Goal: Task Accomplishment & Management: Manage account settings

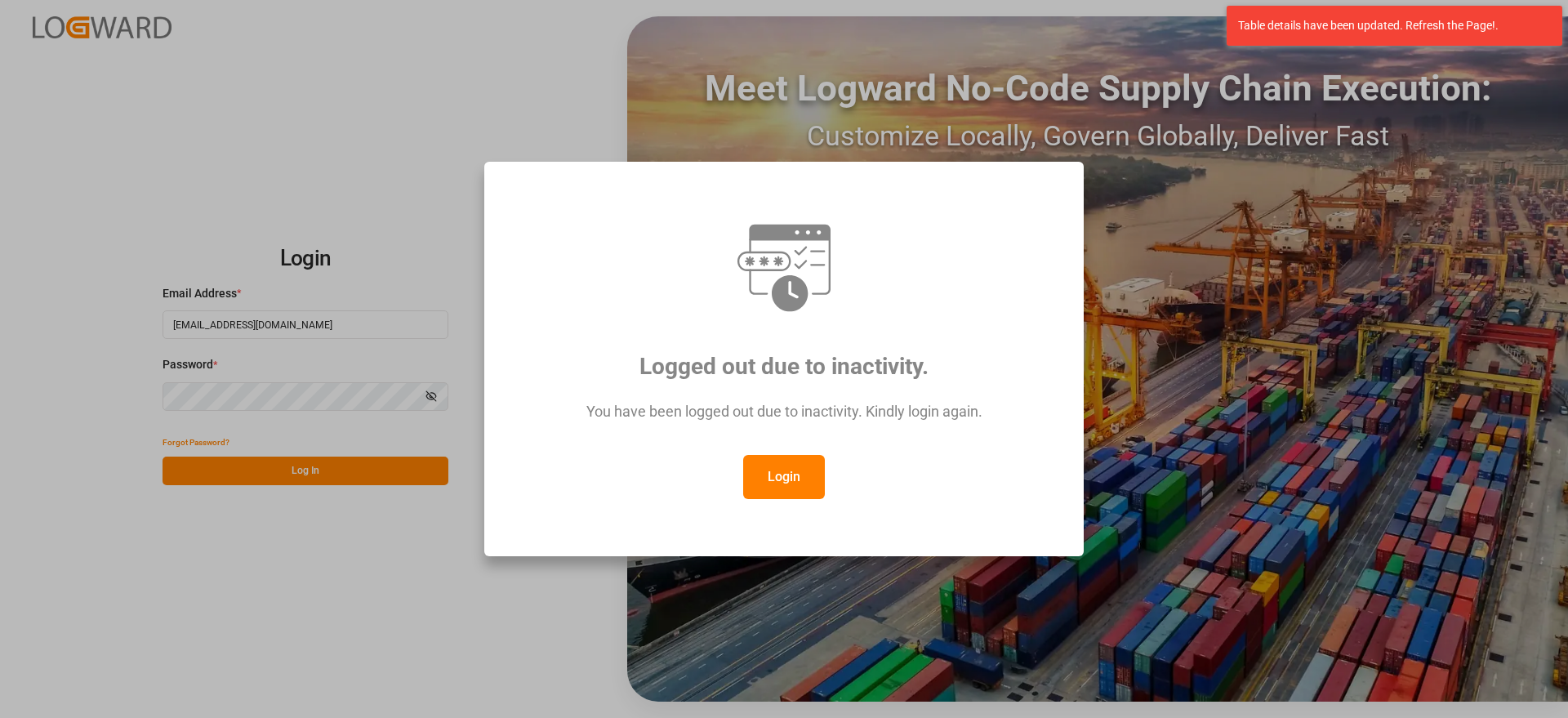
click at [785, 481] on button "Login" at bounding box center [783, 477] width 81 height 44
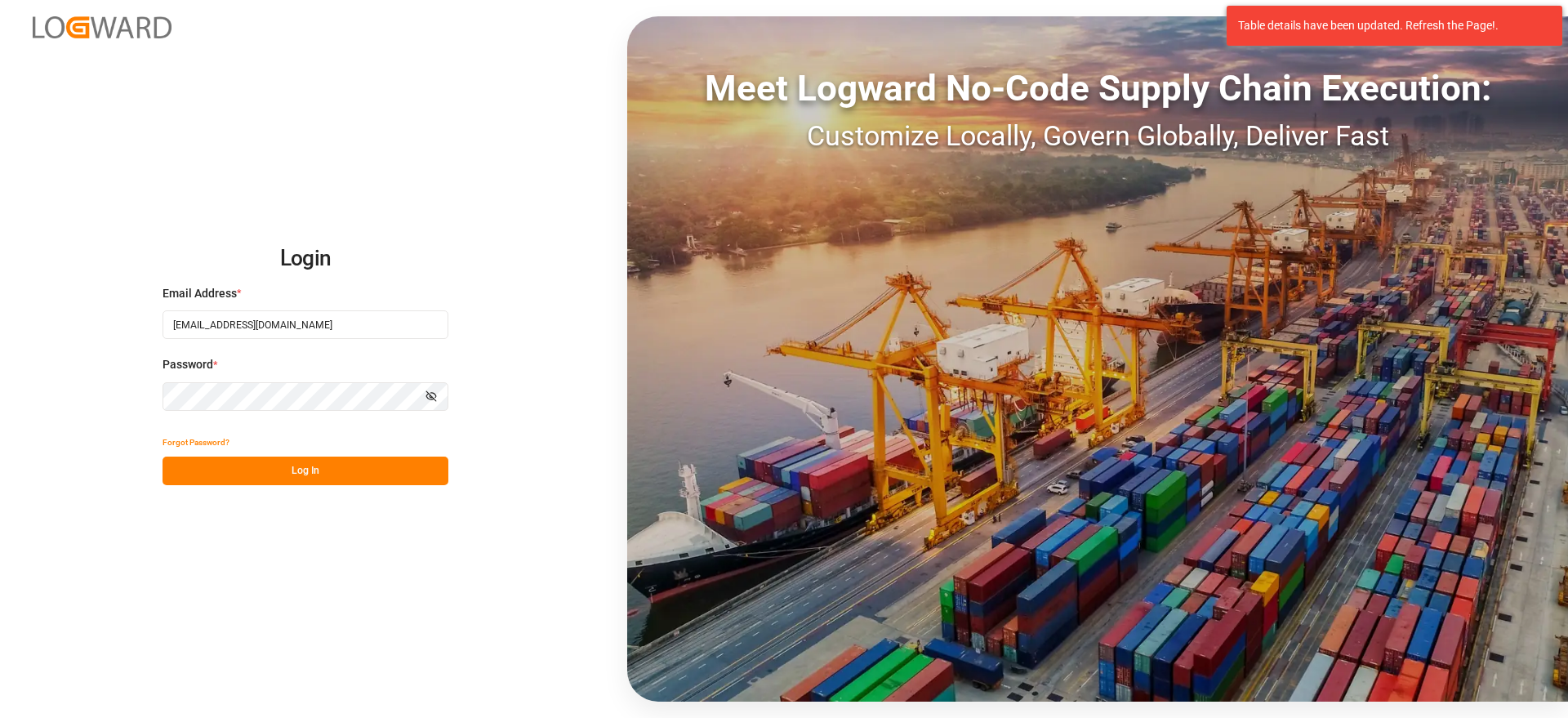
click at [360, 468] on button "Log In" at bounding box center [305, 470] width 286 height 29
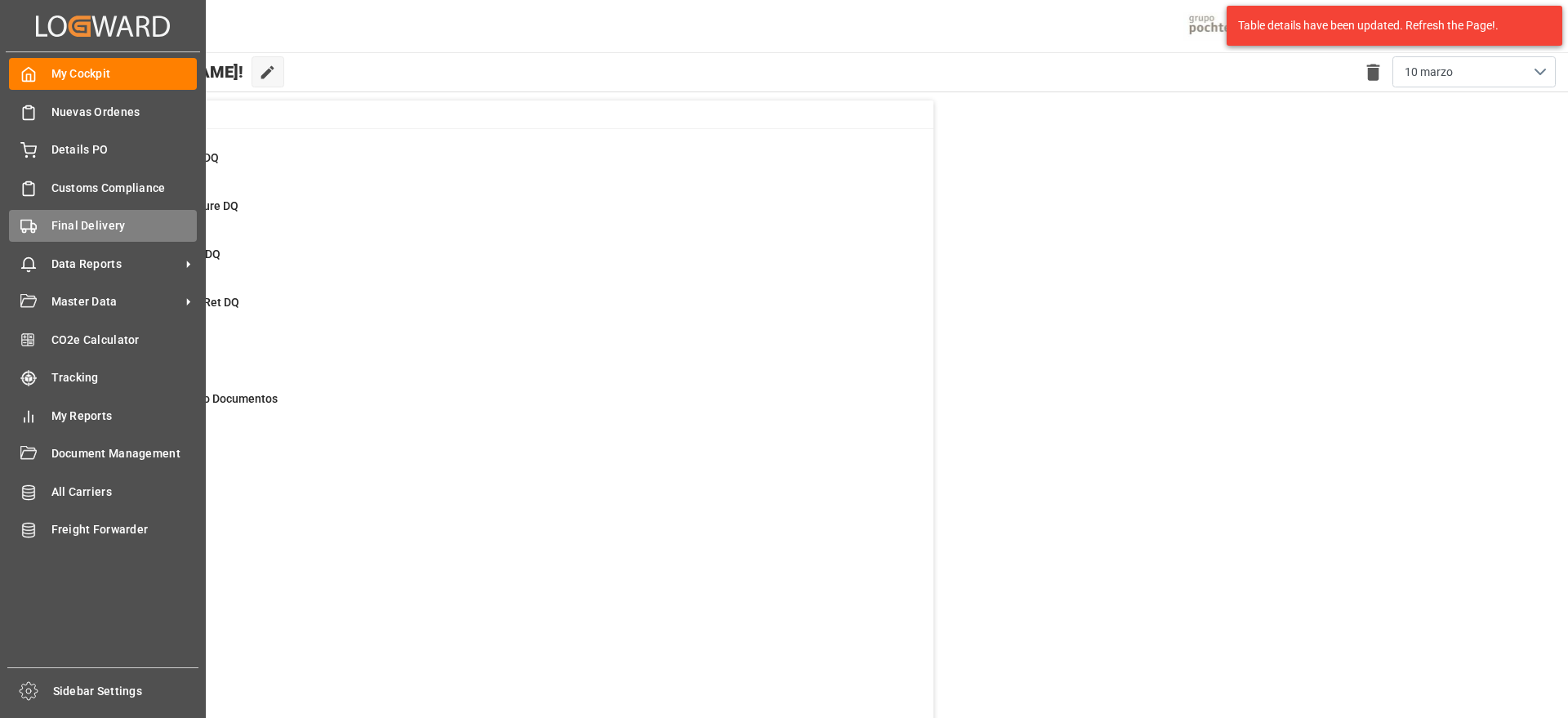
click at [85, 210] on div "Final Delivery Final Delivery" at bounding box center [103, 226] width 188 height 32
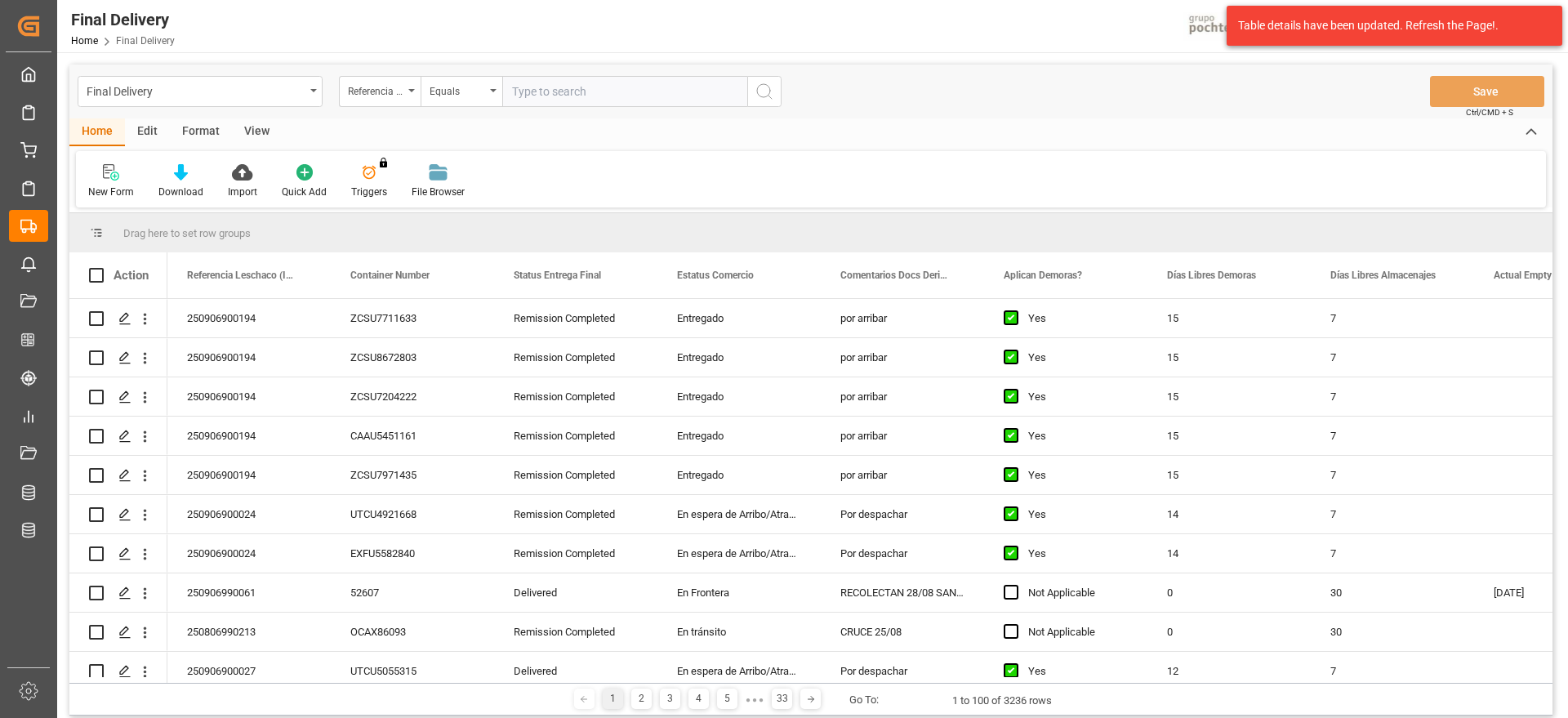
click at [577, 81] on input "text" at bounding box center [625, 92] width 245 height 31
click at [578, 87] on input "text" at bounding box center [625, 92] width 245 height 31
type input "250906900027"
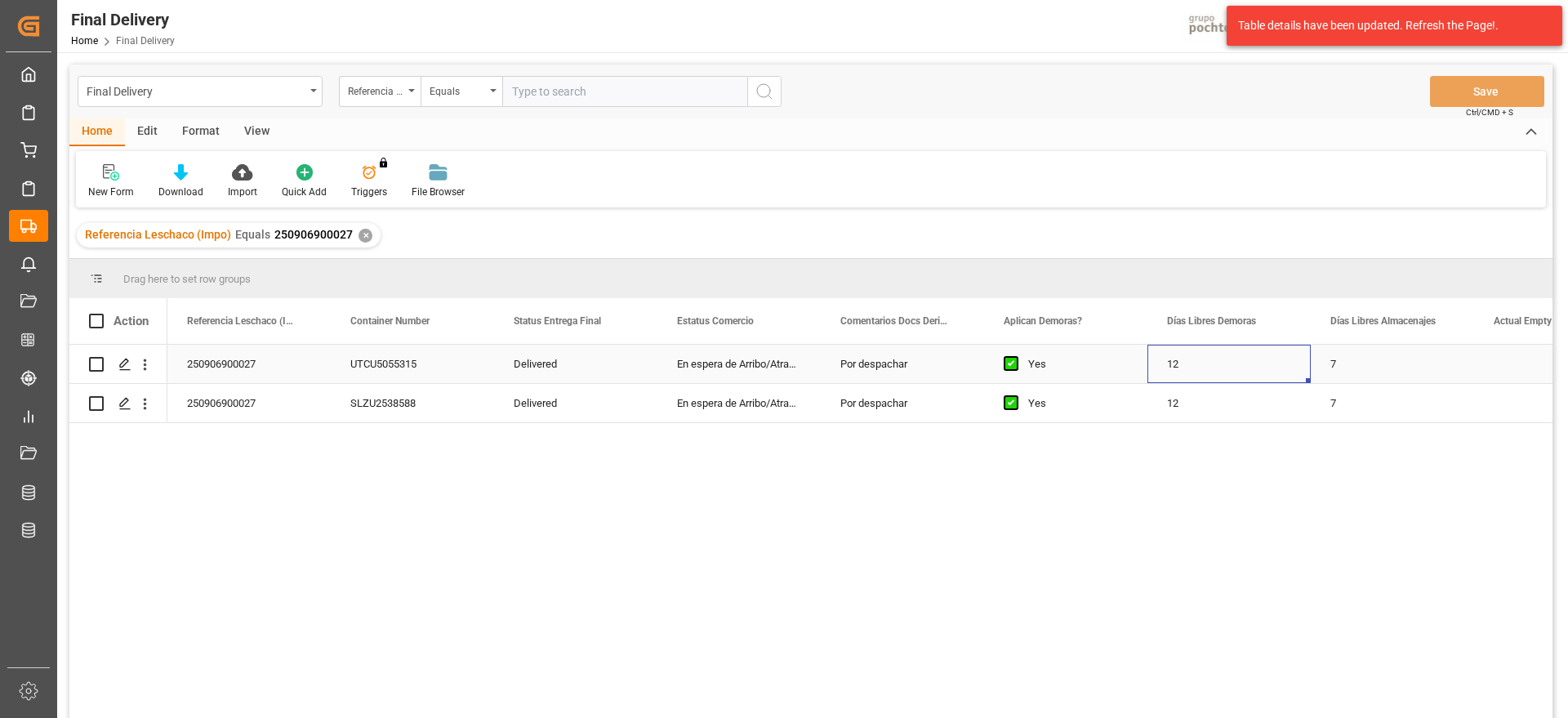
click at [1239, 374] on div "12" at bounding box center [1229, 364] width 163 height 39
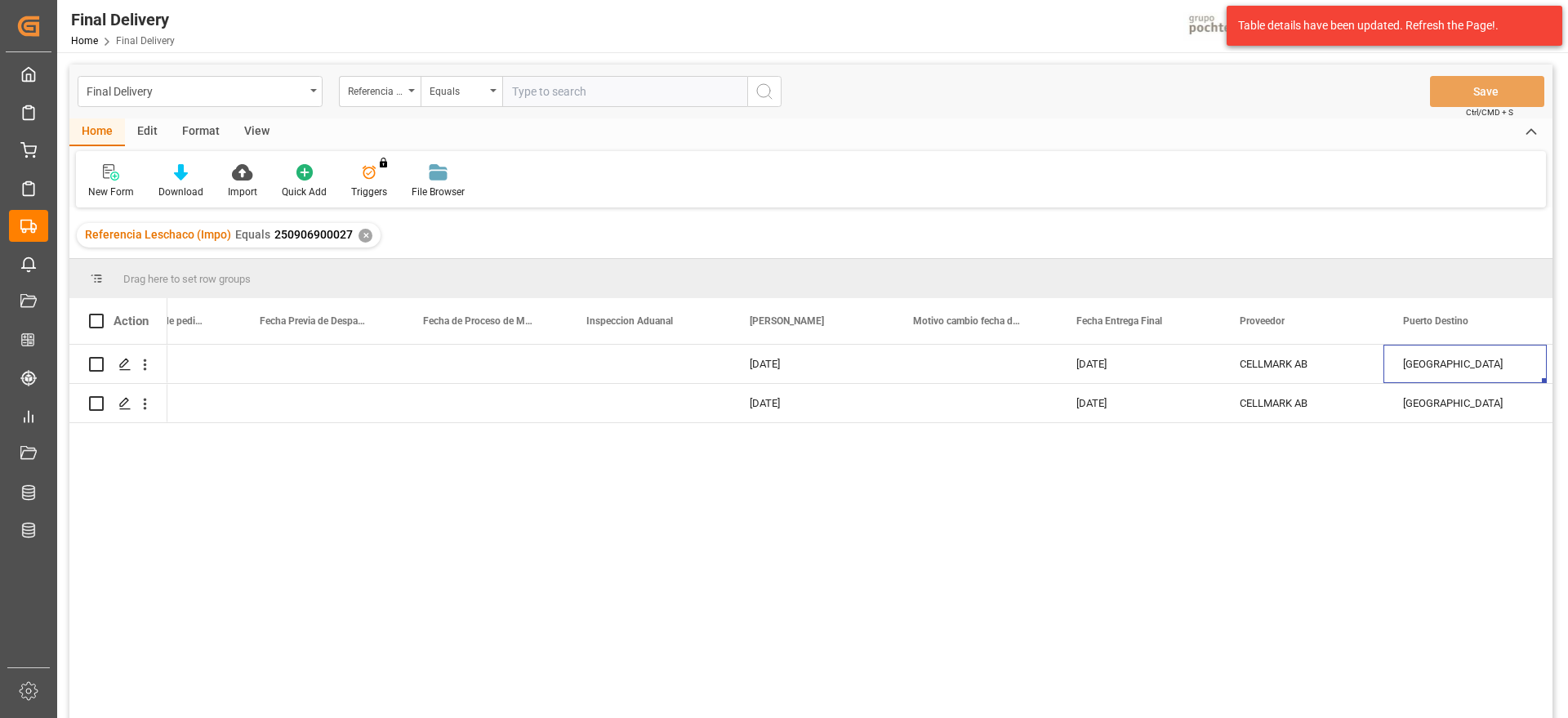
click at [364, 232] on div "✕" at bounding box center [365, 236] width 14 height 14
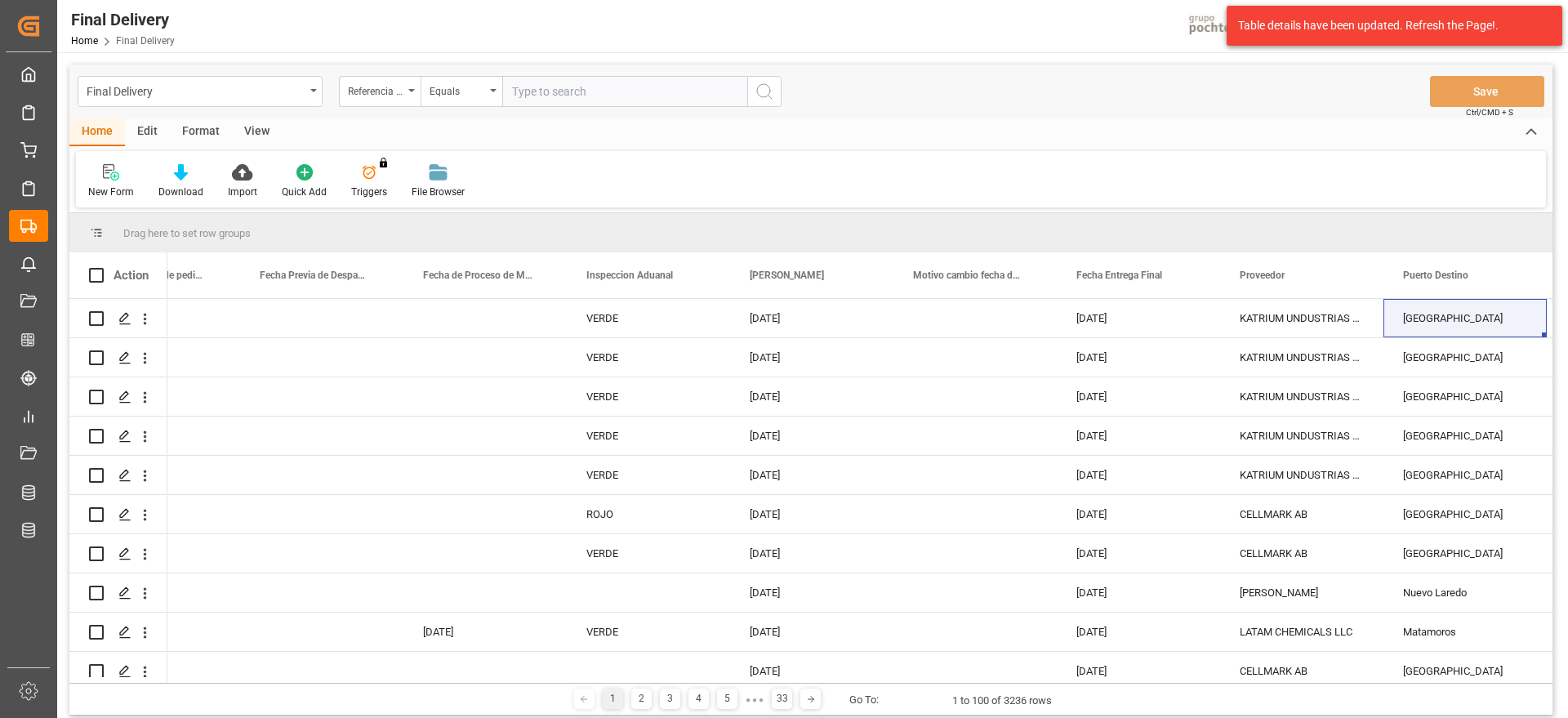
click at [587, 98] on input "text" at bounding box center [625, 92] width 245 height 31
paste input "250906900199"
type input "250906900199"
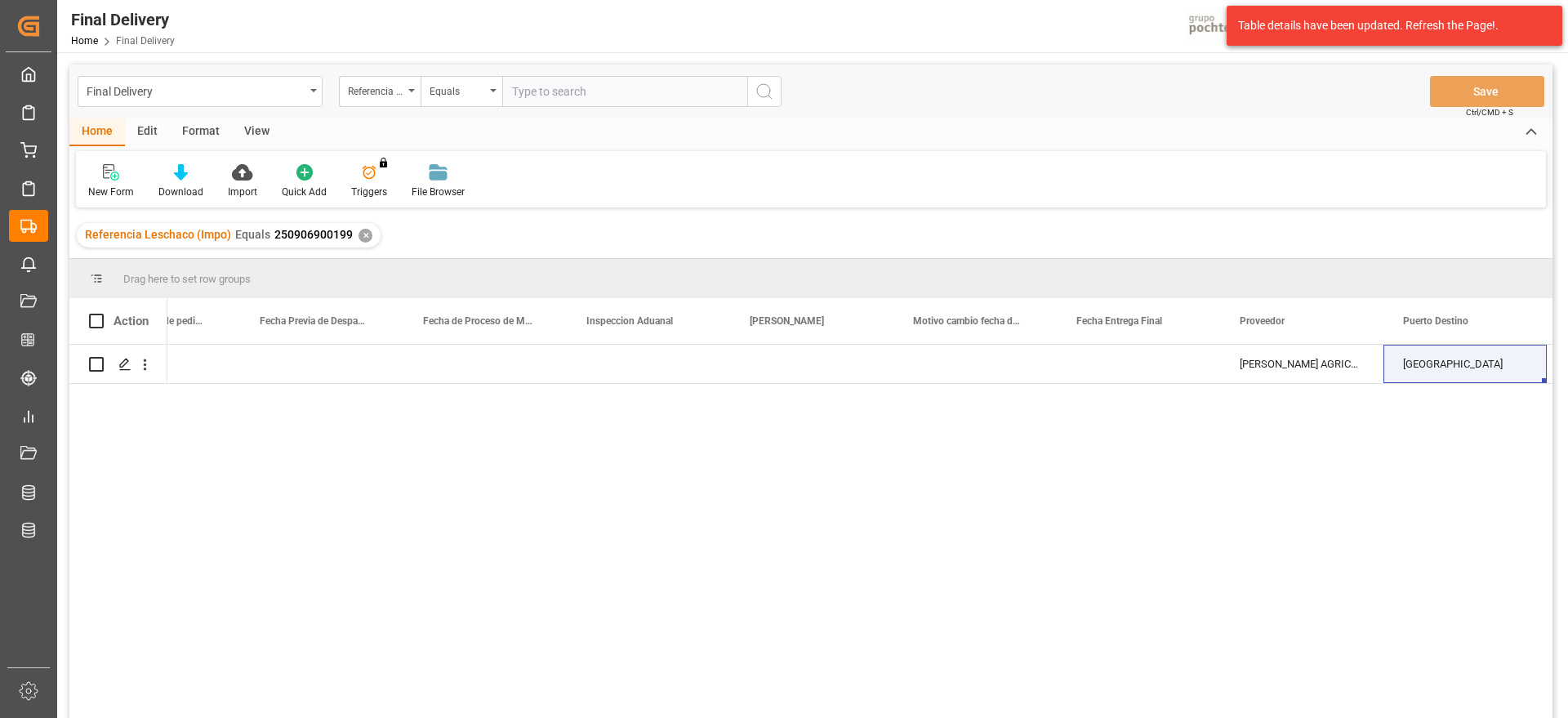
click at [359, 232] on div "✕" at bounding box center [365, 236] width 14 height 14
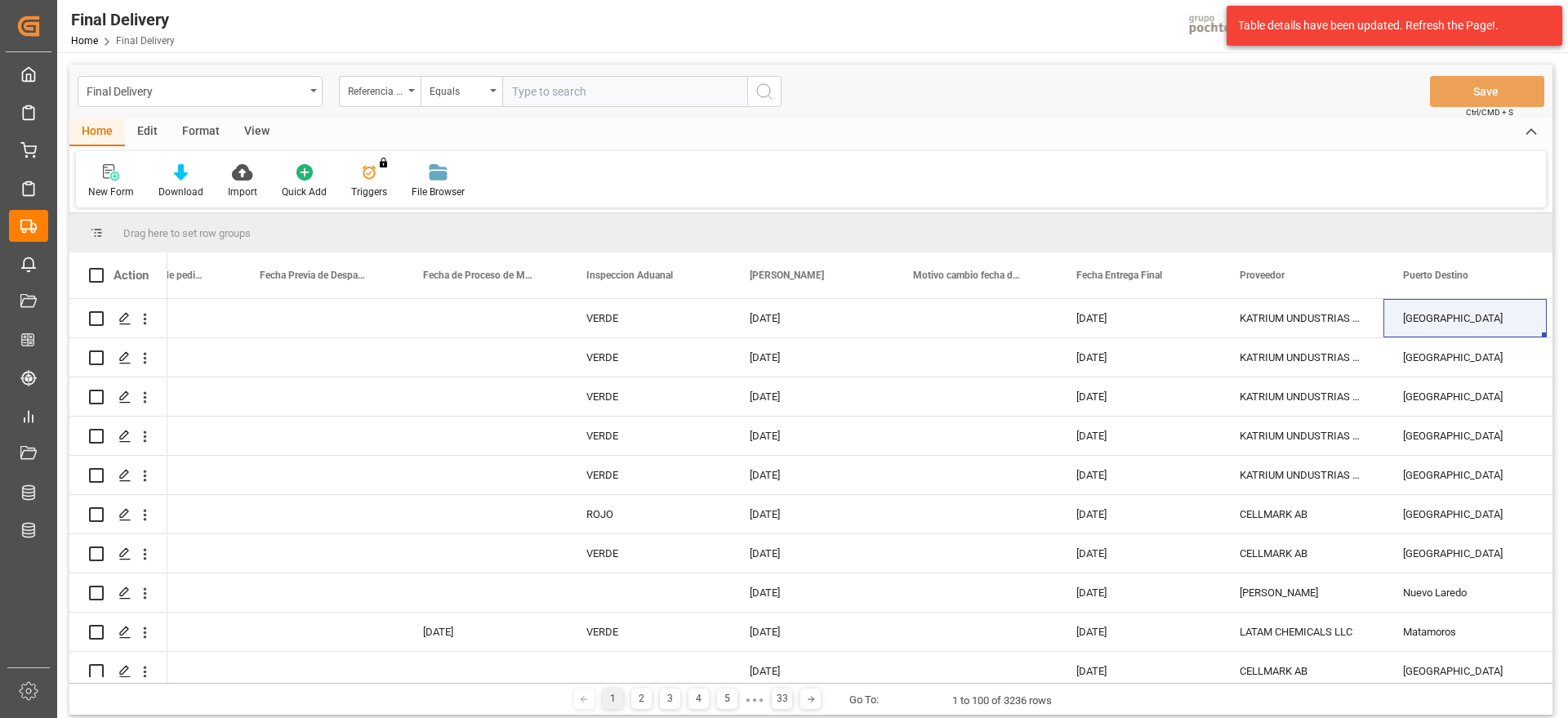
click at [562, 85] on input "text" at bounding box center [625, 92] width 245 height 31
paste input "250906900199"
type input "250906900199"
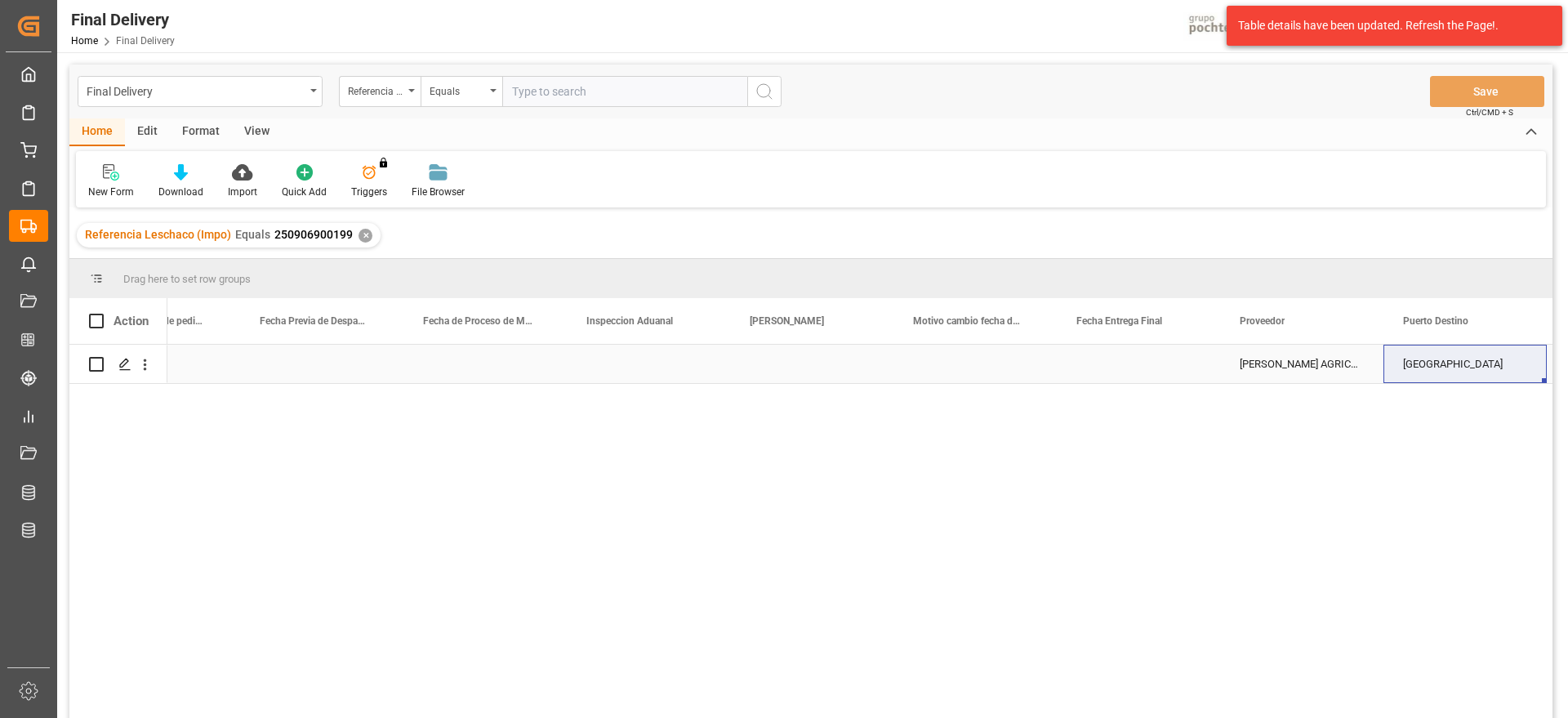
click at [1116, 363] on div "Press SPACE to select this row." at bounding box center [1138, 364] width 163 height 39
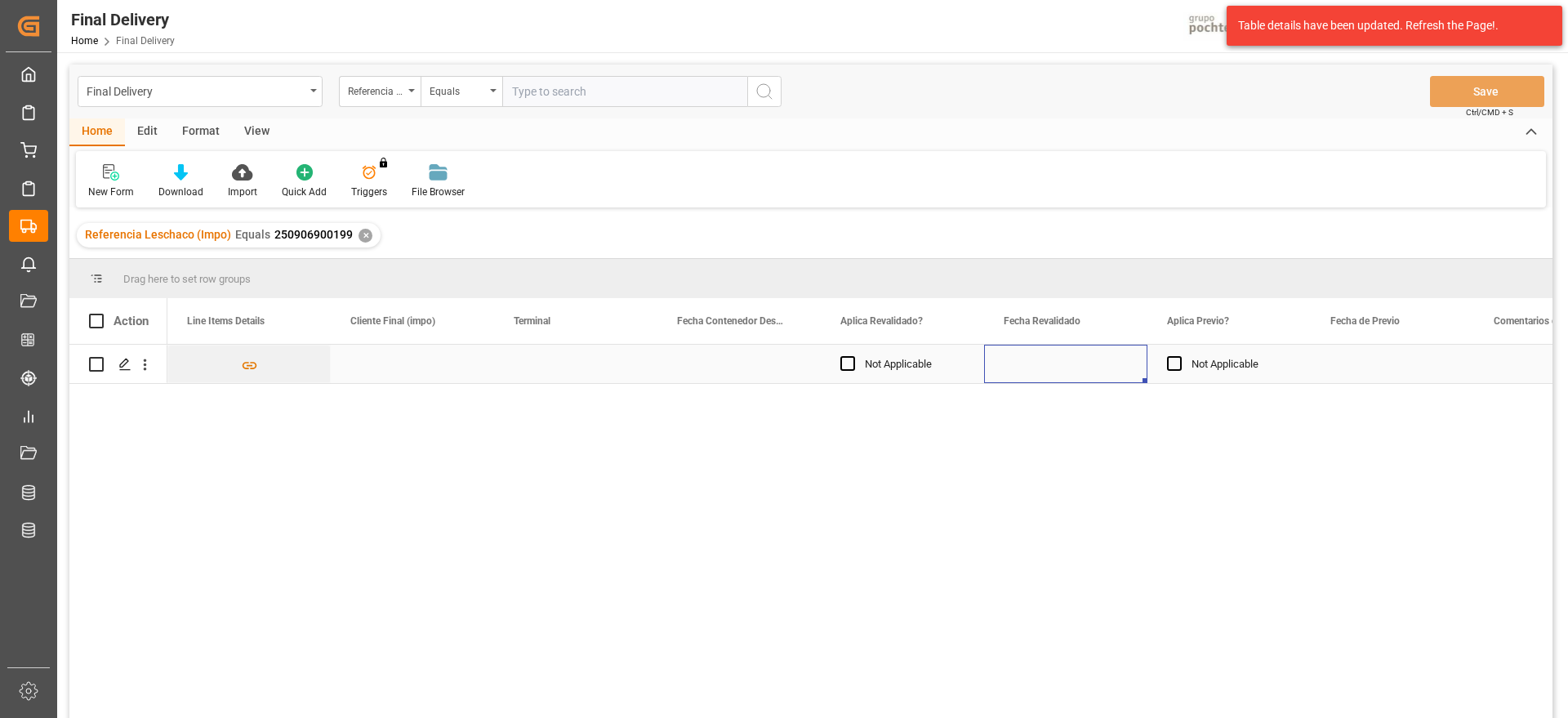
click at [1109, 363] on div "Press SPACE to select this row." at bounding box center [1066, 364] width 163 height 39
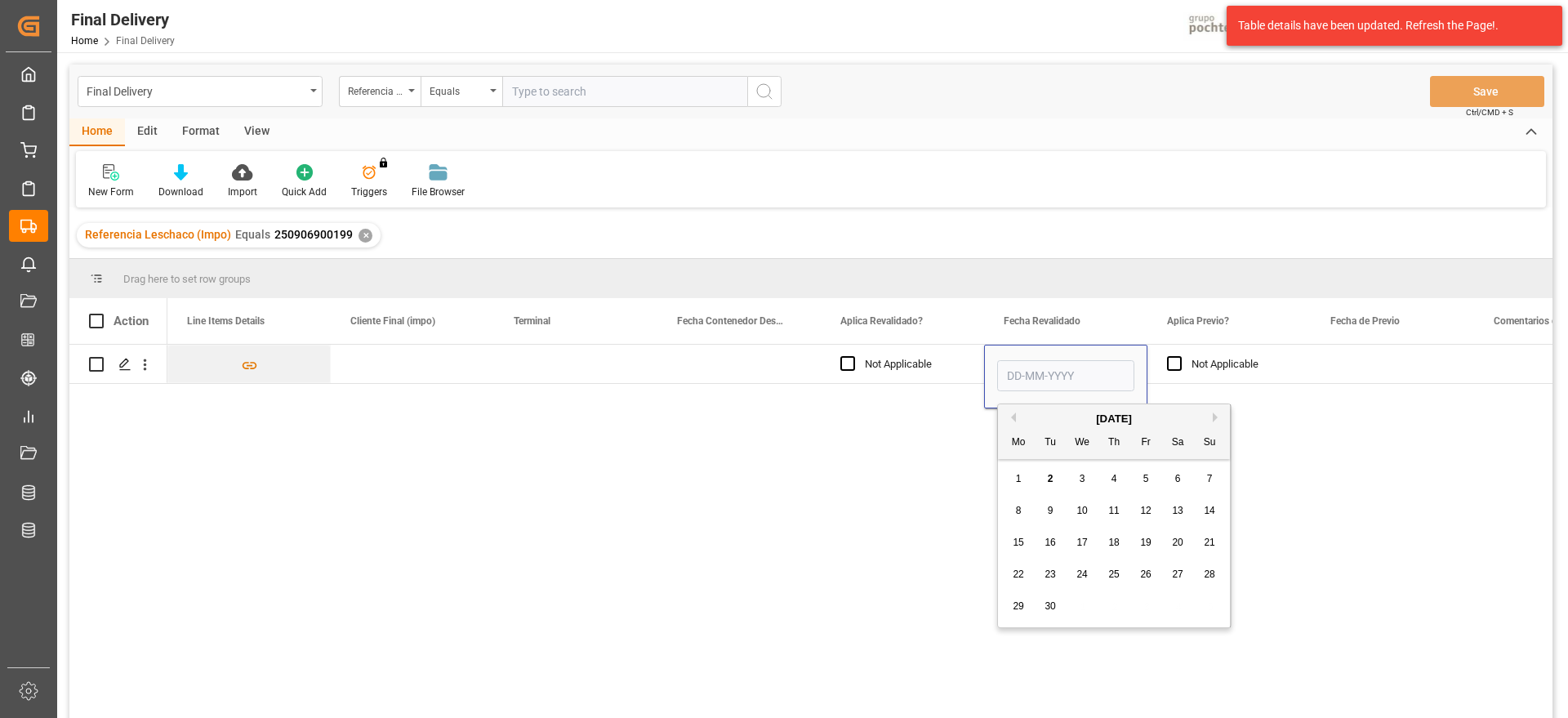
click at [1052, 473] on span "2" at bounding box center [1050, 478] width 6 height 11
type input "[DATE]"
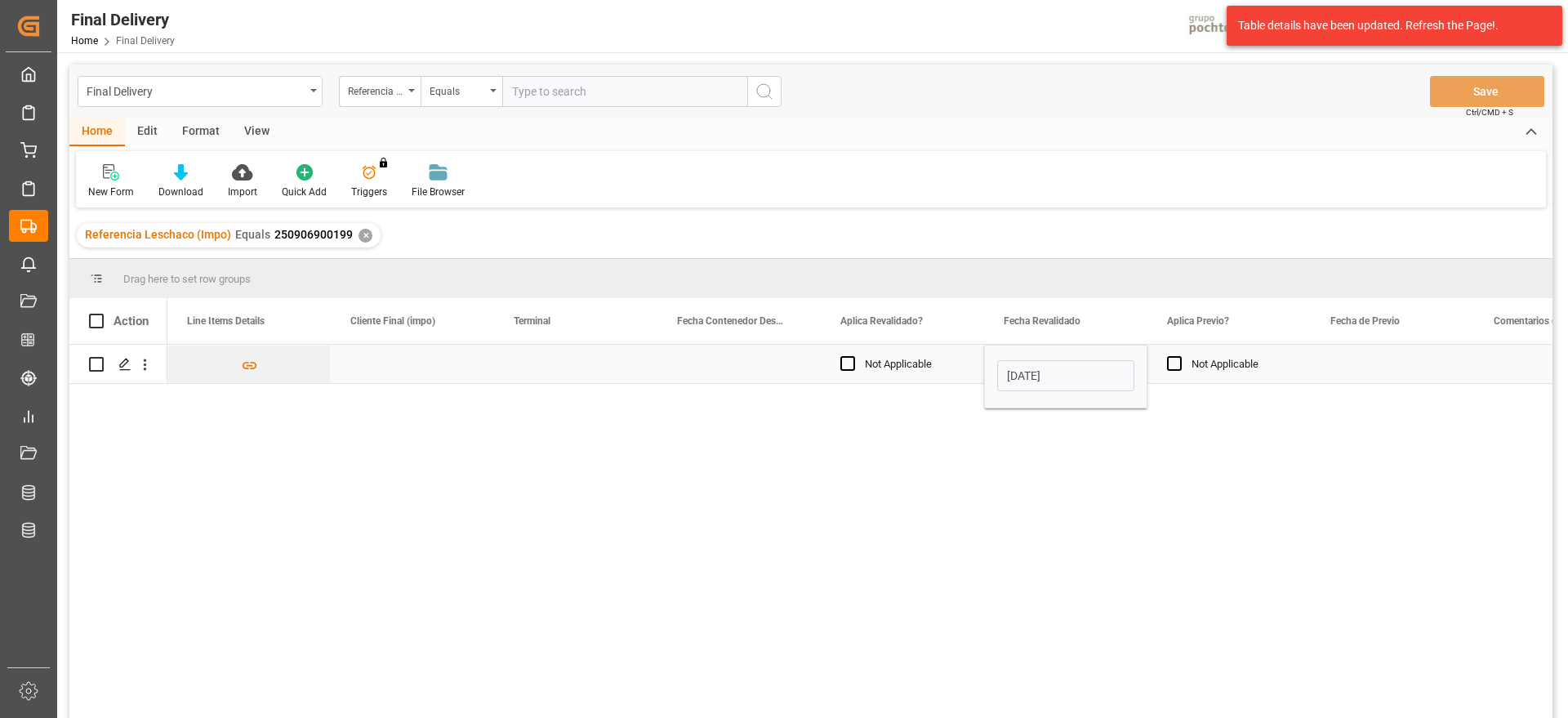
click at [1325, 361] on div "Press SPACE to select this row." at bounding box center [1392, 364] width 163 height 39
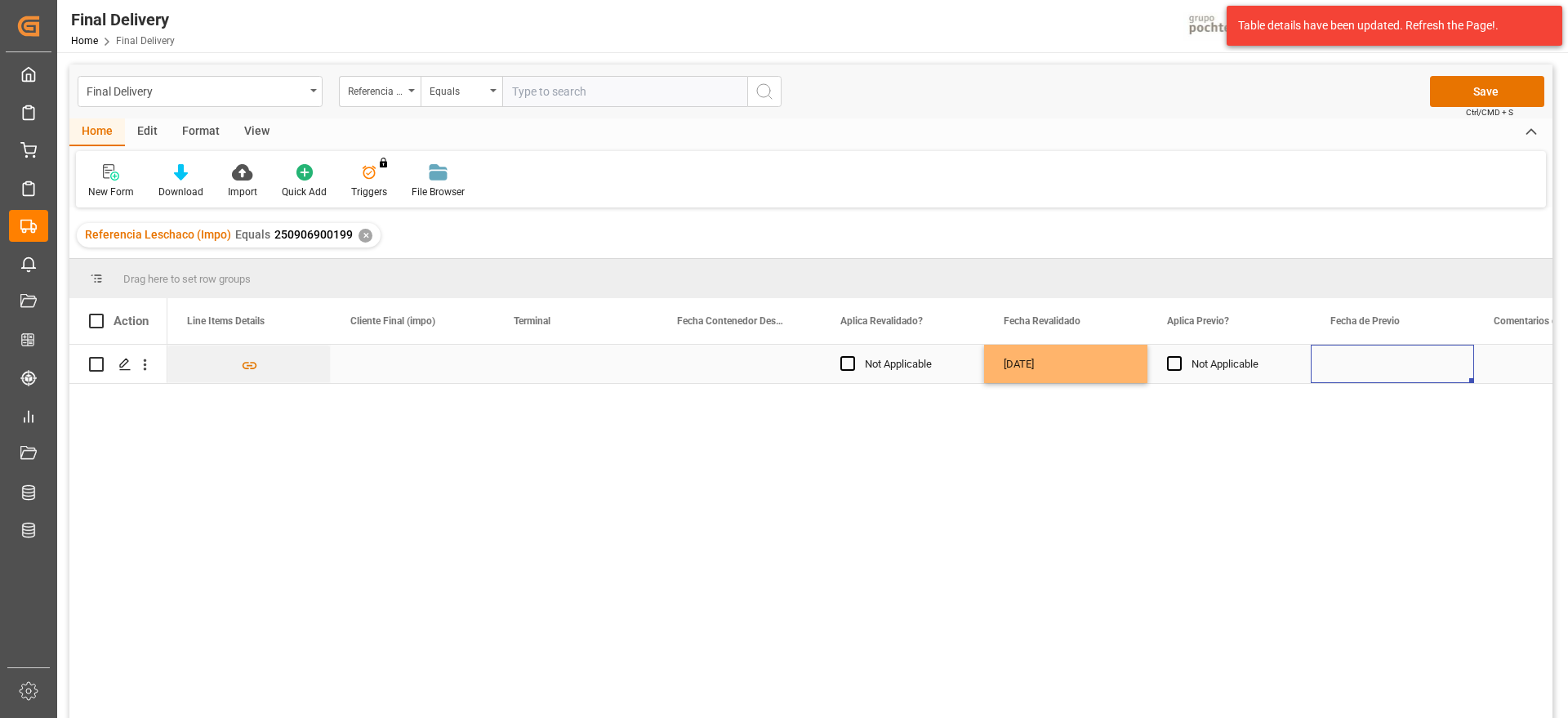
click at [1090, 364] on div "[DATE]" at bounding box center [1066, 364] width 163 height 39
click at [555, 365] on div "Press SPACE to select this row." at bounding box center [575, 364] width 163 height 39
click at [416, 363] on div "Press SPACE to select this row." at bounding box center [412, 364] width 163 height 39
click at [548, 365] on div "Press SPACE to select this row." at bounding box center [575, 364] width 163 height 39
click at [1376, 364] on div "Press SPACE to select this row." at bounding box center [1392, 364] width 163 height 39
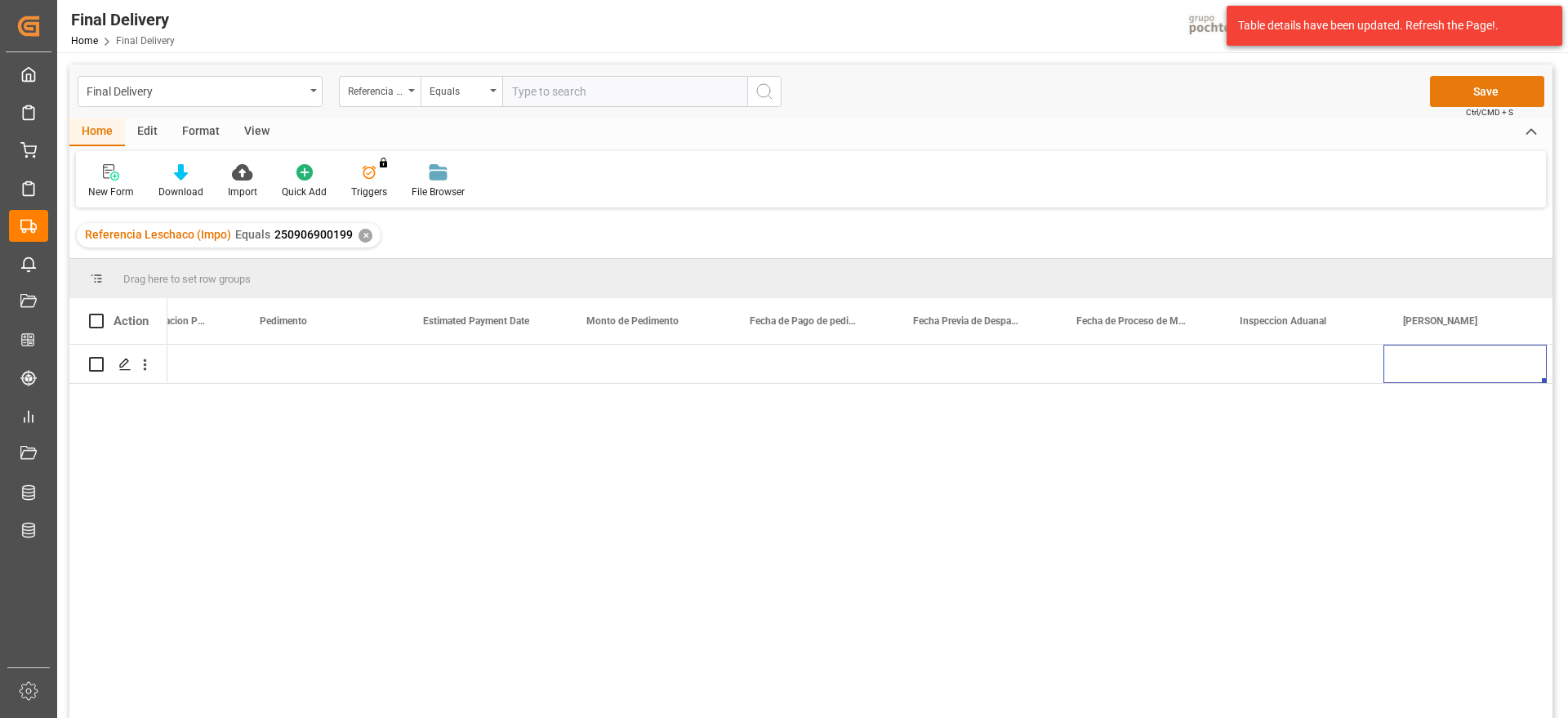
click at [1451, 101] on button "Save" at bounding box center [1487, 92] width 114 height 31
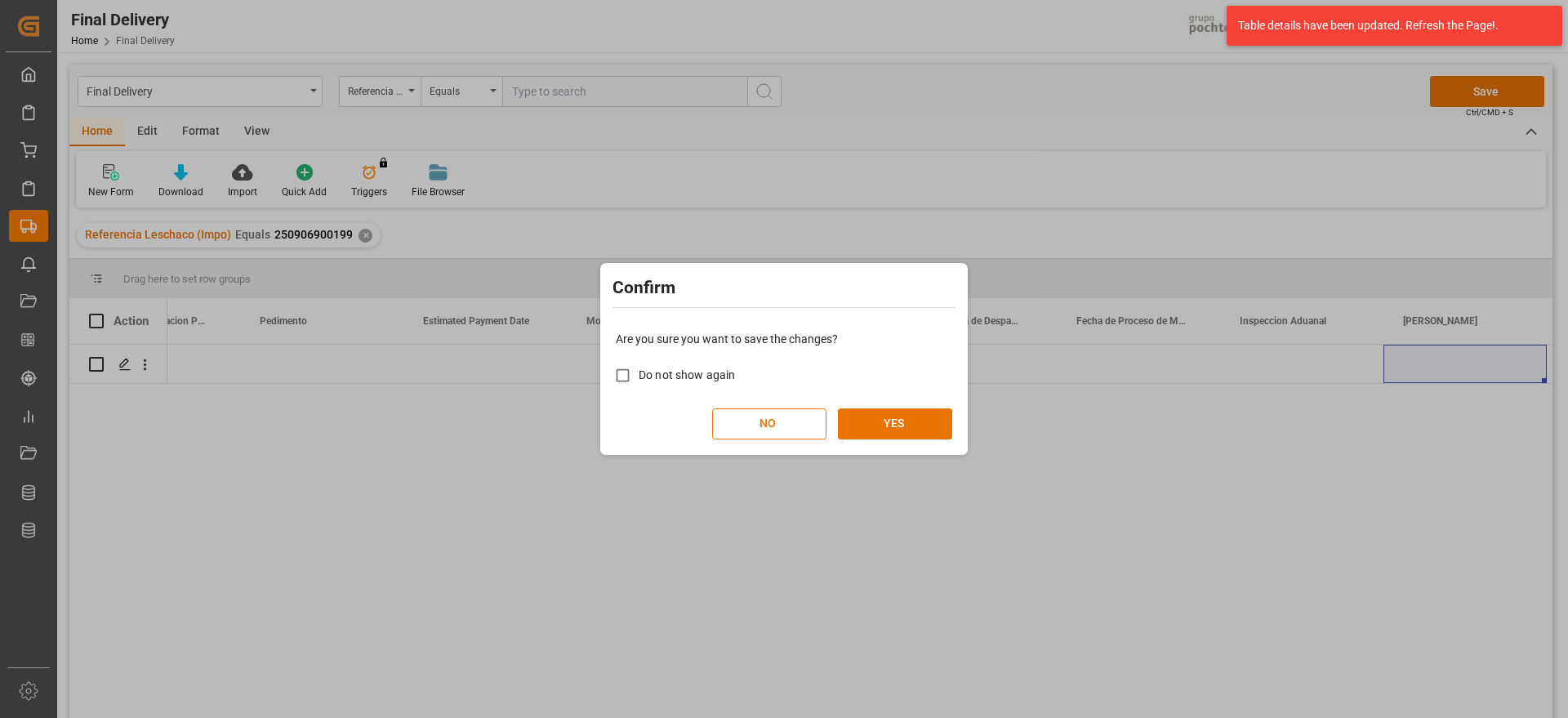
click at [908, 405] on div "Are you sure you want to save the changes? Do not show again NO YES" at bounding box center [784, 385] width 360 height 131
click at [900, 428] on button "YES" at bounding box center [895, 423] width 114 height 31
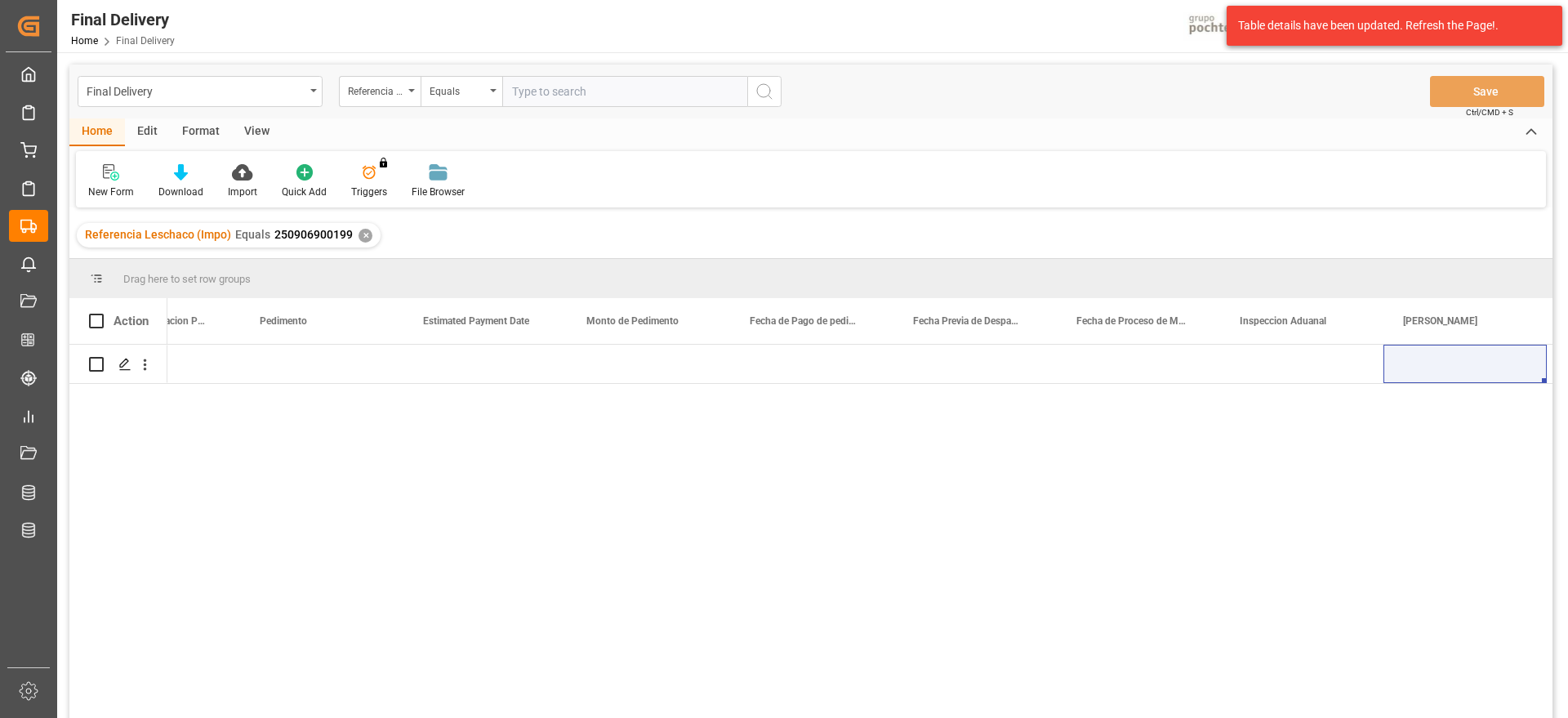
click at [360, 237] on div "✕" at bounding box center [365, 236] width 14 height 14
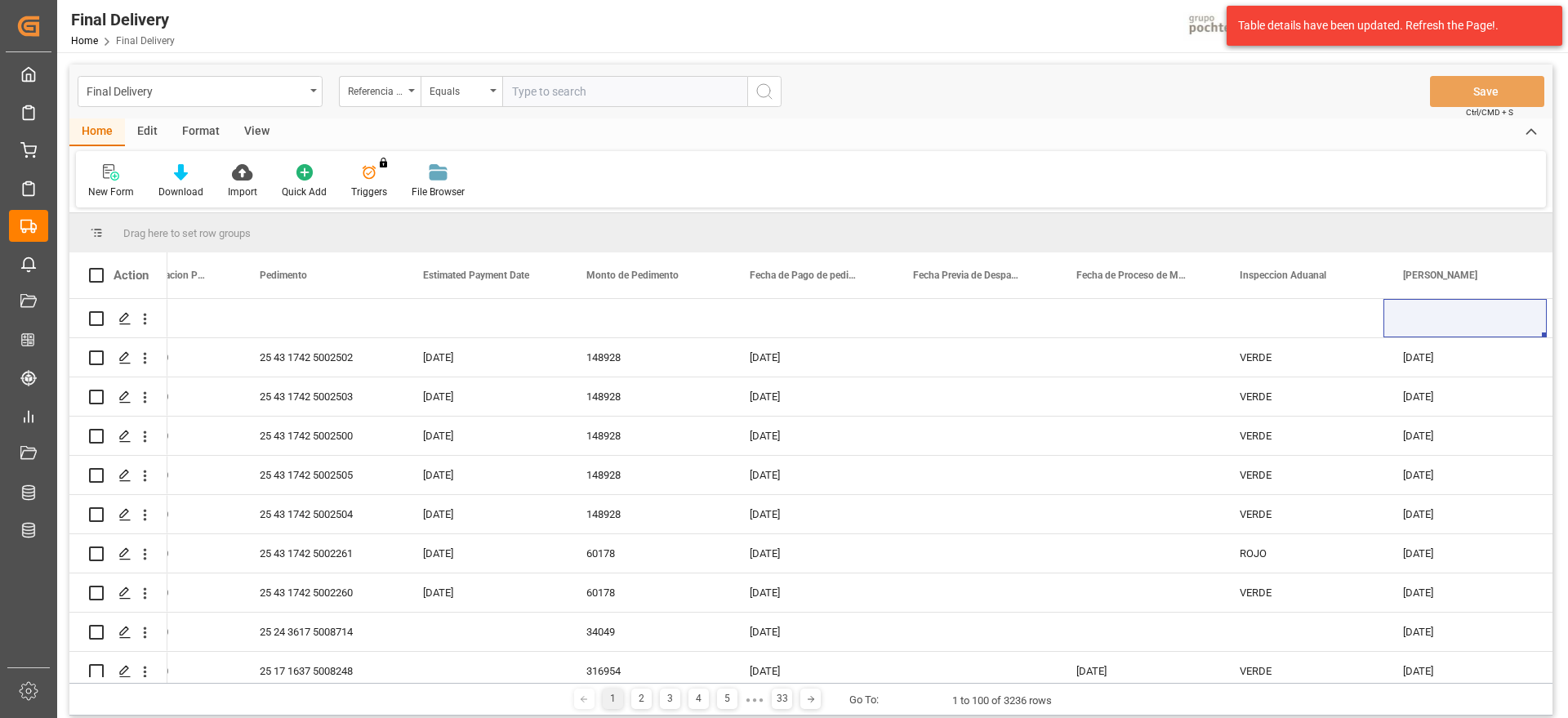
click at [541, 87] on input "text" at bounding box center [625, 92] width 245 height 31
paste input "250906900196"
type input "250906900196"
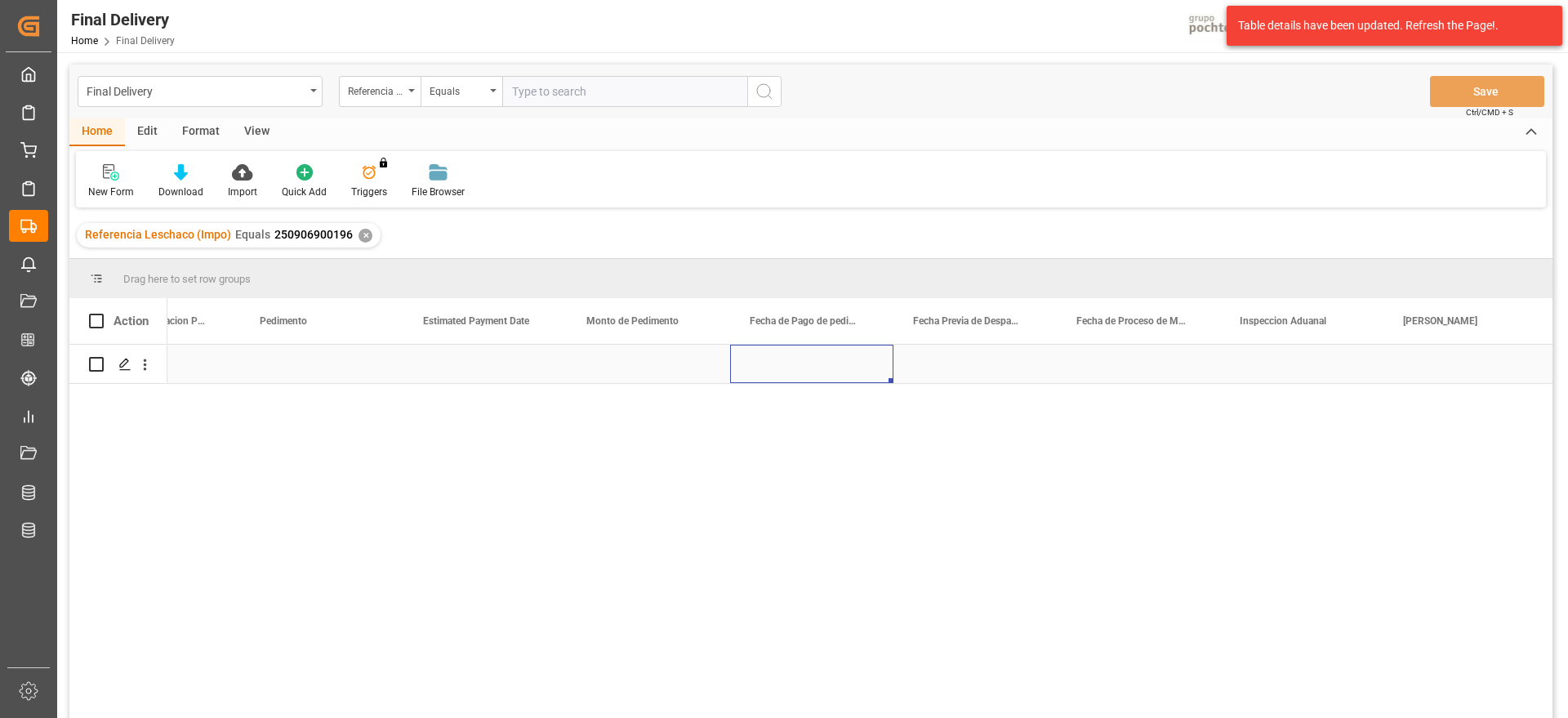
click at [891, 372] on div "Press SPACE to select this row." at bounding box center [811, 364] width 163 height 39
click at [808, 362] on div "Press SPACE to select this row." at bounding box center [811, 364] width 163 height 39
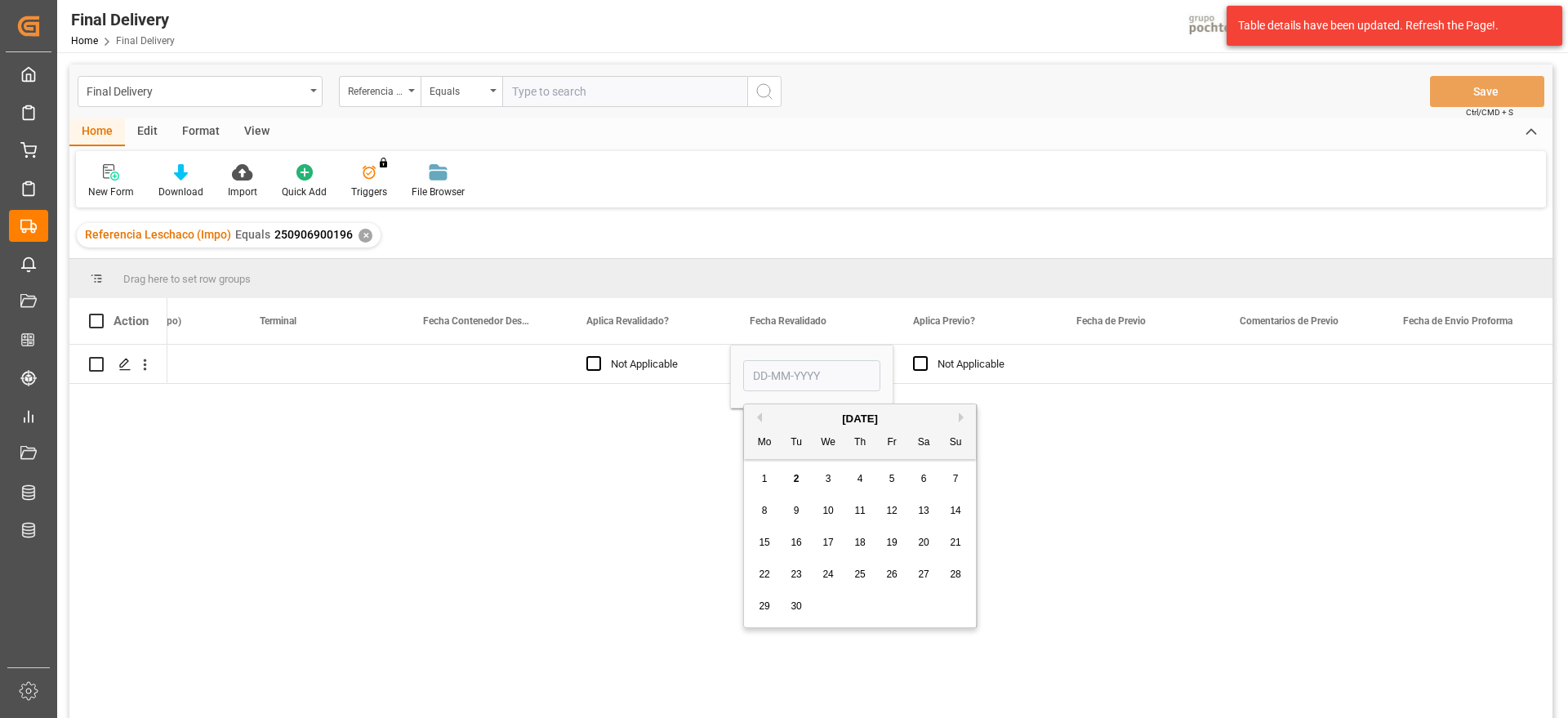
click at [800, 473] on div "2" at bounding box center [796, 479] width 21 height 20
type input "[DATE]"
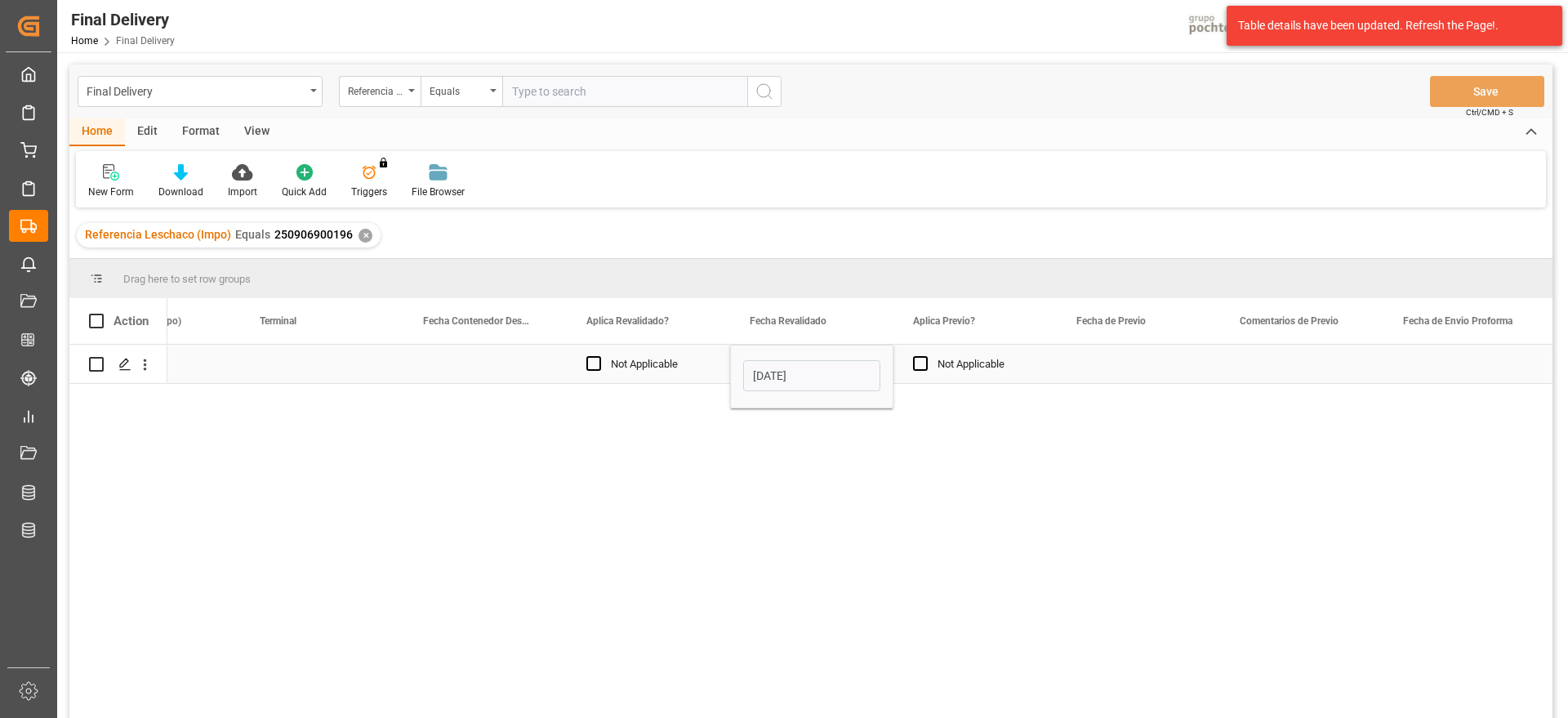
click at [1130, 362] on div "Press SPACE to select this row." at bounding box center [1138, 364] width 163 height 39
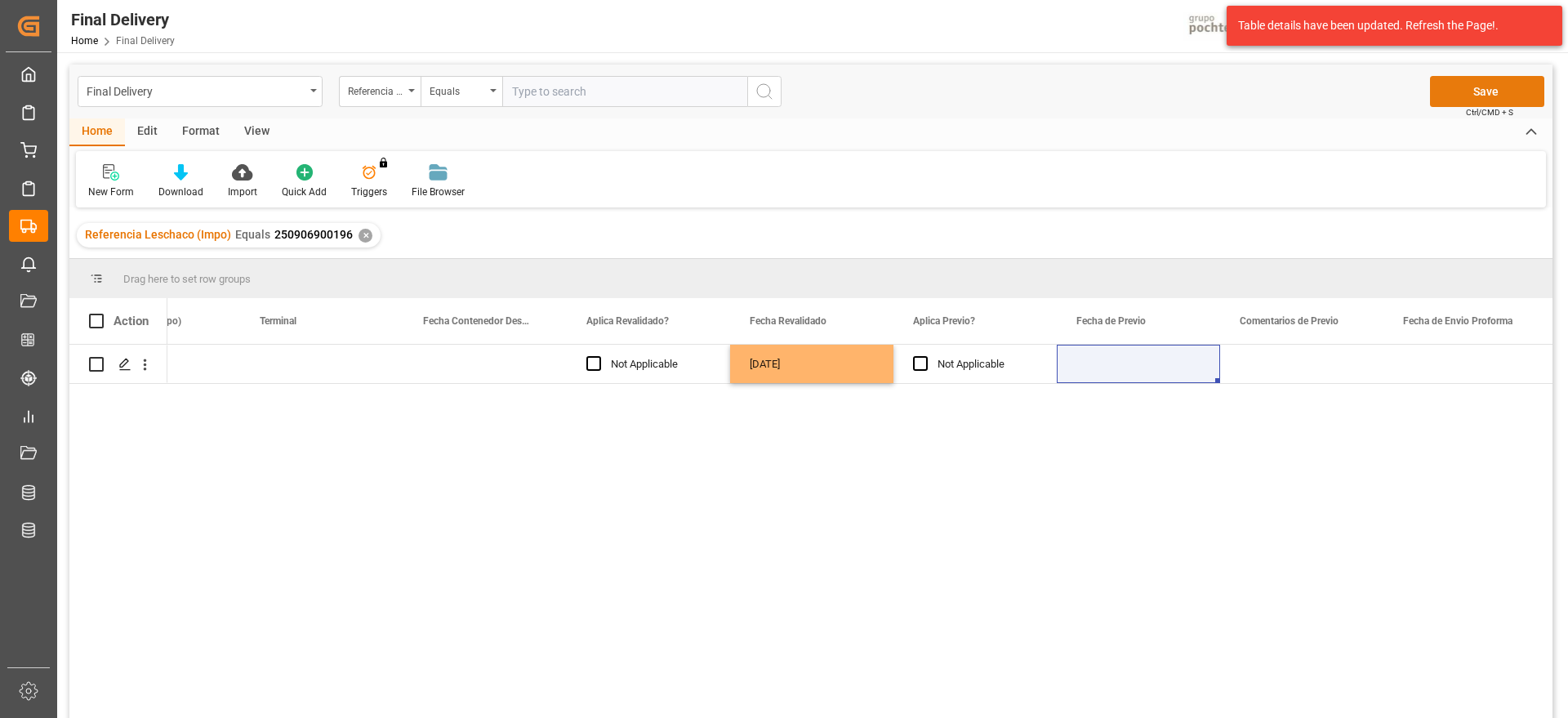
click at [1507, 83] on button "Save" at bounding box center [1487, 92] width 114 height 31
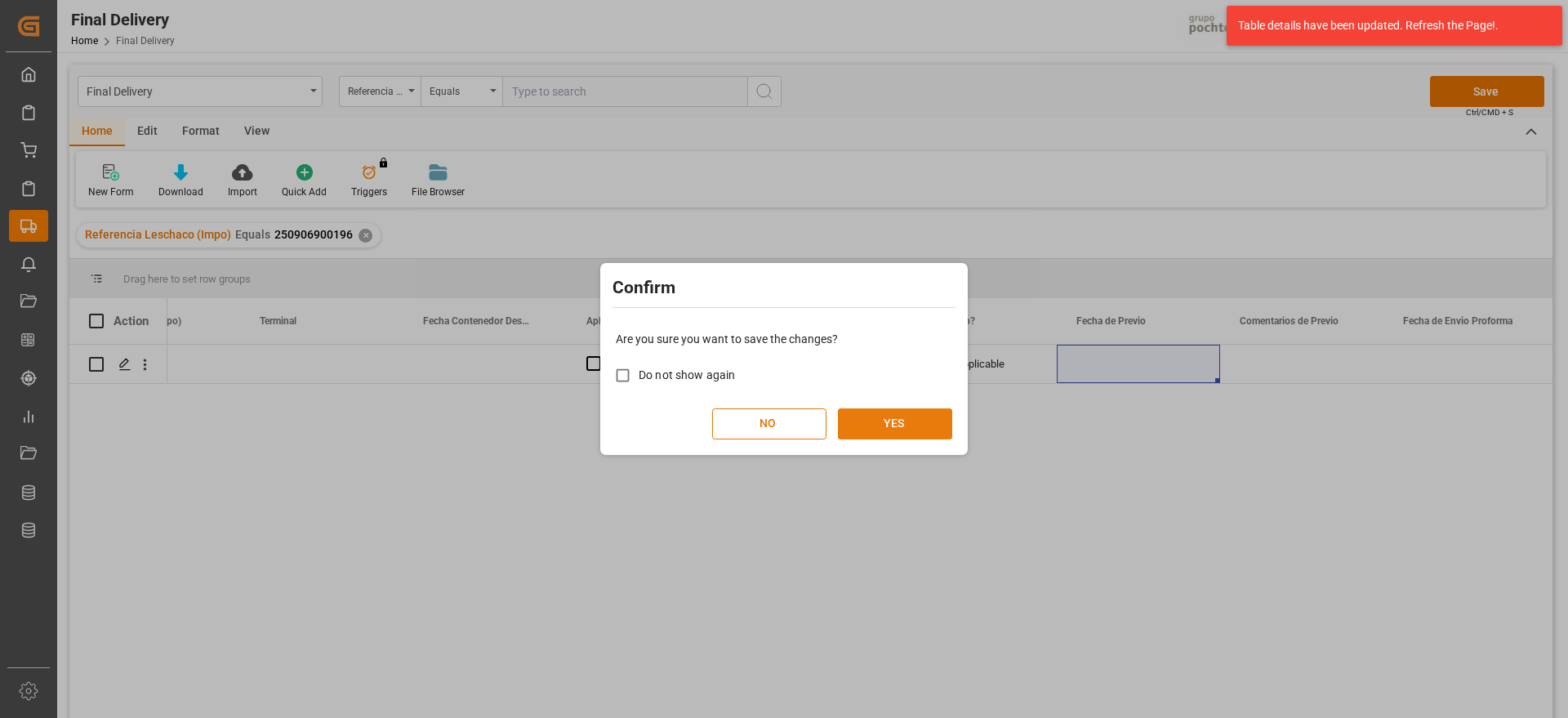
click at [905, 428] on button "YES" at bounding box center [895, 423] width 114 height 31
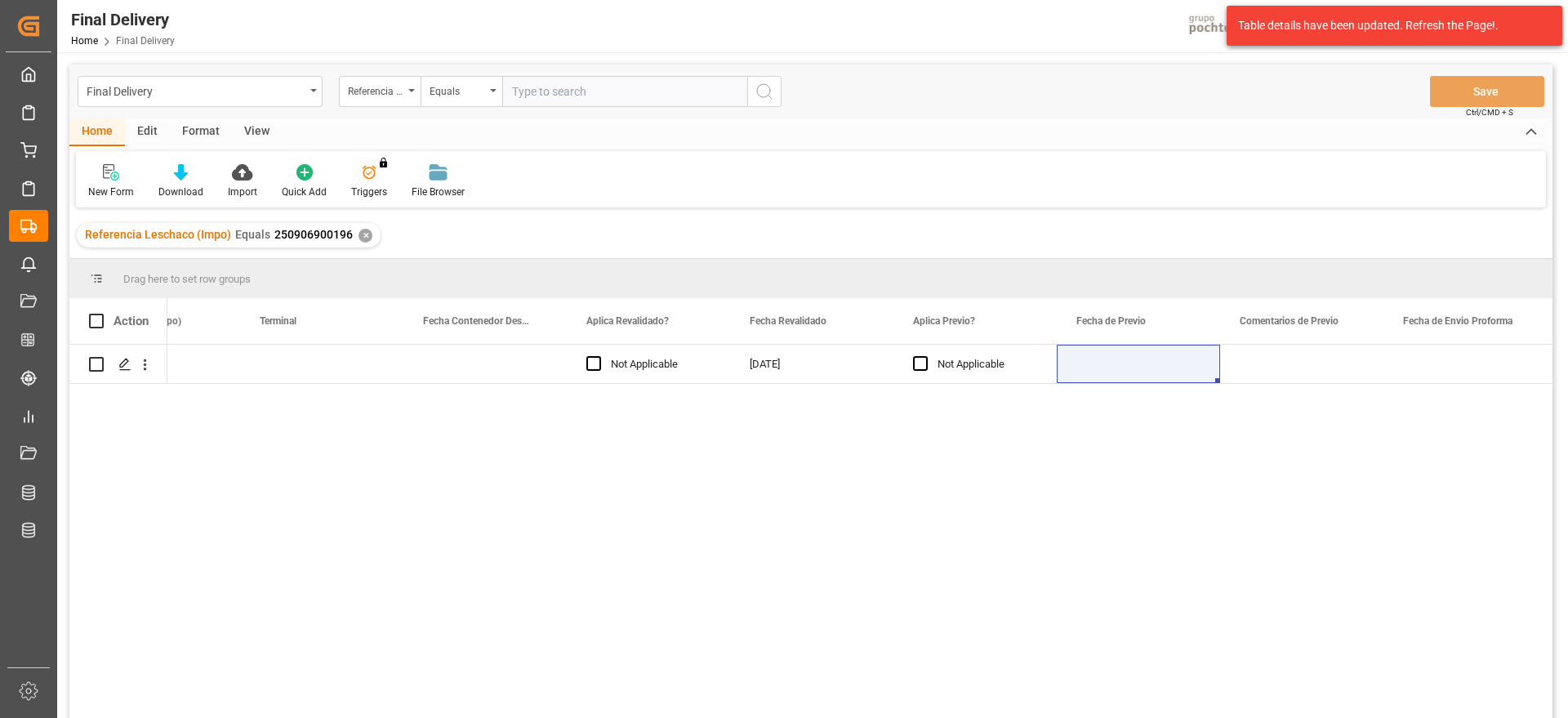
click at [366, 233] on div "✕" at bounding box center [365, 236] width 14 height 14
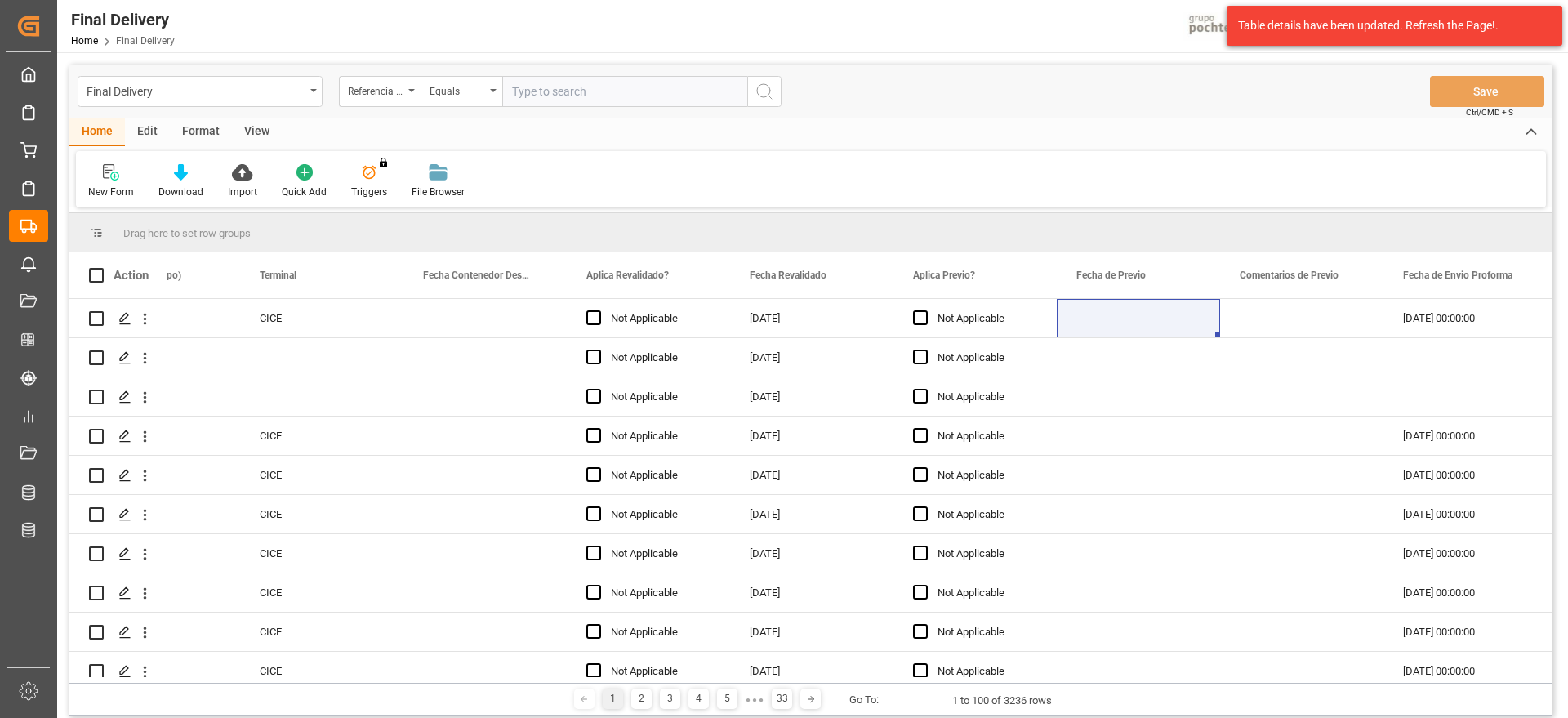
click at [196, 126] on div "Format" at bounding box center [201, 132] width 62 height 28
click at [121, 186] on div "Filter Rows" at bounding box center [112, 192] width 48 height 15
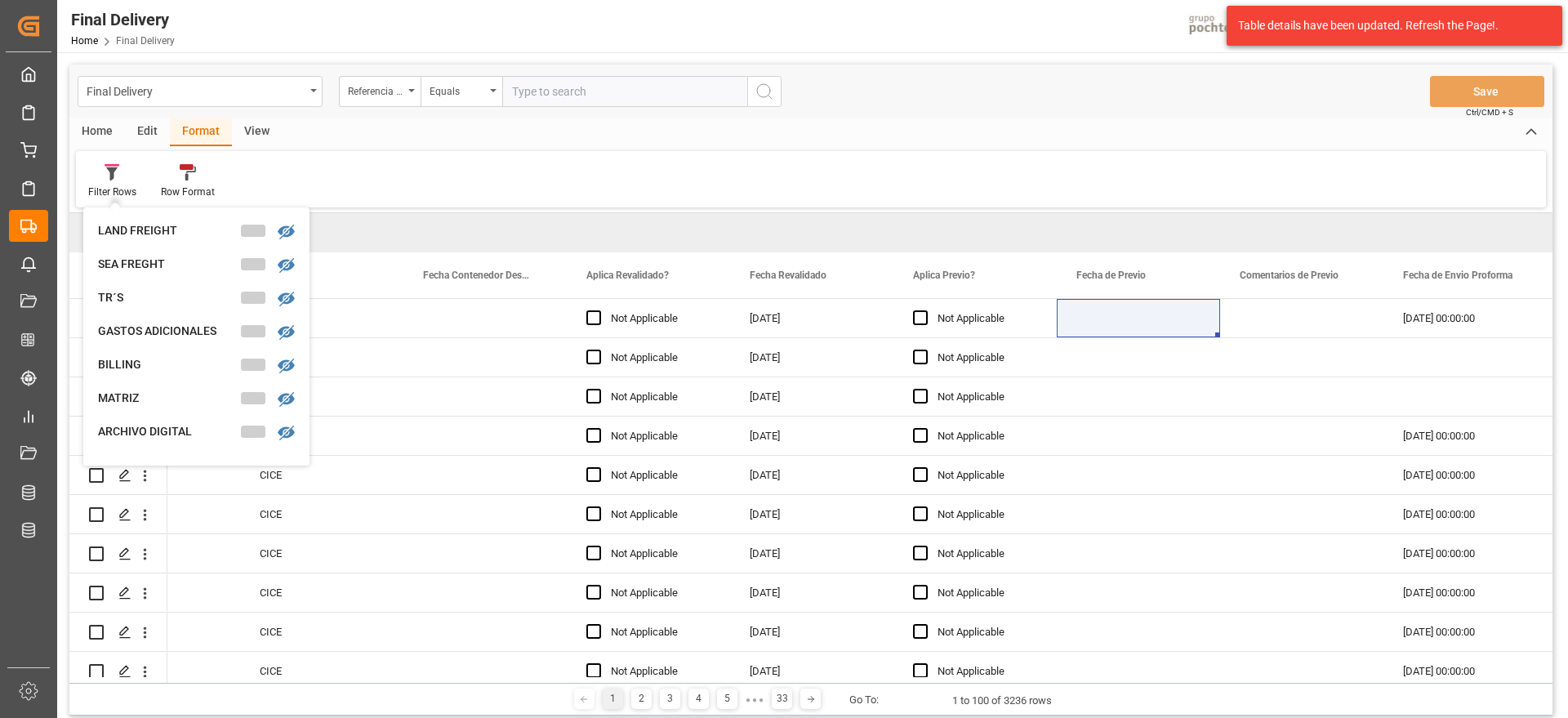
click at [150, 134] on div "Edit" at bounding box center [147, 132] width 45 height 28
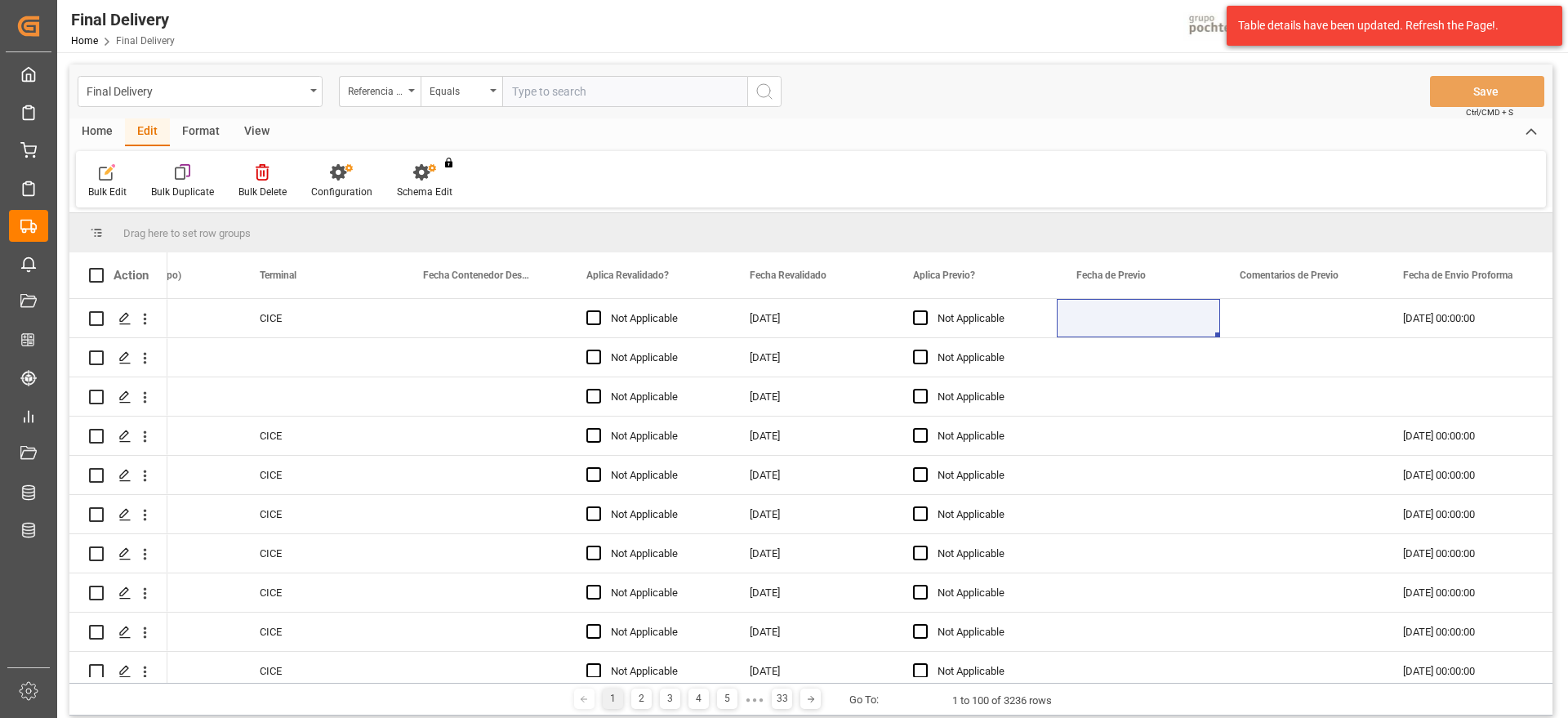
click at [211, 126] on div "Format" at bounding box center [201, 132] width 62 height 28
click at [264, 126] on div "View" at bounding box center [257, 132] width 50 height 28
click at [184, 181] on div "Standard Templates" at bounding box center [185, 181] width 106 height 36
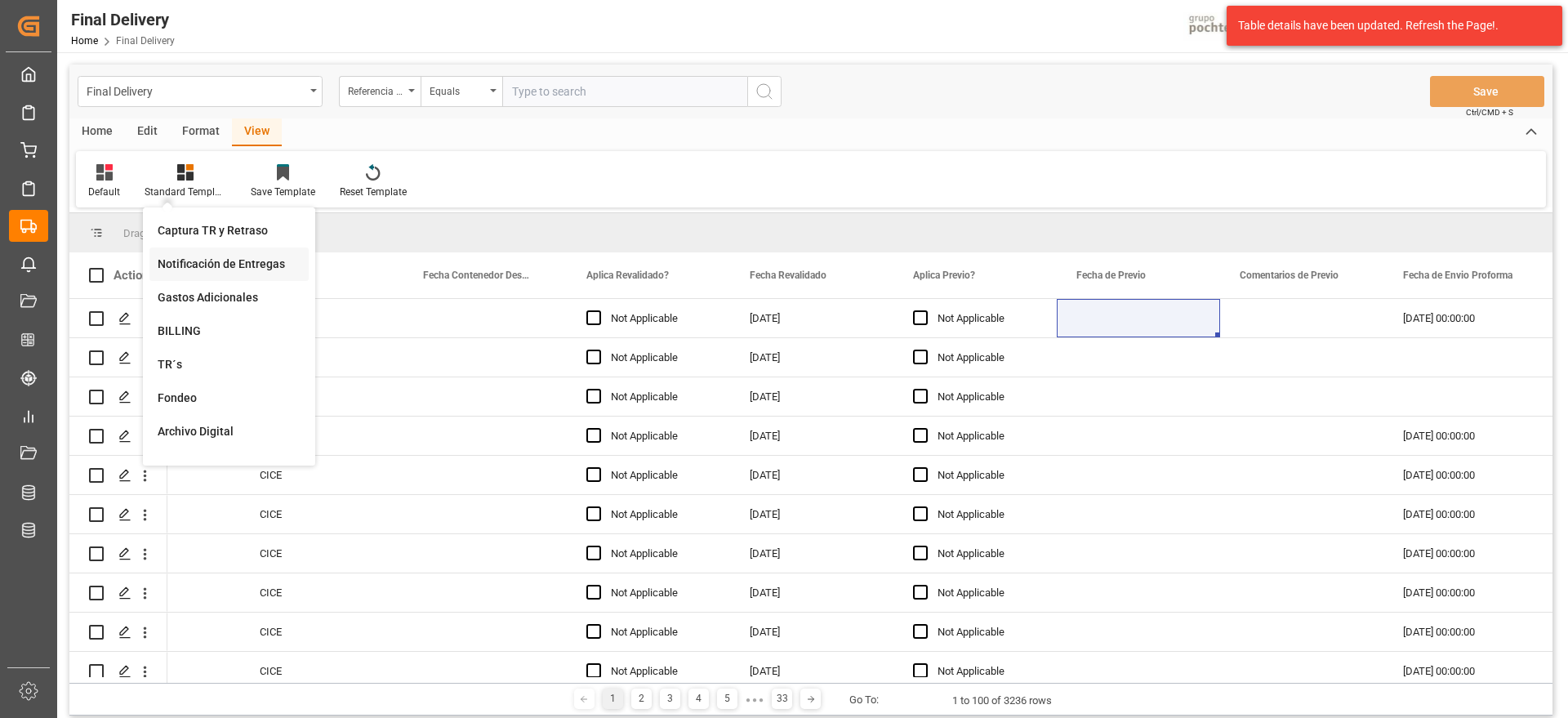
click at [240, 259] on div "Notificación de Entregas" at bounding box center [229, 263] width 143 height 17
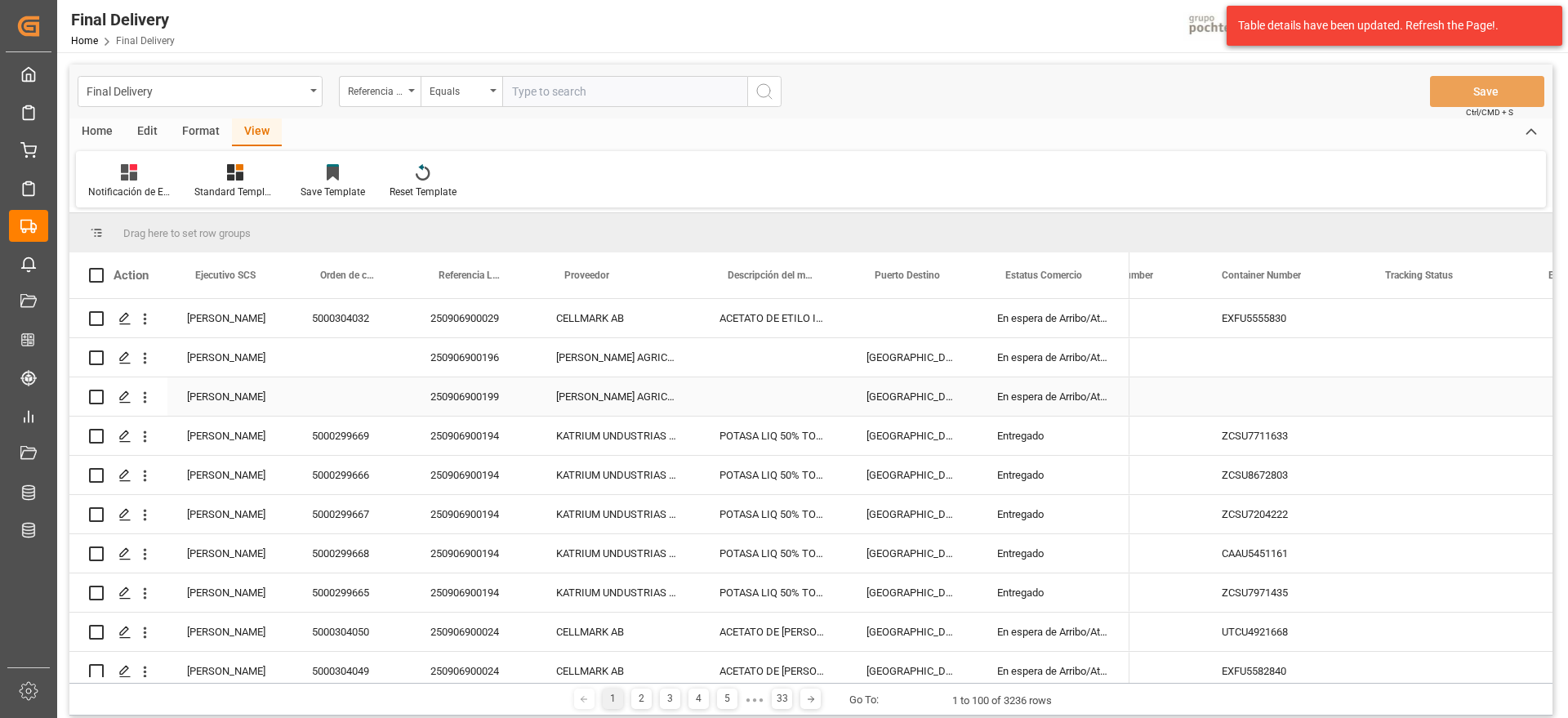
click at [1031, 383] on div "En espera de Arribo/Atraque" at bounding box center [1053, 396] width 152 height 39
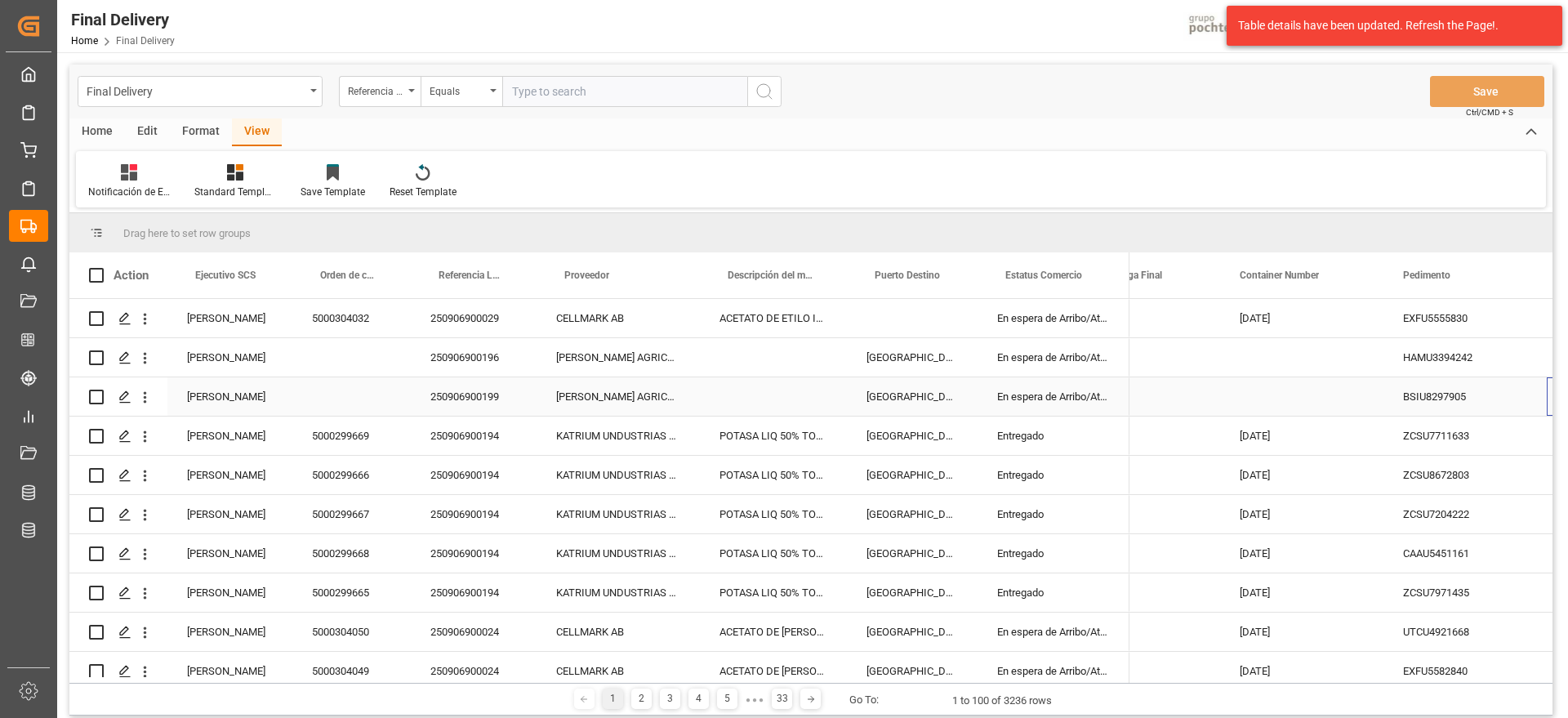
scroll to position [0, 399]
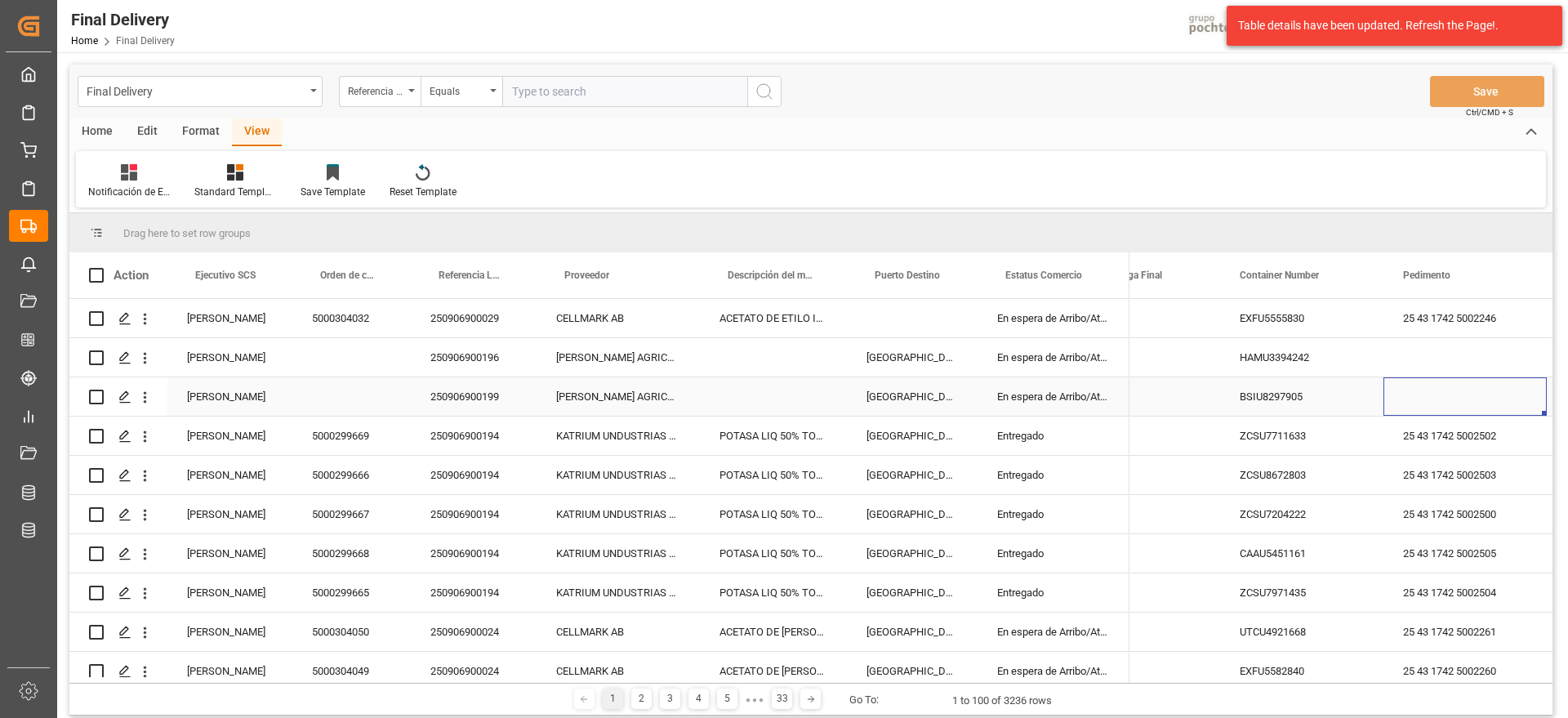
click at [1085, 383] on div "En espera de Arribo/Atraque" at bounding box center [1053, 396] width 152 height 39
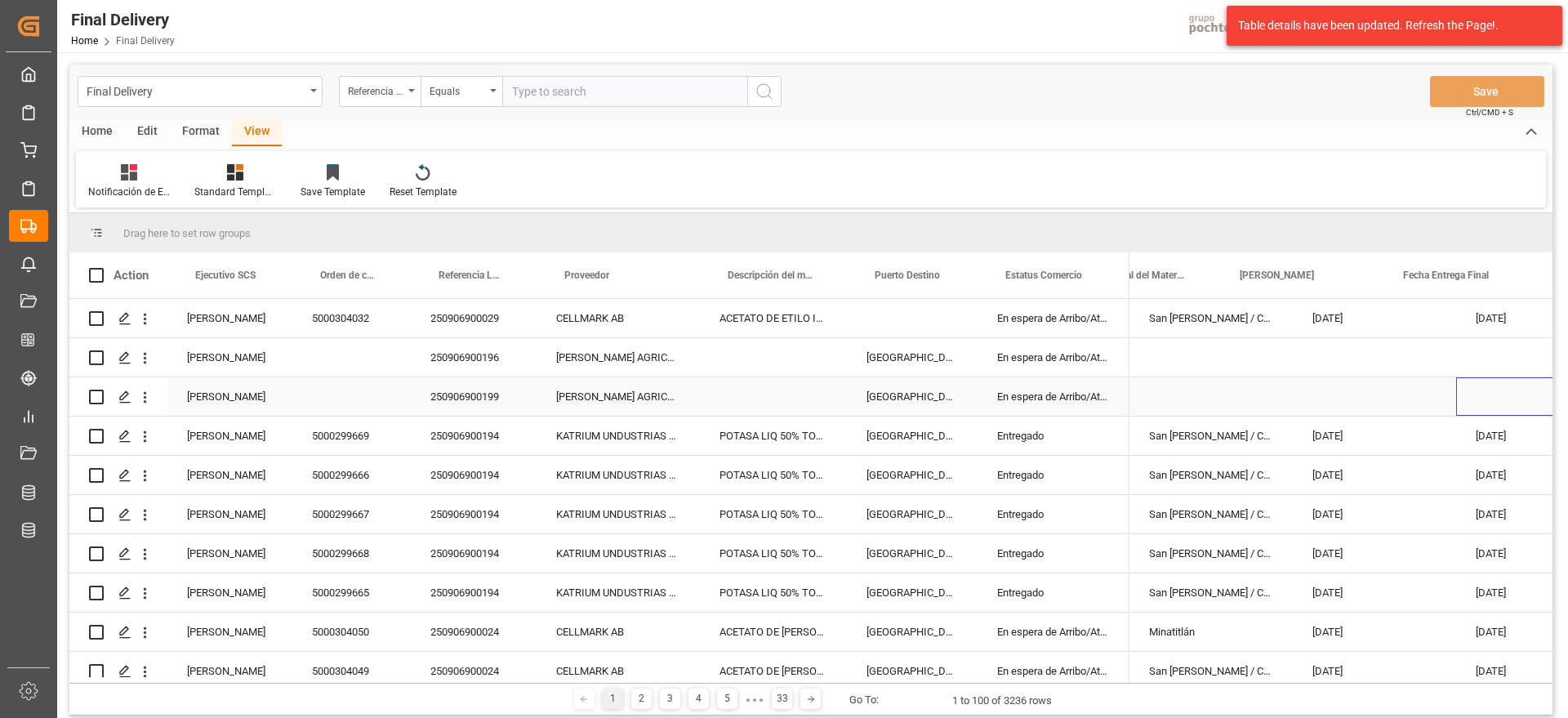
scroll to position [0, 73]
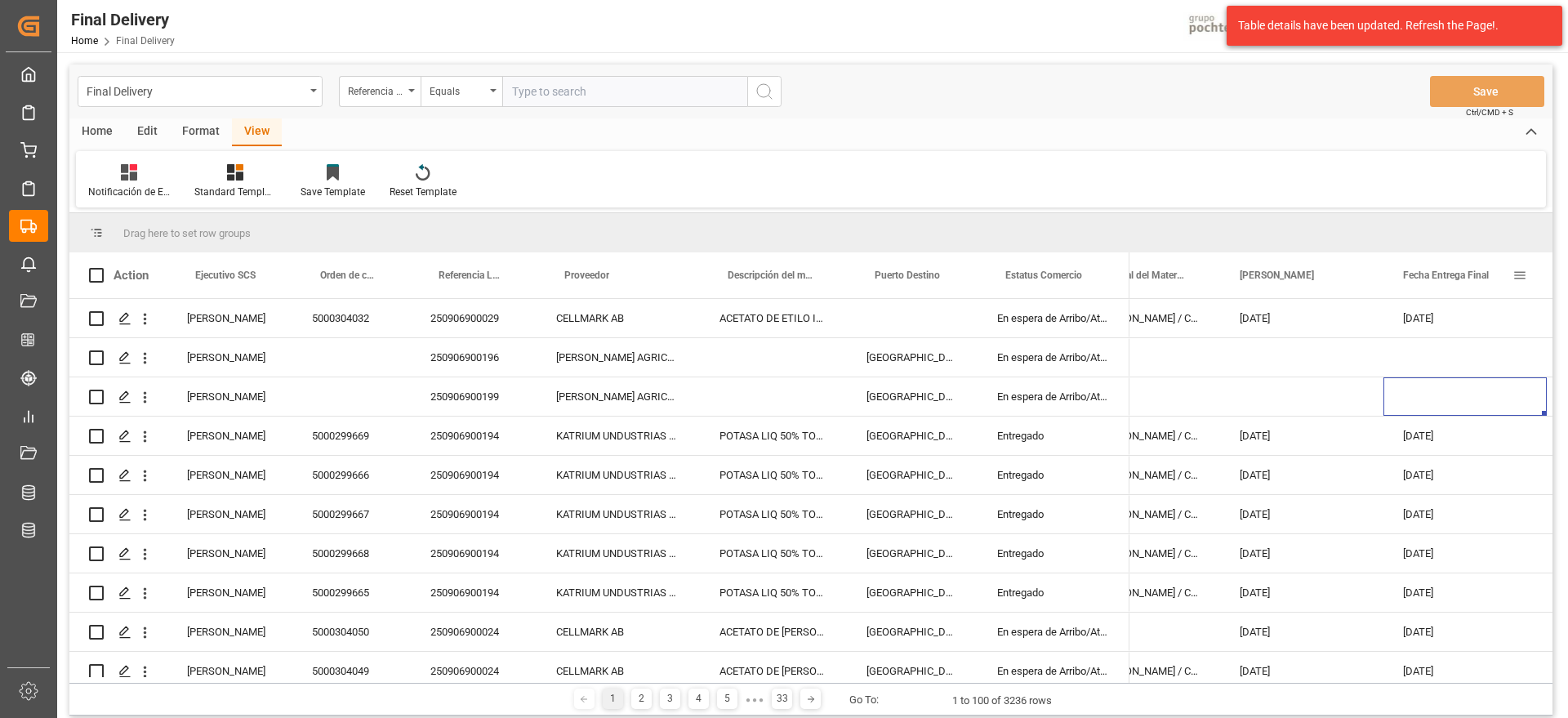
click at [1519, 275] on span at bounding box center [1520, 275] width 15 height 15
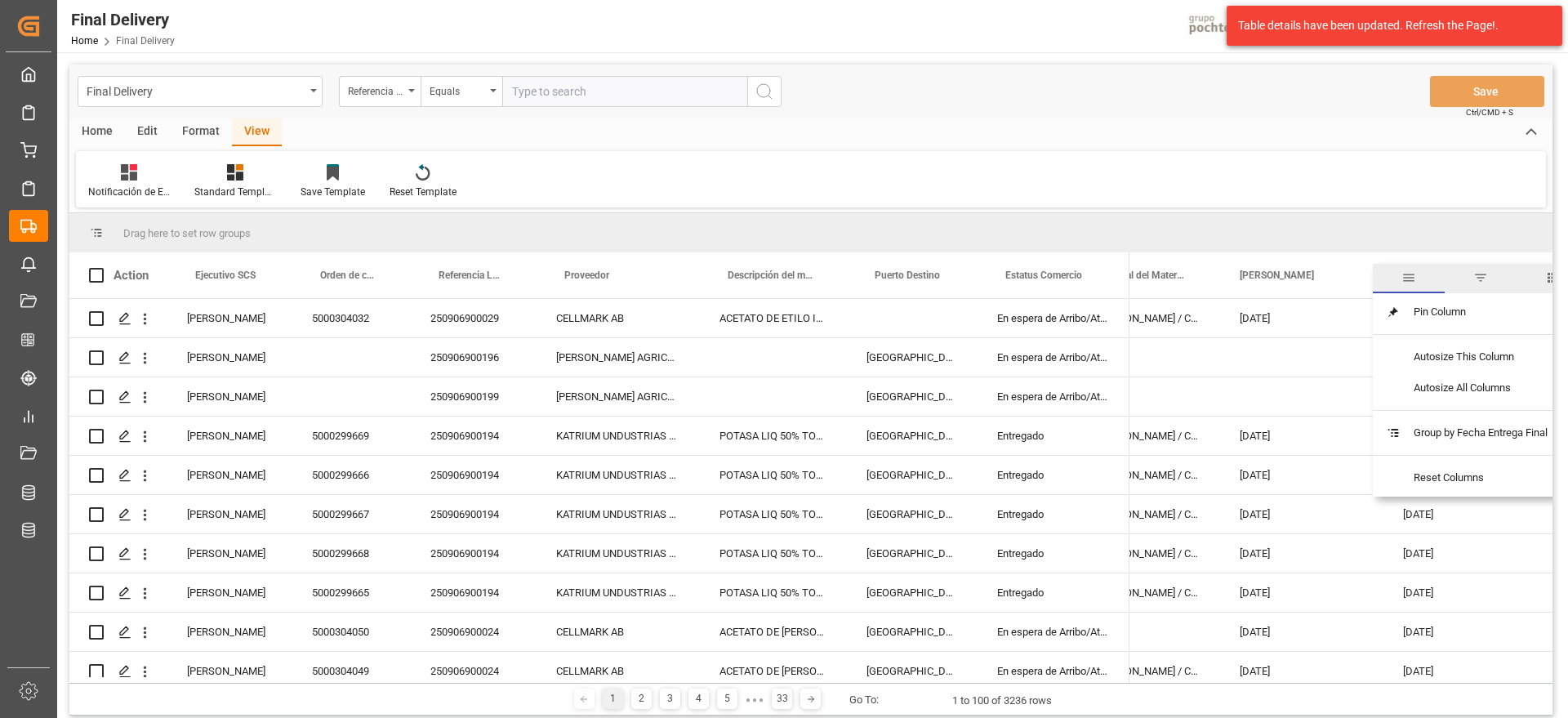
click at [1485, 276] on span "filter" at bounding box center [1481, 277] width 15 height 15
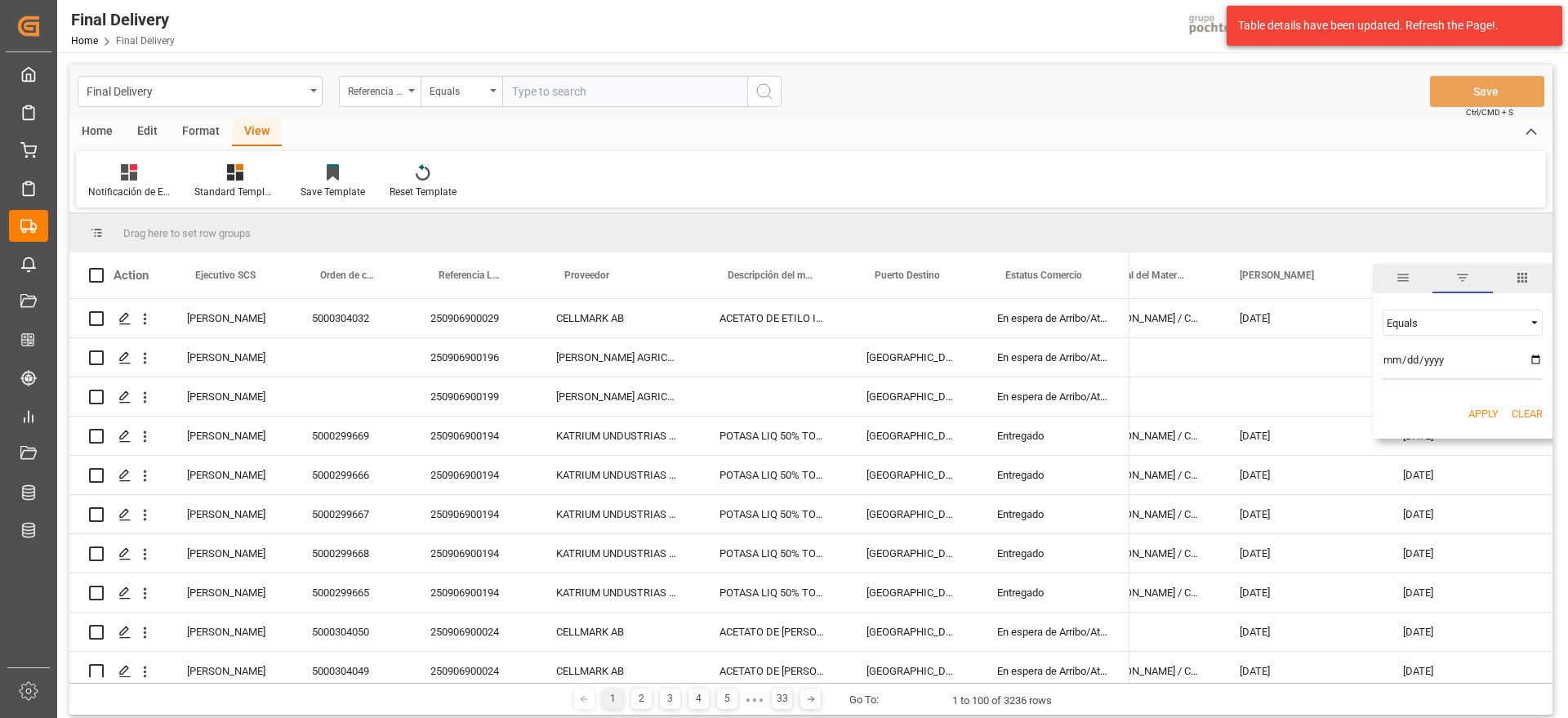
click at [1534, 359] on input "date" at bounding box center [1462, 364] width 160 height 33
click at [1539, 358] on input "2025-09-02" at bounding box center [1462, 364] width 160 height 33
type input "[DATE]"
click at [1480, 401] on div "Apply Clear" at bounding box center [1462, 414] width 180 height 43
click at [1483, 415] on button "Apply" at bounding box center [1483, 414] width 30 height 16
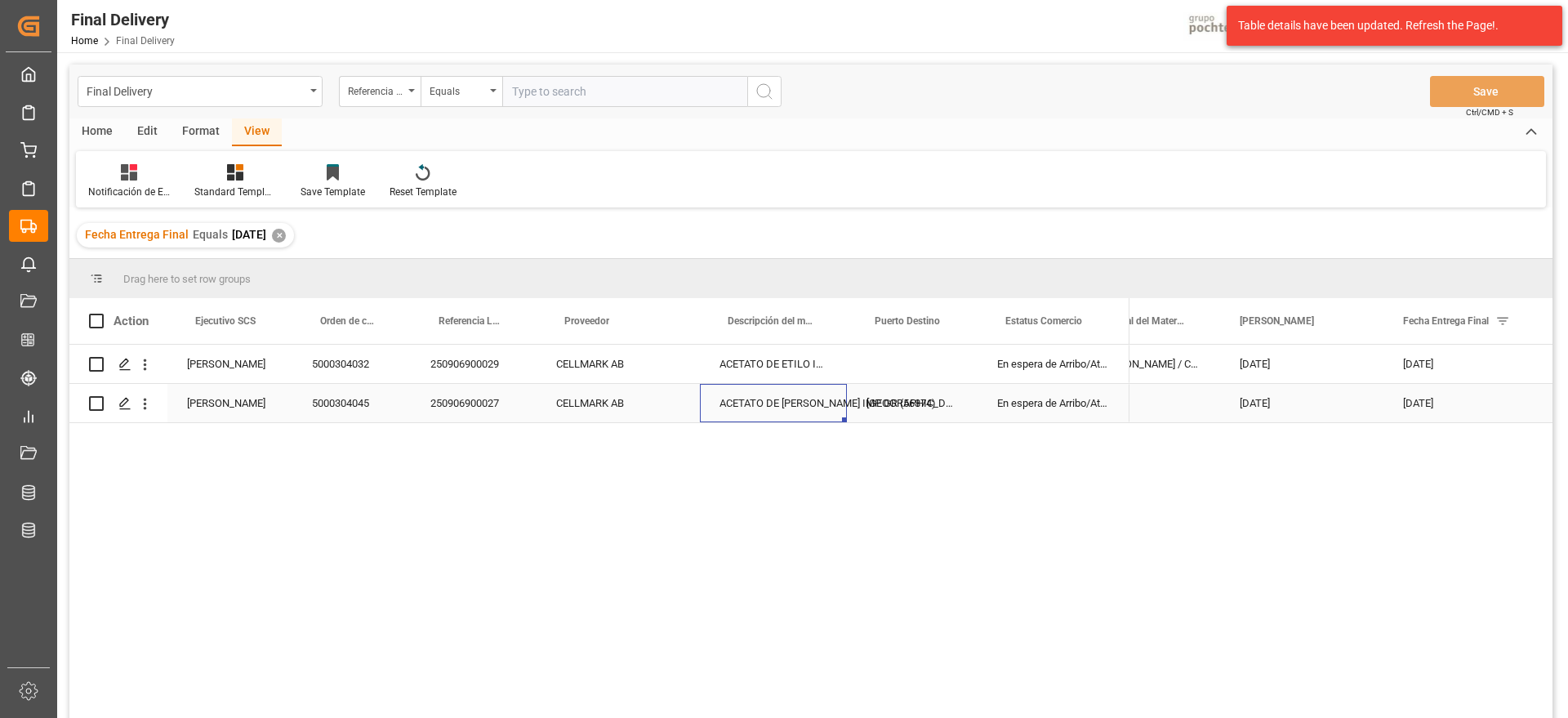
click at [719, 386] on div "ACETATO DE [PERSON_NAME] IMP GR (56874)" at bounding box center [773, 403] width 147 height 39
click at [958, 384] on div "[GEOGRAPHIC_DATA]" at bounding box center [912, 403] width 131 height 39
click at [942, 360] on div "Press SPACE to select this row." at bounding box center [912, 364] width 131 height 39
click at [450, 372] on div "250906900029" at bounding box center [473, 364] width 126 height 39
click at [855, 384] on div "[GEOGRAPHIC_DATA]" at bounding box center [912, 403] width 131 height 39
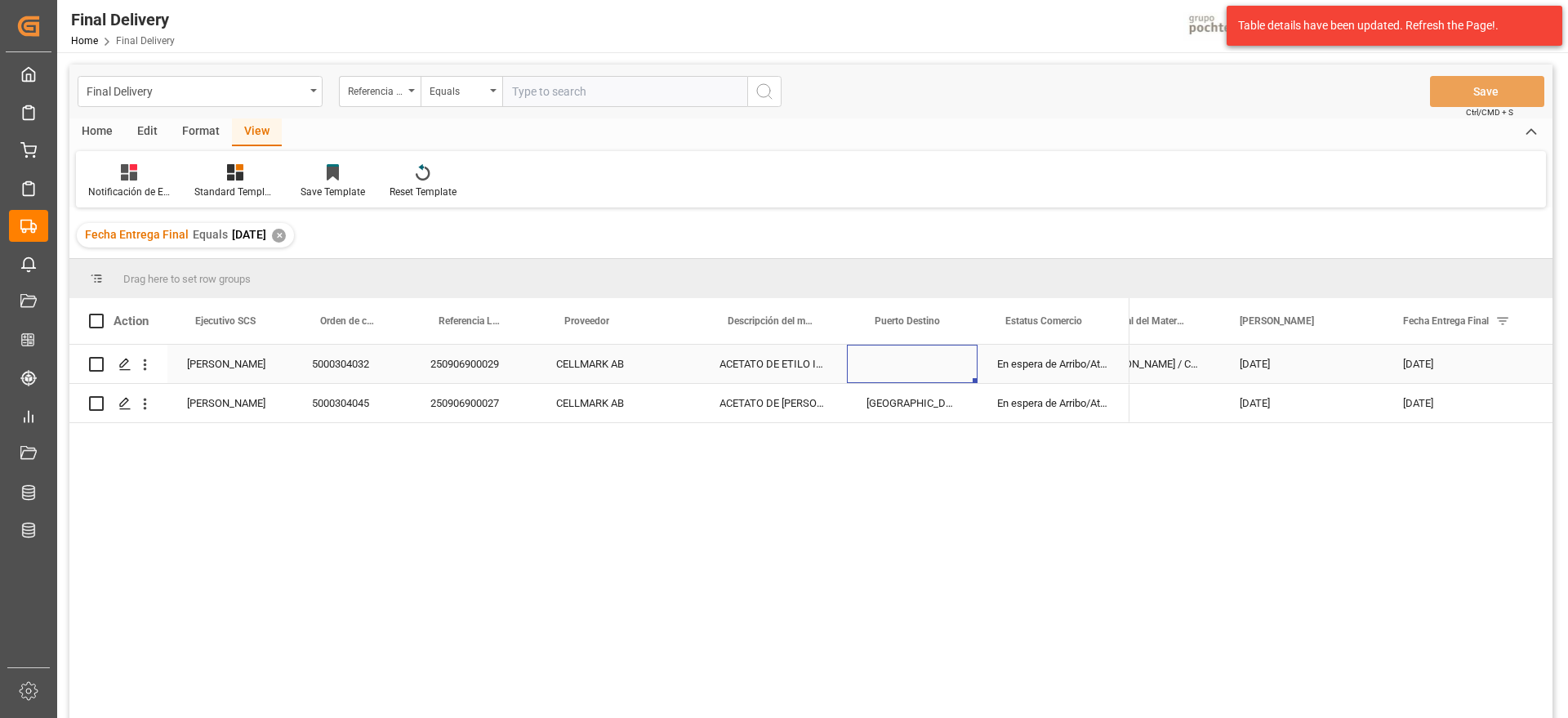
click at [919, 365] on div "Press SPACE to select this row." at bounding box center [912, 364] width 131 height 39
click at [951, 368] on div "Press SPACE to select this row." at bounding box center [912, 364] width 131 height 39
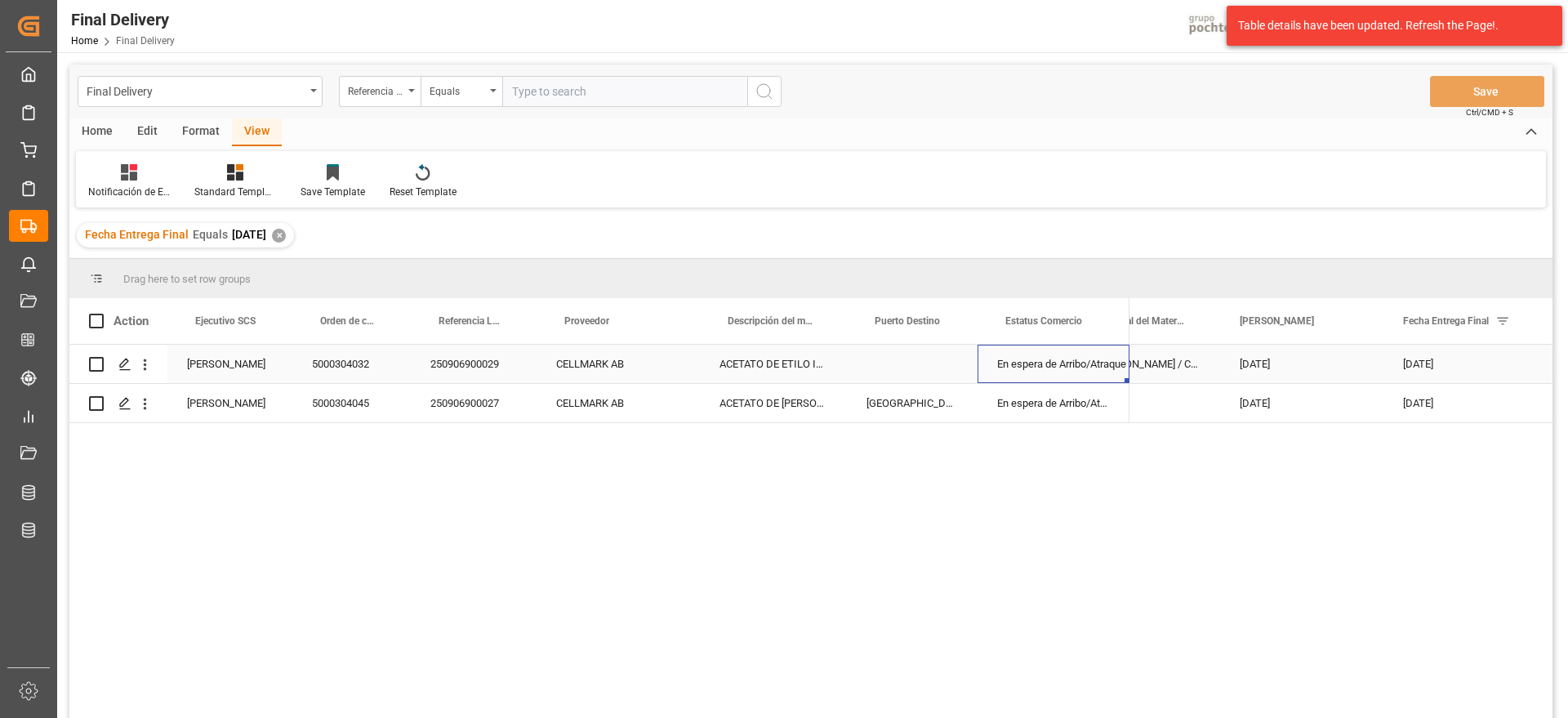
click at [1041, 362] on div "En espera de Arribo/Atraque" at bounding box center [1053, 364] width 152 height 39
click at [1084, 404] on div "En espera de Arribo/Atraque" at bounding box center [1053, 403] width 152 height 39
click at [893, 360] on div "Press SPACE to select this row." at bounding box center [912, 364] width 131 height 39
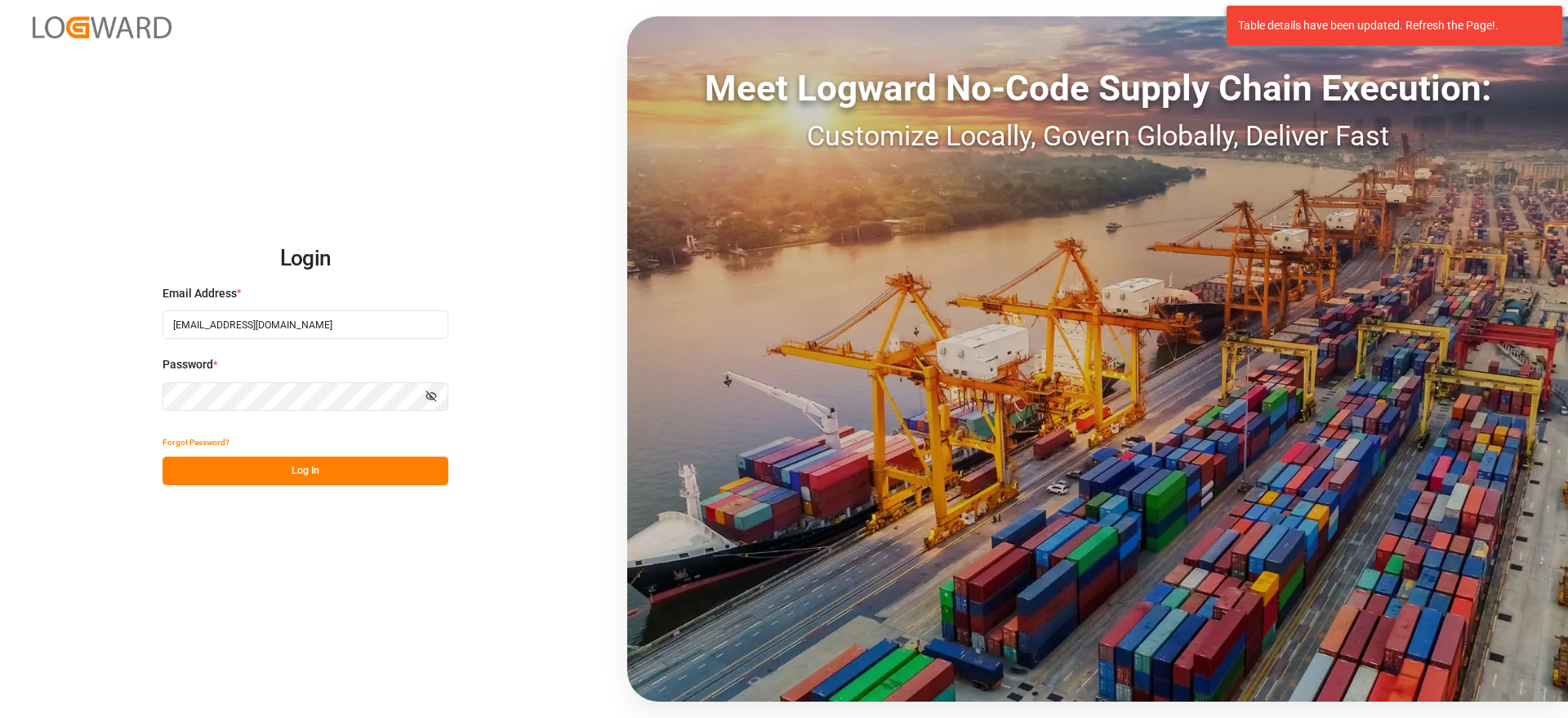
drag, startPoint x: 300, startPoint y: 460, endPoint x: 1248, endPoint y: 38, distance: 1037.7
click at [301, 460] on button "Log In" at bounding box center [305, 470] width 286 height 29
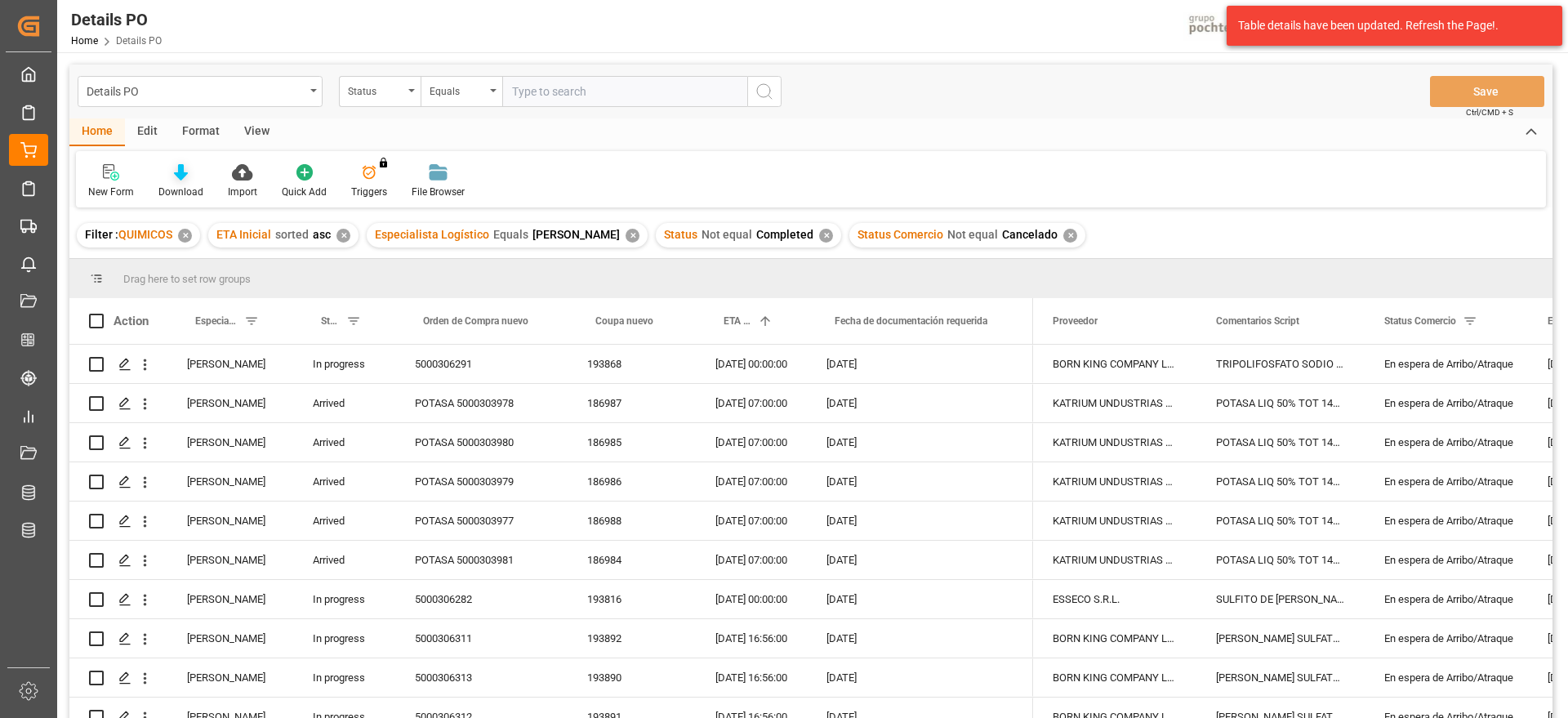
click at [183, 178] on icon at bounding box center [181, 172] width 14 height 16
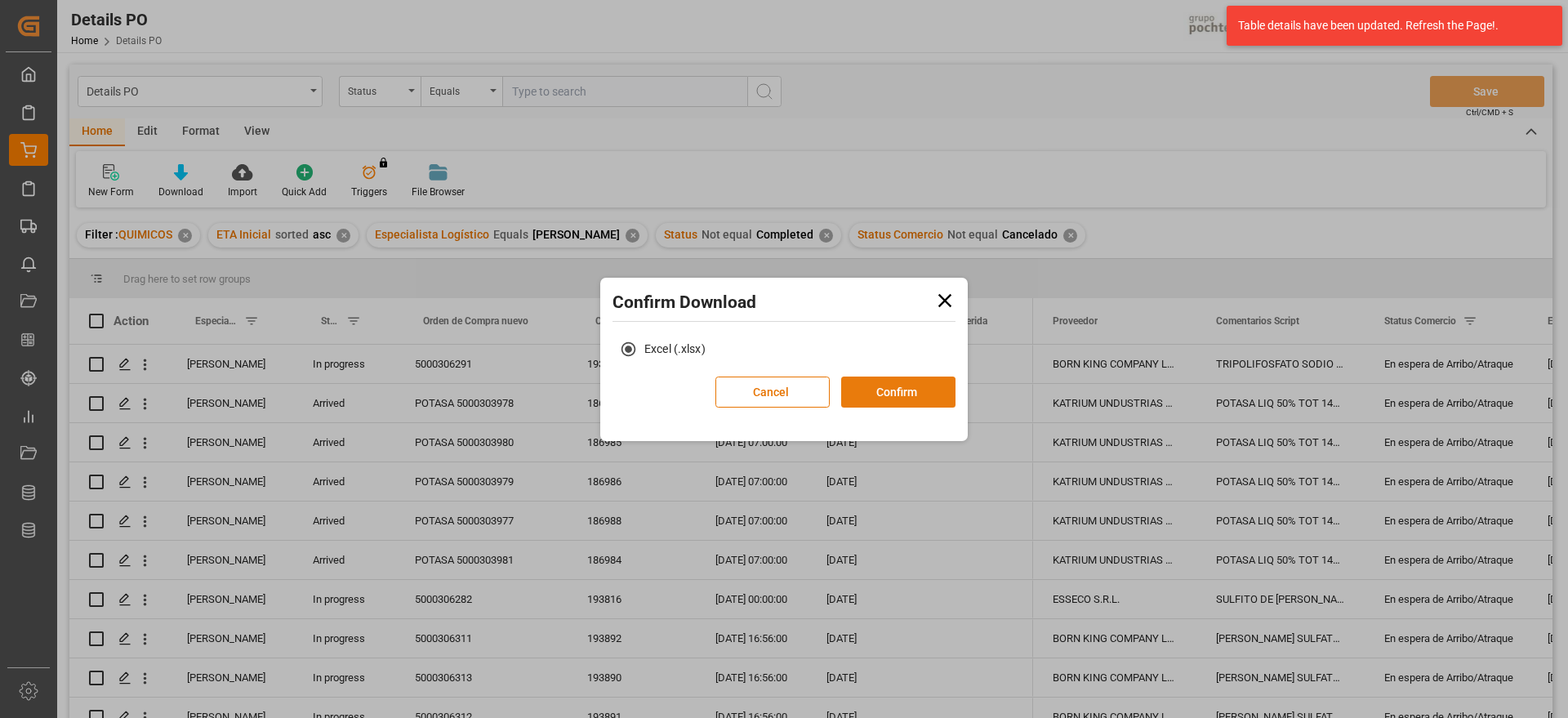
click at [901, 386] on button "Confirm" at bounding box center [898, 392] width 114 height 31
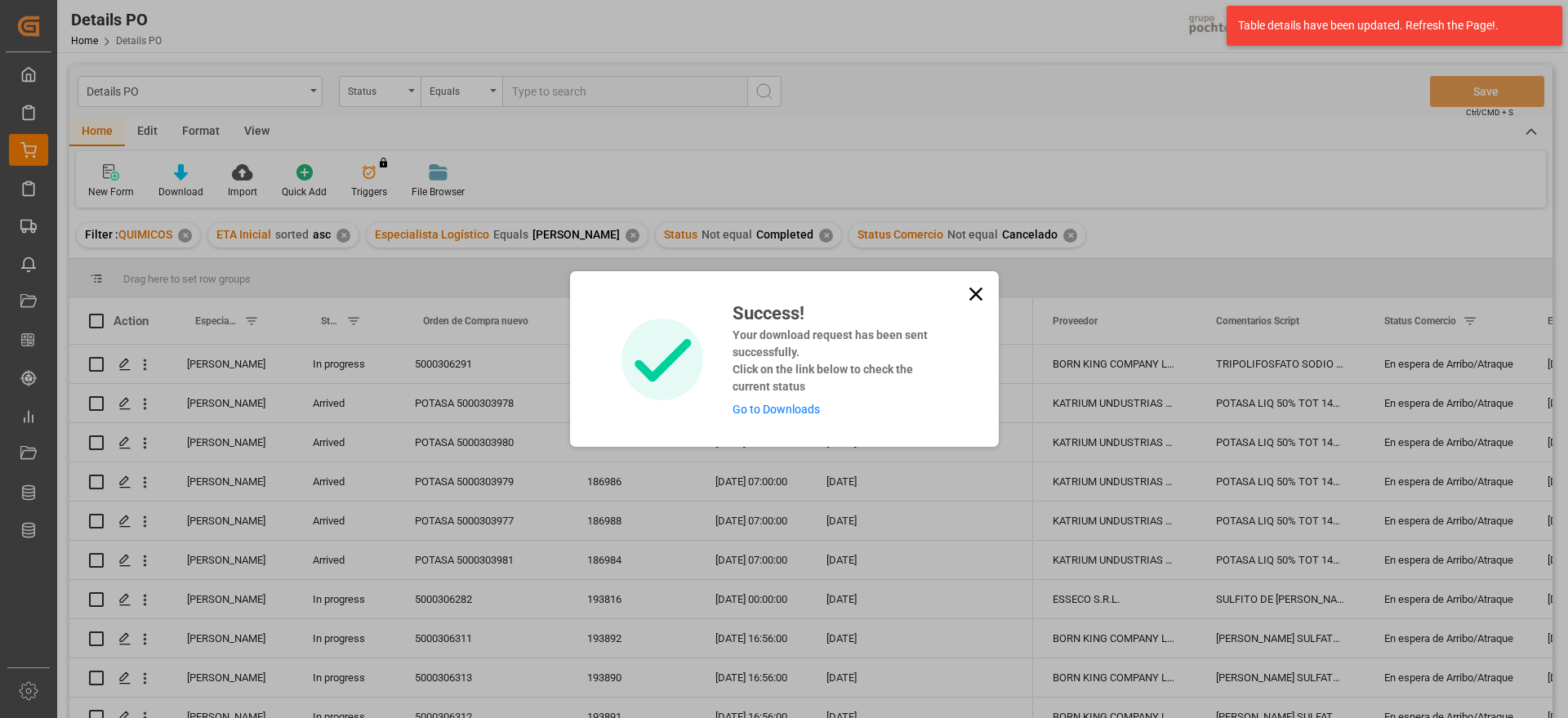
click at [785, 409] on link "Go to Downloads" at bounding box center [776, 409] width 87 height 13
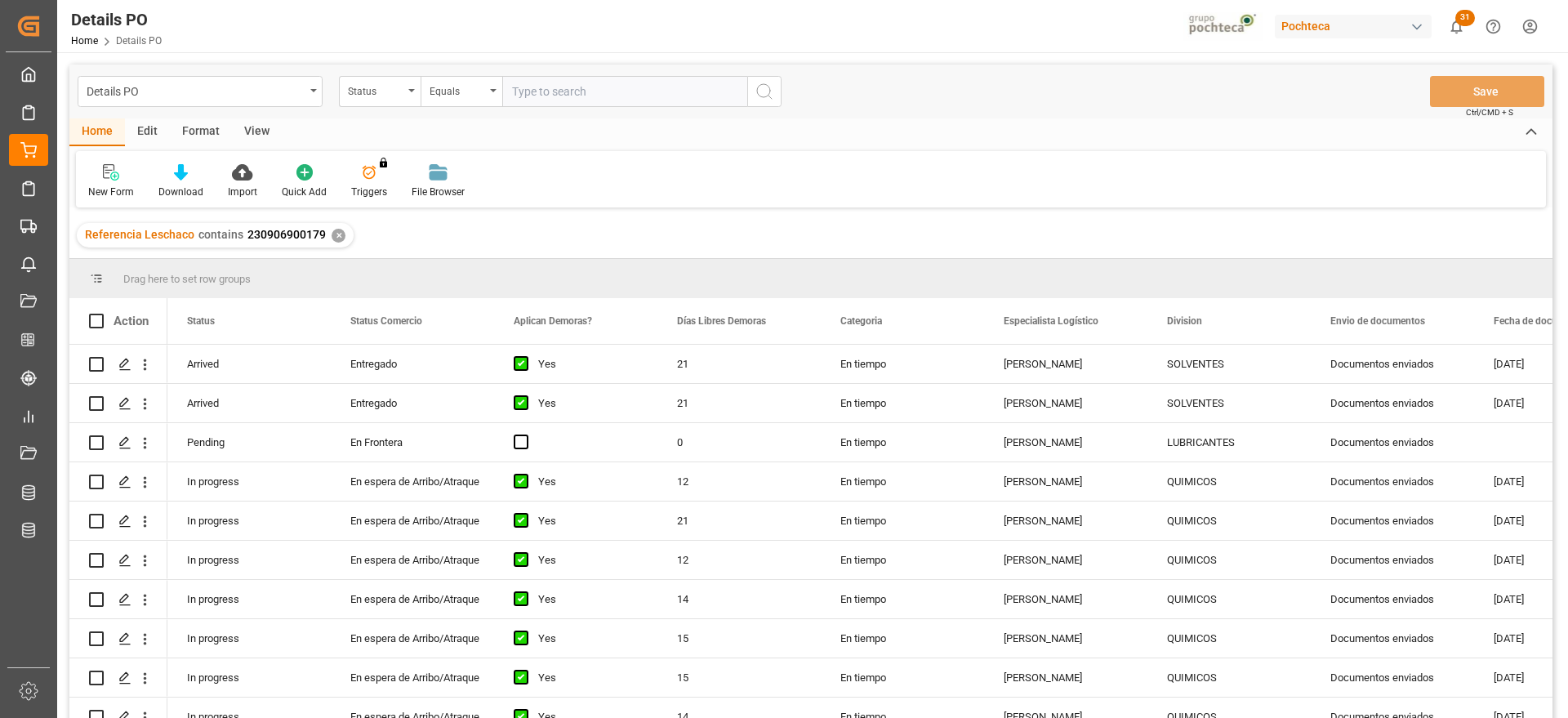
click at [332, 229] on div "✕" at bounding box center [338, 236] width 14 height 14
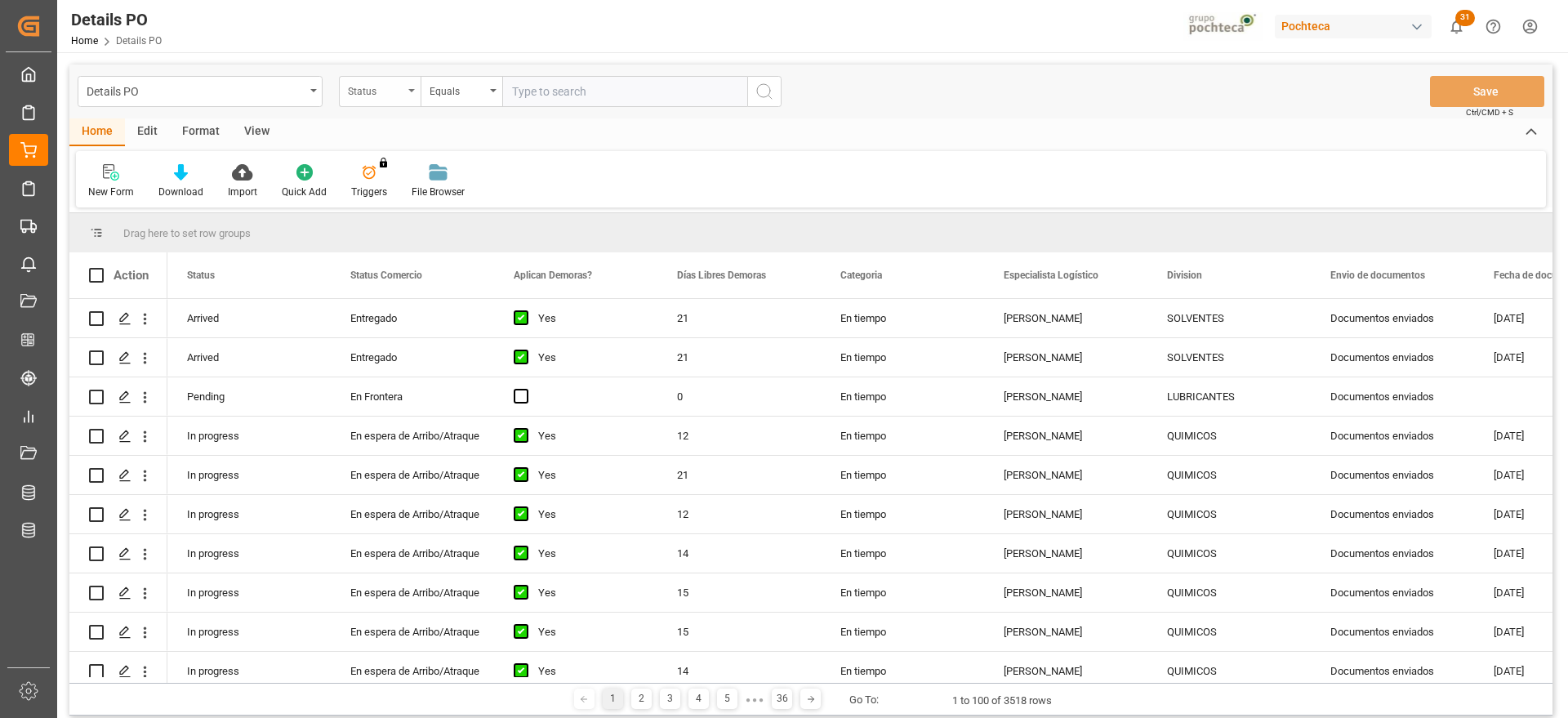
click at [370, 96] on div "Status" at bounding box center [376, 89] width 56 height 19
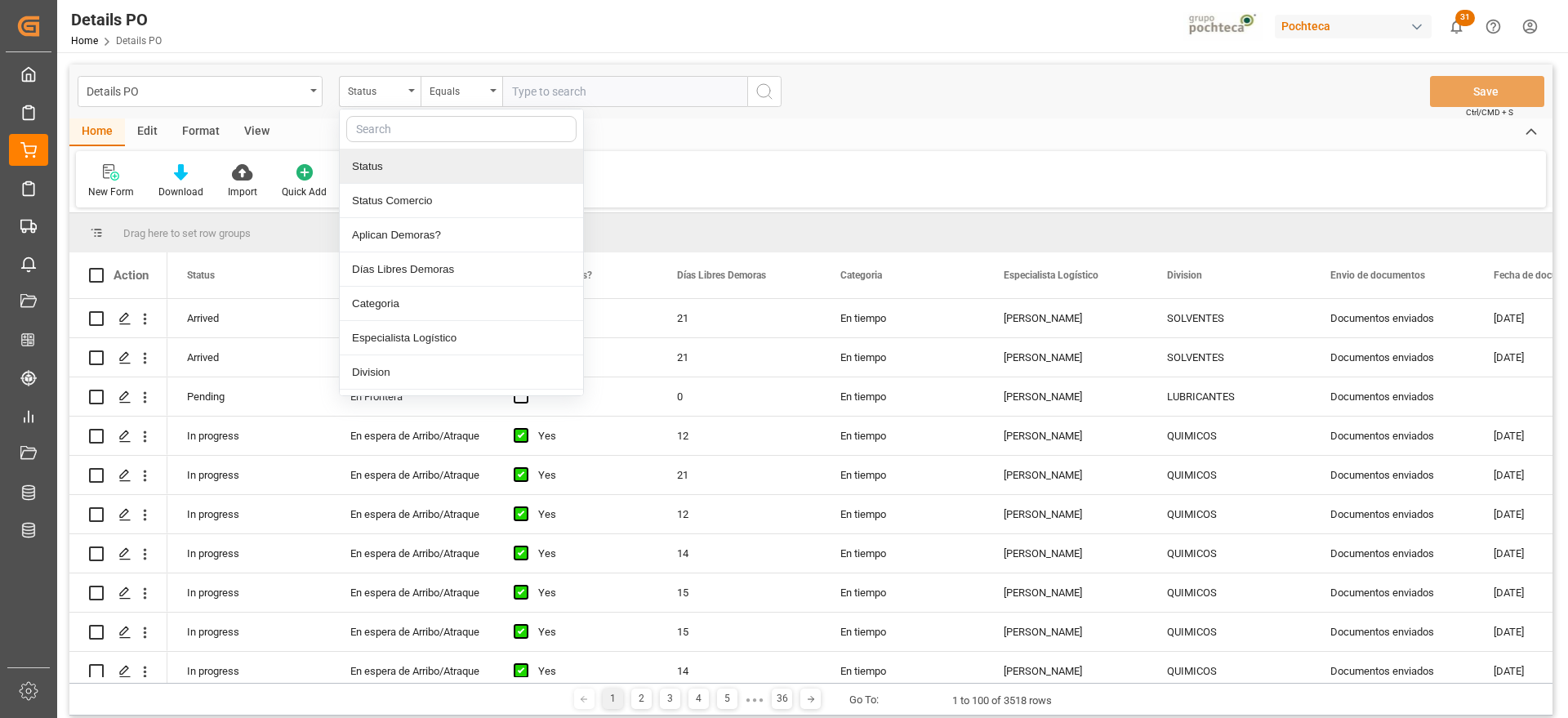
click at [418, 139] on input "text" at bounding box center [461, 129] width 231 height 26
type input "ref"
click at [435, 152] on div "Referencia Leschaco" at bounding box center [461, 167] width 243 height 34
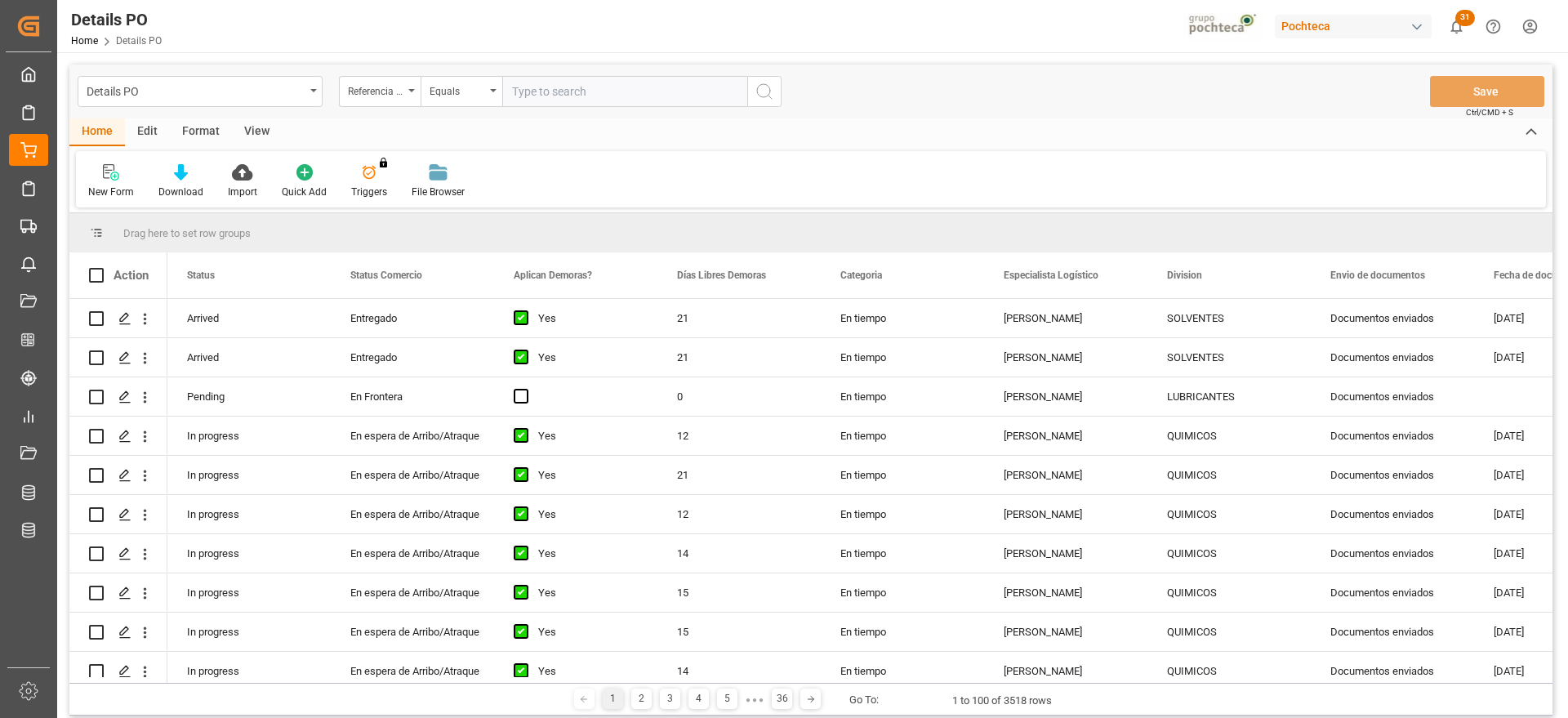
click at [548, 79] on input "text" at bounding box center [625, 92] width 245 height 31
paste input "250906900029"
type input "250906900029"
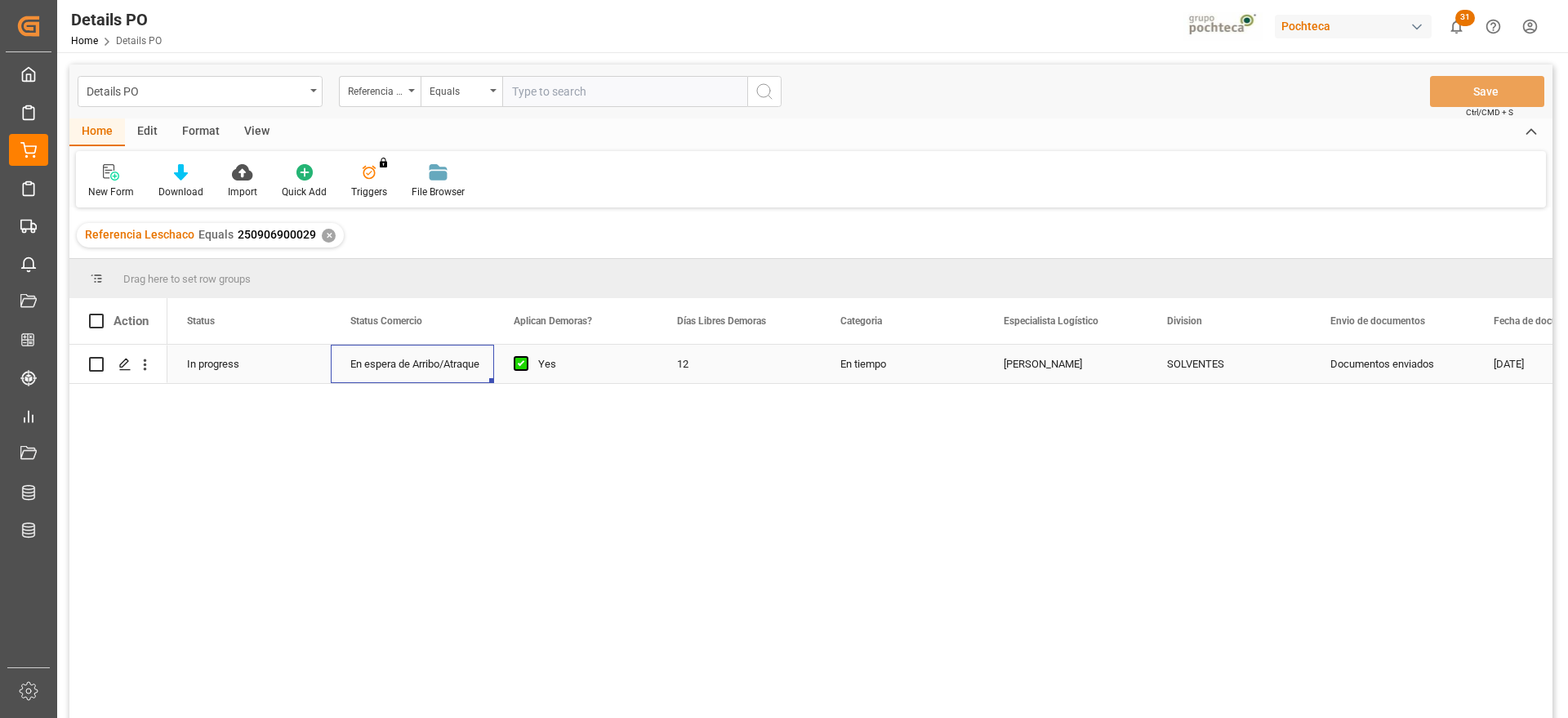
click at [451, 354] on div "En espera de Arribo/Atraque" at bounding box center [412, 364] width 124 height 38
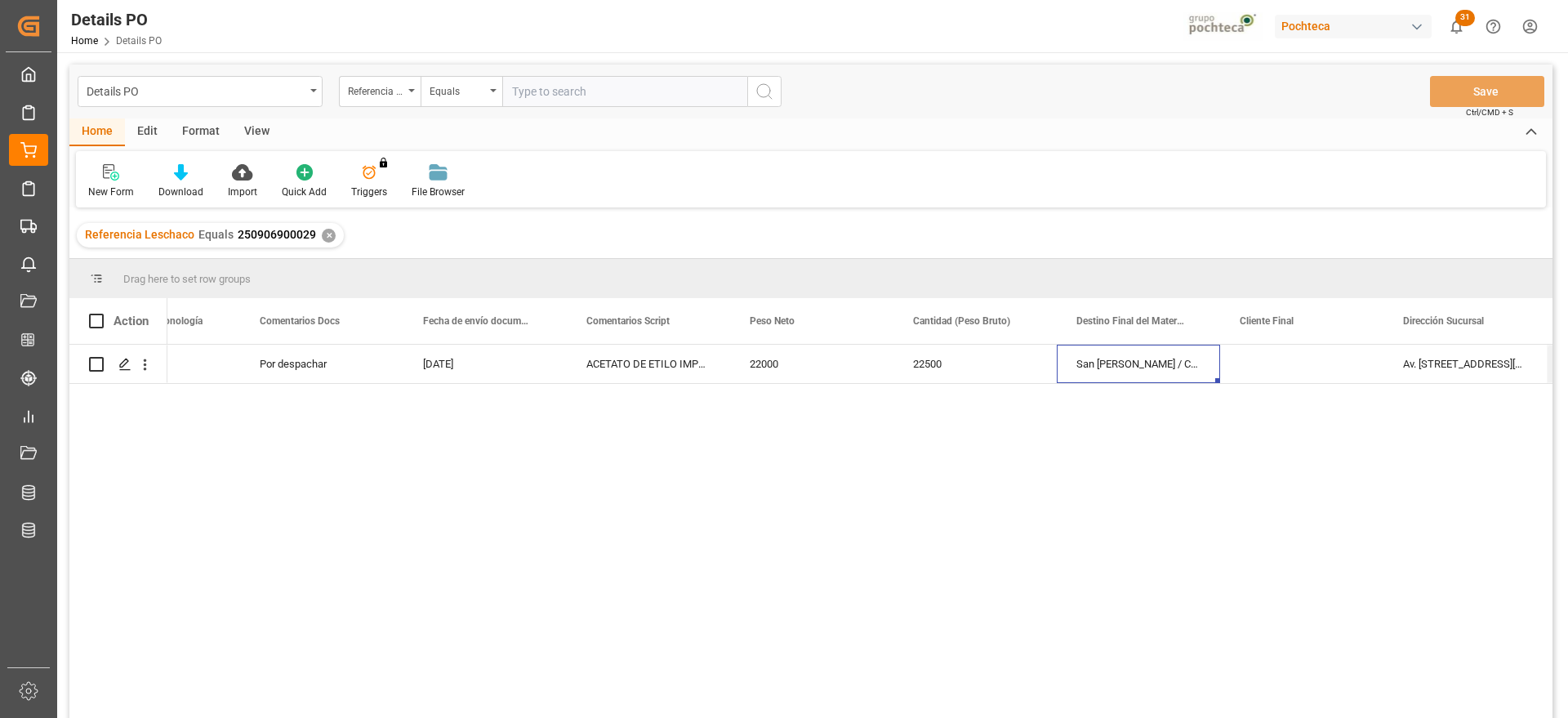
click at [1153, 364] on div "San [PERSON_NAME] / CDMX" at bounding box center [1138, 364] width 163 height 39
click at [1285, 367] on div "Press SPACE to select this row." at bounding box center [1301, 364] width 163 height 39
click at [1160, 378] on div "San [PERSON_NAME] / CDMX" at bounding box center [1138, 364] width 163 height 39
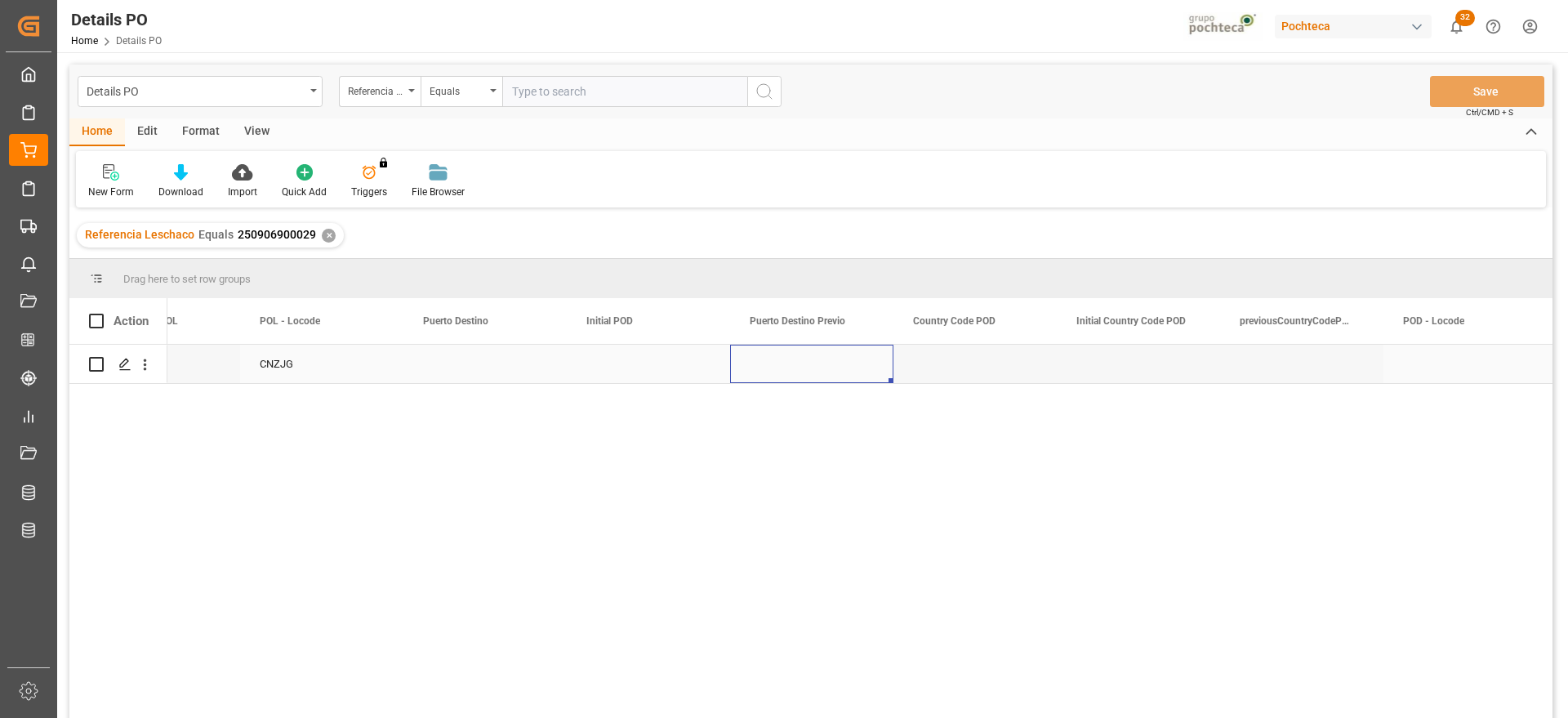
click at [841, 368] on div "Press SPACE to select this row." at bounding box center [811, 364] width 163 height 39
click at [809, 362] on div "Press SPACE to select this row." at bounding box center [811, 364] width 163 height 39
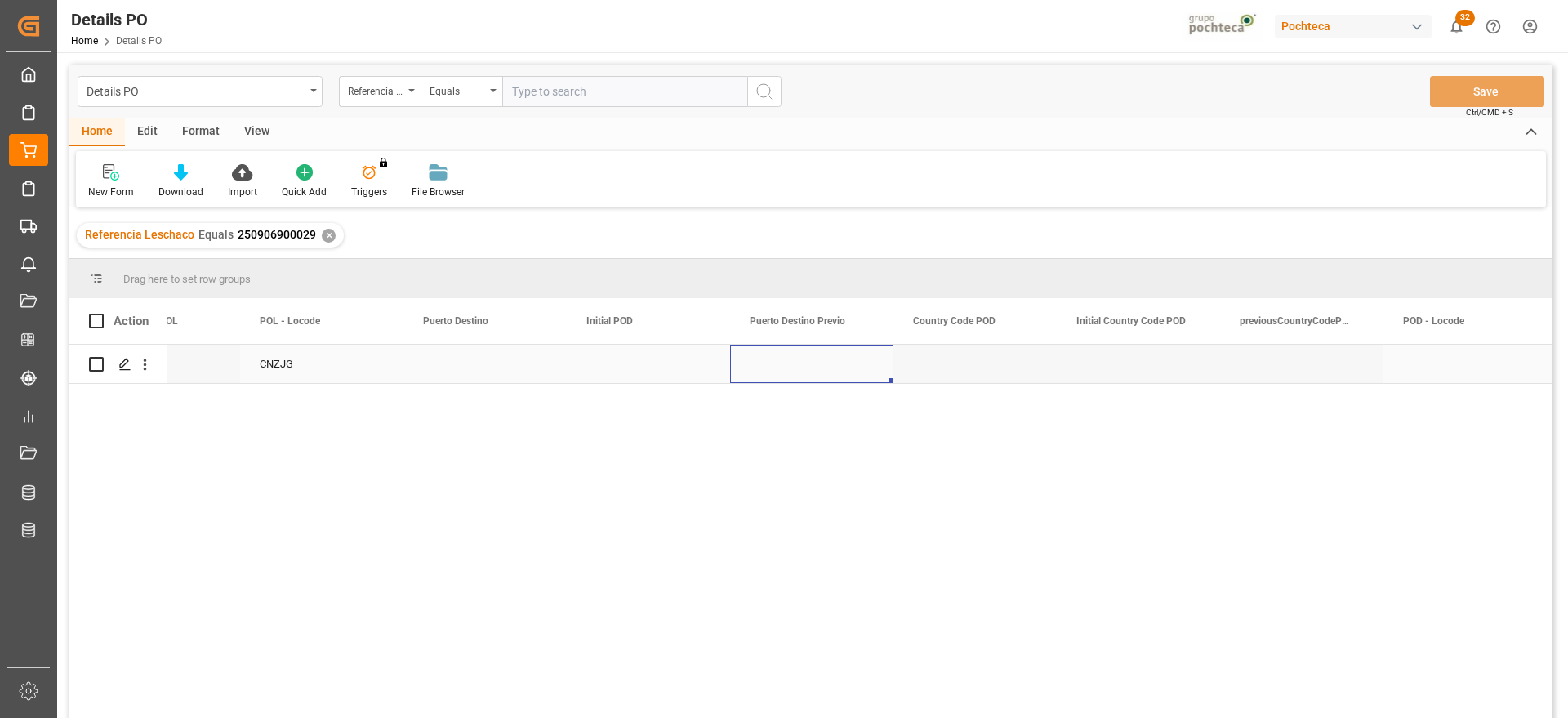
click at [788, 376] on div "Press SPACE to select this row." at bounding box center [811, 364] width 163 height 39
click at [783, 364] on div "Press SPACE to select this row." at bounding box center [811, 364] width 163 height 39
click at [783, 358] on div "Press SPACE to select this row." at bounding box center [811, 364] width 163 height 39
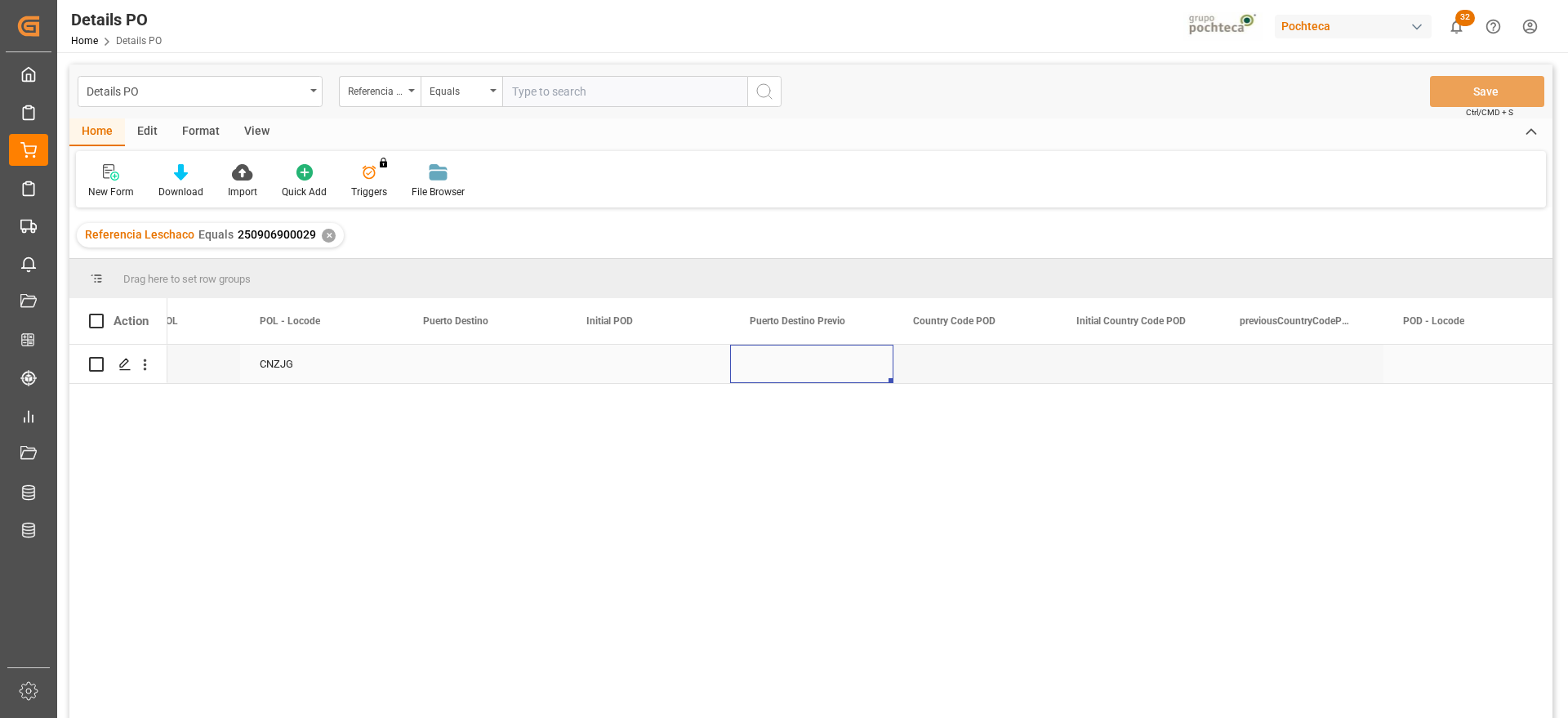
click at [747, 368] on div "Press SPACE to select this row." at bounding box center [811, 364] width 163 height 39
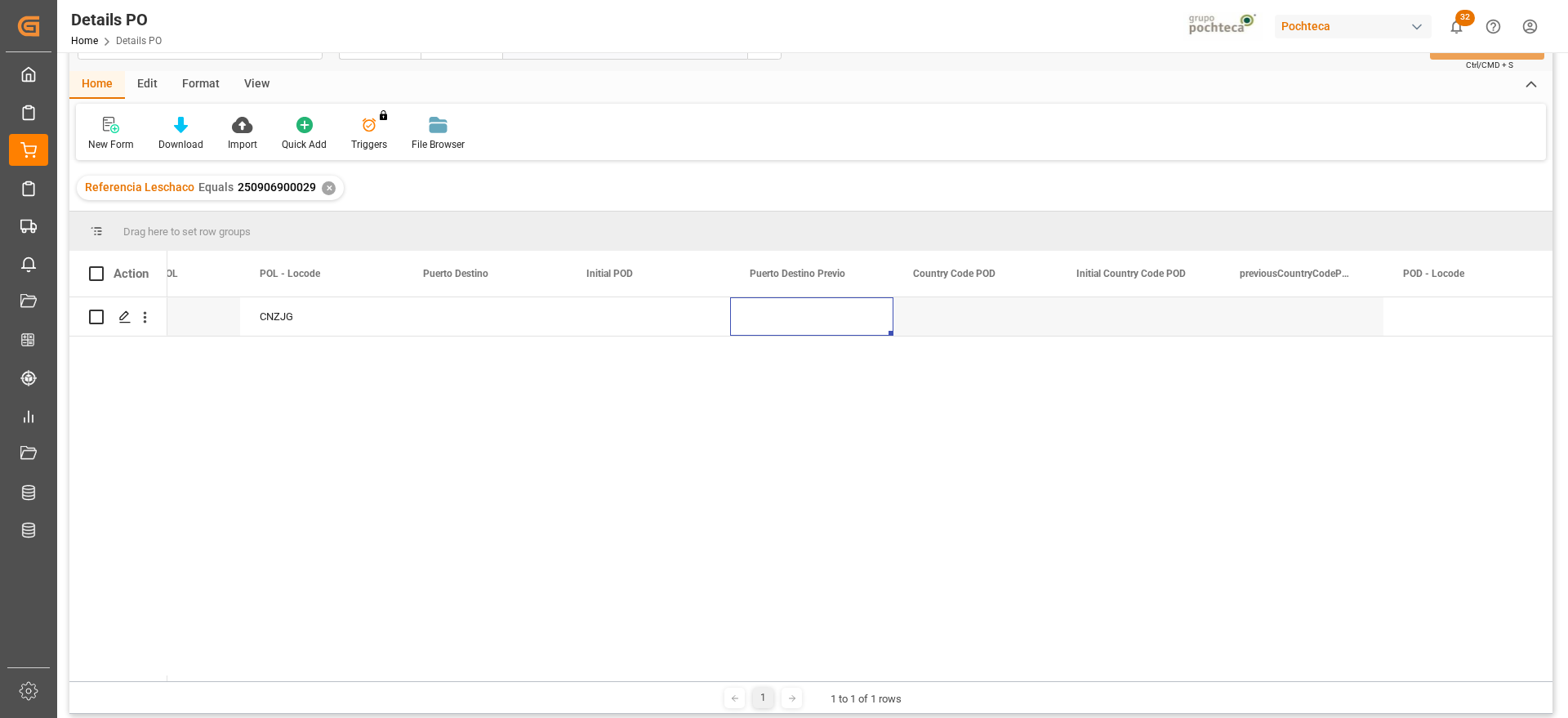
scroll to position [0, 0]
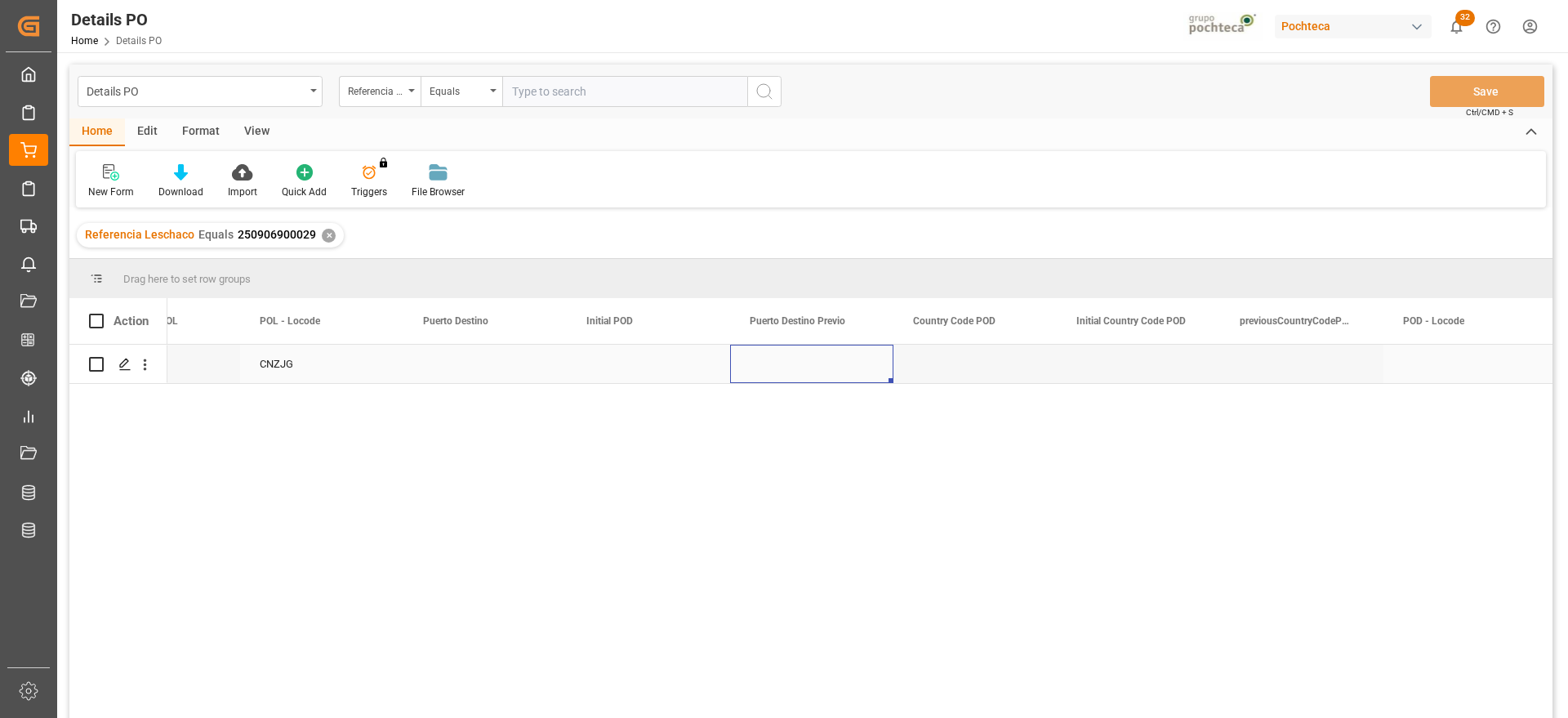
click at [1021, 354] on div "Press SPACE to select this row." at bounding box center [974, 364] width 163 height 39
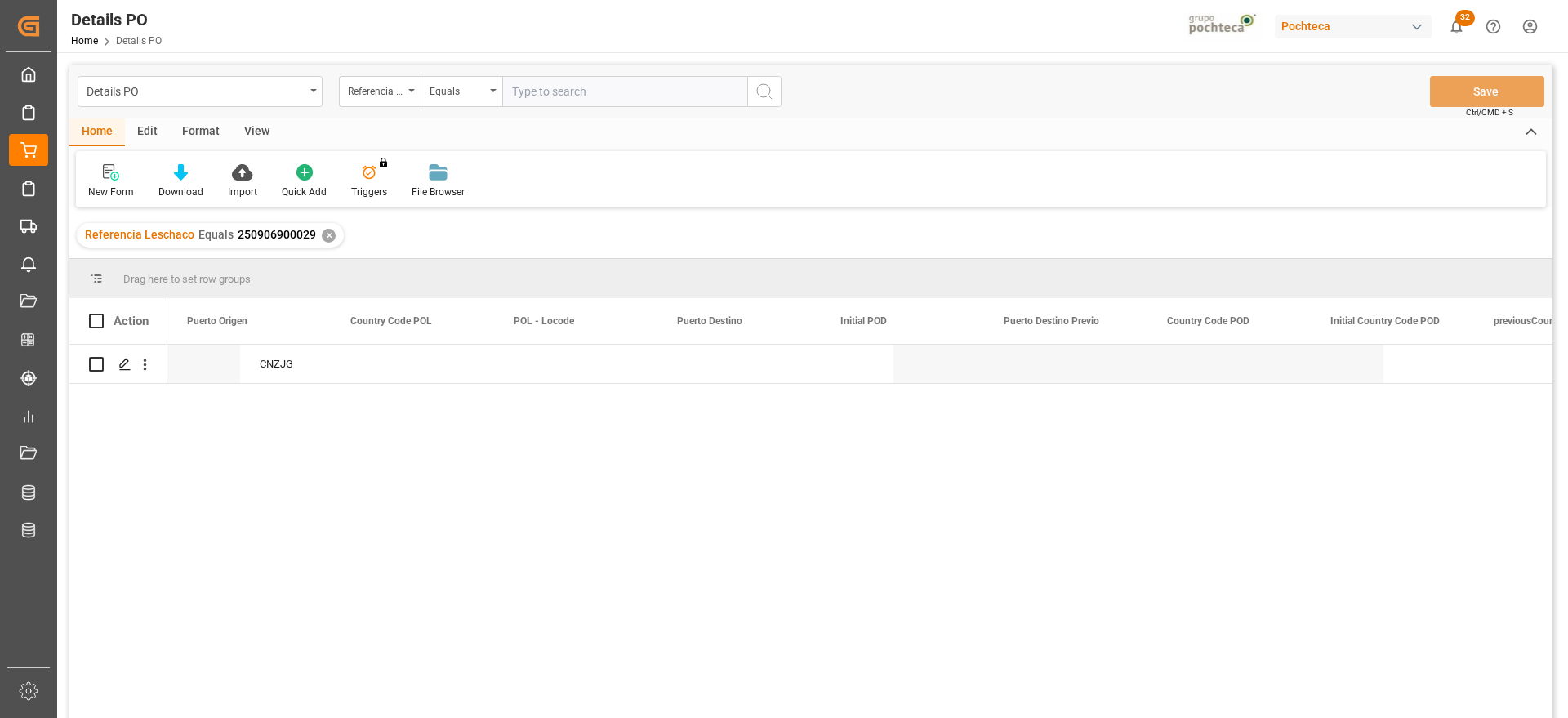
scroll to position [0, 7024]
click at [750, 366] on div "Press SPACE to select this row." at bounding box center [739, 364] width 163 height 39
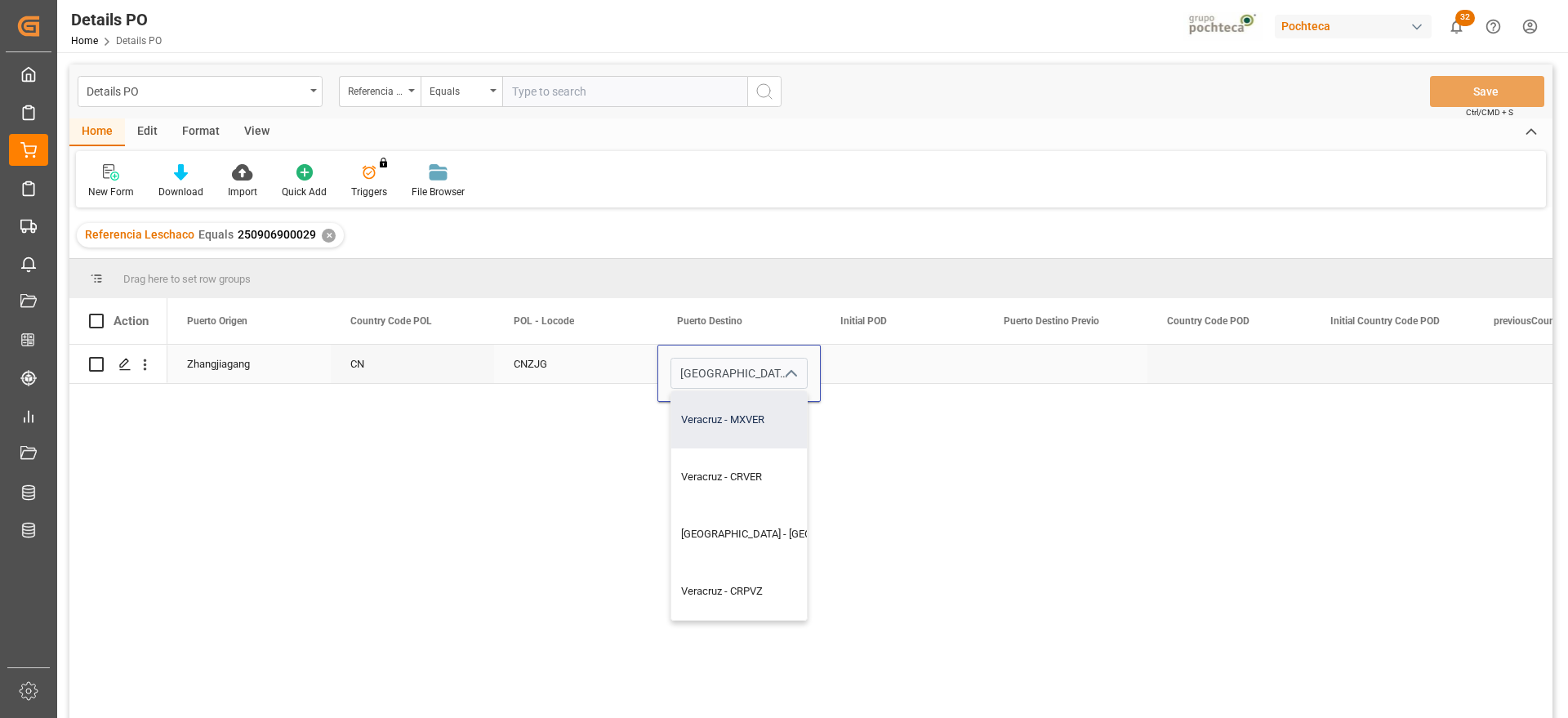
click at [764, 428] on div "Veracruz - MXVER" at bounding box center [785, 420] width 227 height 57
type input "Veracruz - MXVER"
click at [908, 367] on div "Press SPACE to select this row." at bounding box center [902, 364] width 163 height 39
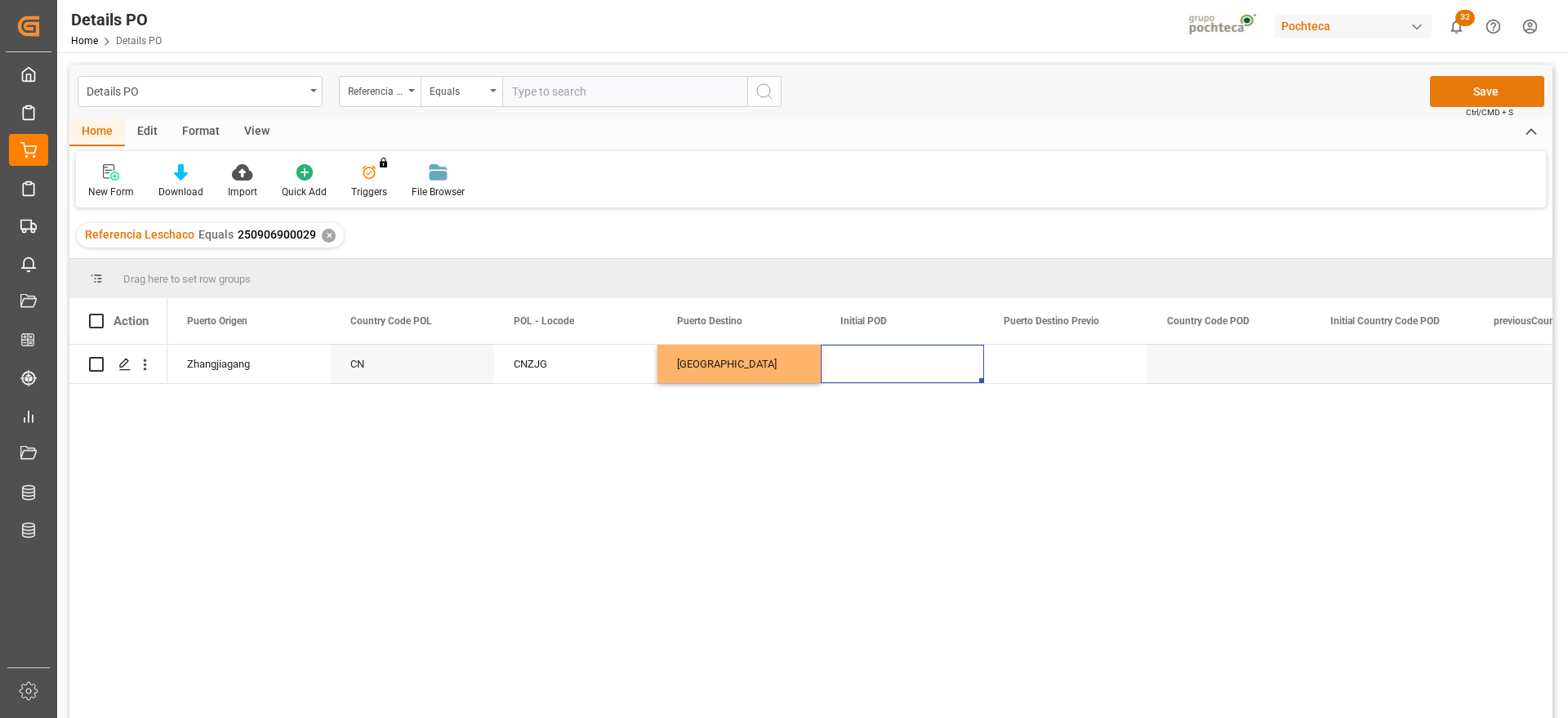
click at [1485, 86] on button "Save" at bounding box center [1487, 92] width 114 height 31
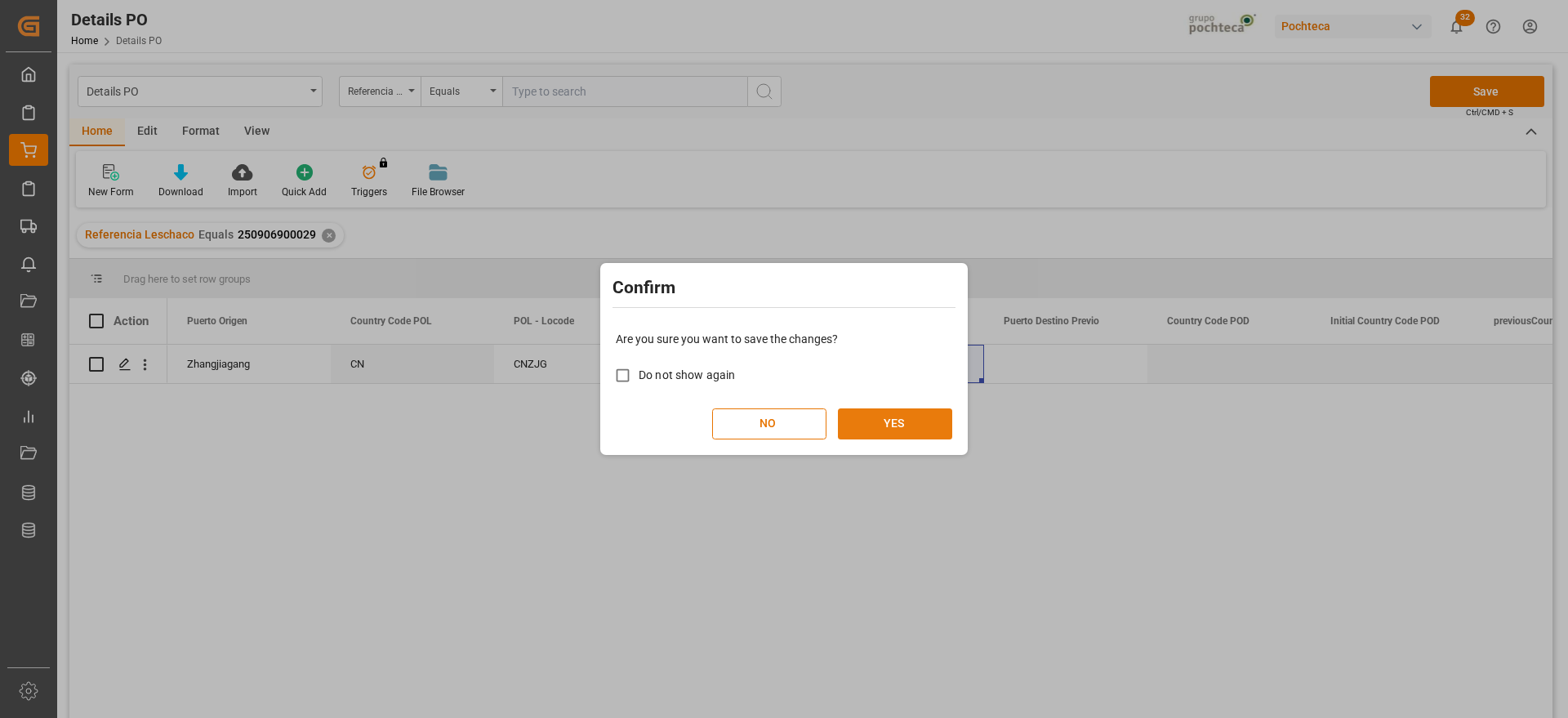
click at [893, 430] on button "YES" at bounding box center [895, 423] width 114 height 31
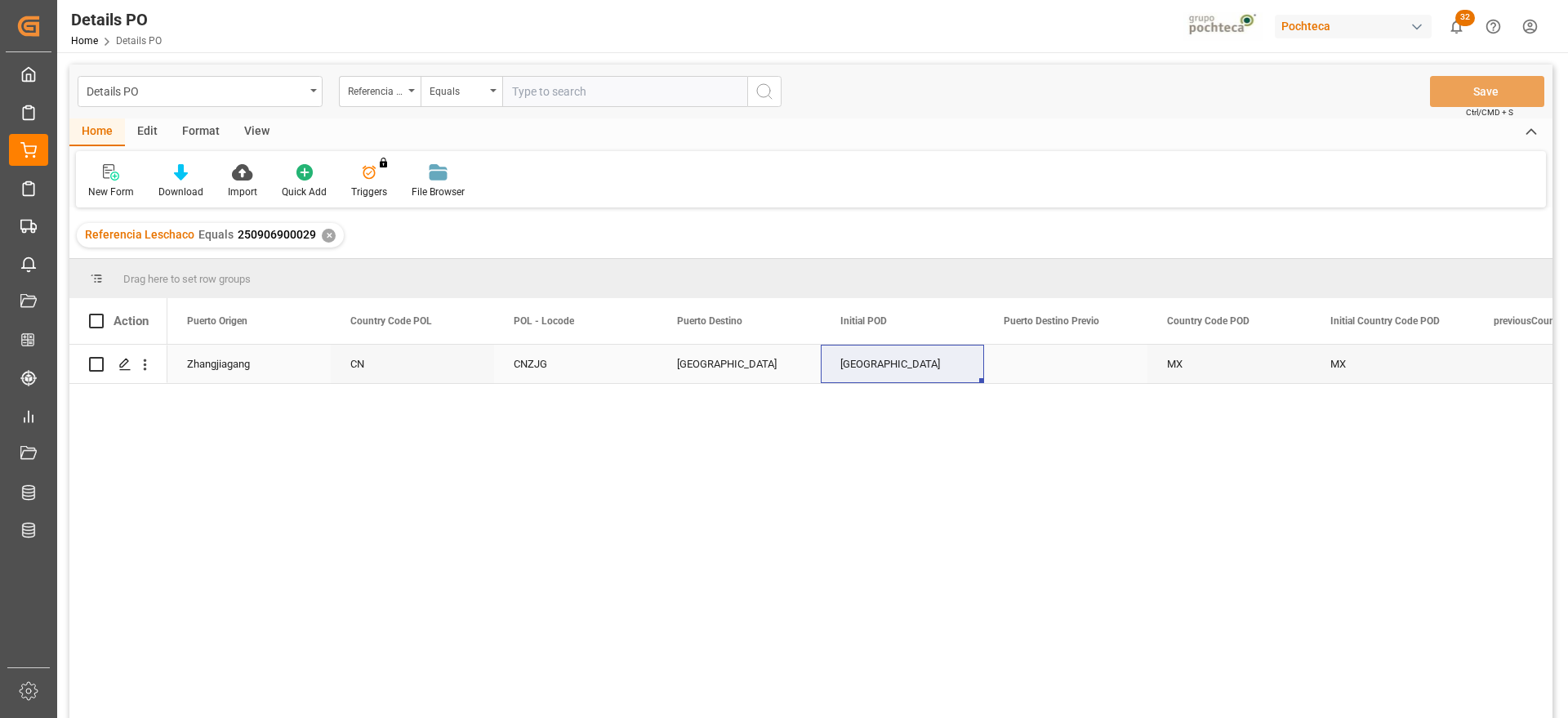
click at [1041, 360] on div "Press SPACE to select this row." at bounding box center [1066, 364] width 163 height 39
click at [331, 234] on div "✕" at bounding box center [328, 236] width 14 height 14
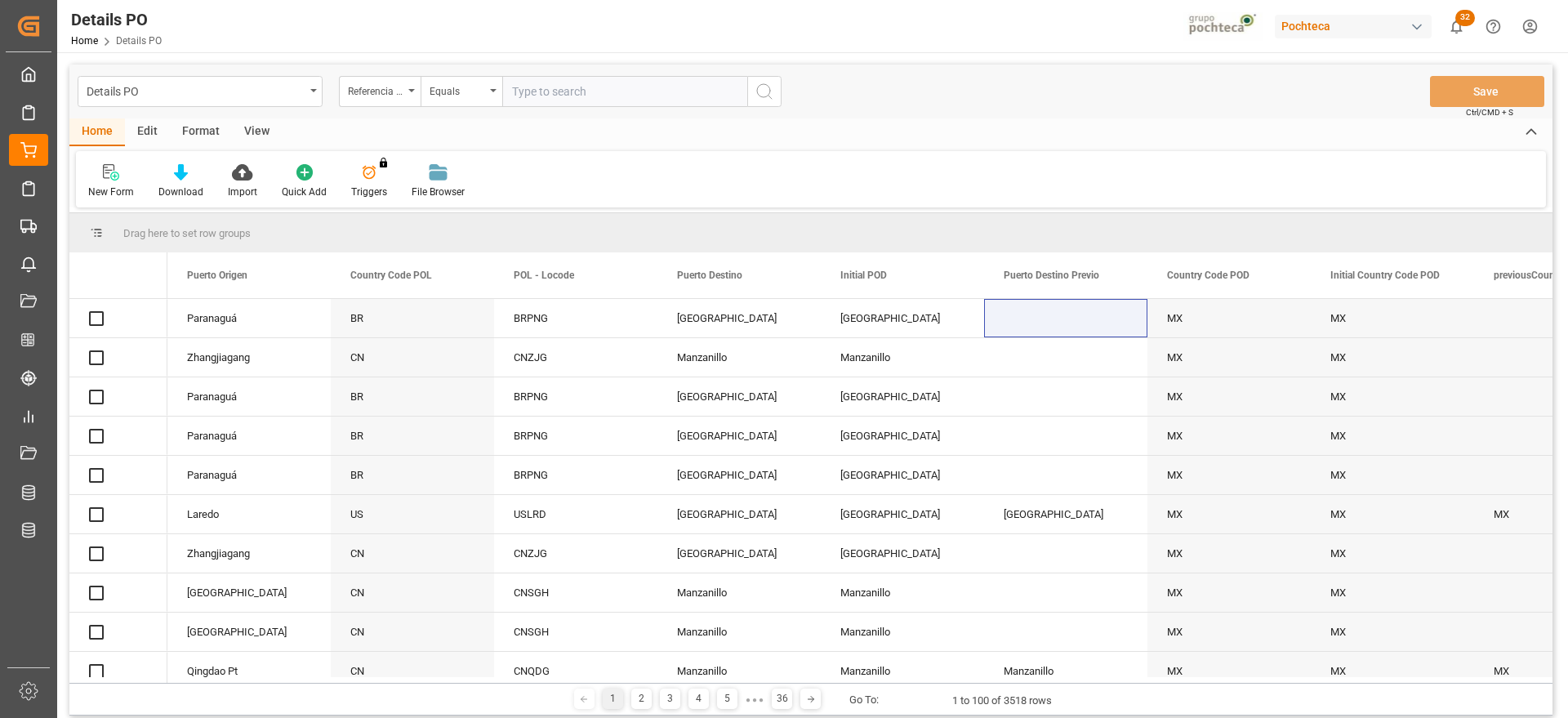
click at [552, 89] on input "text" at bounding box center [625, 92] width 245 height 31
paste input "250906900466"
type input "250906900466"
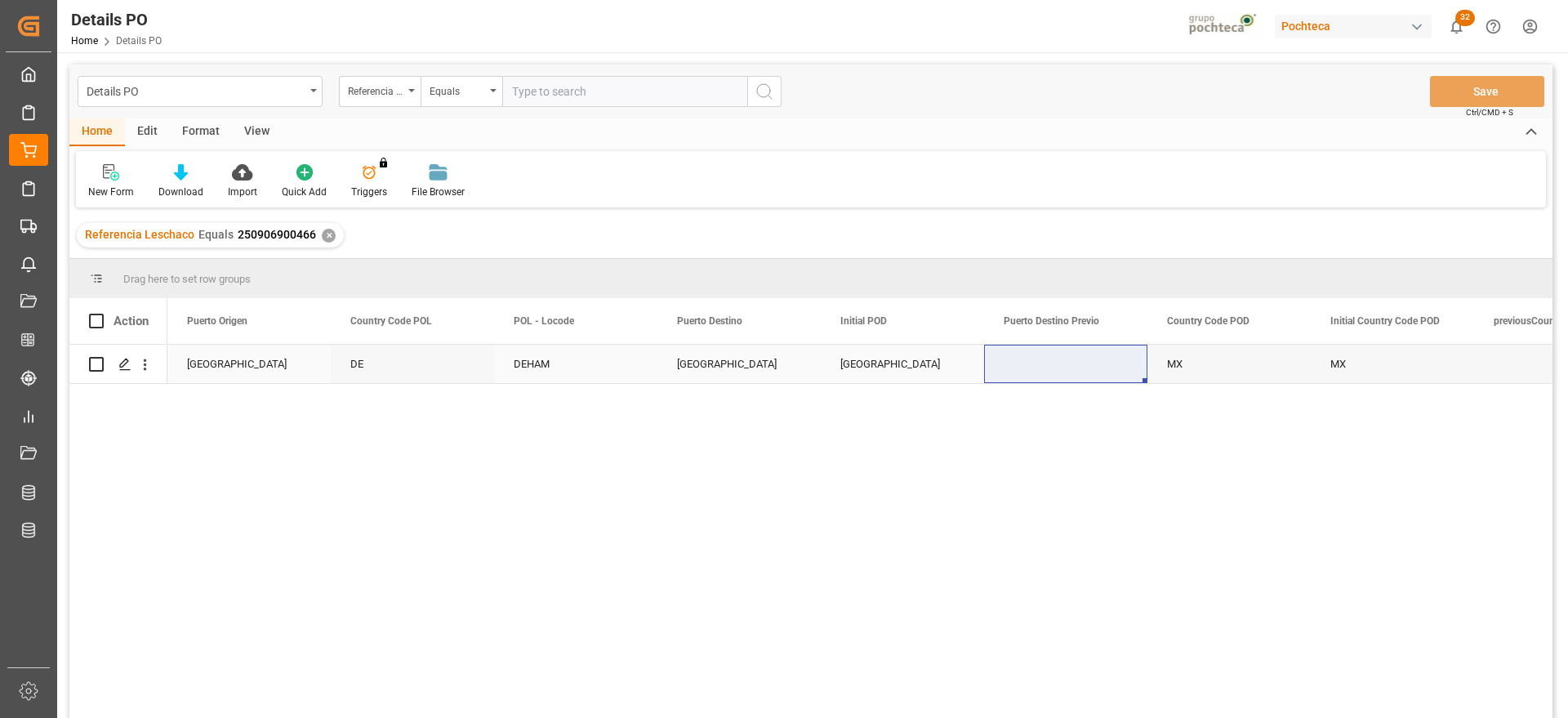
click at [909, 374] on div "[GEOGRAPHIC_DATA]" at bounding box center [902, 364] width 163 height 39
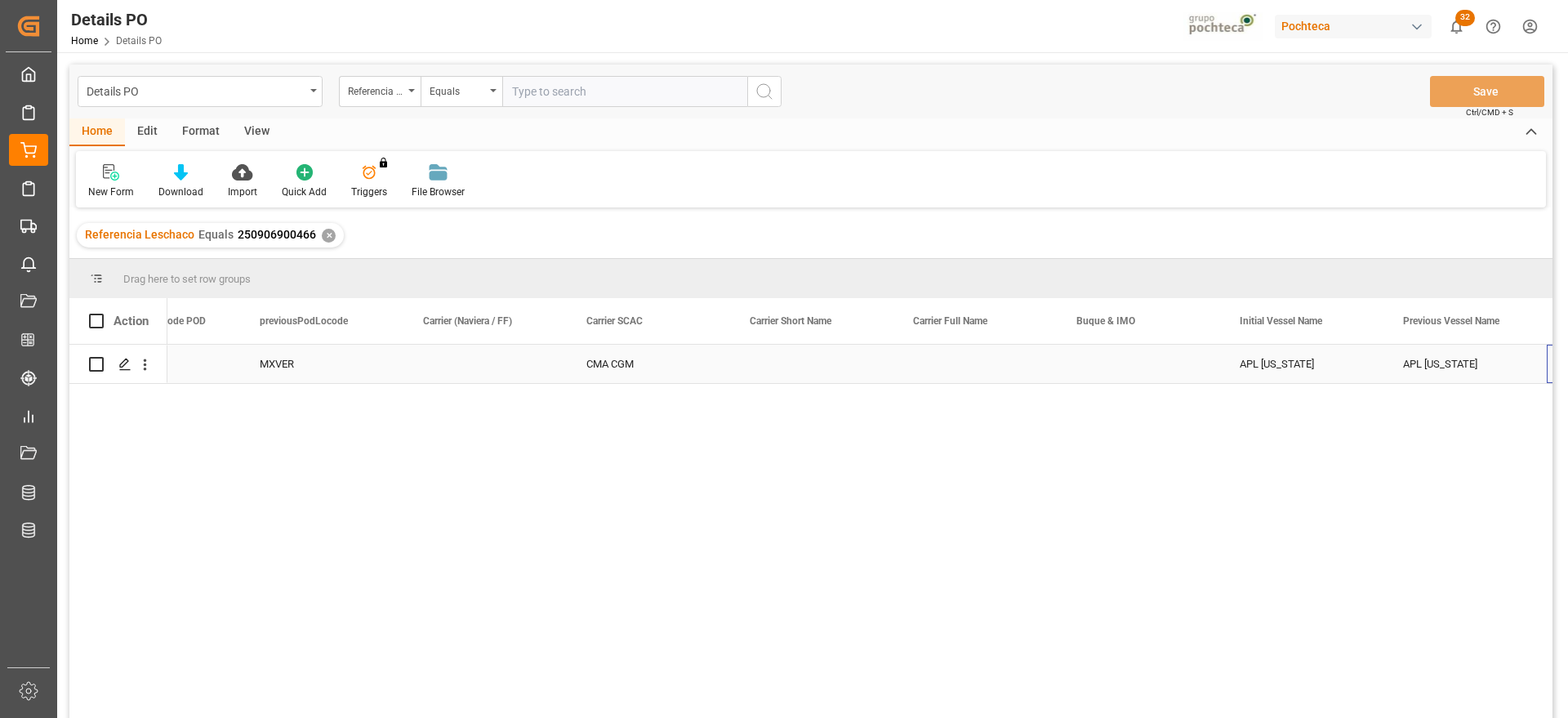
scroll to position [0, 8748]
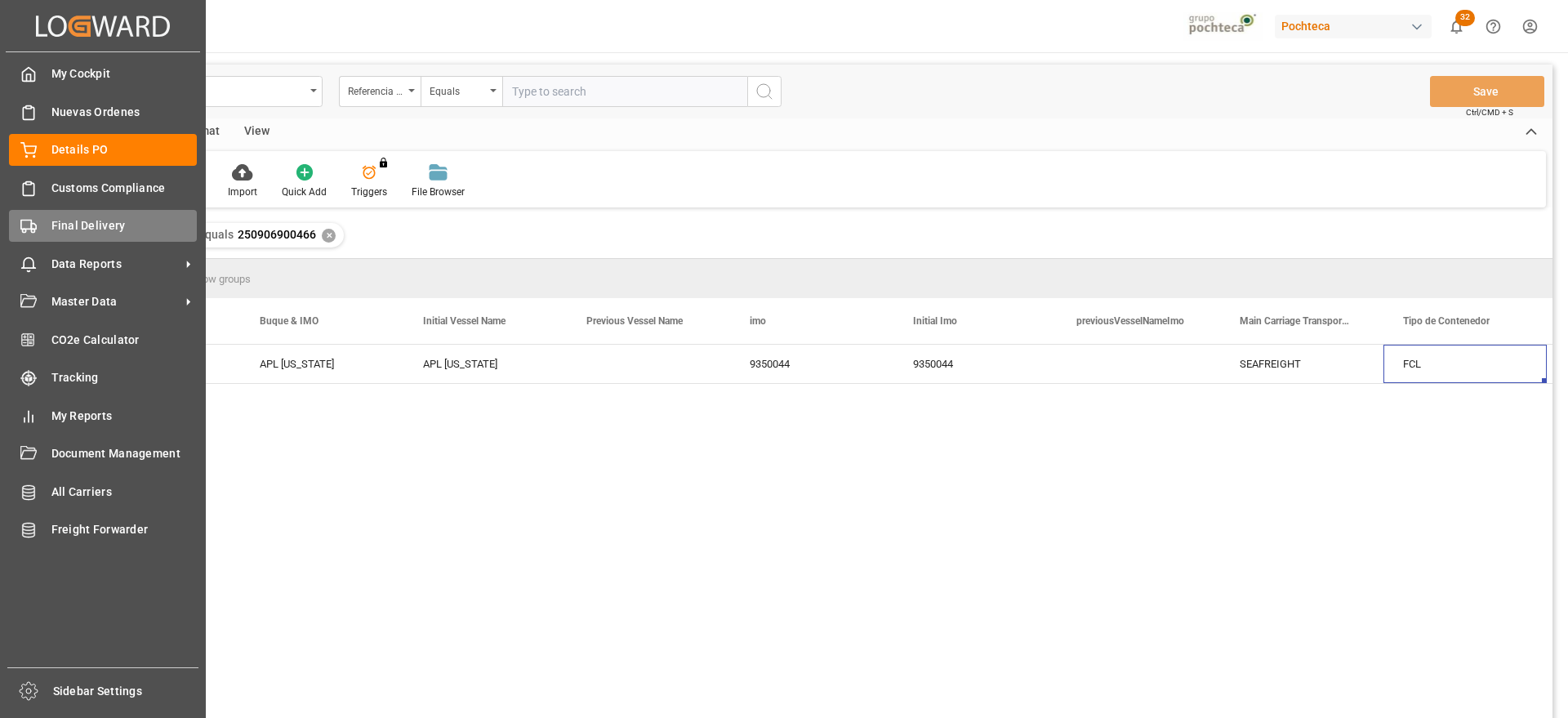
click at [58, 226] on span "Final Delivery" at bounding box center [125, 226] width 146 height 17
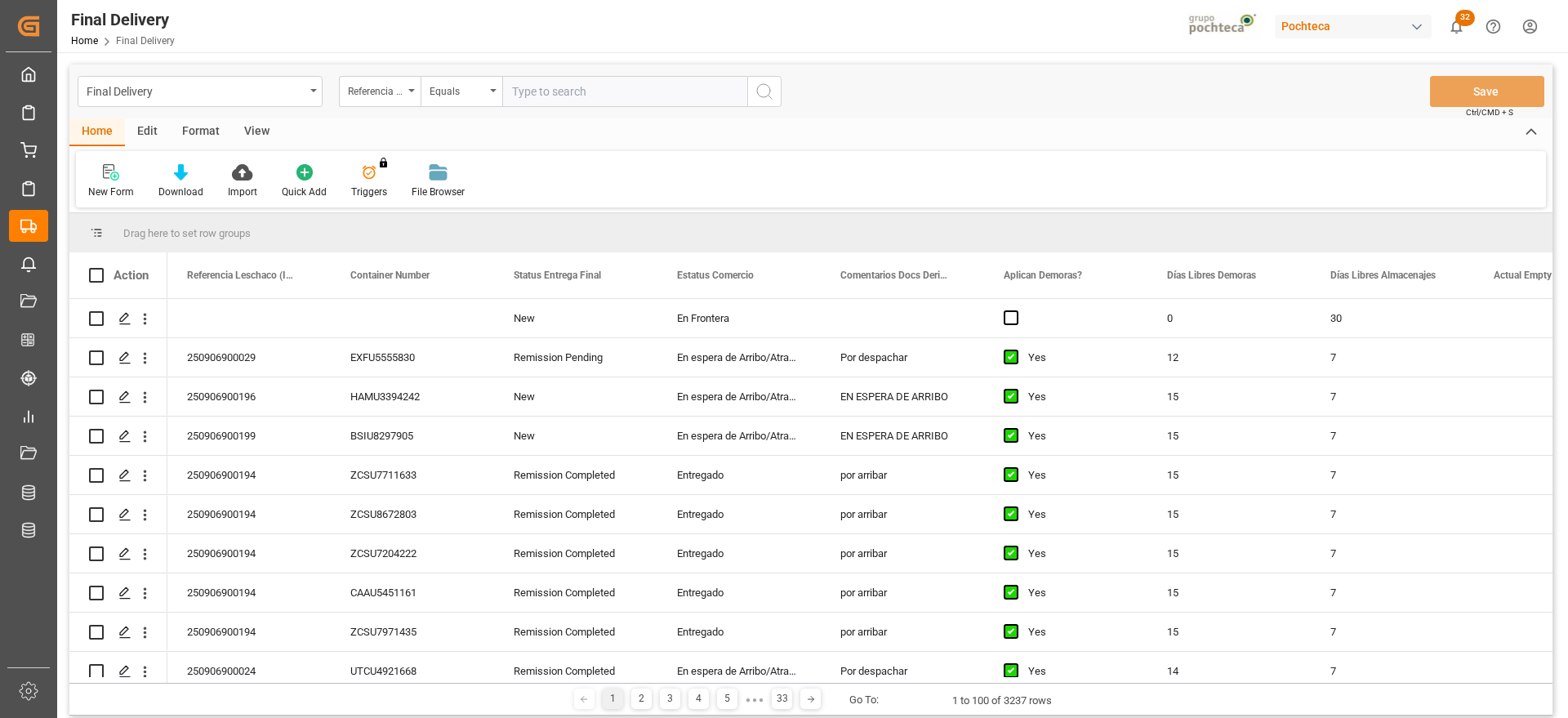
click at [565, 85] on input "text" at bounding box center [625, 92] width 245 height 31
paste input "250906900466"
type input "250906900466"
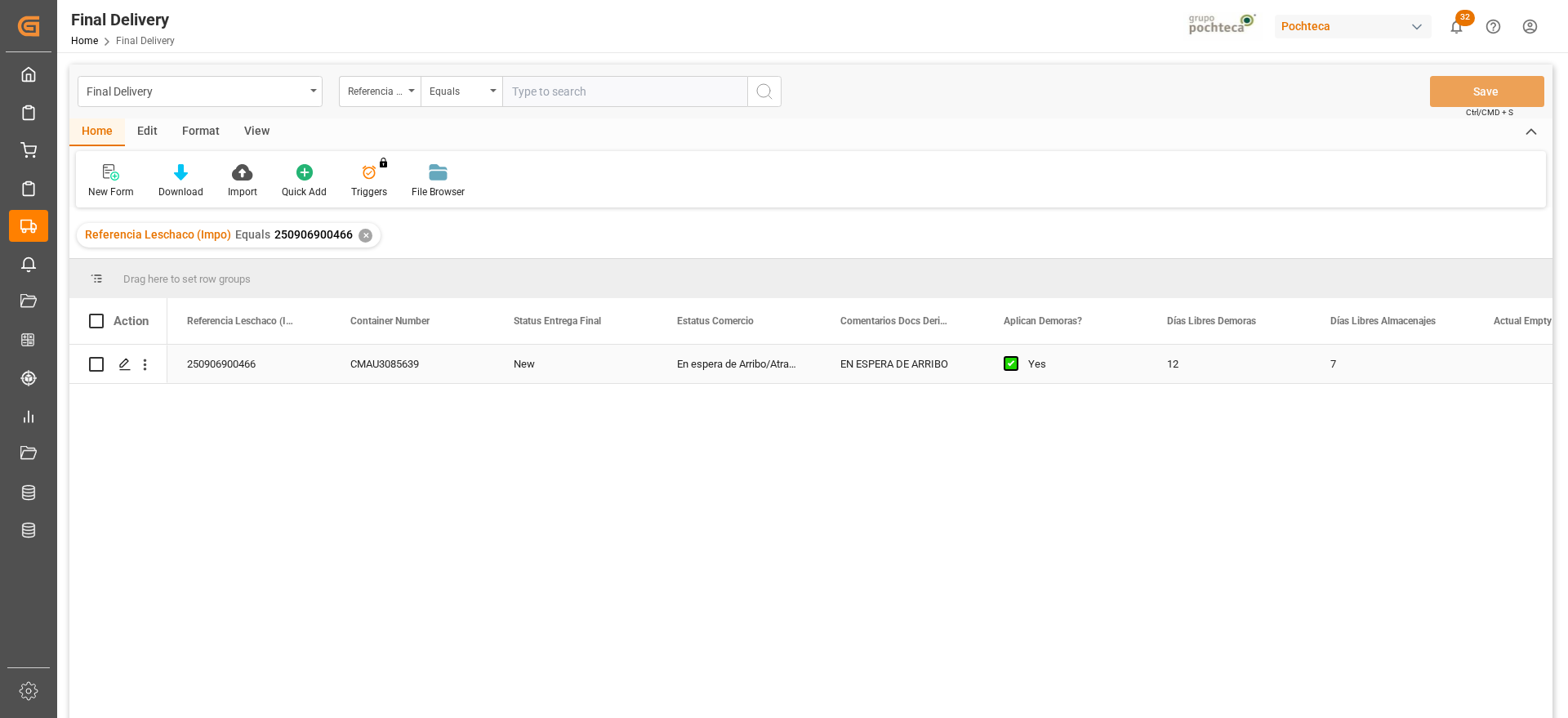
click at [1184, 371] on div "12" at bounding box center [1229, 364] width 163 height 39
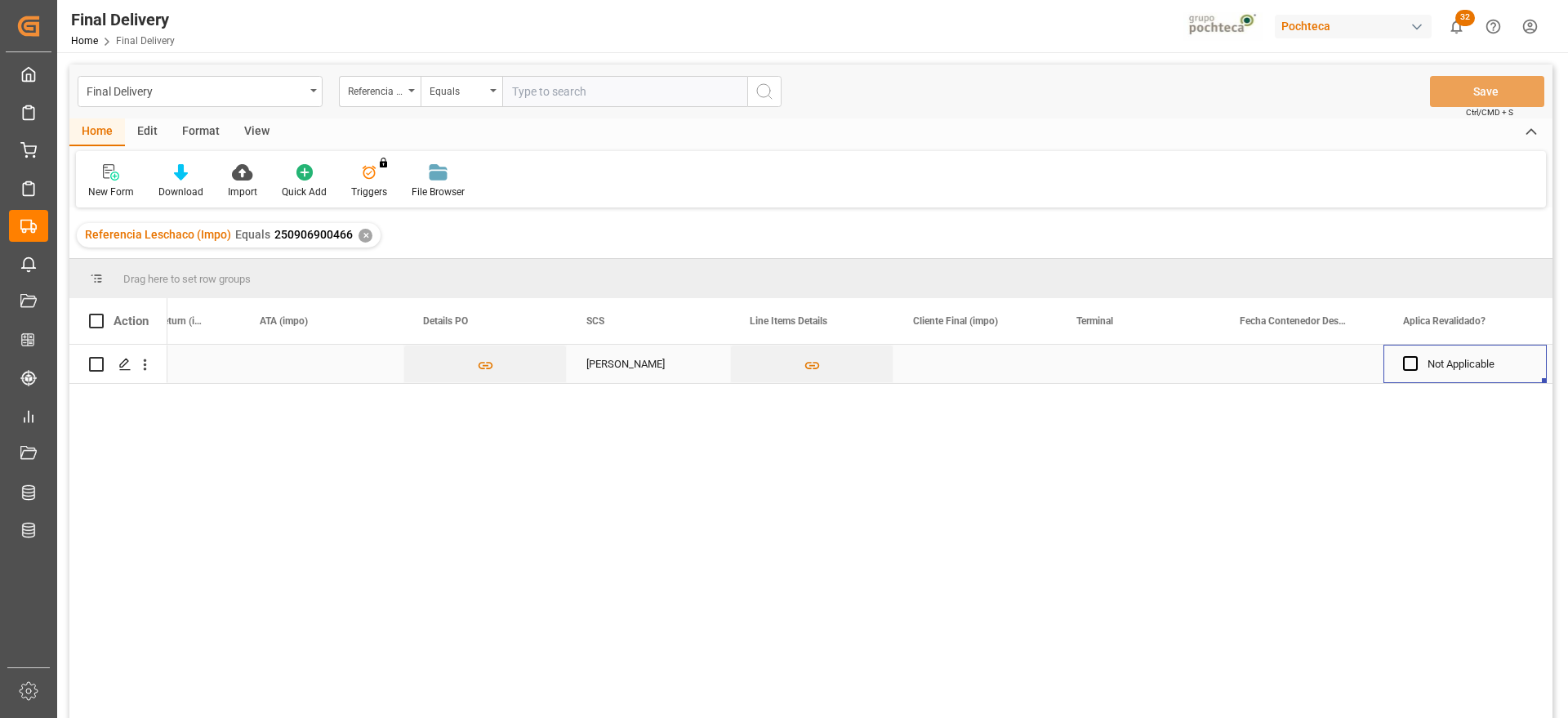
scroll to position [0, 1561]
click at [943, 373] on div "Press SPACE to select this row." at bounding box center [974, 364] width 163 height 39
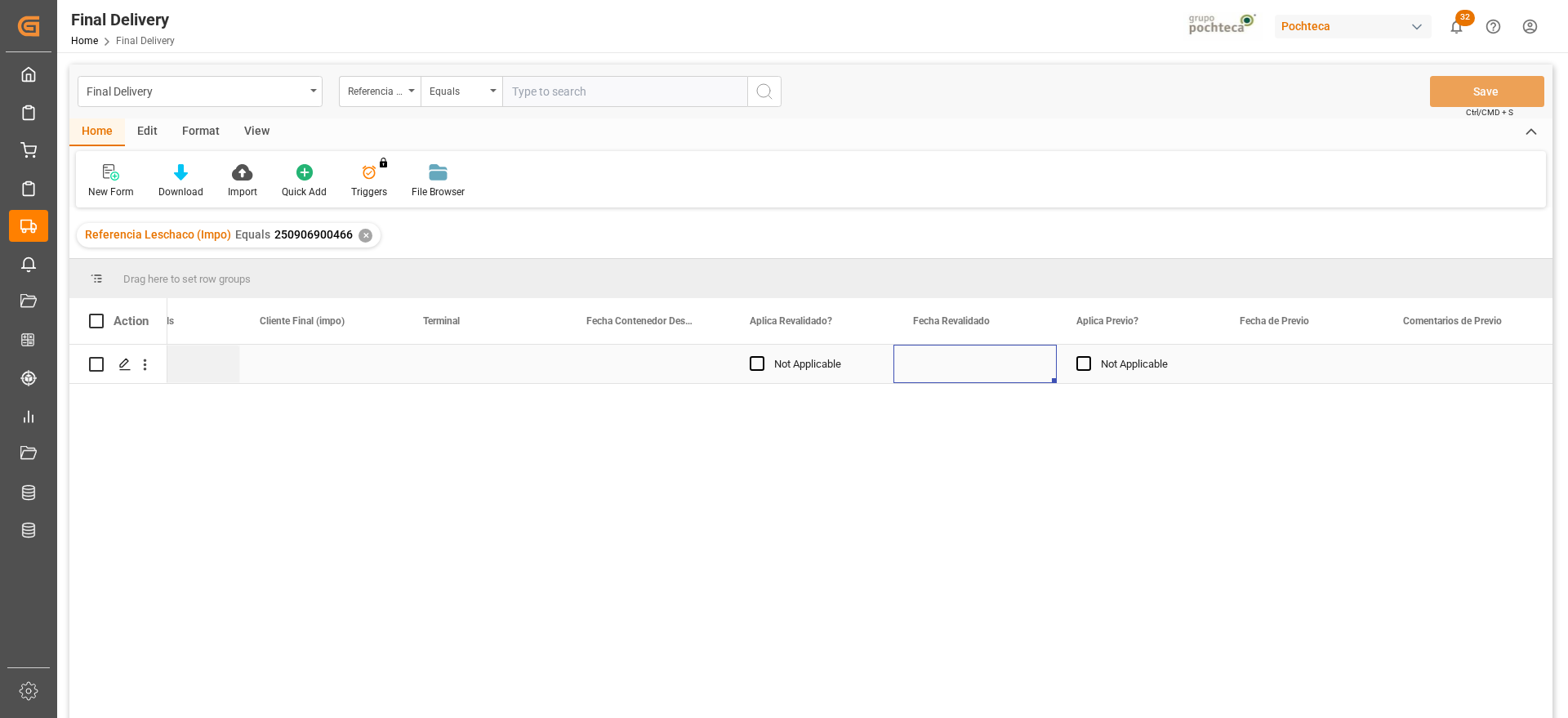
click at [943, 373] on div "Press SPACE to select this row." at bounding box center [974, 364] width 163 height 39
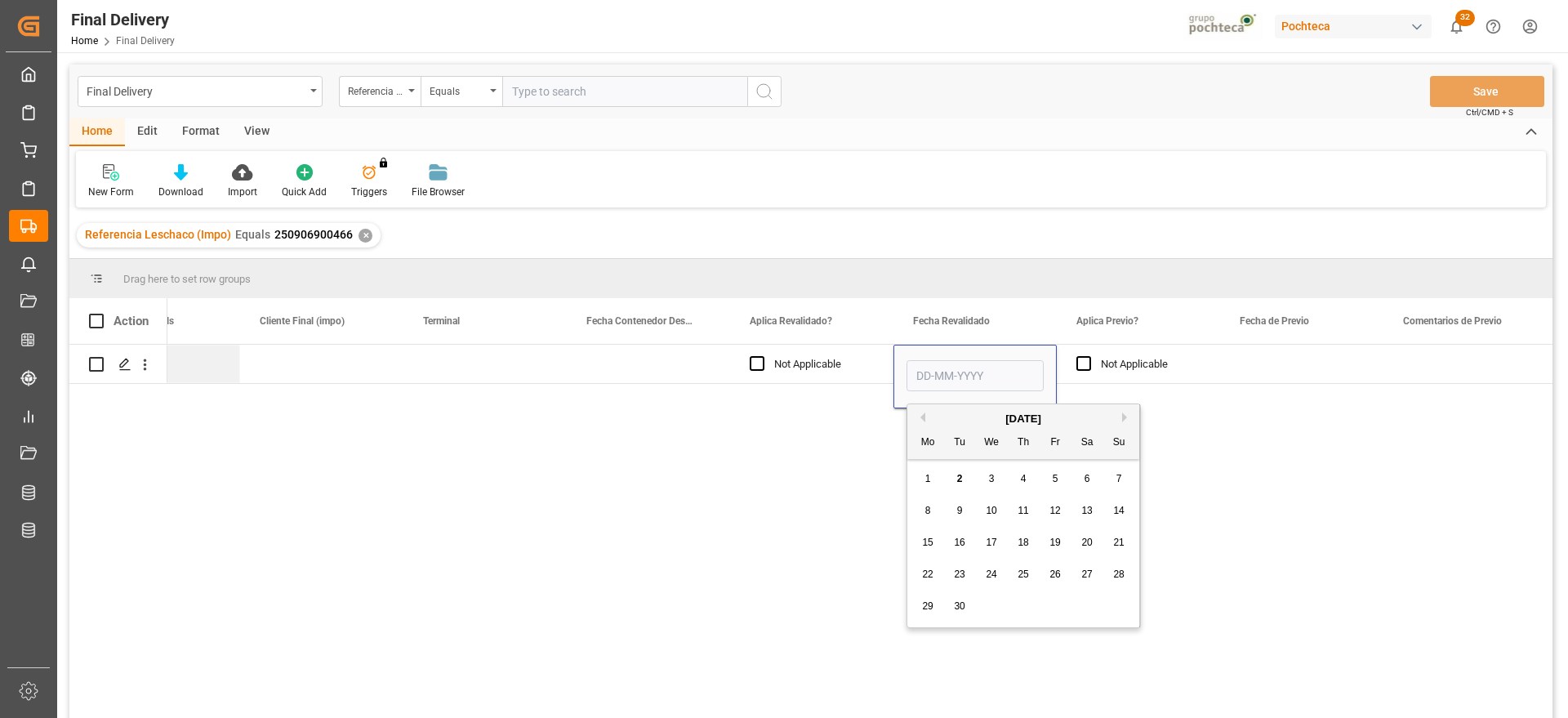
click at [961, 469] on div "2" at bounding box center [960, 479] width 21 height 20
type input "[DATE]"
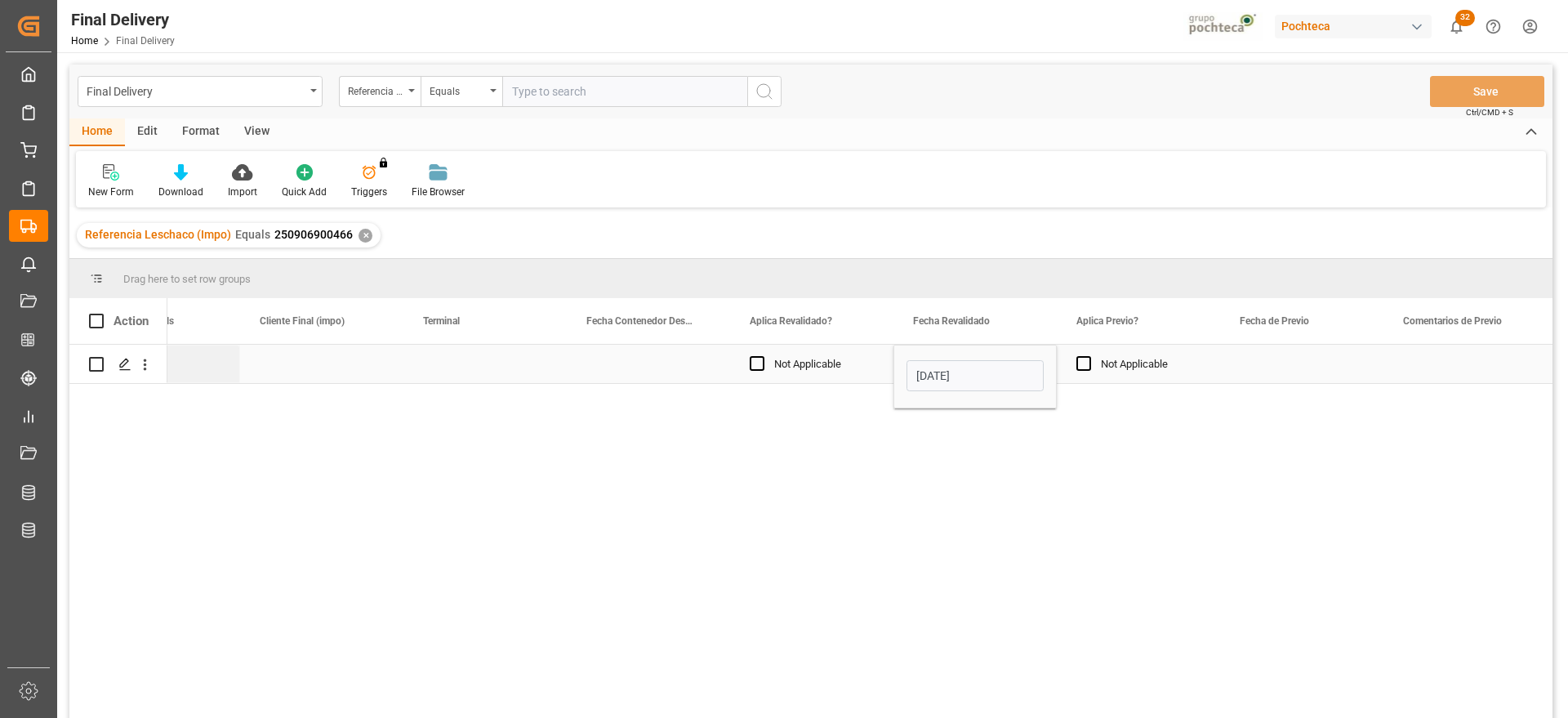
click at [1298, 356] on div "Press SPACE to select this row." at bounding box center [1301, 364] width 163 height 39
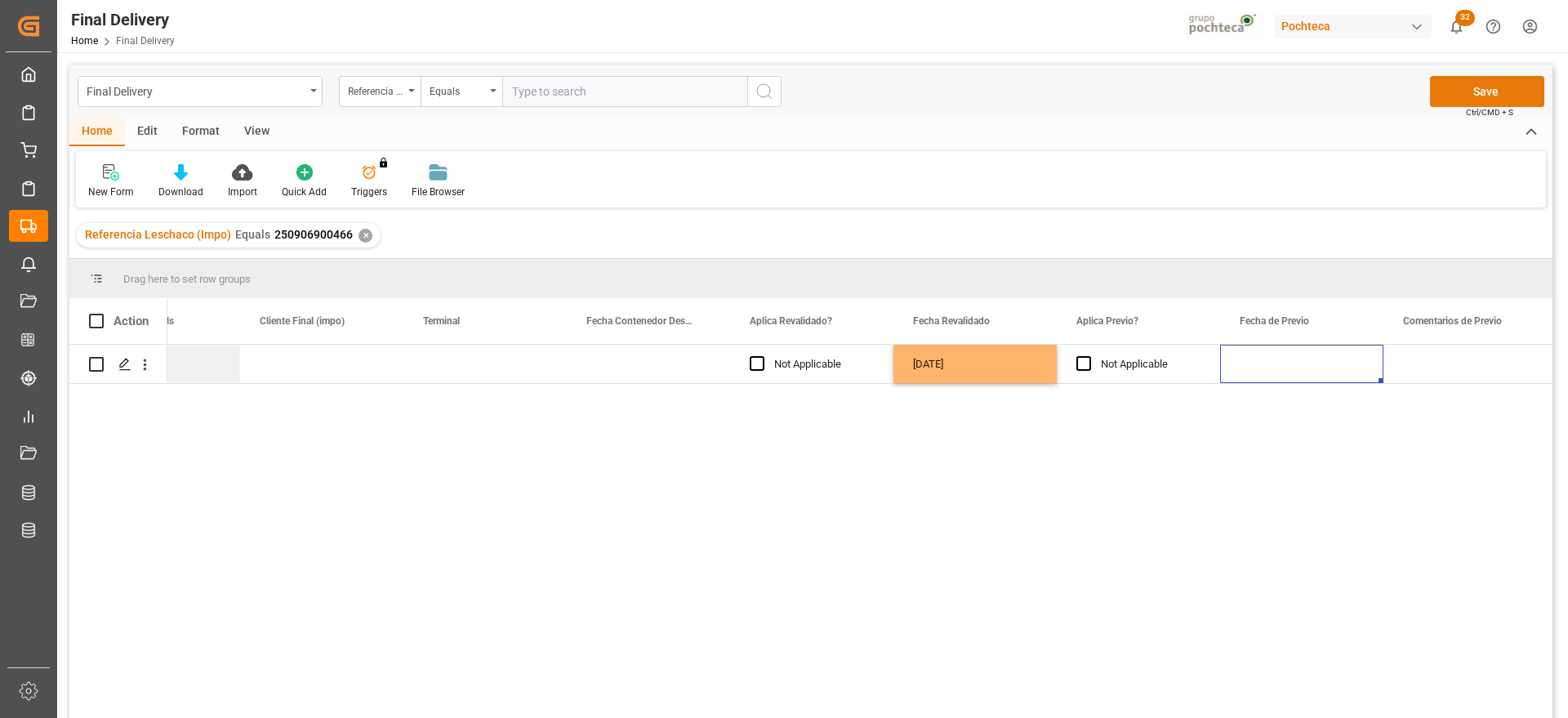
click at [1500, 89] on button "Save" at bounding box center [1487, 92] width 114 height 31
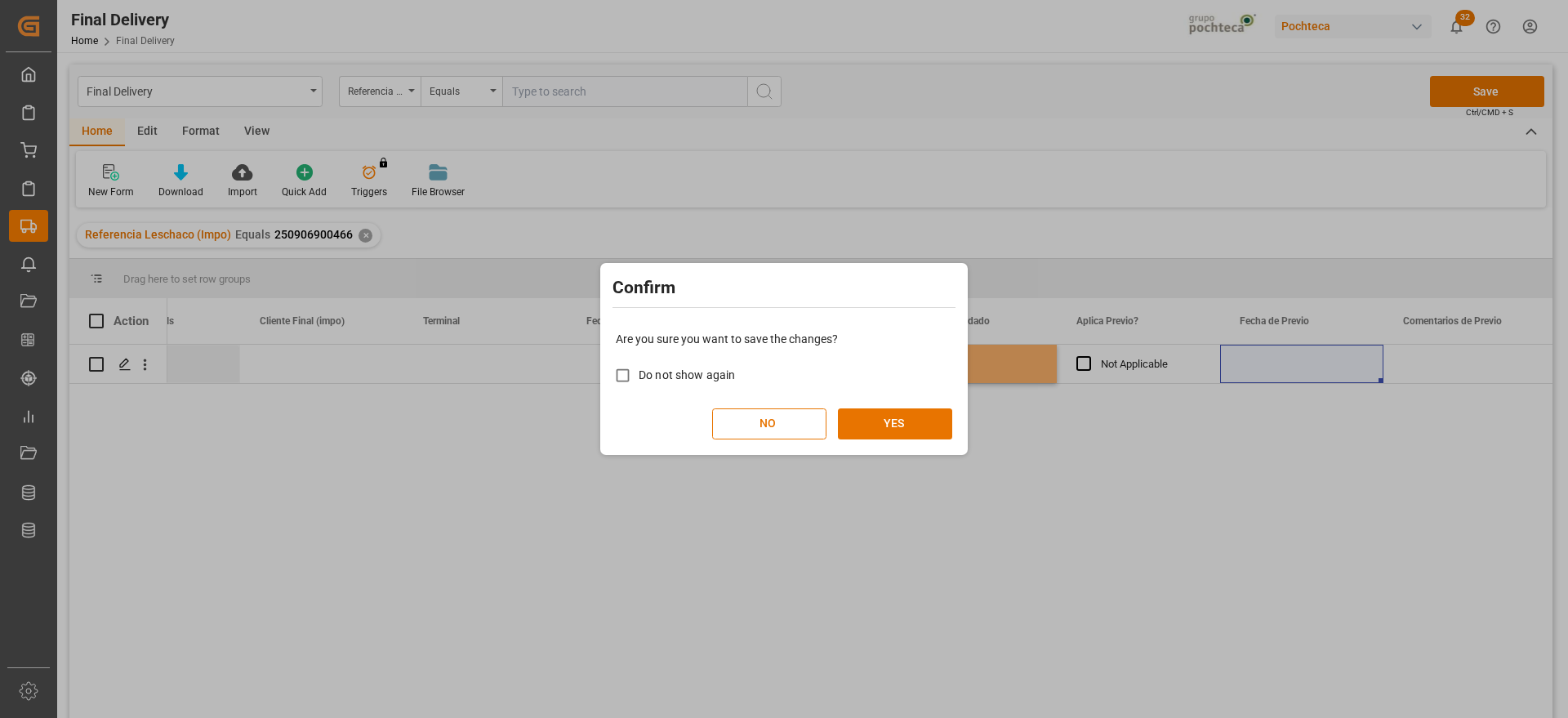
click at [883, 404] on div "Are you sure you want to save the changes? Do not show again NO YES" at bounding box center [784, 385] width 360 height 131
click at [896, 421] on button "YES" at bounding box center [895, 423] width 114 height 31
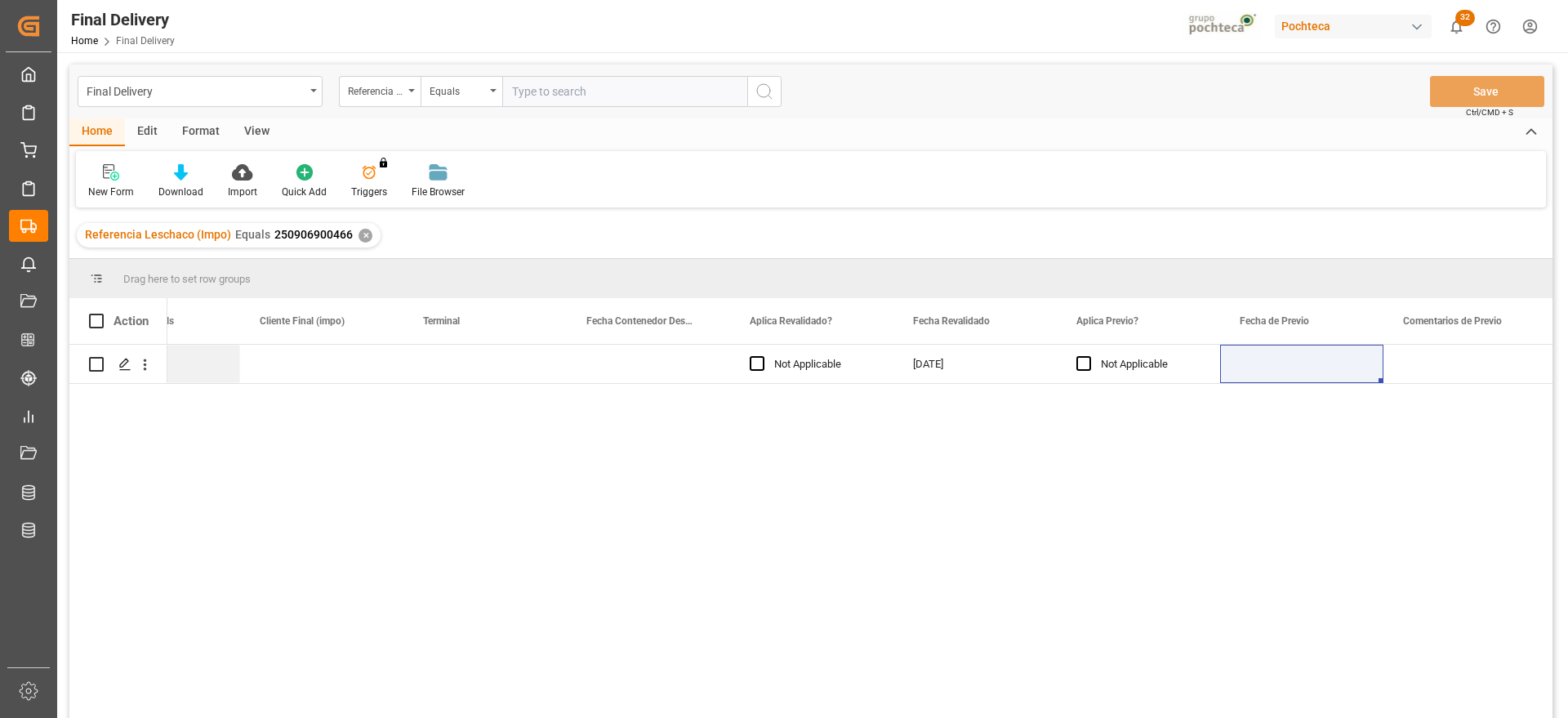
click at [364, 239] on div "✕" at bounding box center [365, 236] width 14 height 14
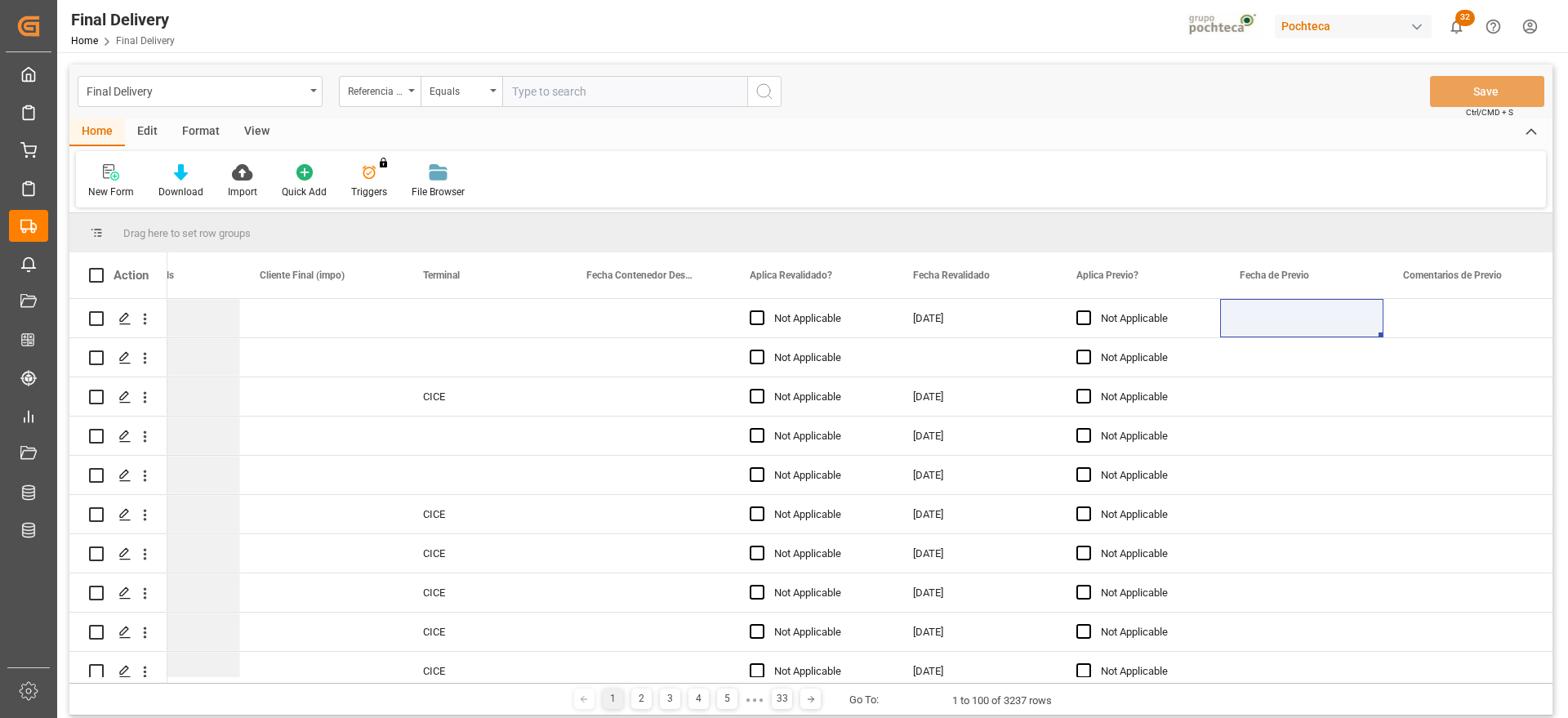
click at [524, 91] on input "text" at bounding box center [625, 92] width 245 height 31
paste input "250906900356"
type input "250906900356"
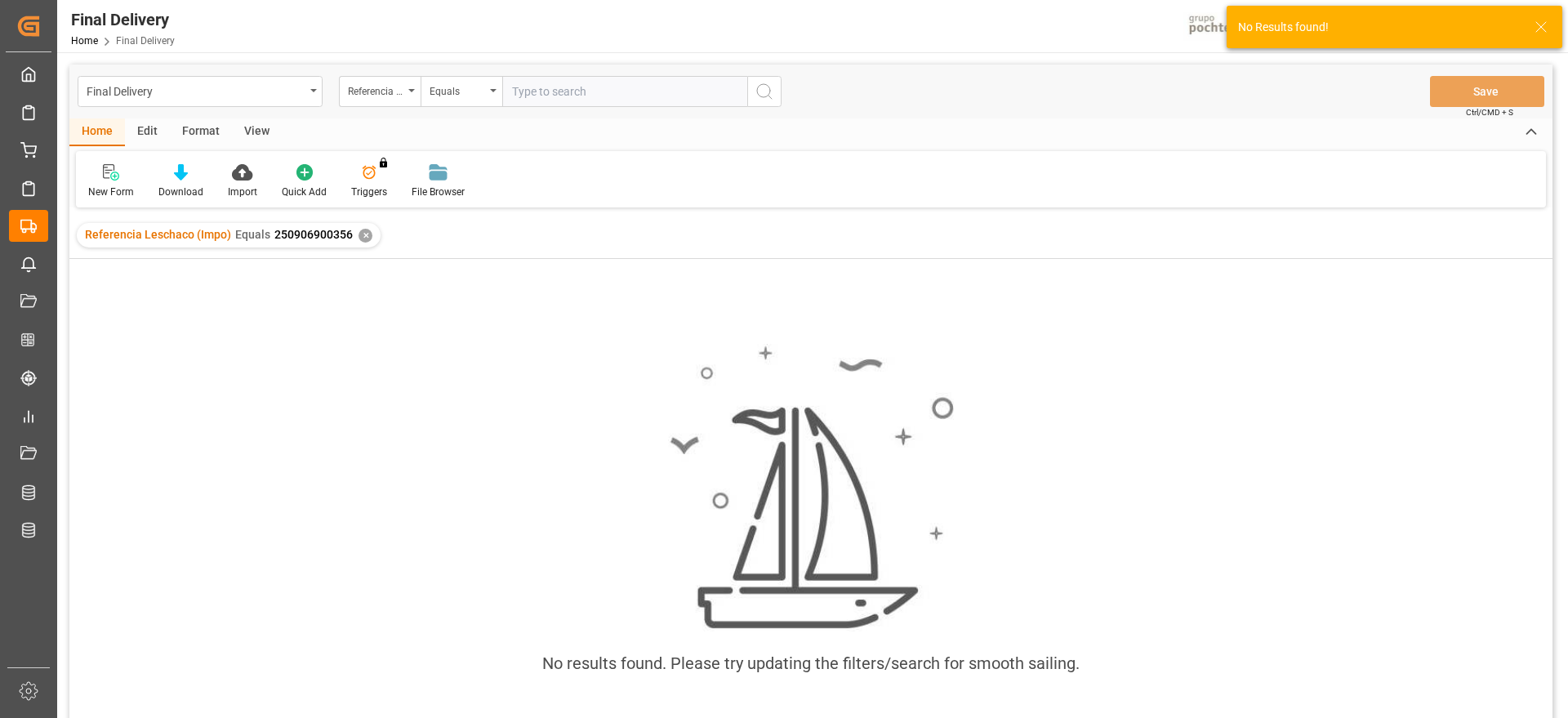
click at [362, 236] on div "✕" at bounding box center [365, 236] width 14 height 14
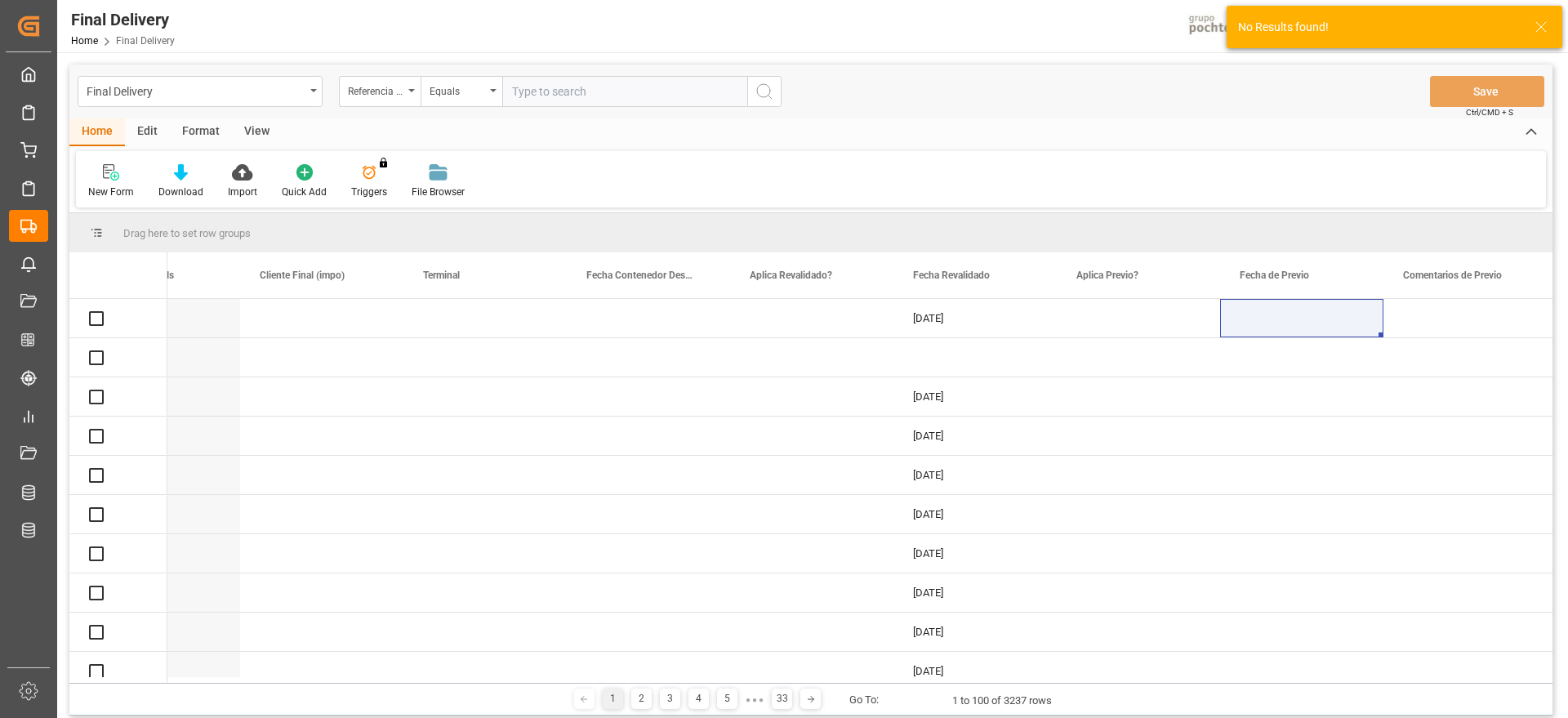
click at [556, 88] on input "text" at bounding box center [625, 92] width 245 height 31
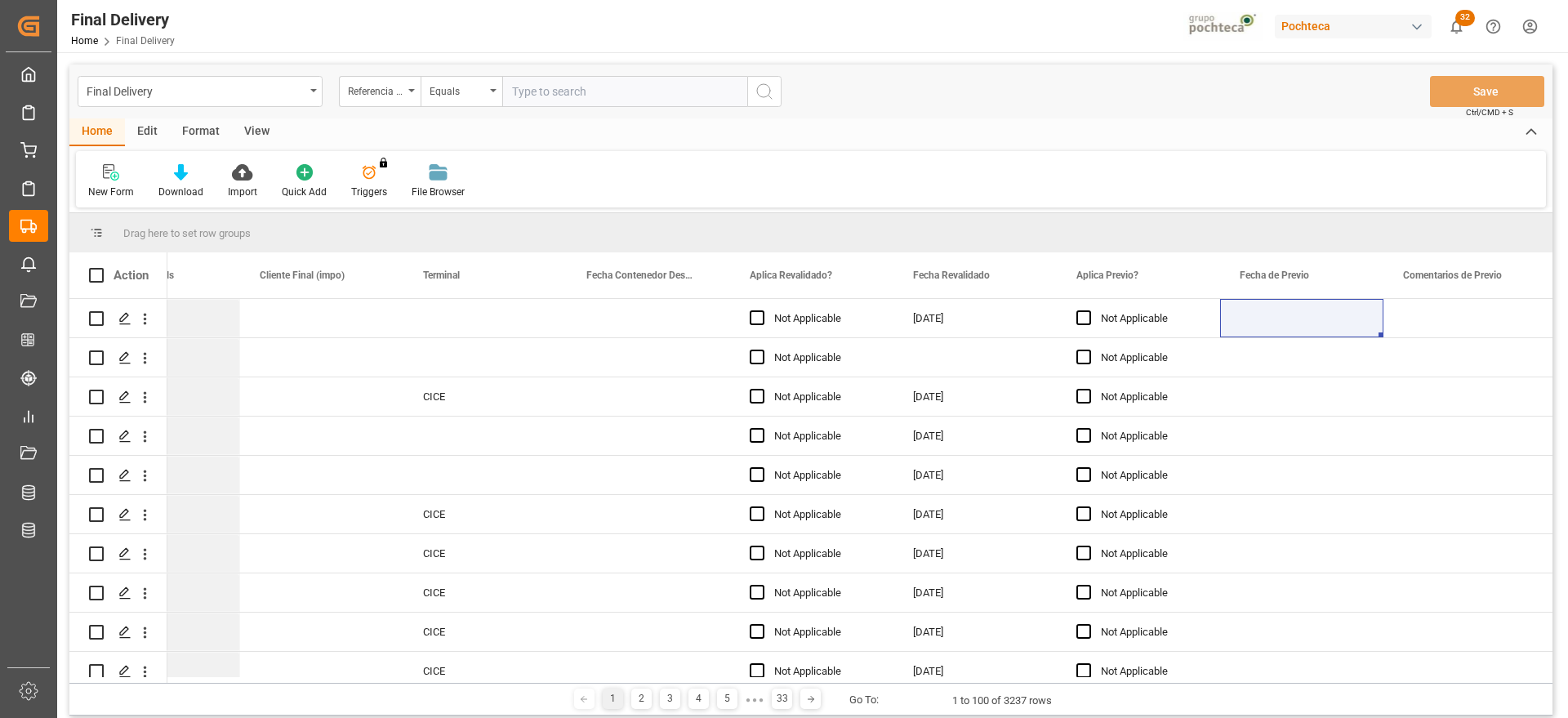
paste input "250906900356"
type input "250906900356"
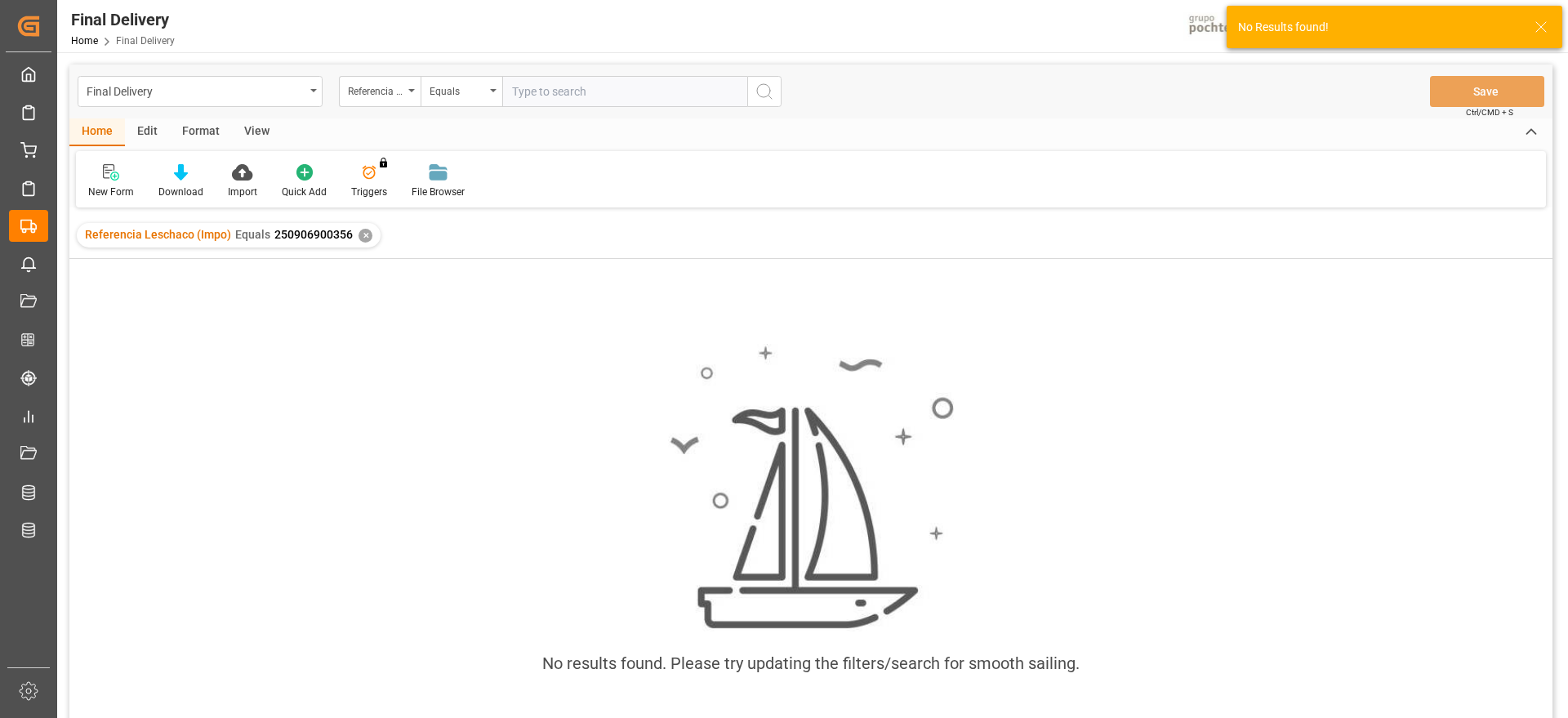
click at [362, 239] on div "✕" at bounding box center [365, 236] width 14 height 14
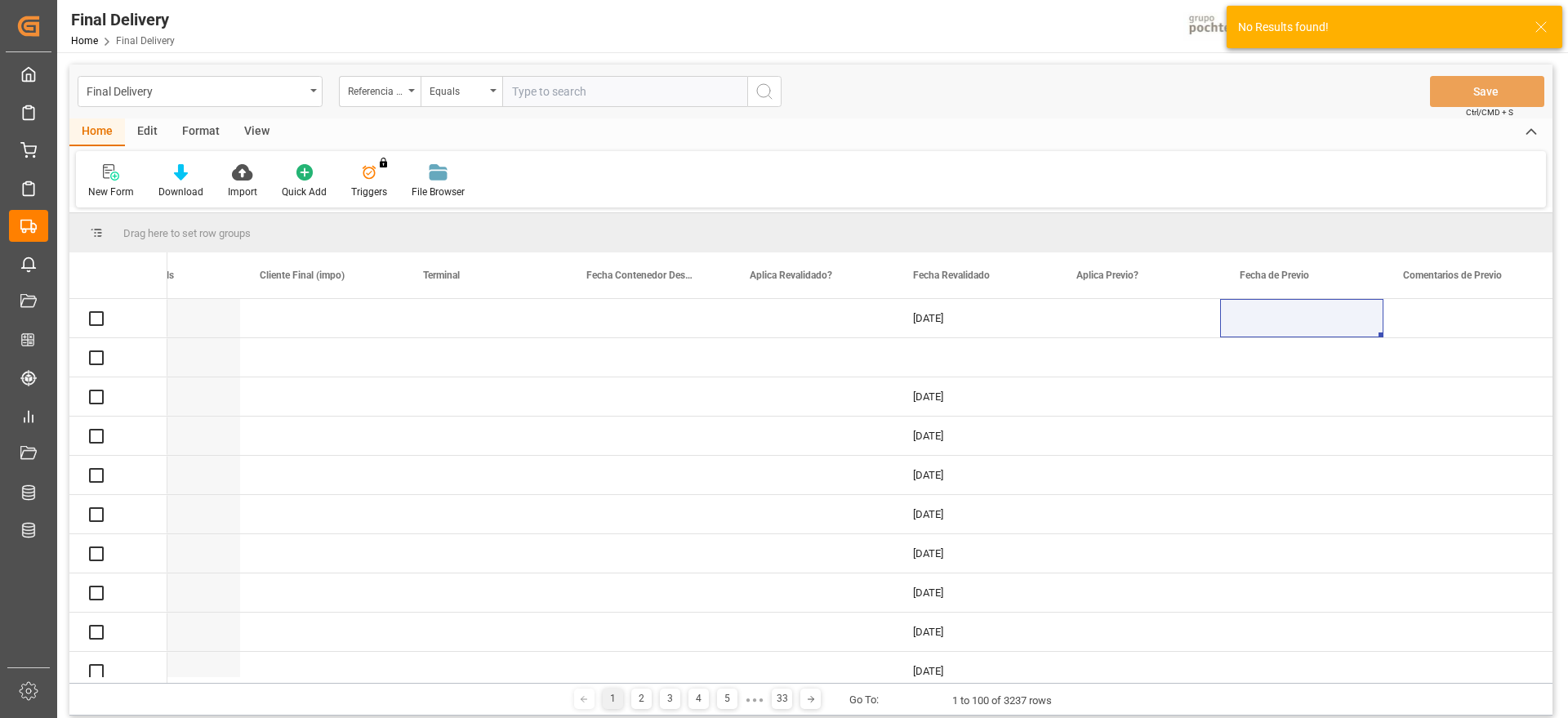
click at [583, 100] on input "text" at bounding box center [625, 92] width 245 height 31
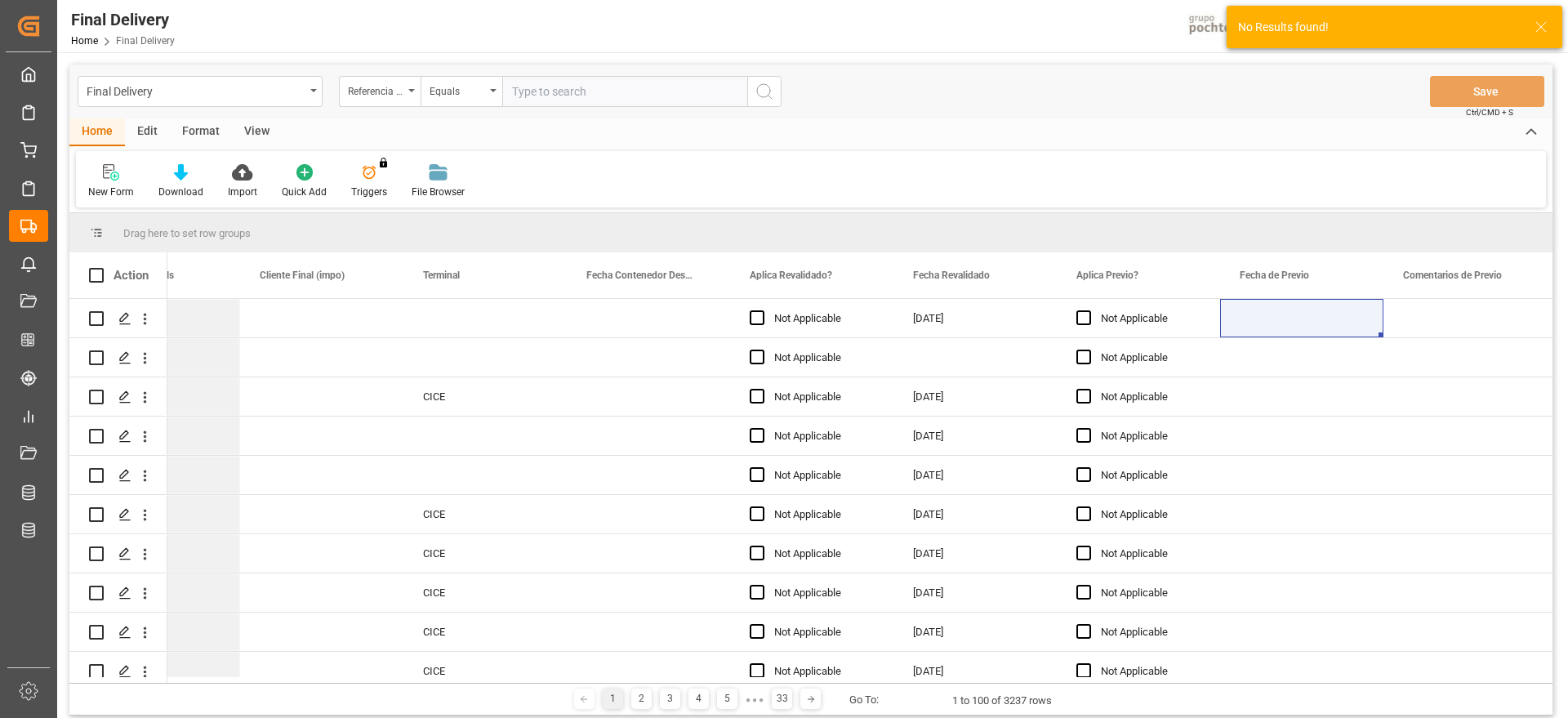
paste input "250906900356"
type input "250906900356"
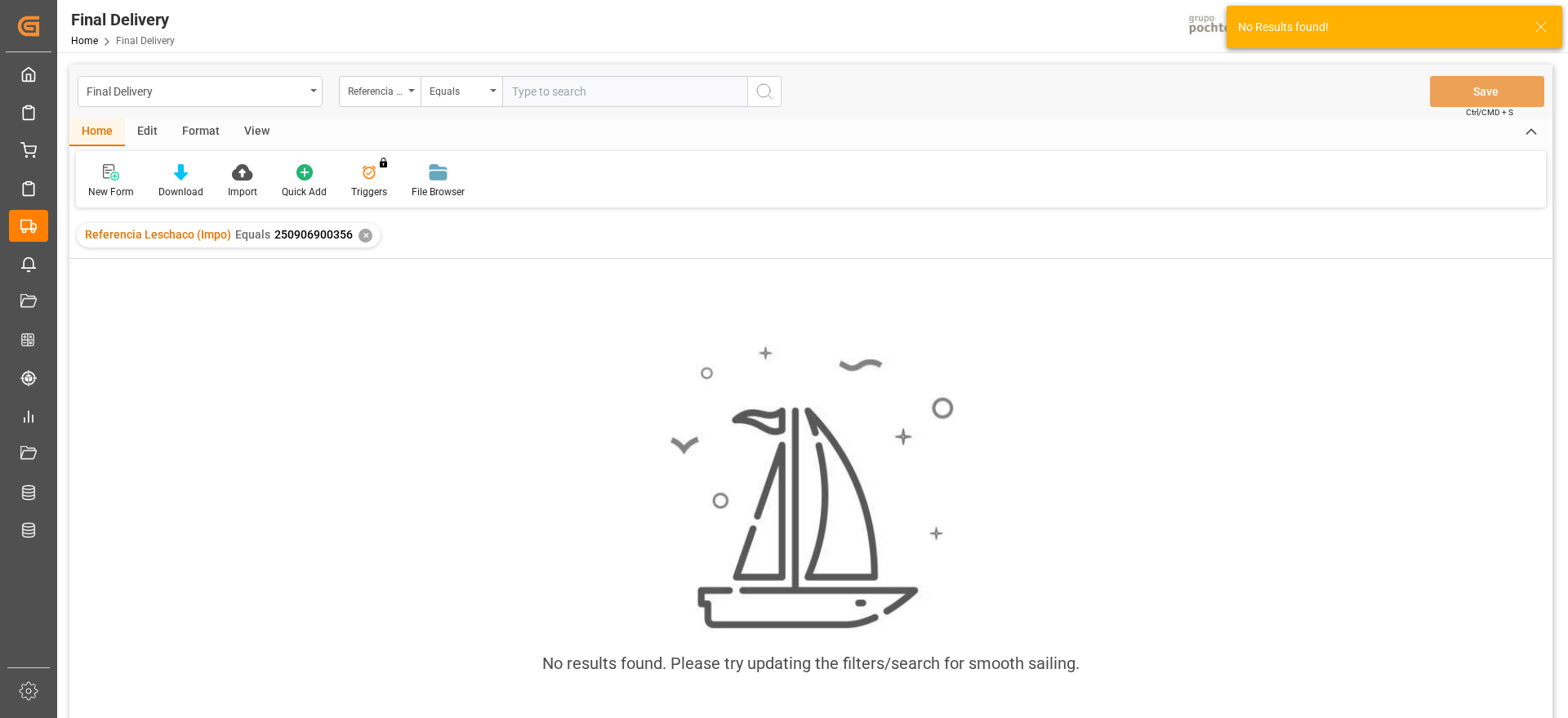
click at [360, 237] on div "✕" at bounding box center [365, 236] width 14 height 14
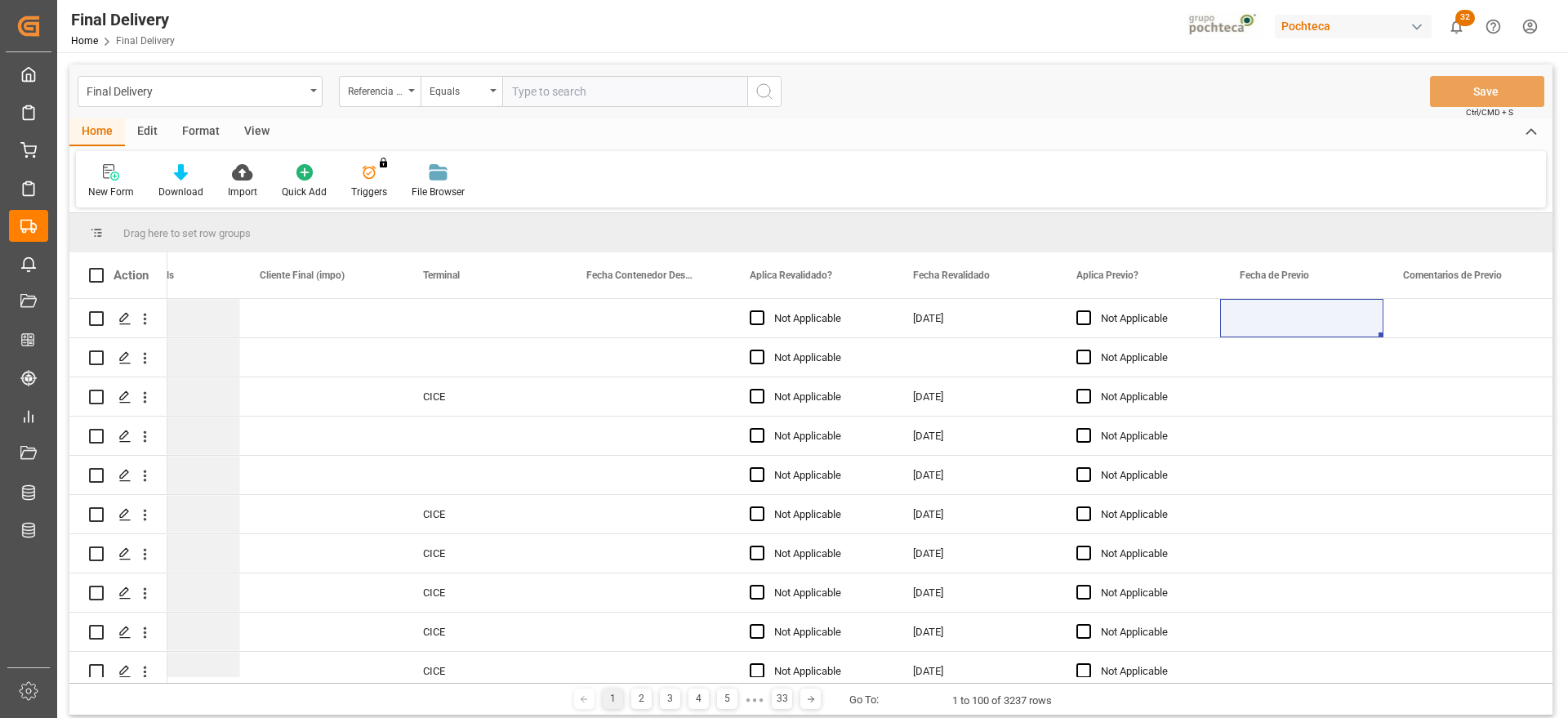
click at [557, 82] on input "text" at bounding box center [625, 92] width 245 height 31
paste input "250906900356"
type input "250906900356"
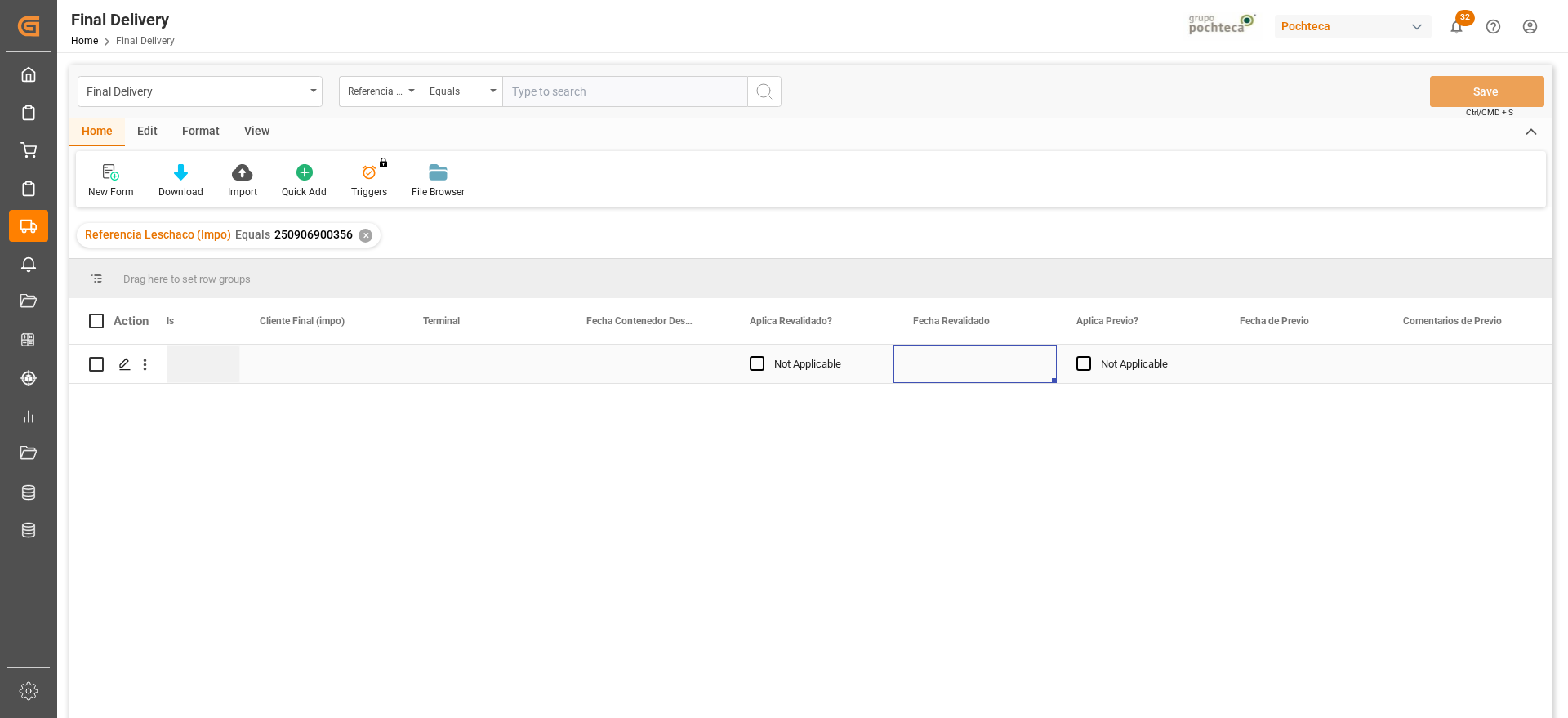
click at [961, 371] on div "Press SPACE to select this row." at bounding box center [974, 364] width 163 height 39
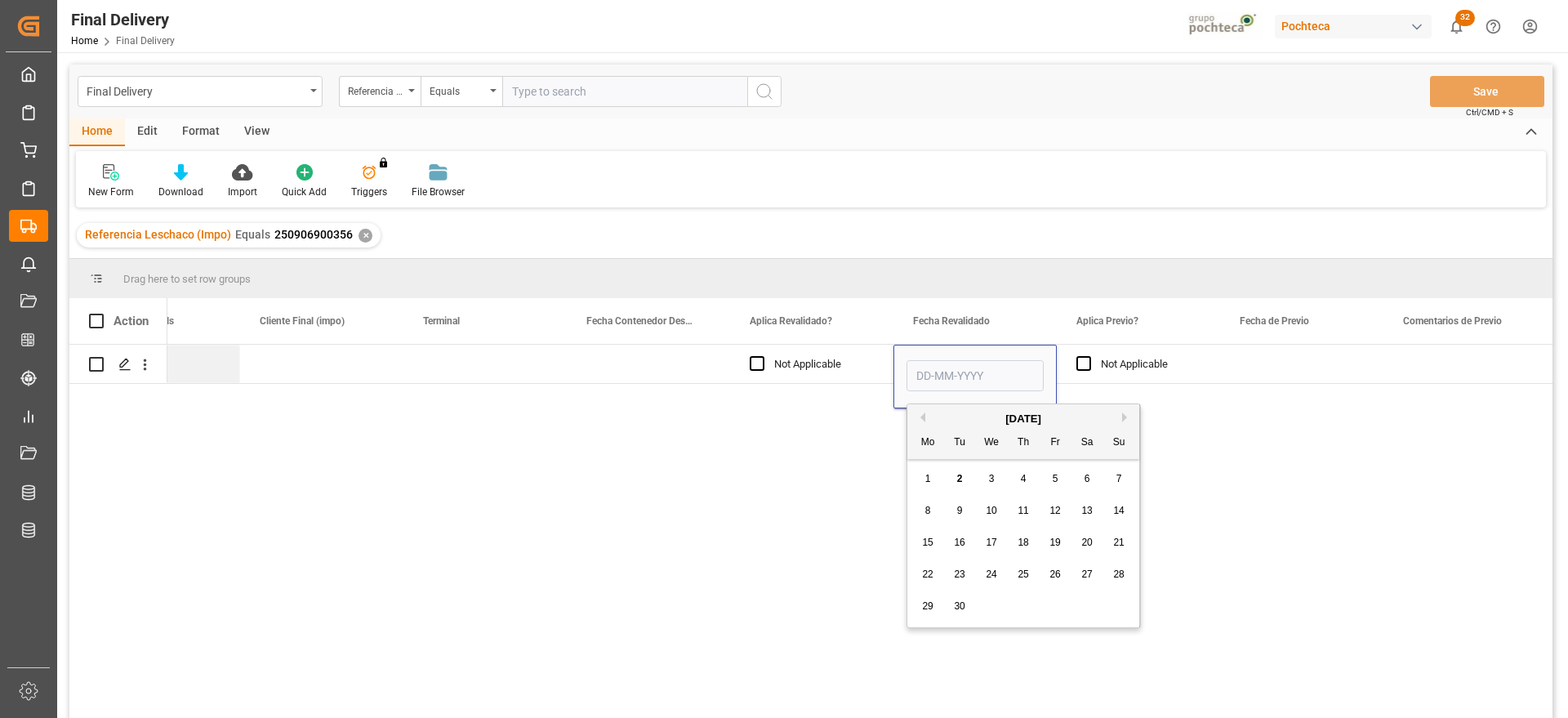
click at [961, 473] on span "2" at bounding box center [960, 478] width 6 height 11
type input "[DATE]"
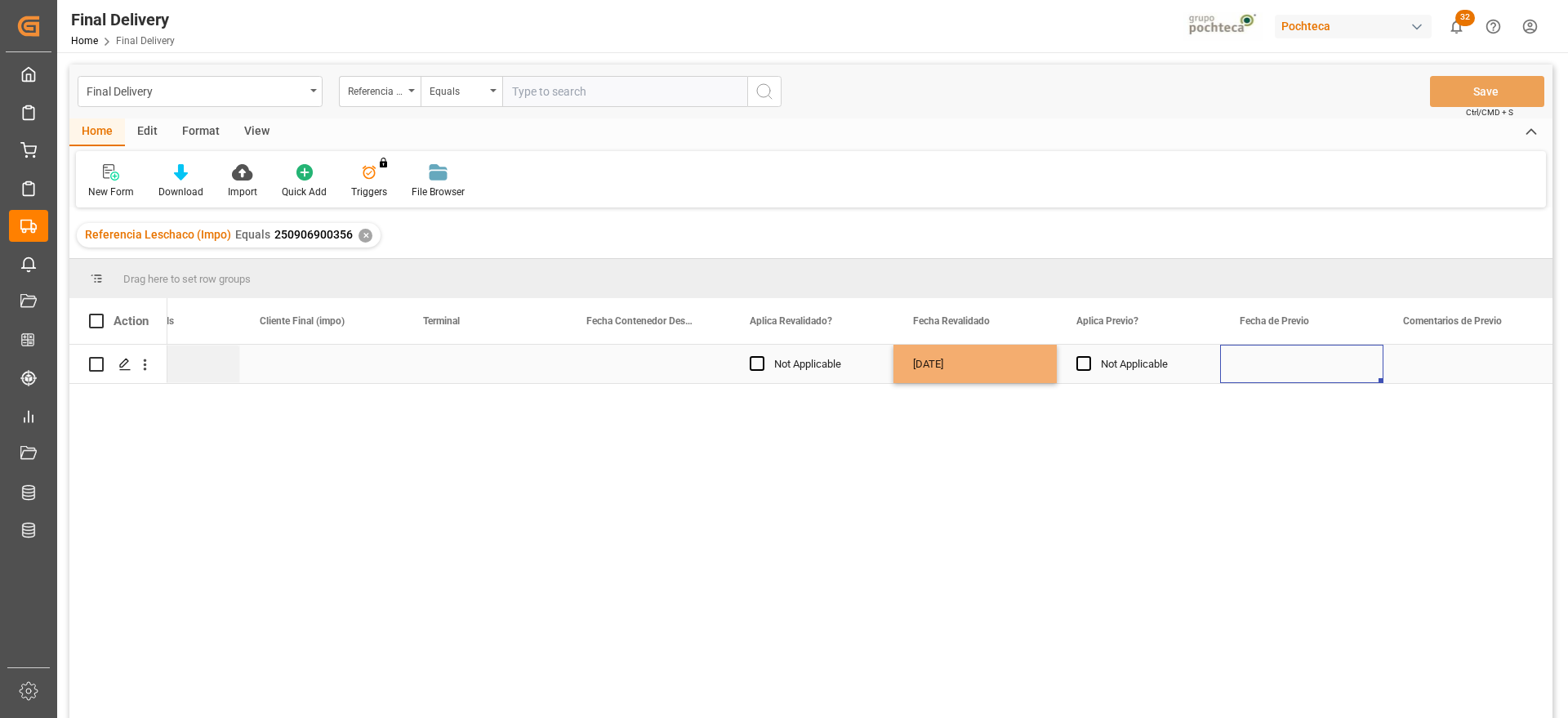
click at [1309, 367] on div "Press SPACE to select this row." at bounding box center [1301, 364] width 163 height 39
click at [1496, 97] on button "Save" at bounding box center [1487, 92] width 114 height 31
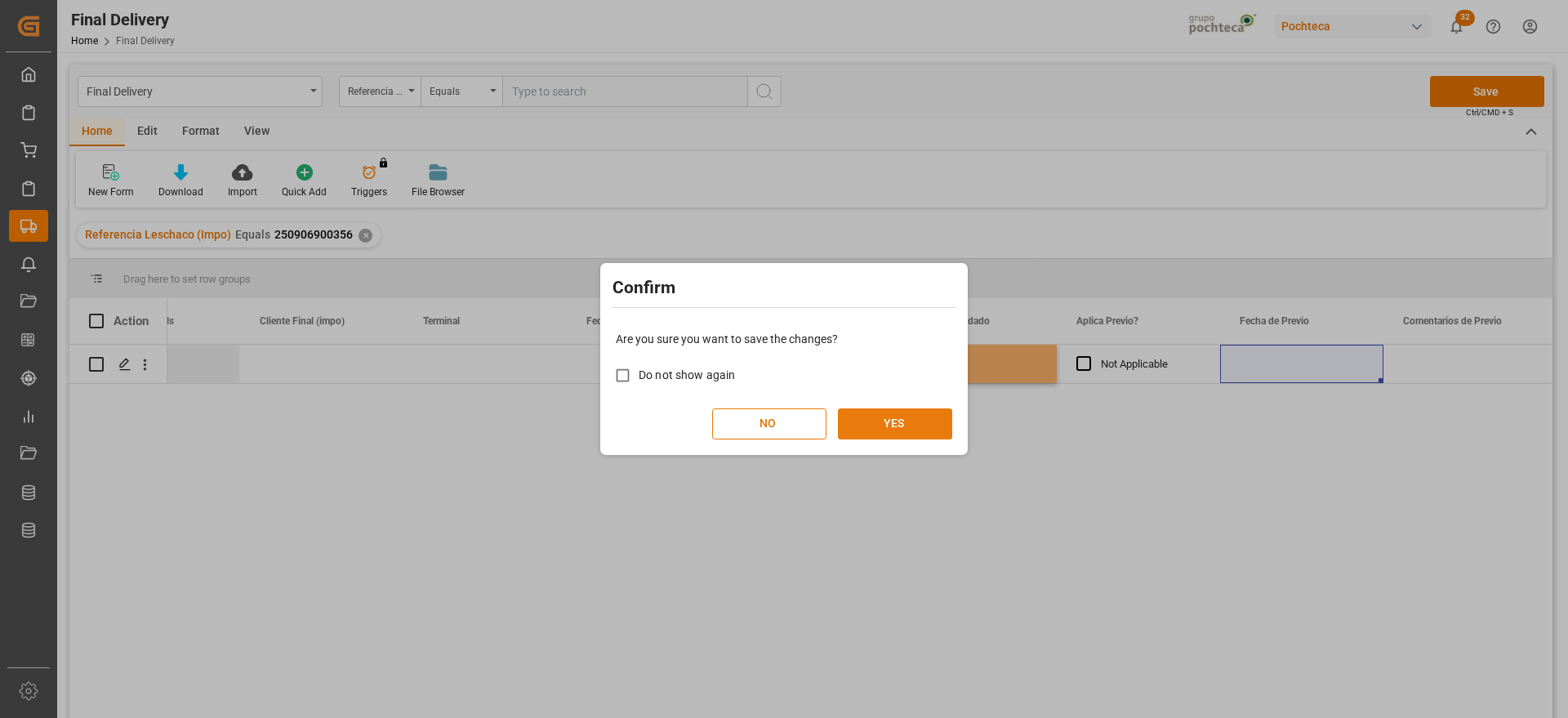
click at [886, 416] on button "YES" at bounding box center [895, 423] width 114 height 31
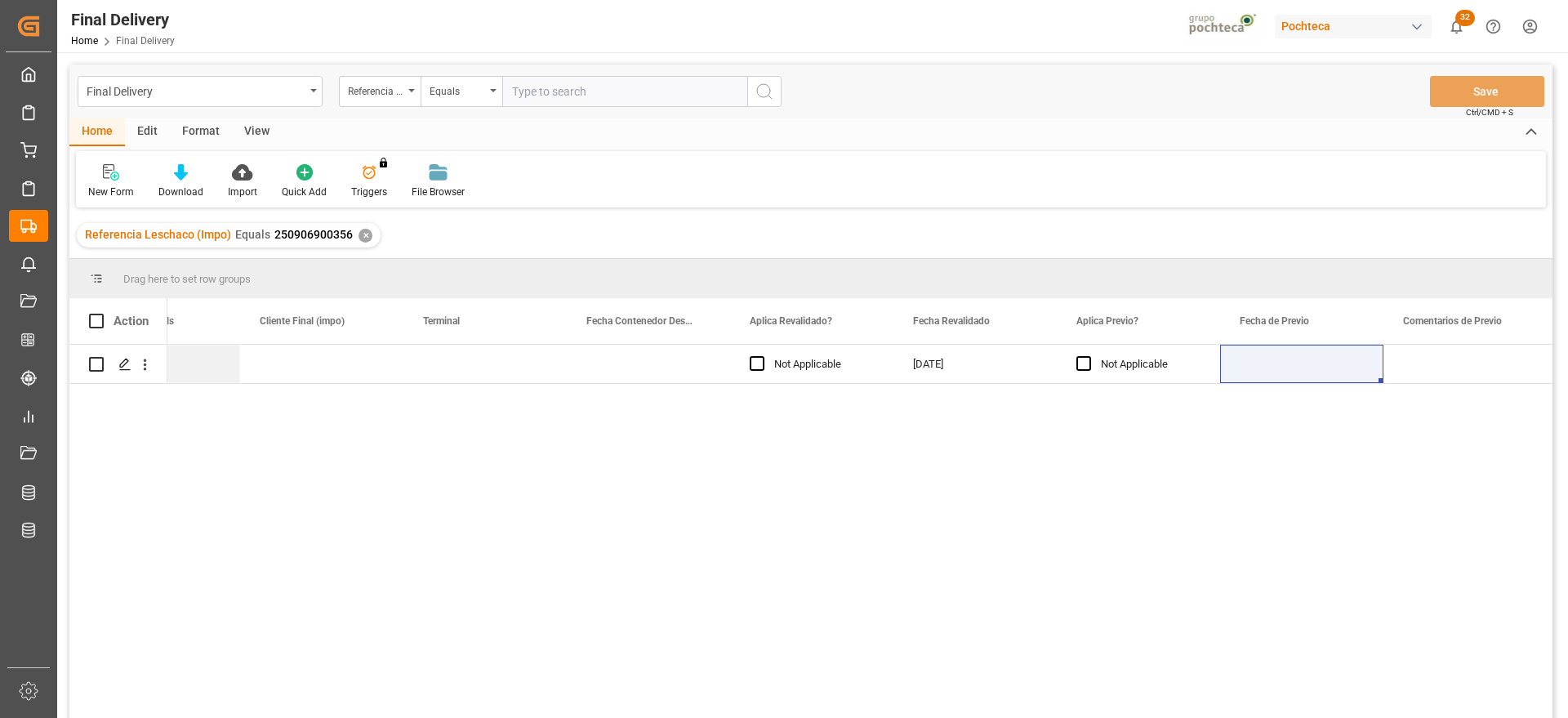
click at [359, 229] on div "✕" at bounding box center [365, 236] width 14 height 14
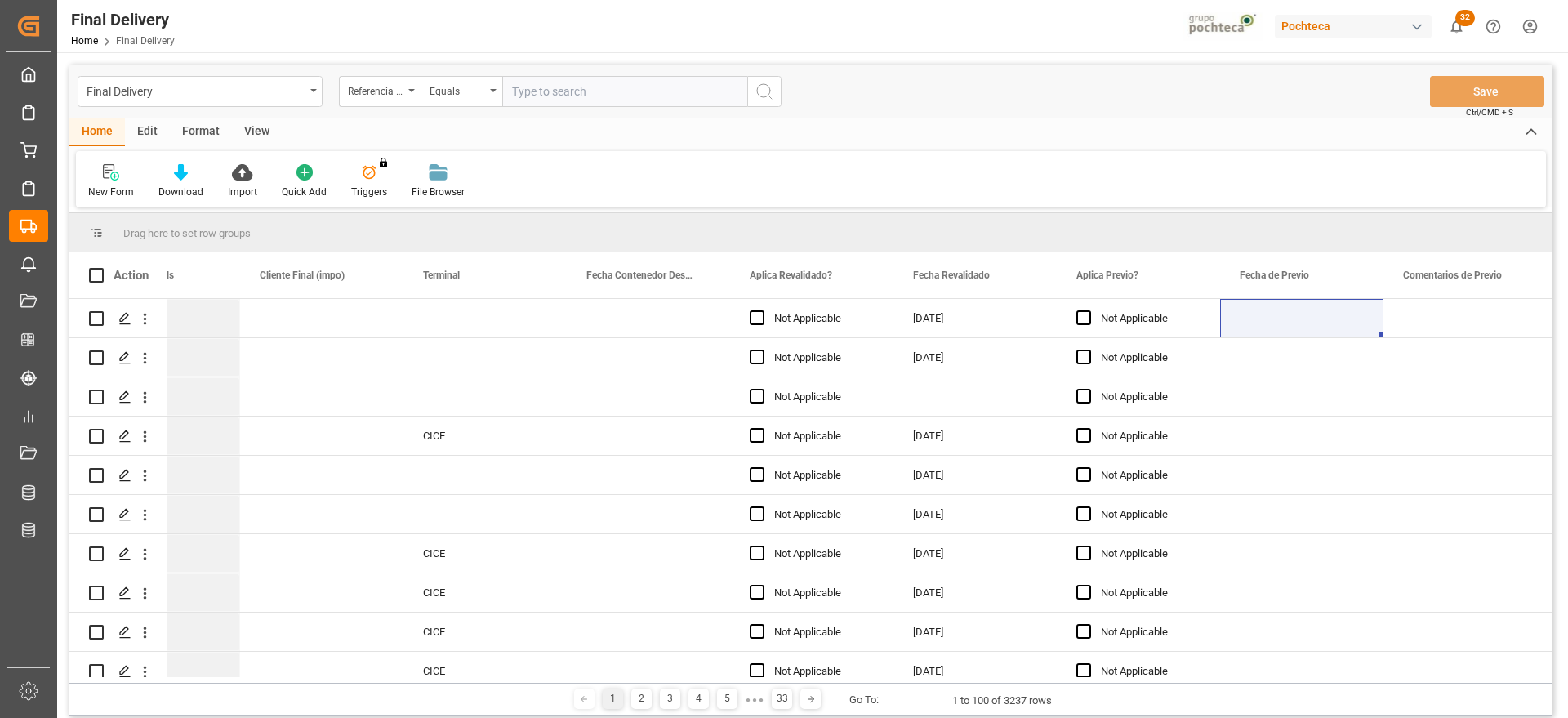
click at [574, 93] on input "text" at bounding box center [625, 92] width 245 height 31
paste input "250906900026"
type input "250906900026"
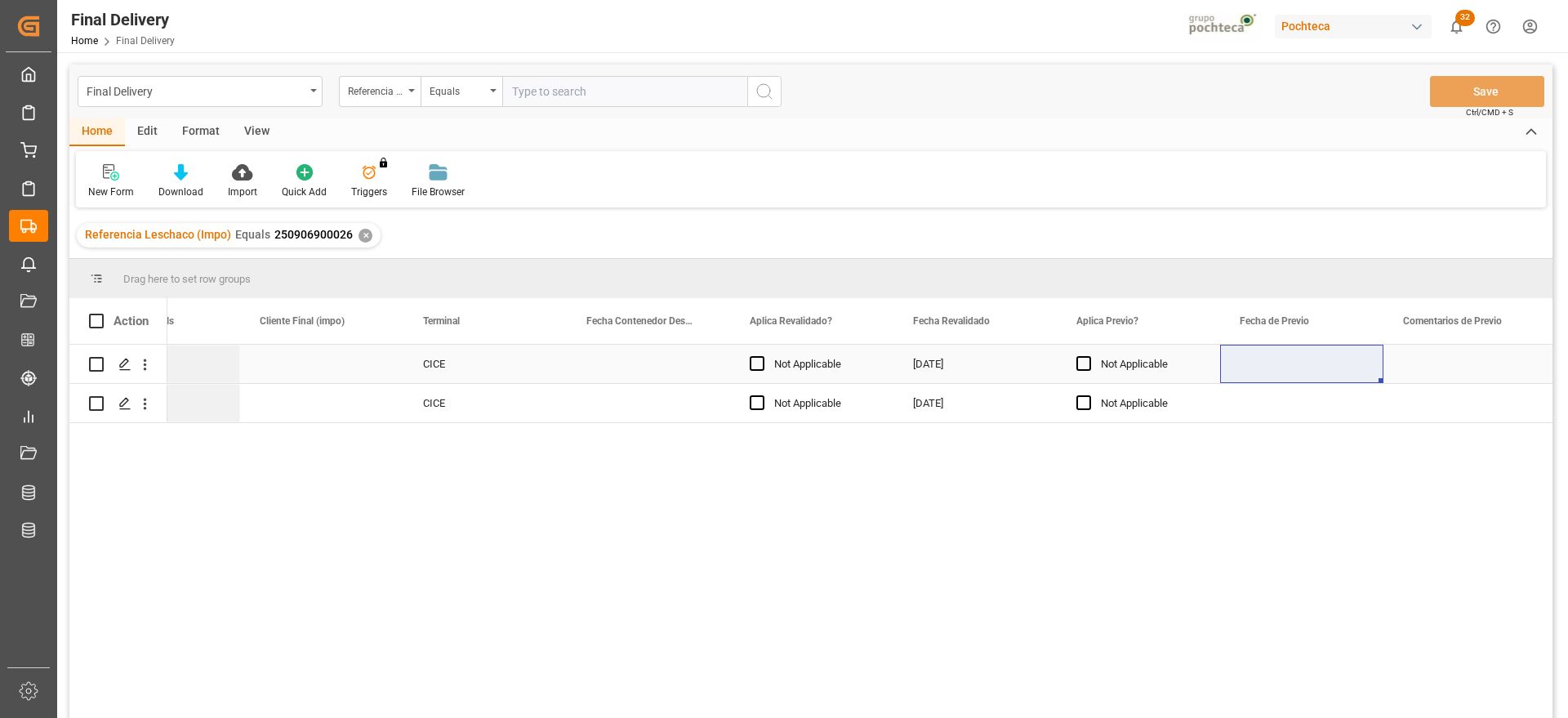
click at [326, 376] on div "Press SPACE to select this row." at bounding box center [321, 364] width 163 height 39
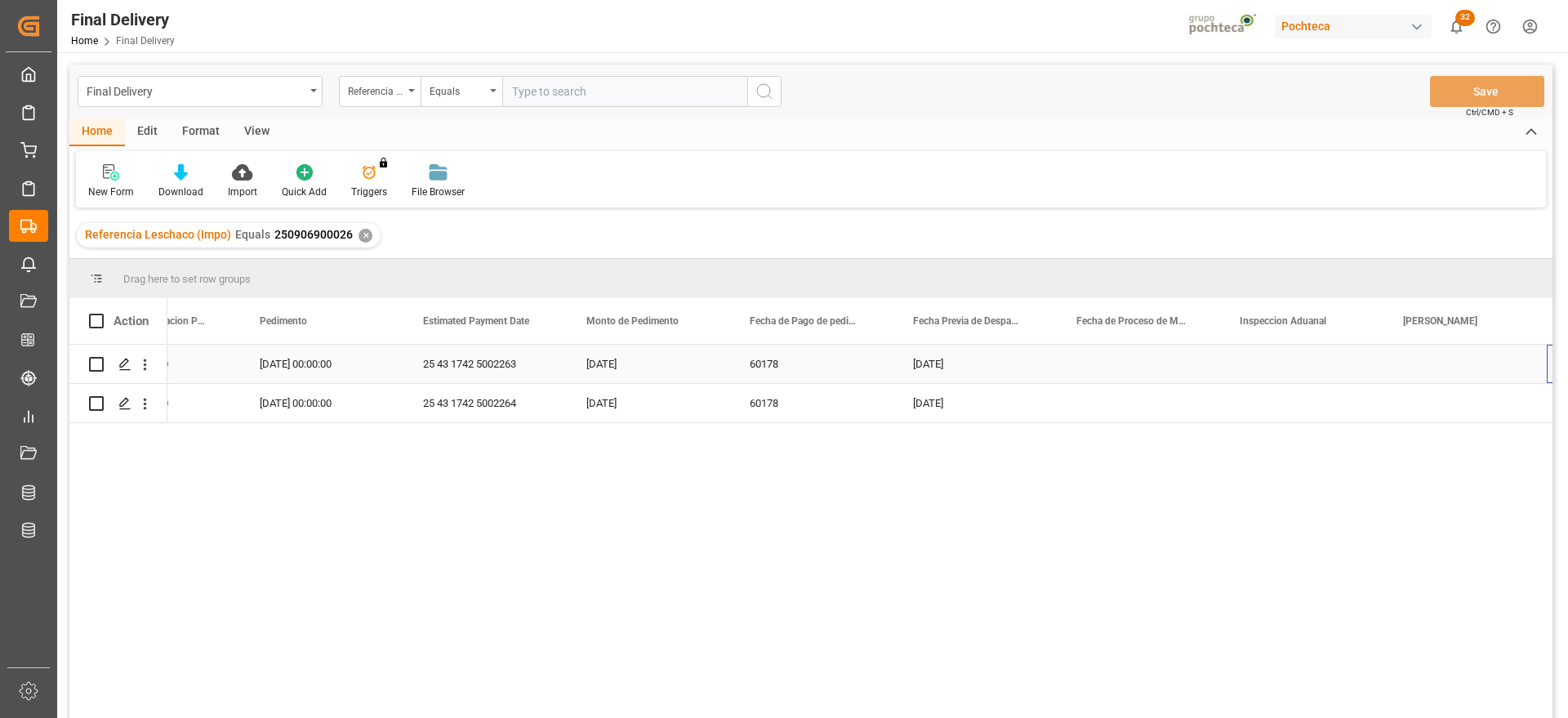
scroll to position [0, 3684]
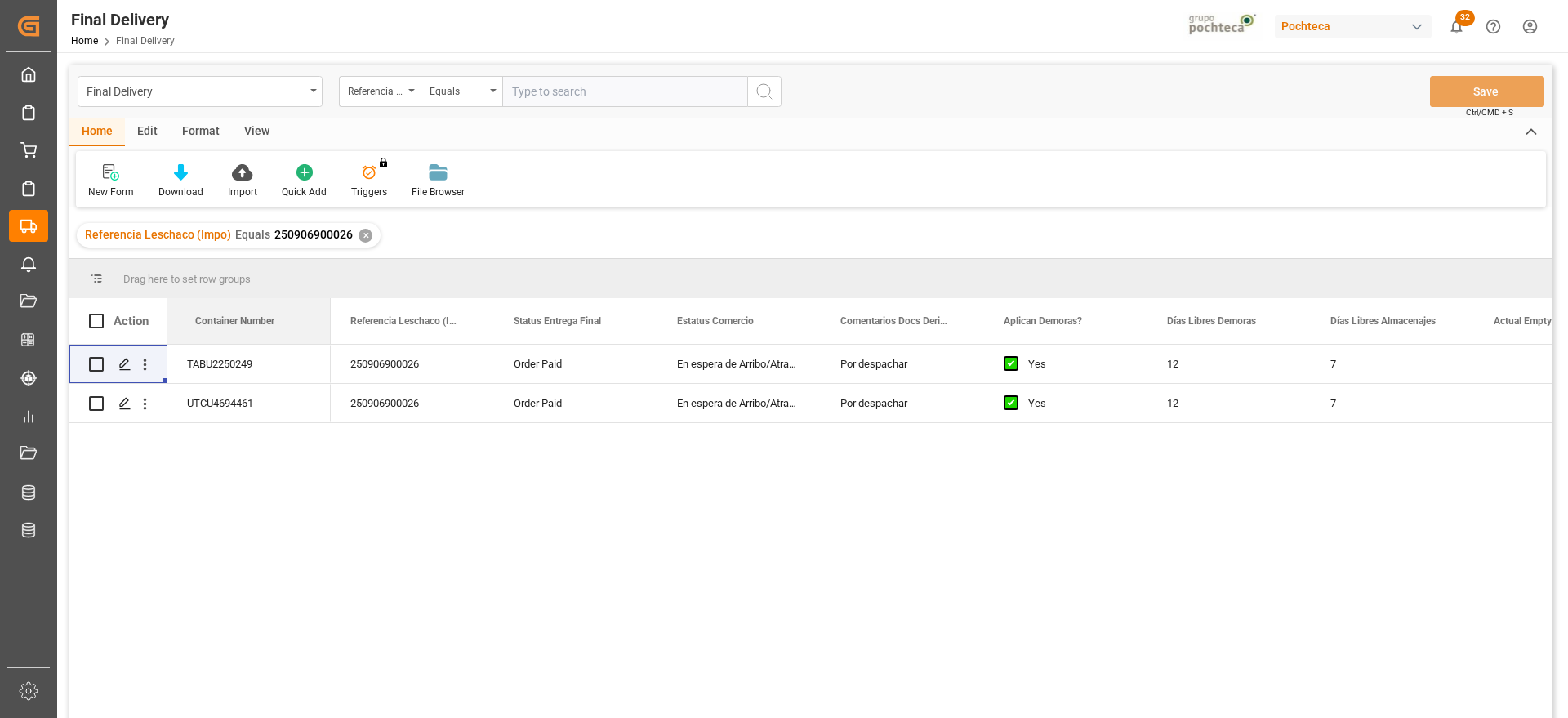
drag, startPoint x: 370, startPoint y: 333, endPoint x: 111, endPoint y: 335, distance: 259.0
click at [368, 362] on div "250906900026" at bounding box center [412, 364] width 163 height 39
click at [124, 359] on icon "Press SPACE to select this row." at bounding box center [125, 364] width 13 height 13
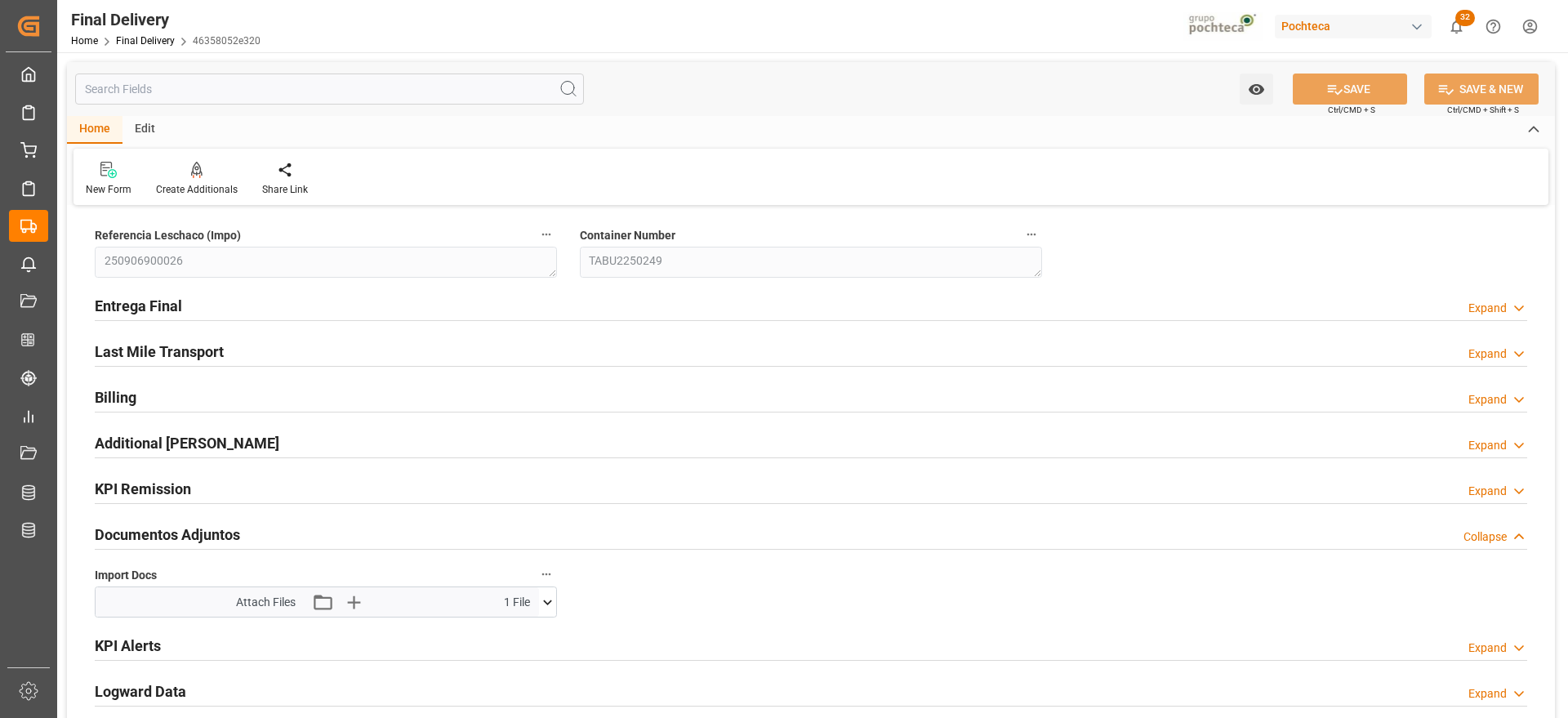
click at [543, 606] on icon at bounding box center [548, 601] width 17 height 17
click at [544, 600] on icon at bounding box center [548, 601] width 17 height 17
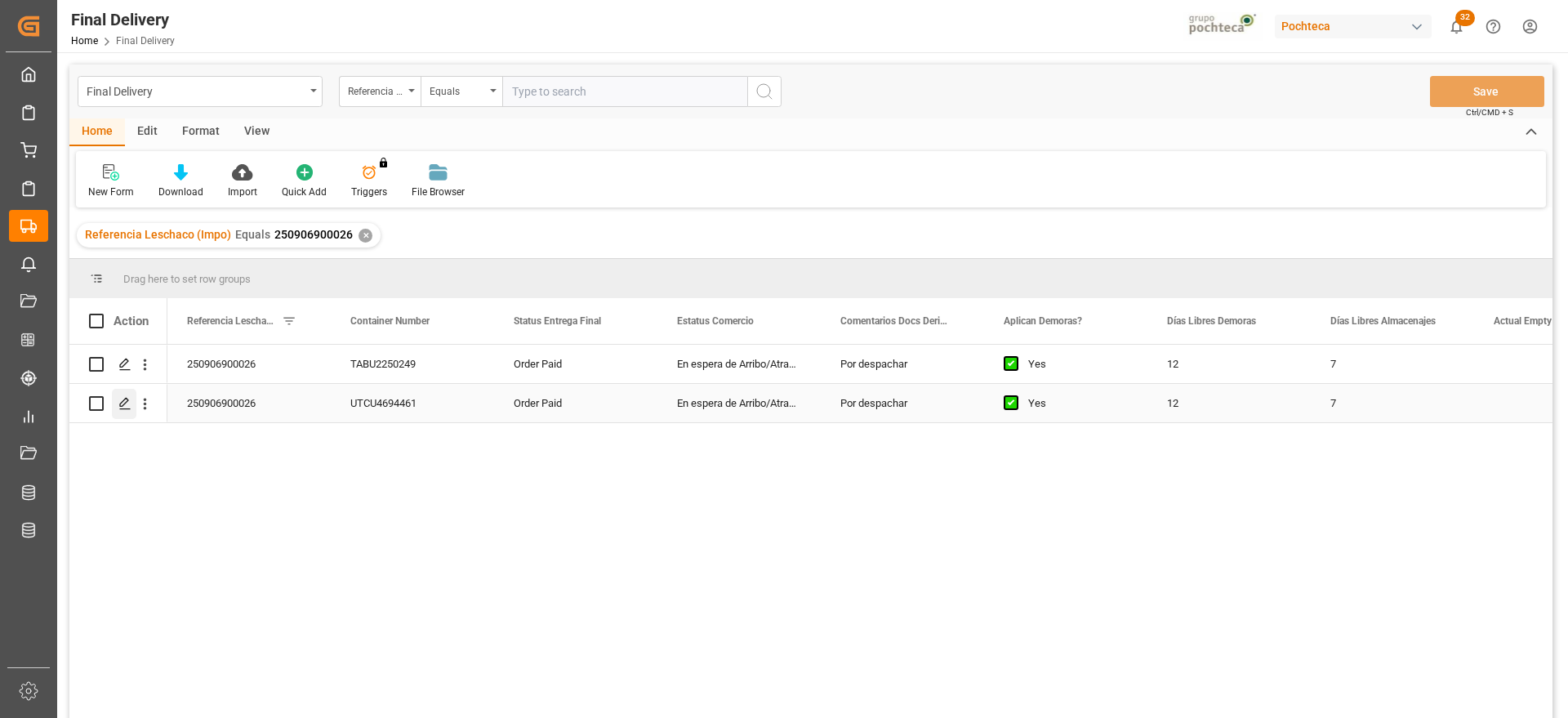
click at [119, 400] on icon "Press SPACE to select this row." at bounding box center [125, 404] width 13 height 13
click at [1373, 360] on div "7" at bounding box center [1392, 364] width 163 height 39
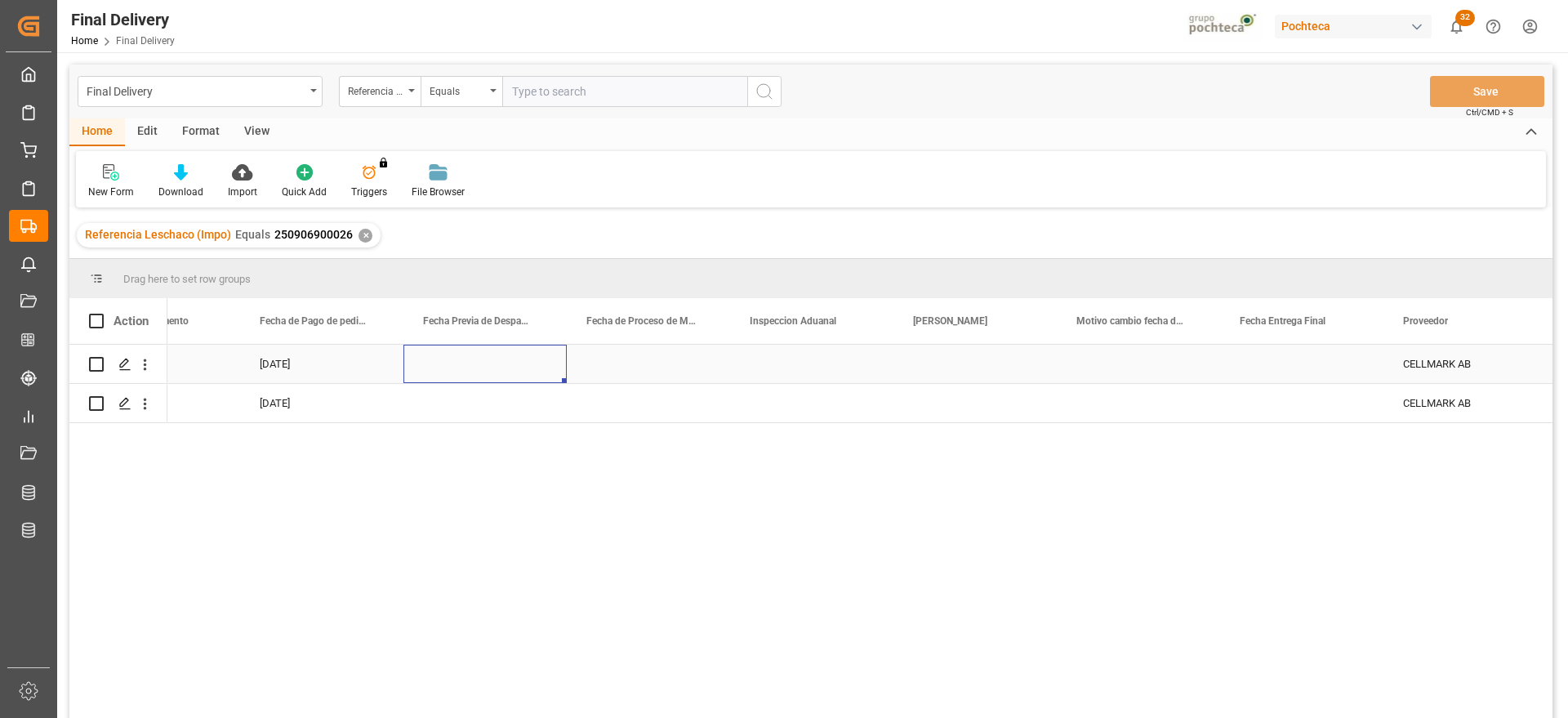
click at [442, 351] on div "Press SPACE to select this row." at bounding box center [484, 364] width 163 height 39
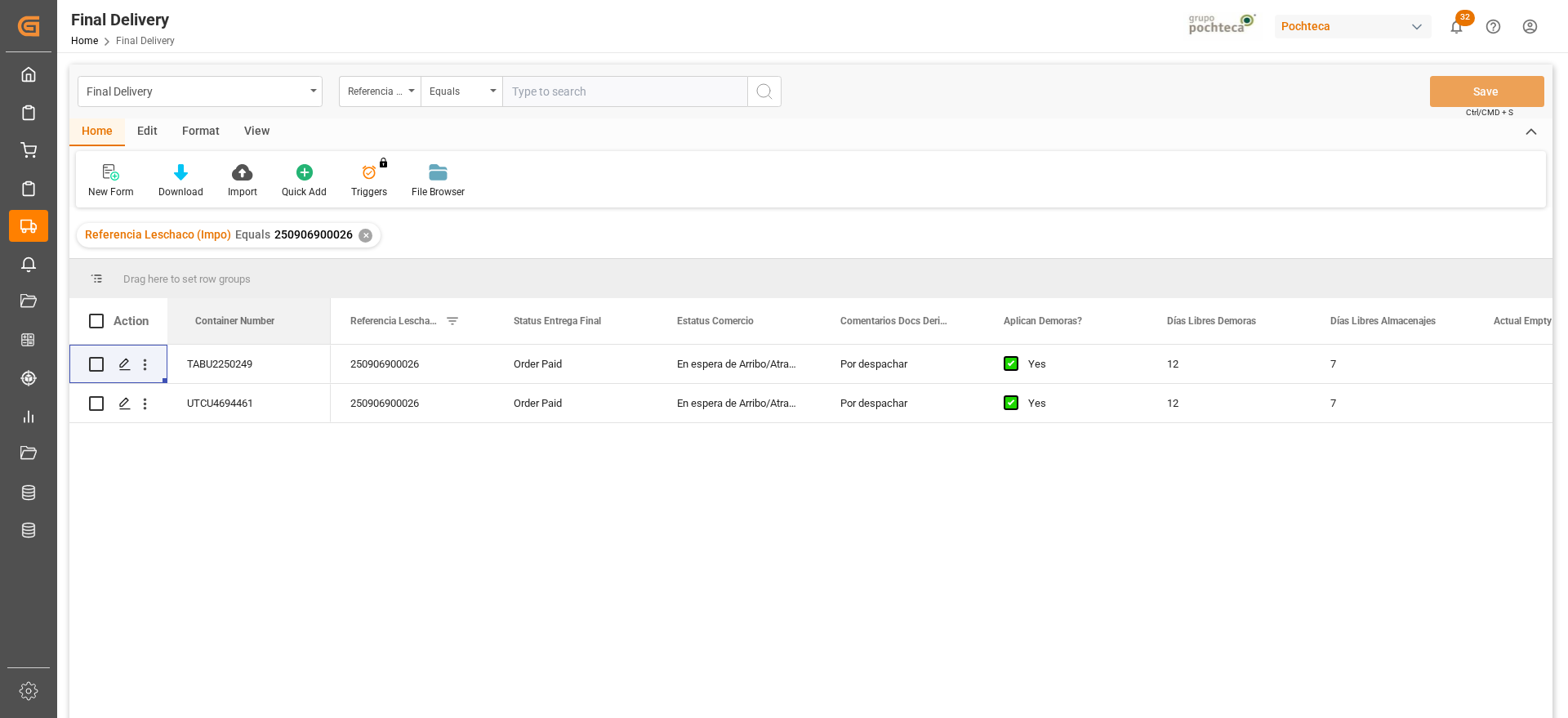
drag, startPoint x: 386, startPoint y: 325, endPoint x: 116, endPoint y: 325, distance: 270.0
click at [403, 359] on div "250906900026" at bounding box center [412, 364] width 163 height 39
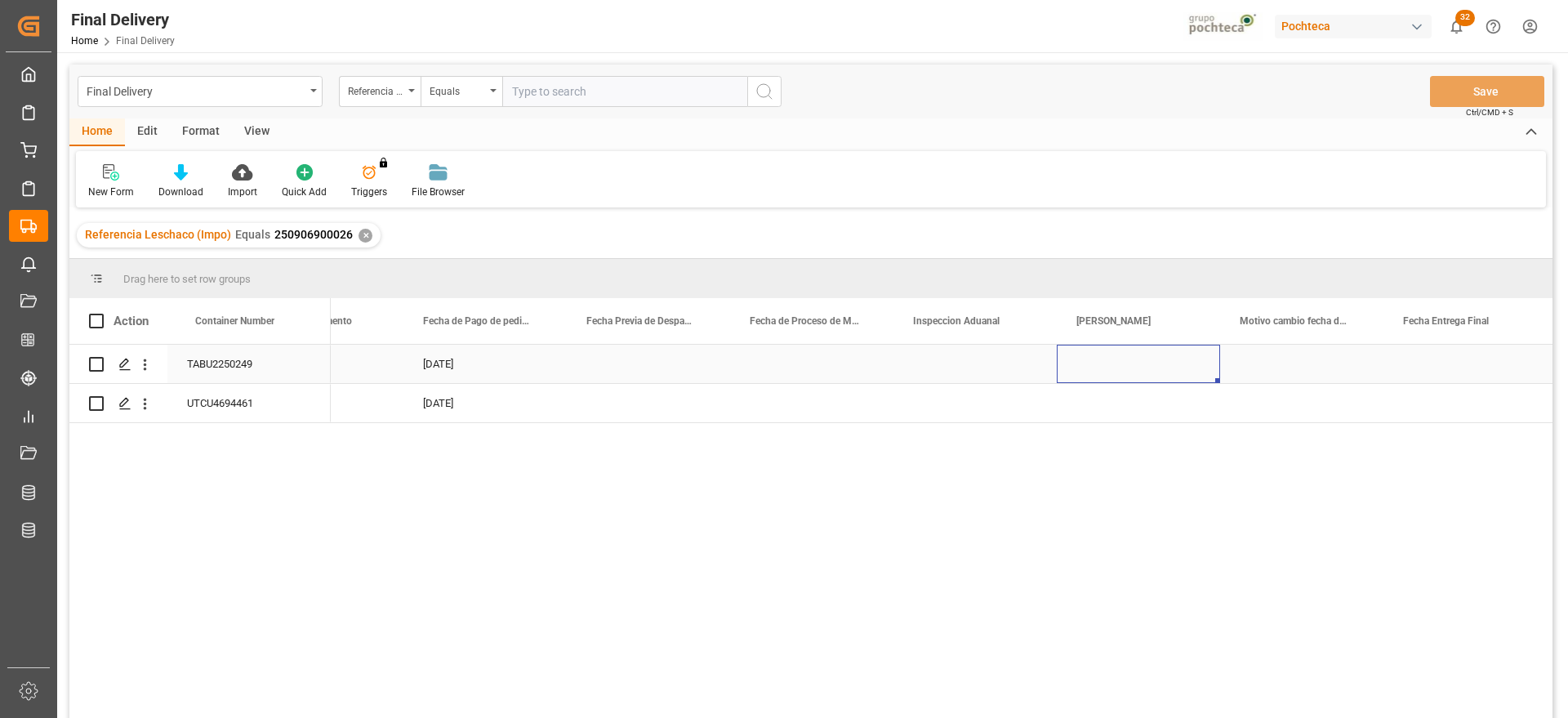
click at [1129, 354] on div "Press SPACE to select this row." at bounding box center [1138, 364] width 163 height 39
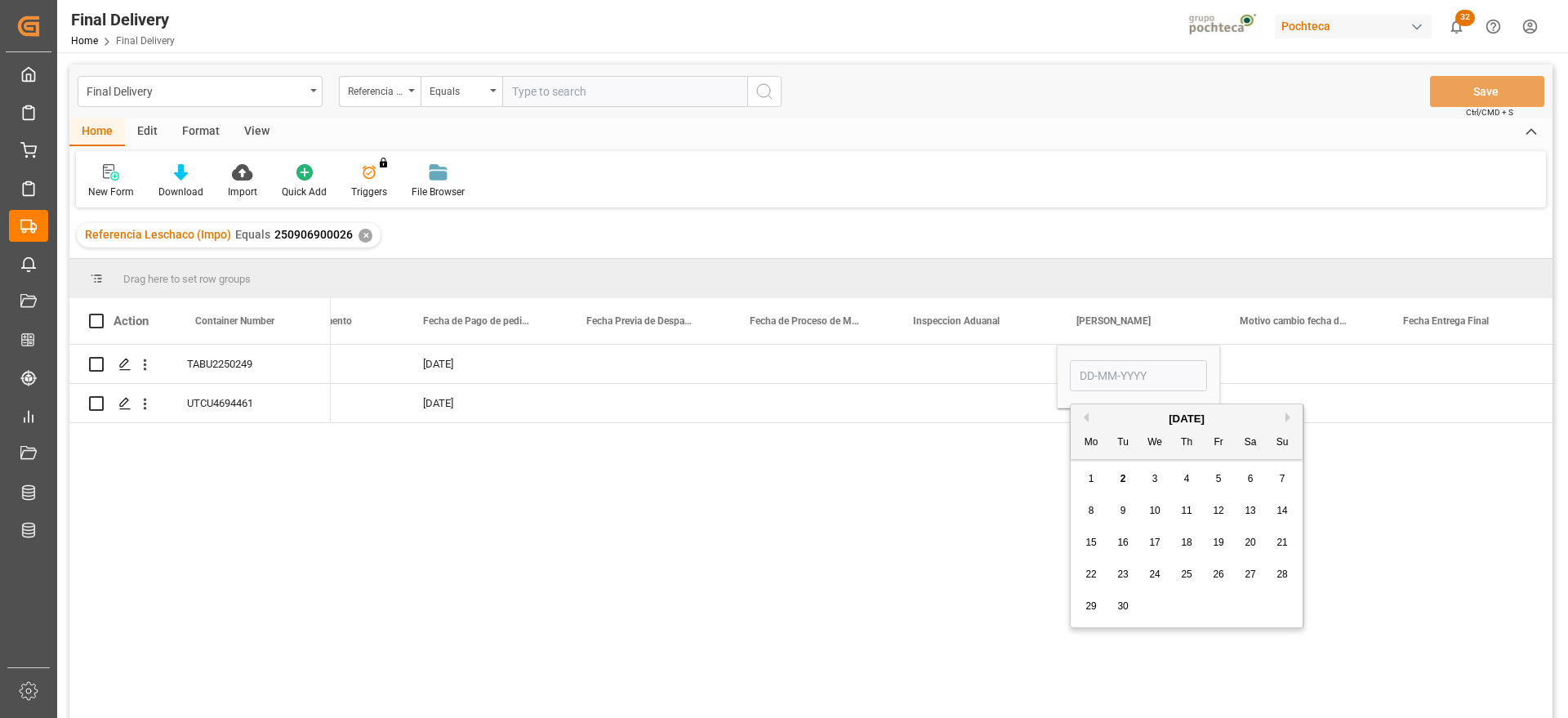
click at [1153, 476] on span "3" at bounding box center [1155, 478] width 6 height 11
type input "[DATE]"
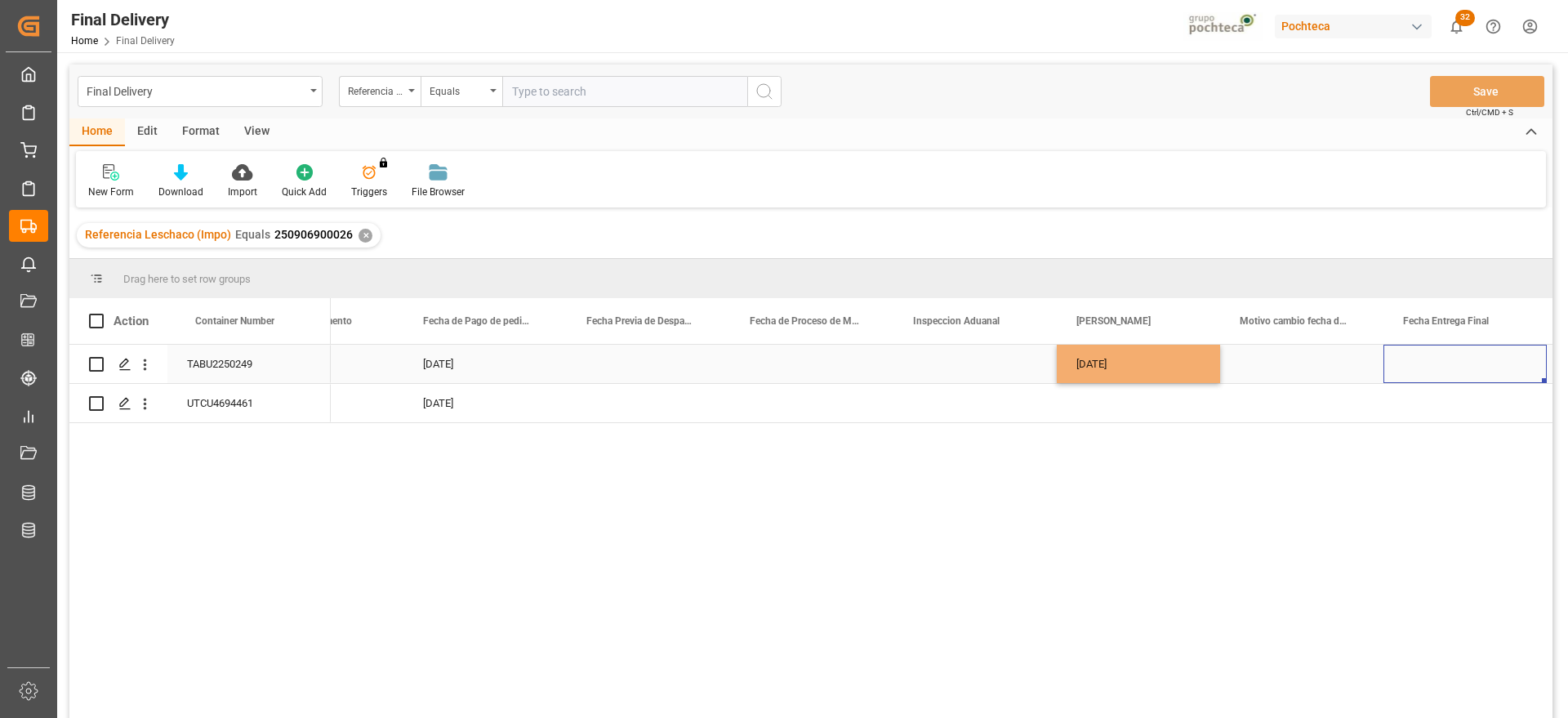
click at [1396, 360] on div "Press SPACE to select this row." at bounding box center [1465, 364] width 163 height 39
click at [1455, 360] on div "Press SPACE to select this row." at bounding box center [1465, 364] width 163 height 39
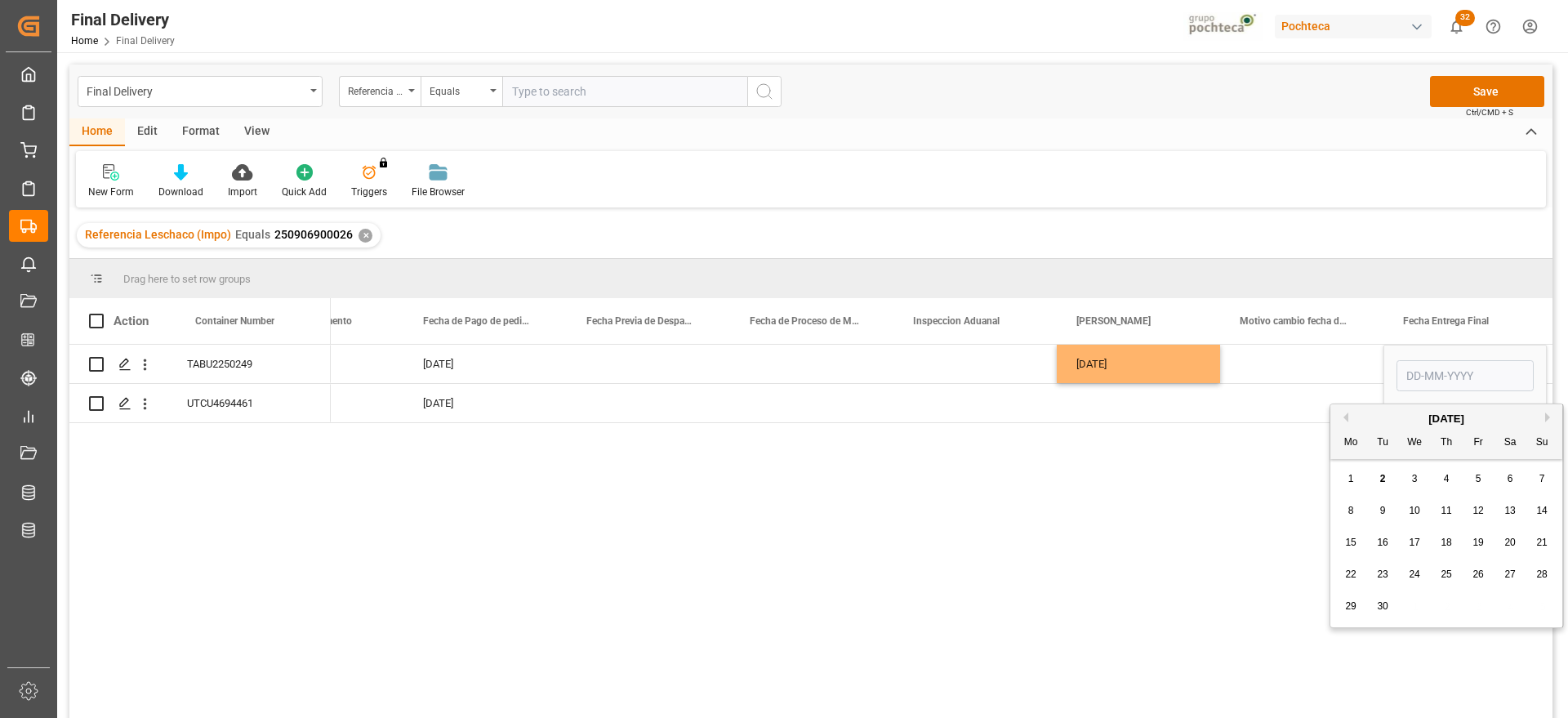
click at [1437, 472] on div "4" at bounding box center [1447, 479] width 21 height 20
type input "[DATE]"
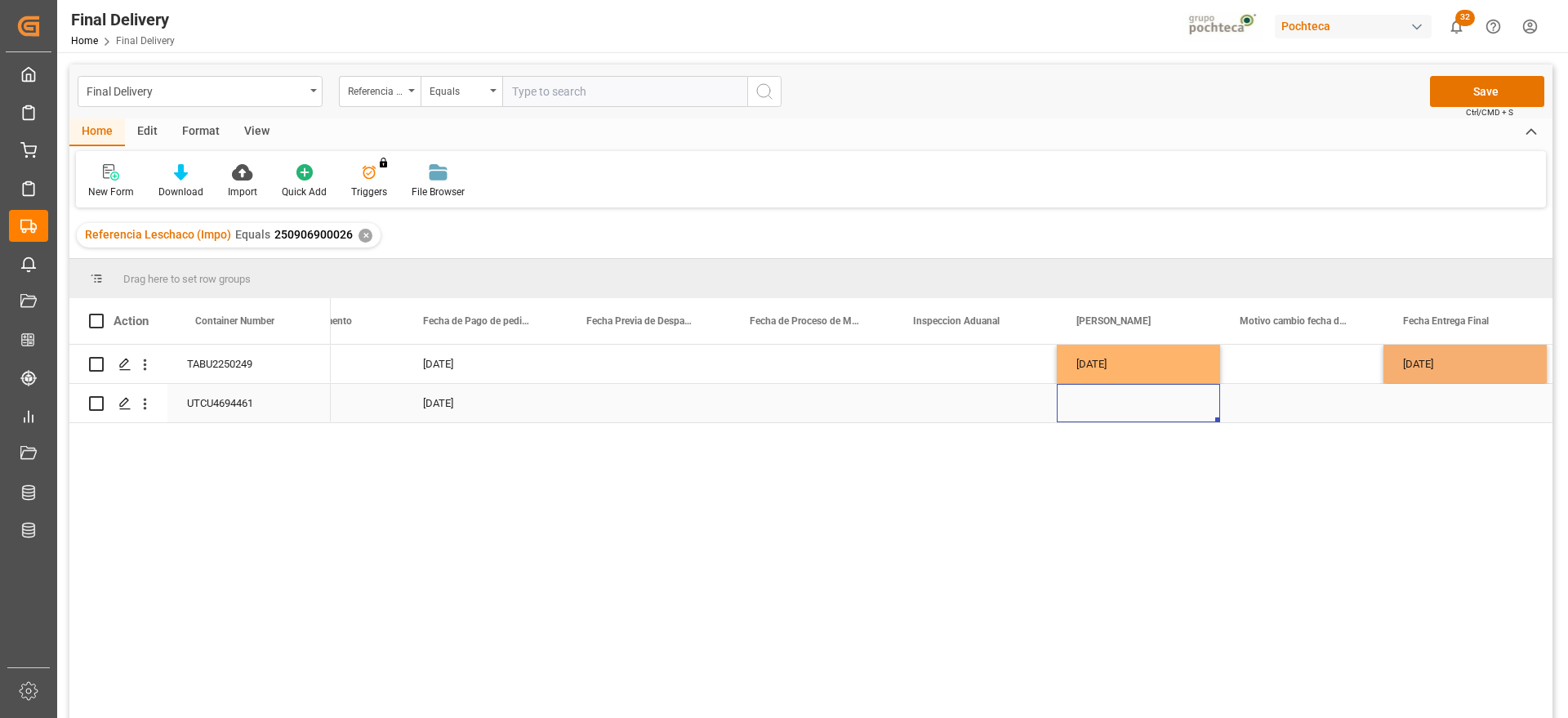
click at [1156, 409] on div "Press SPACE to select this row." at bounding box center [1138, 403] width 163 height 39
click at [1442, 361] on div "[DATE]" at bounding box center [1465, 364] width 163 height 39
click at [1172, 404] on div "Press SPACE to select this row." at bounding box center [1138, 403] width 163 height 39
click at [1466, 391] on div "Press SPACE to select this row." at bounding box center [1465, 403] width 163 height 39
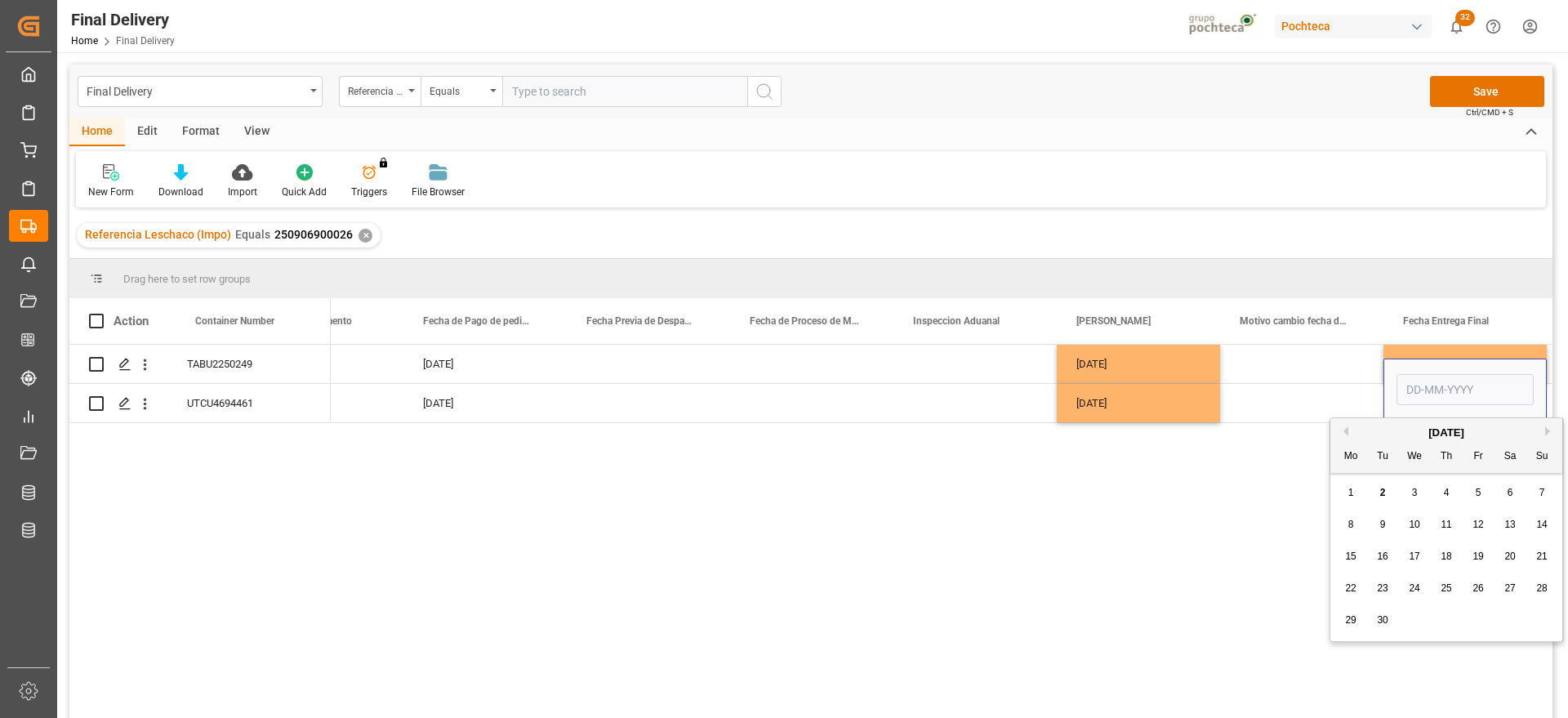
click at [1474, 488] on div "5" at bounding box center [1479, 493] width 21 height 20
type input "[DATE]"
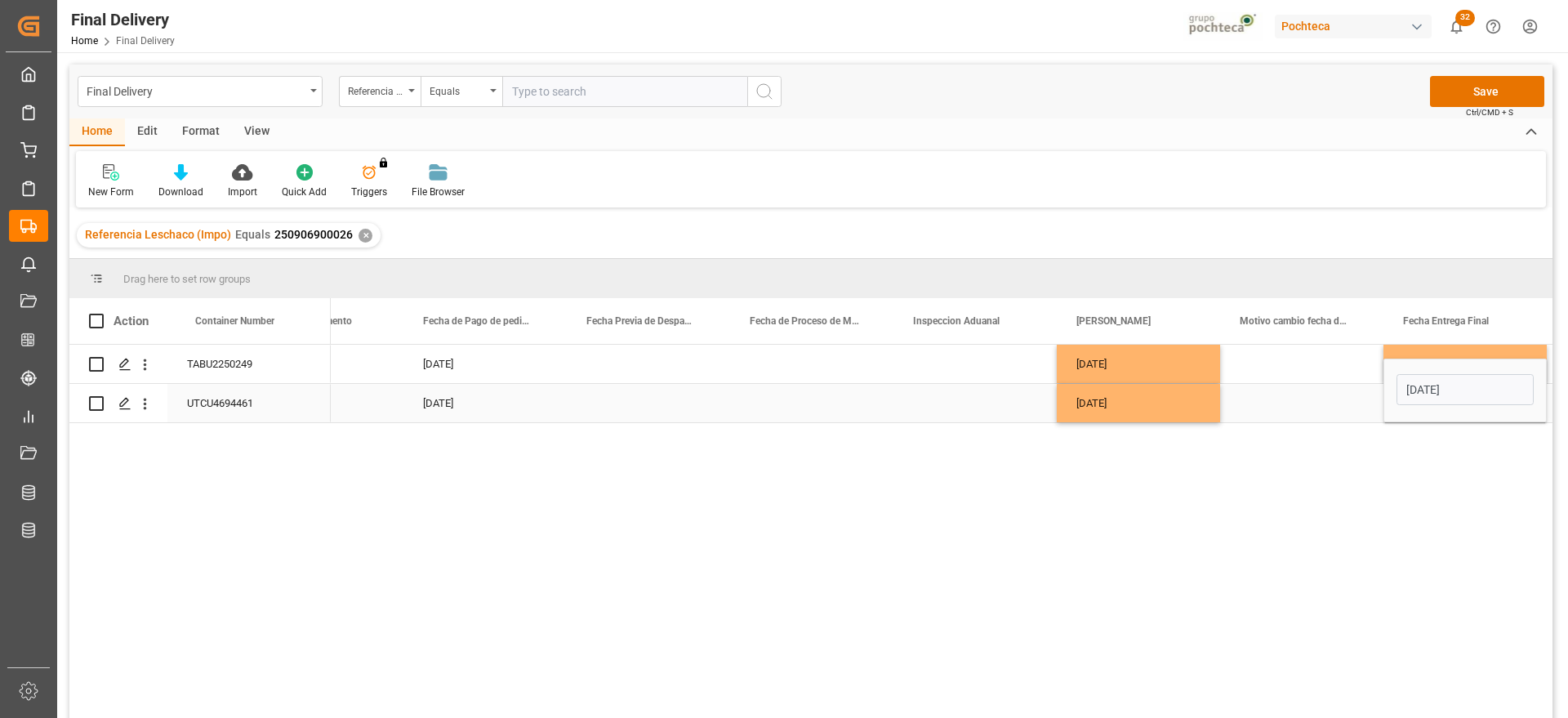
click at [1332, 403] on div "Press SPACE to select this row." at bounding box center [1301, 403] width 163 height 39
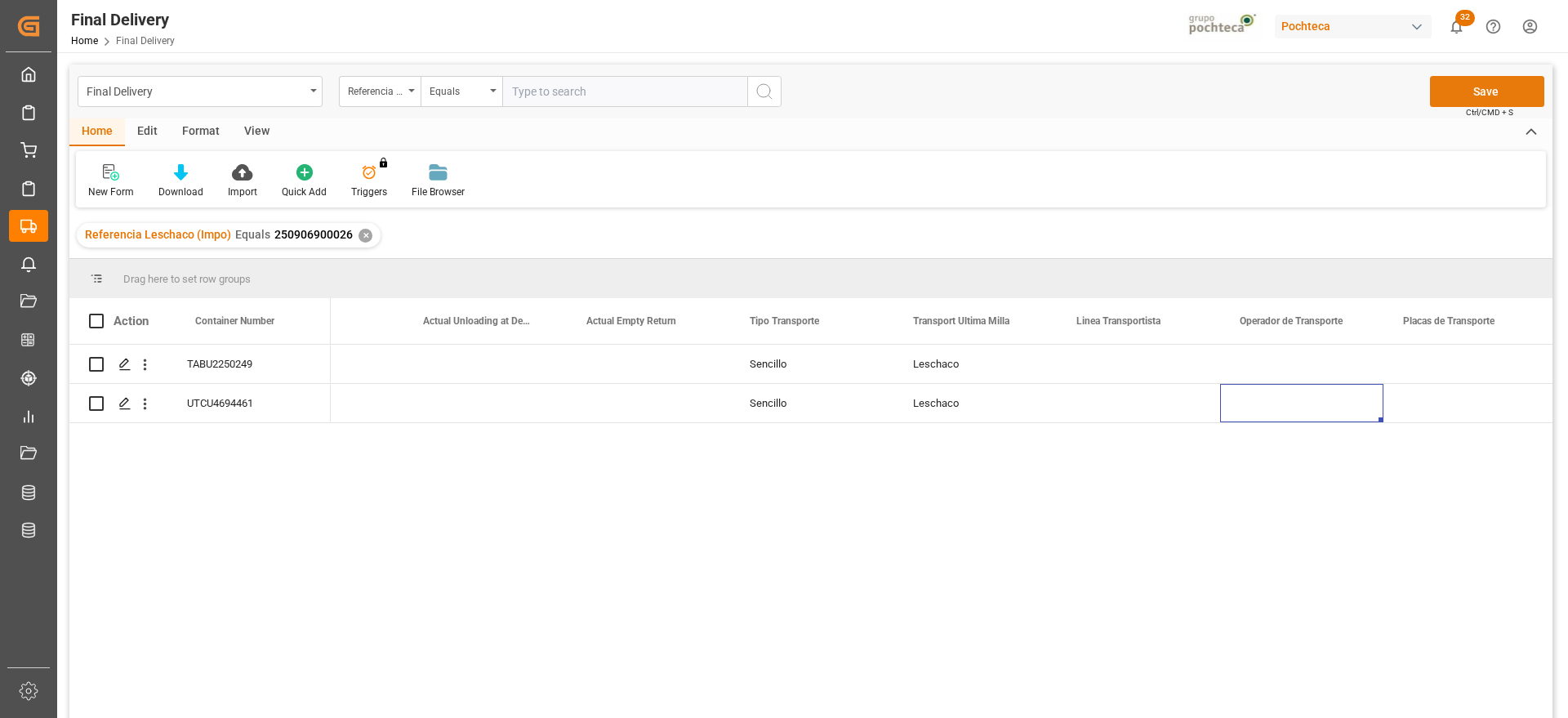
click at [1492, 97] on button "Save" at bounding box center [1487, 92] width 114 height 31
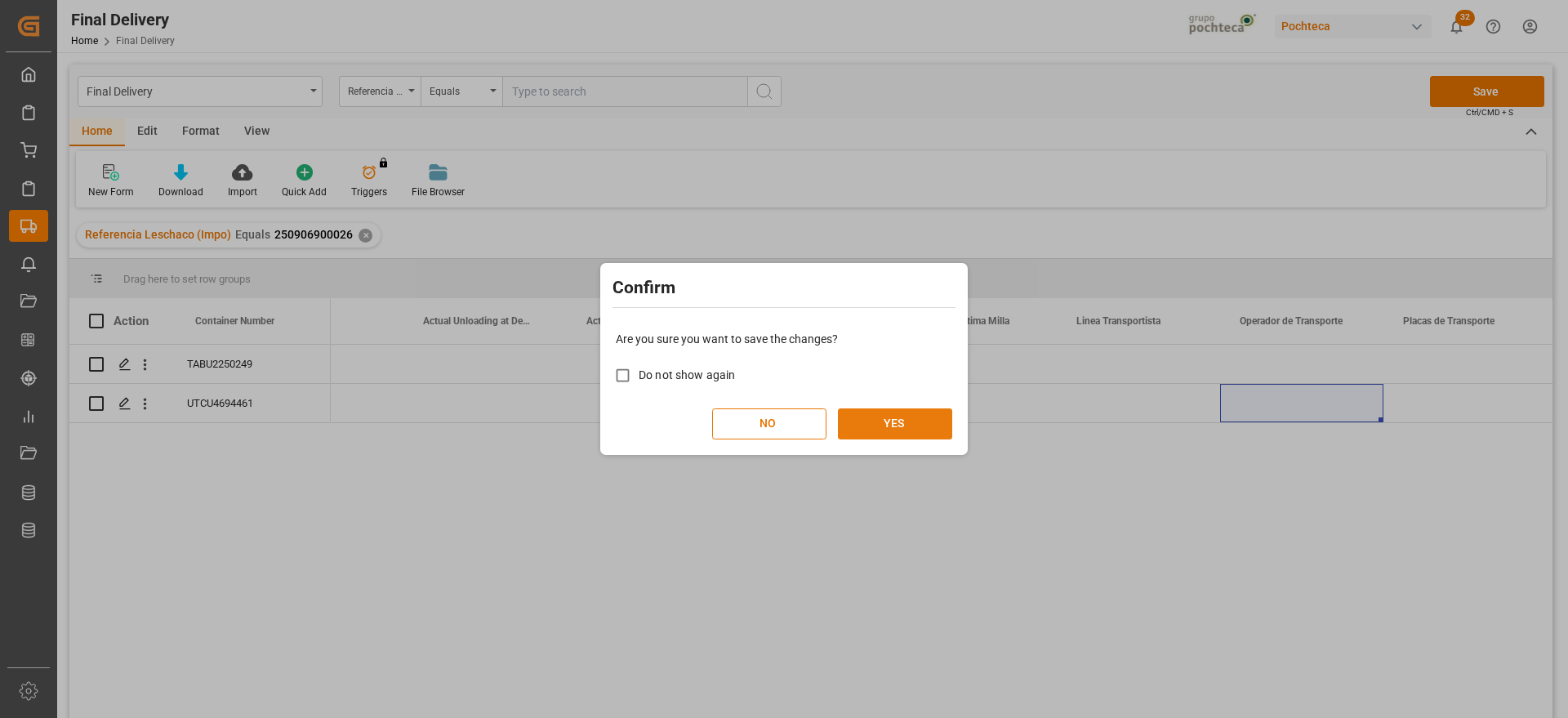
click at [923, 422] on button "YES" at bounding box center [895, 423] width 114 height 31
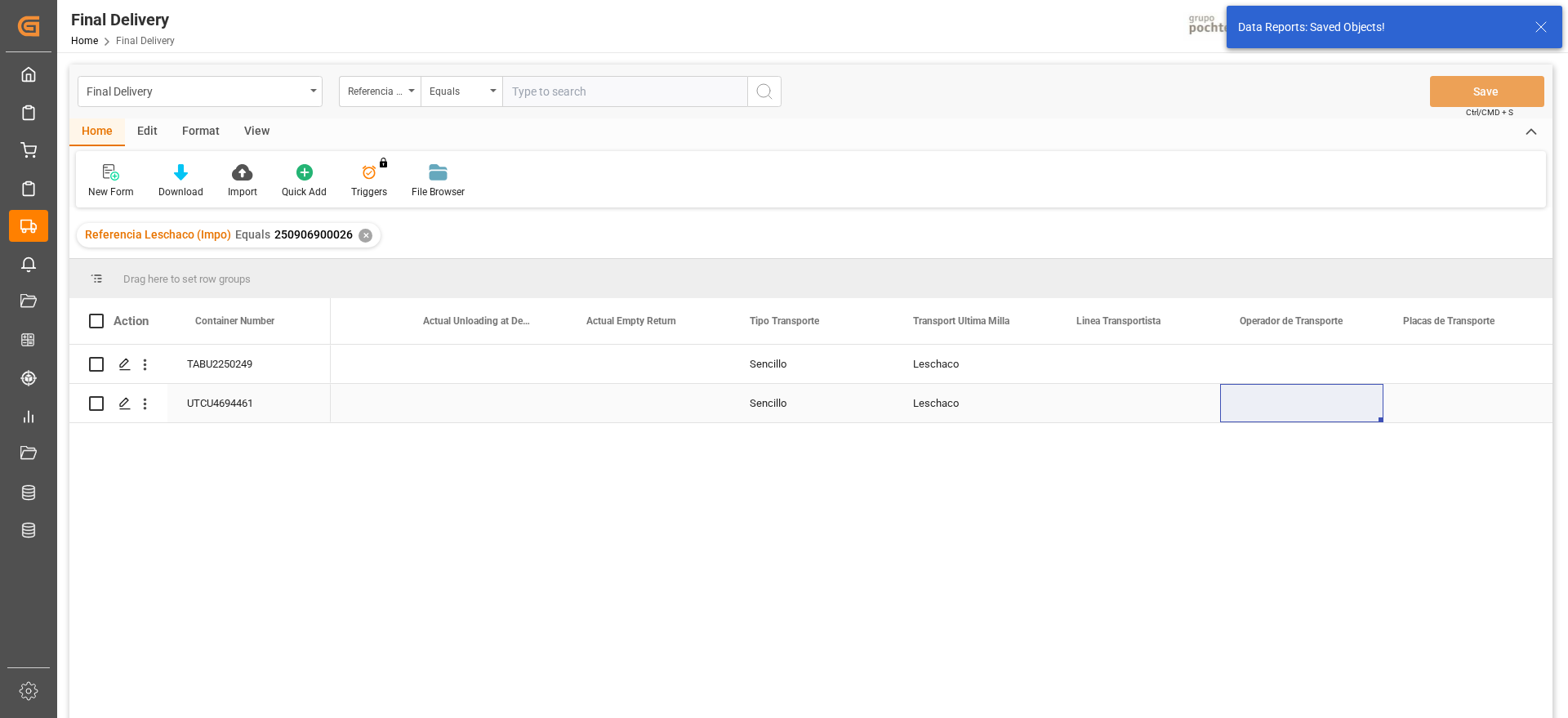
click at [1466, 391] on div "Press SPACE to select this row." at bounding box center [1465, 403] width 163 height 39
click at [1162, 382] on div "Press SPACE to select this row." at bounding box center [1138, 364] width 163 height 39
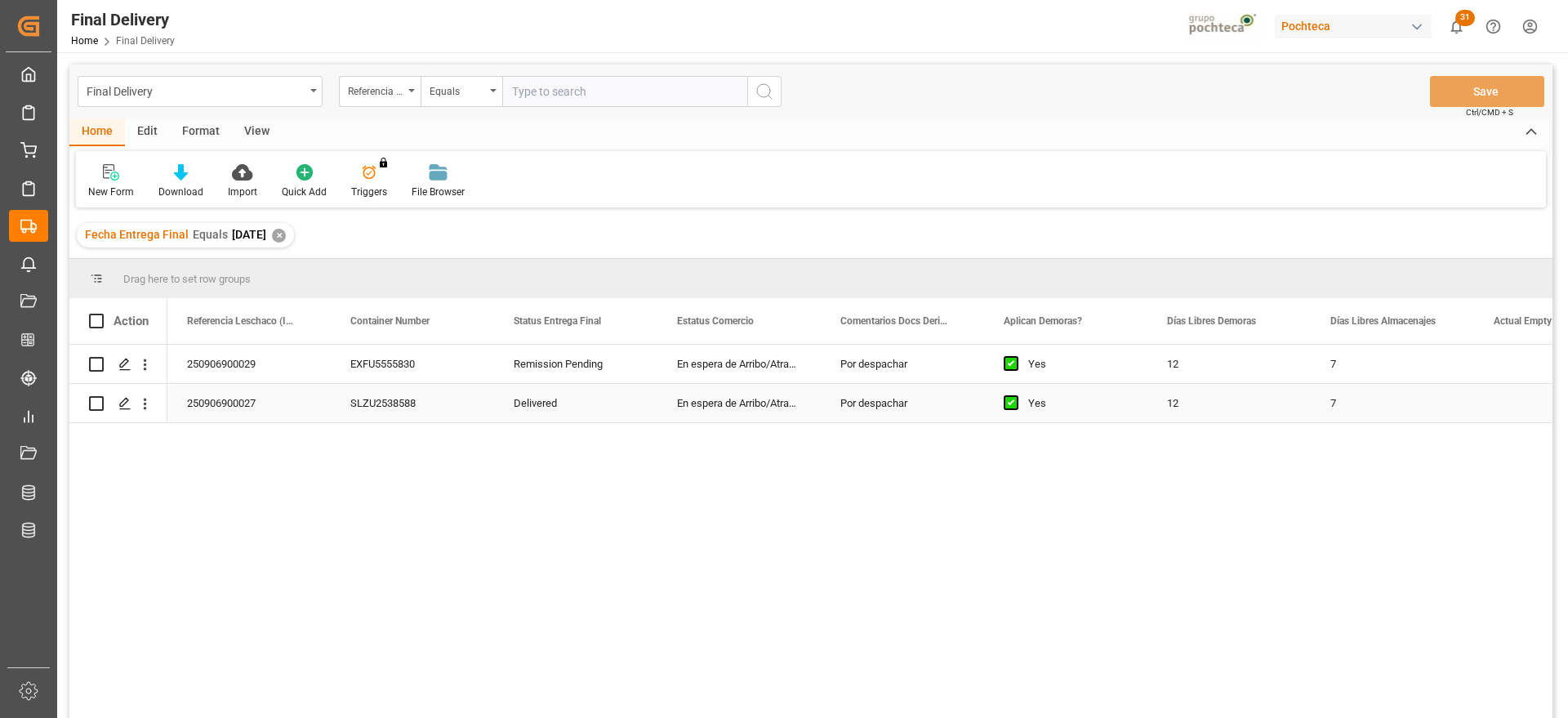
click at [710, 386] on div "En espera de Arribo/Atraque" at bounding box center [739, 403] width 163 height 39
click at [286, 229] on div "✕" at bounding box center [278, 236] width 14 height 14
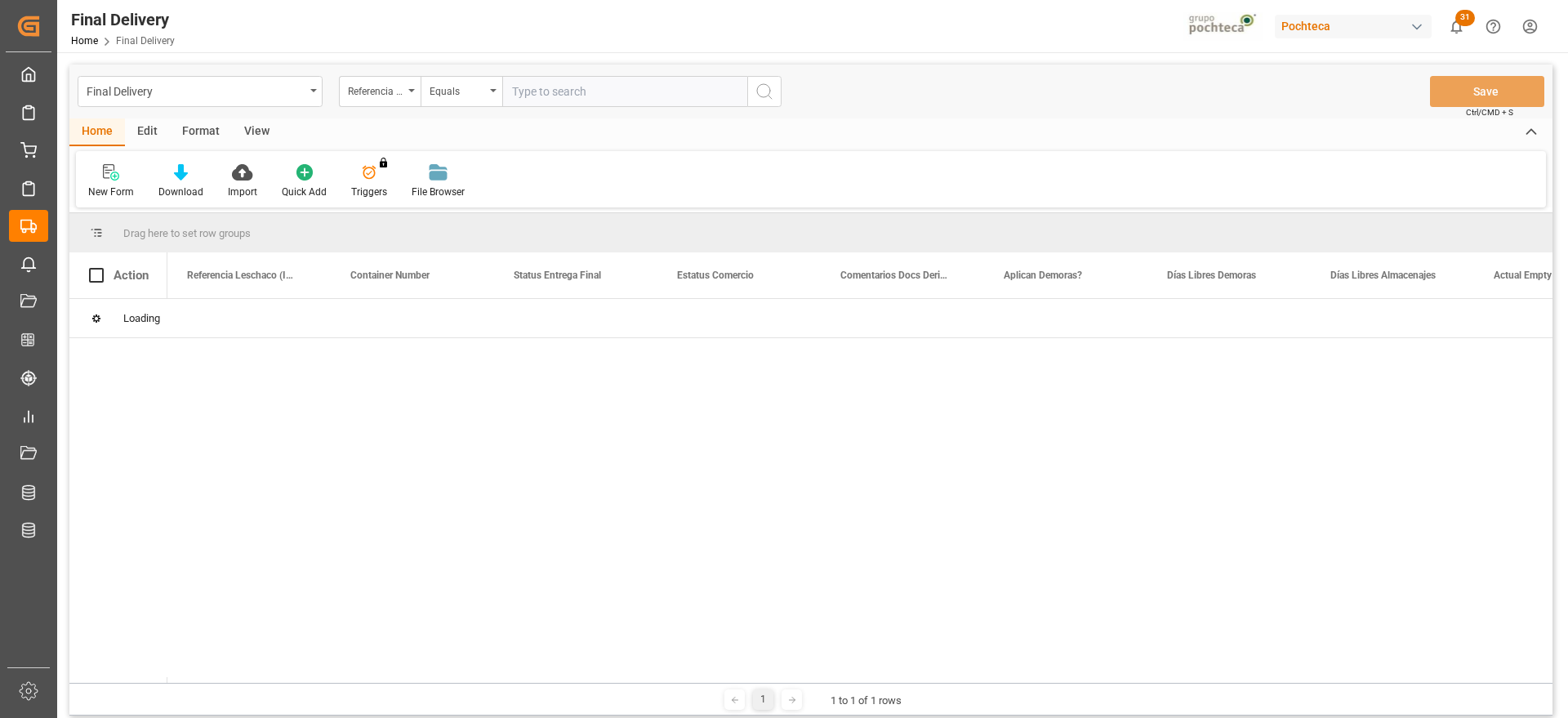
click at [245, 128] on div "View" at bounding box center [257, 132] width 50 height 28
click at [174, 181] on div "Standard Templates" at bounding box center [185, 181] width 106 height 36
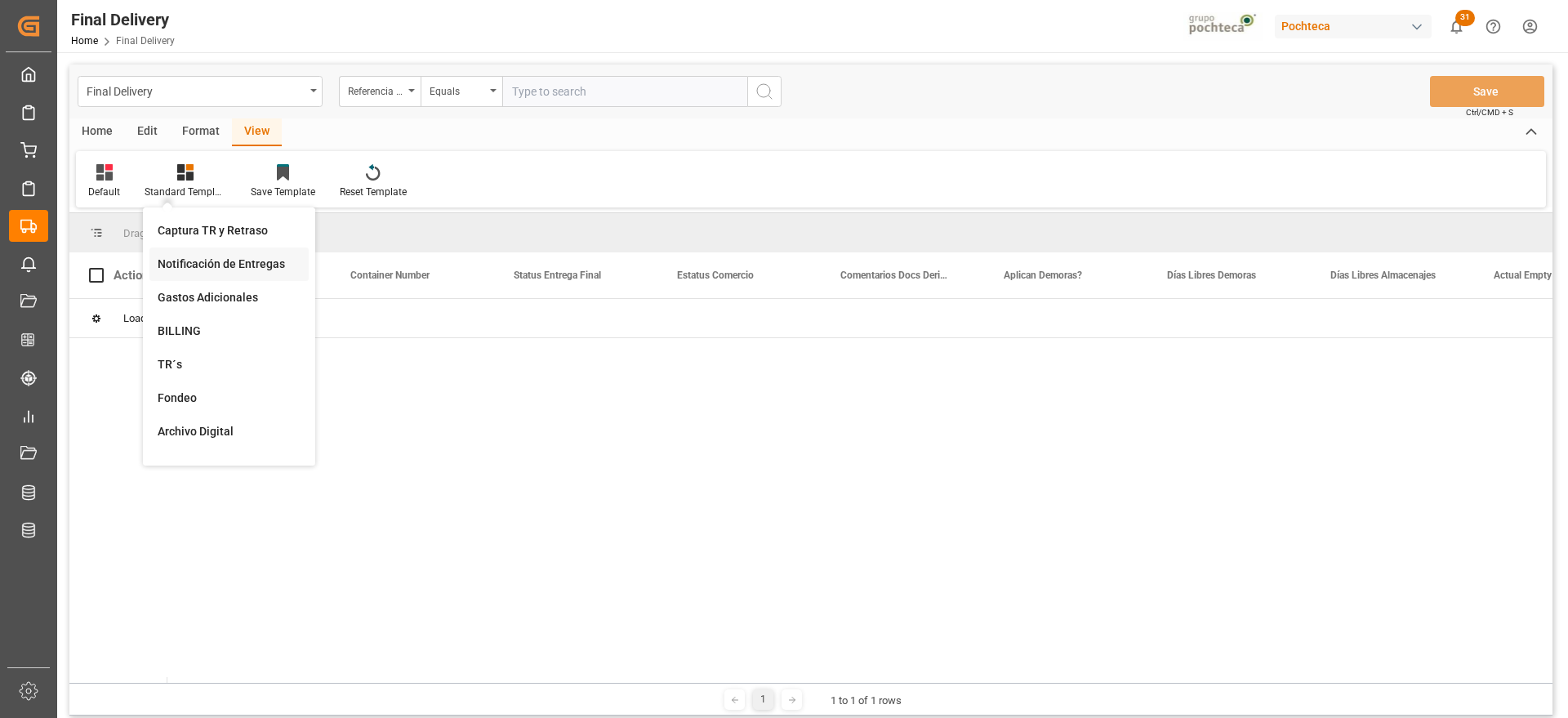
click at [209, 261] on div "Notificación de Entregas" at bounding box center [229, 263] width 143 height 17
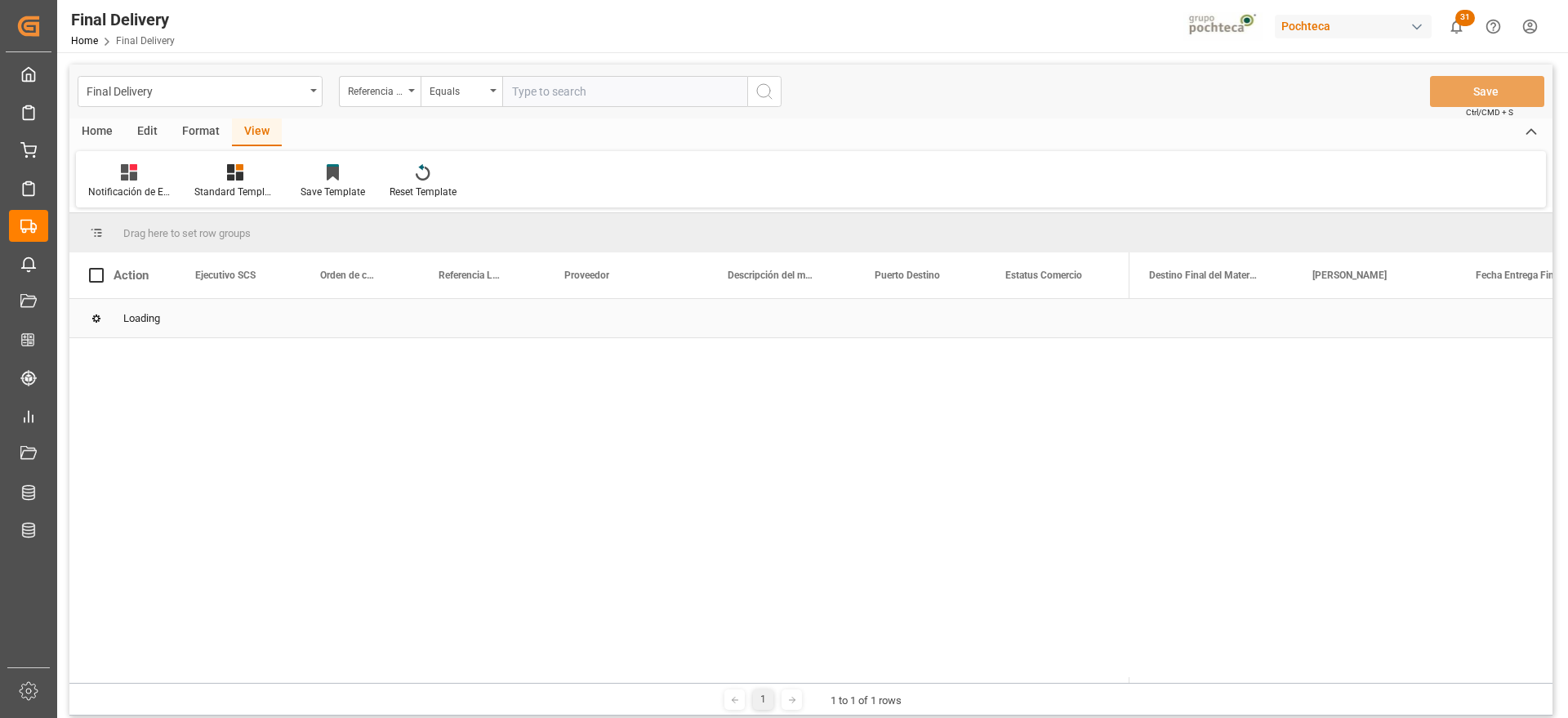
click at [243, 327] on div "Loading" at bounding box center [811, 318] width 1483 height 39
click at [283, 314] on div "Loading" at bounding box center [811, 318] width 1483 height 39
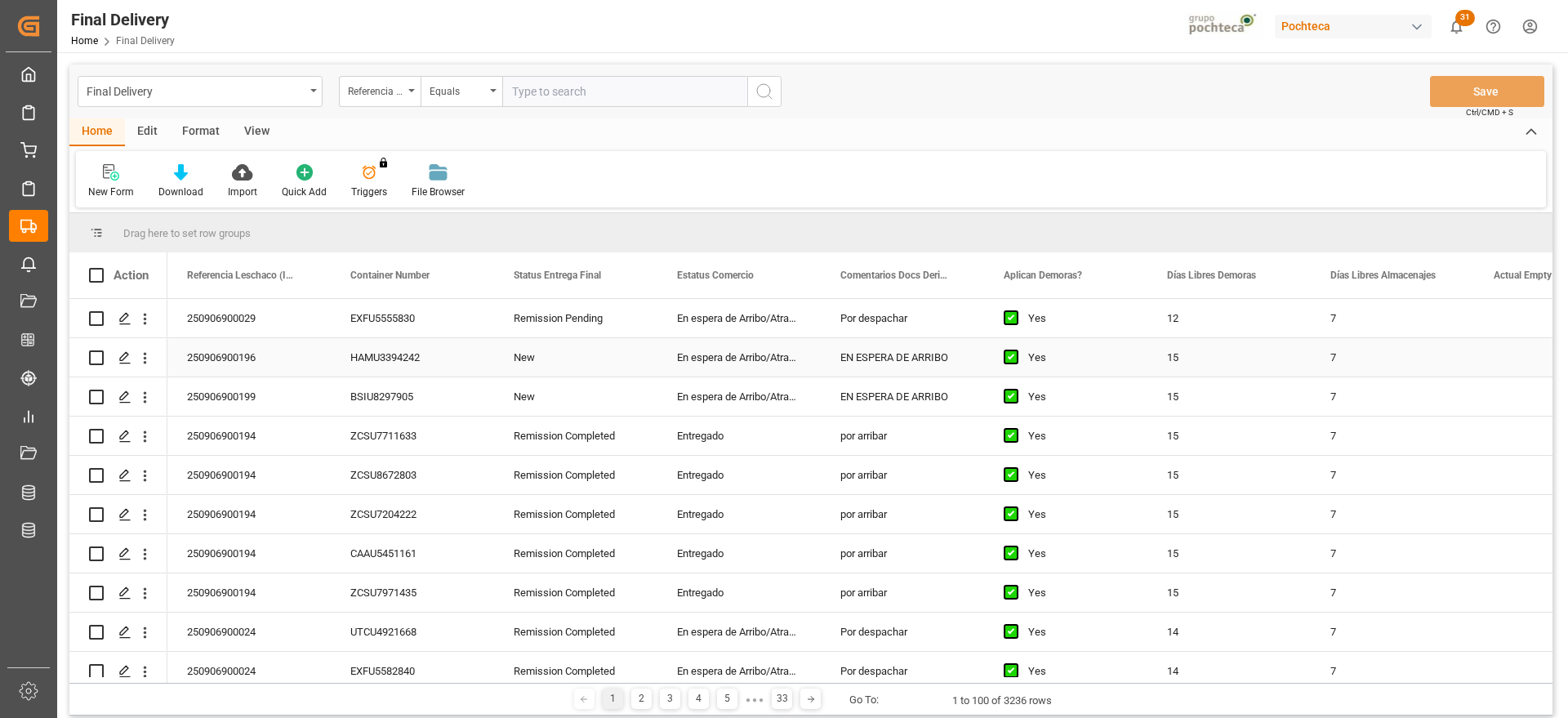
click at [1007, 341] on div "Press SPACE to select this row." at bounding box center [1016, 358] width 25 height 38
click at [244, 128] on div "View" at bounding box center [257, 132] width 50 height 28
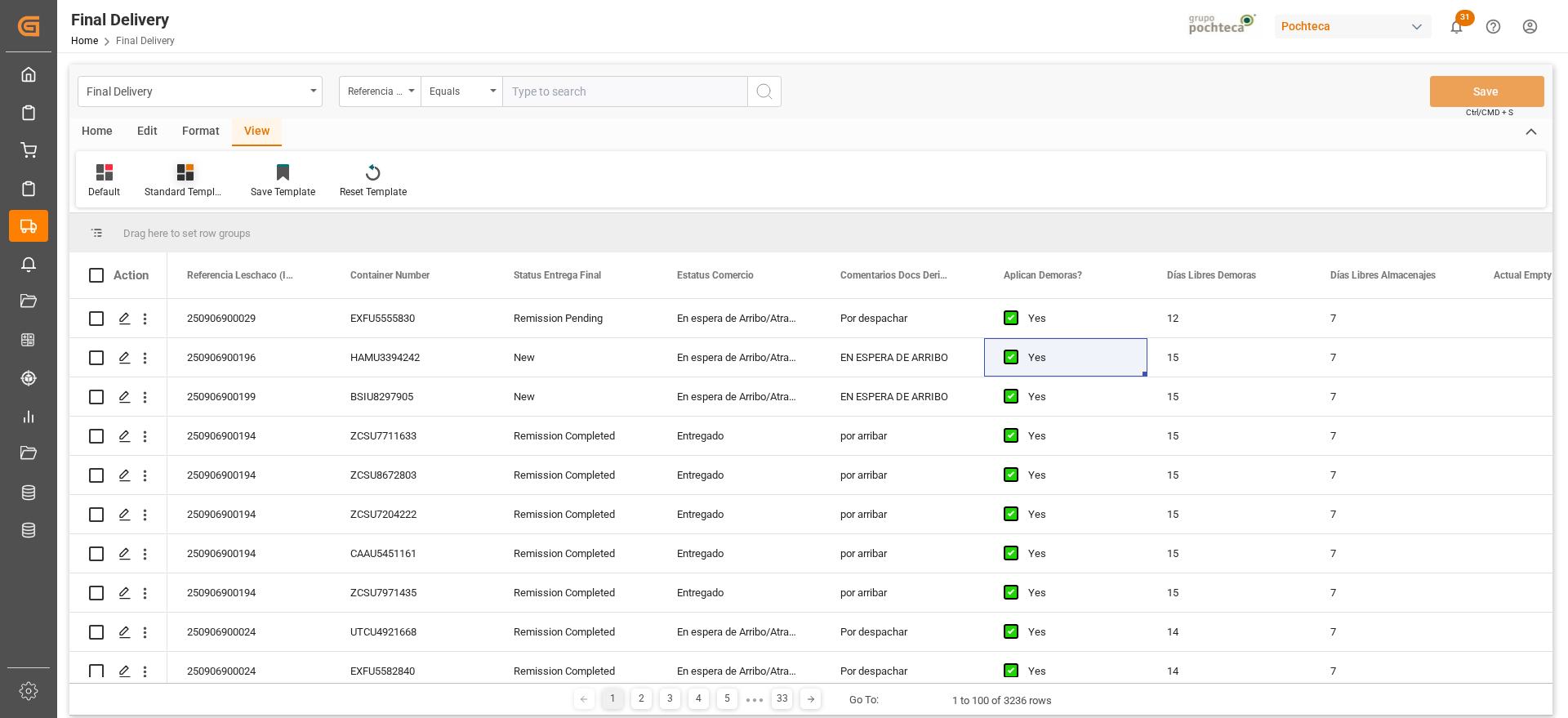
click at [175, 176] on div at bounding box center [185, 171] width 81 height 17
click at [227, 267] on div "Notificación de Entregas" at bounding box center [229, 263] width 143 height 17
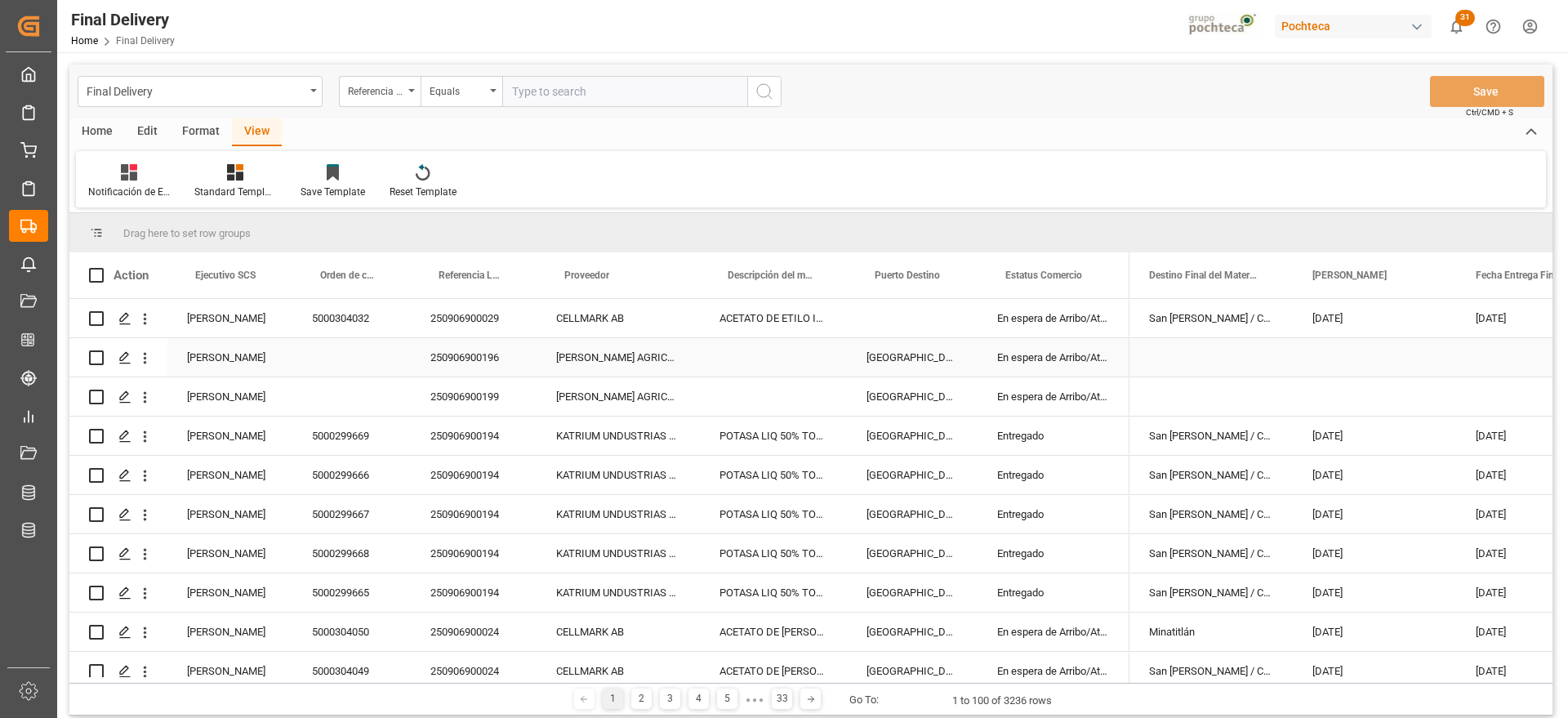
click at [1090, 360] on div "En espera de Arribo/Atraque" at bounding box center [1053, 357] width 152 height 39
click at [1432, 273] on span at bounding box center [1429, 275] width 15 height 15
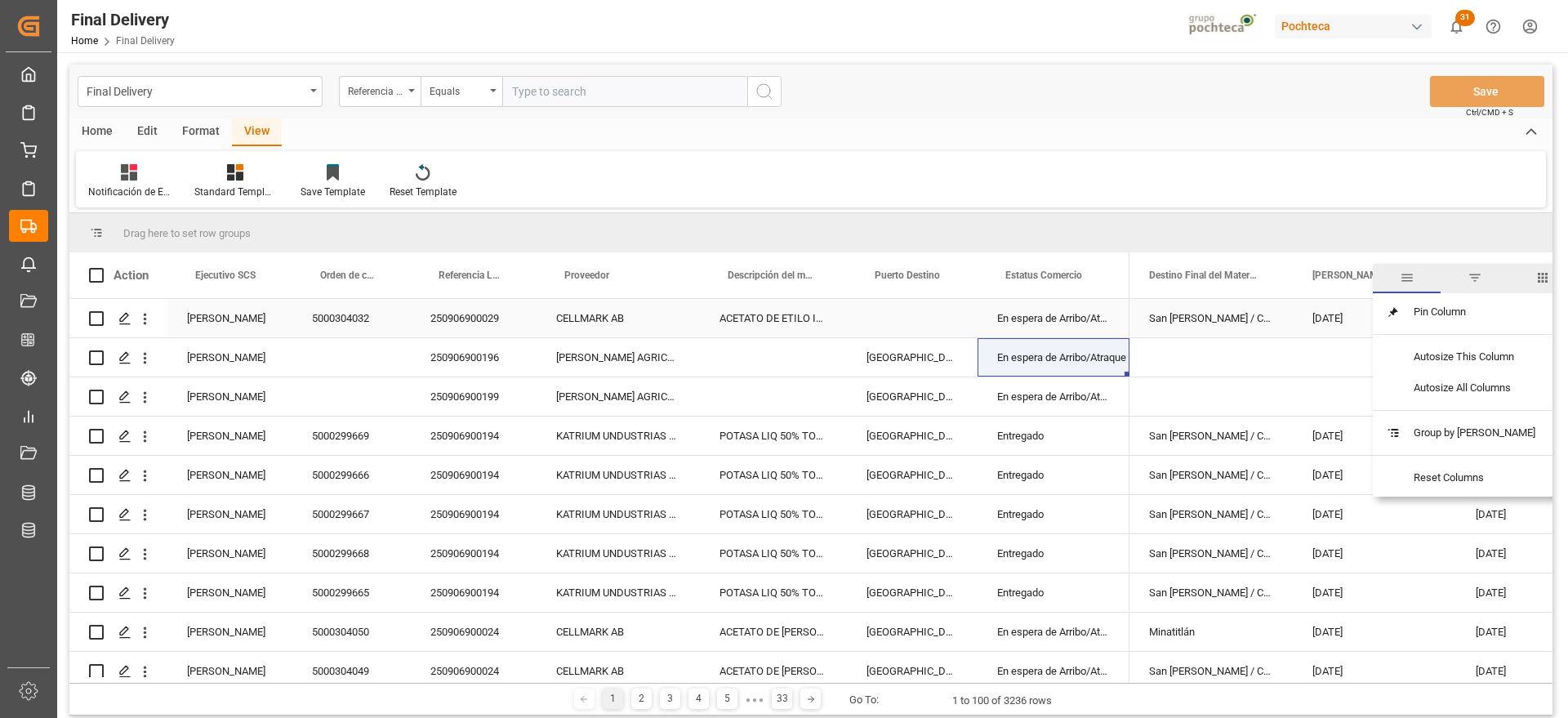
click at [479, 318] on div "250906900029" at bounding box center [473, 318] width 126 height 39
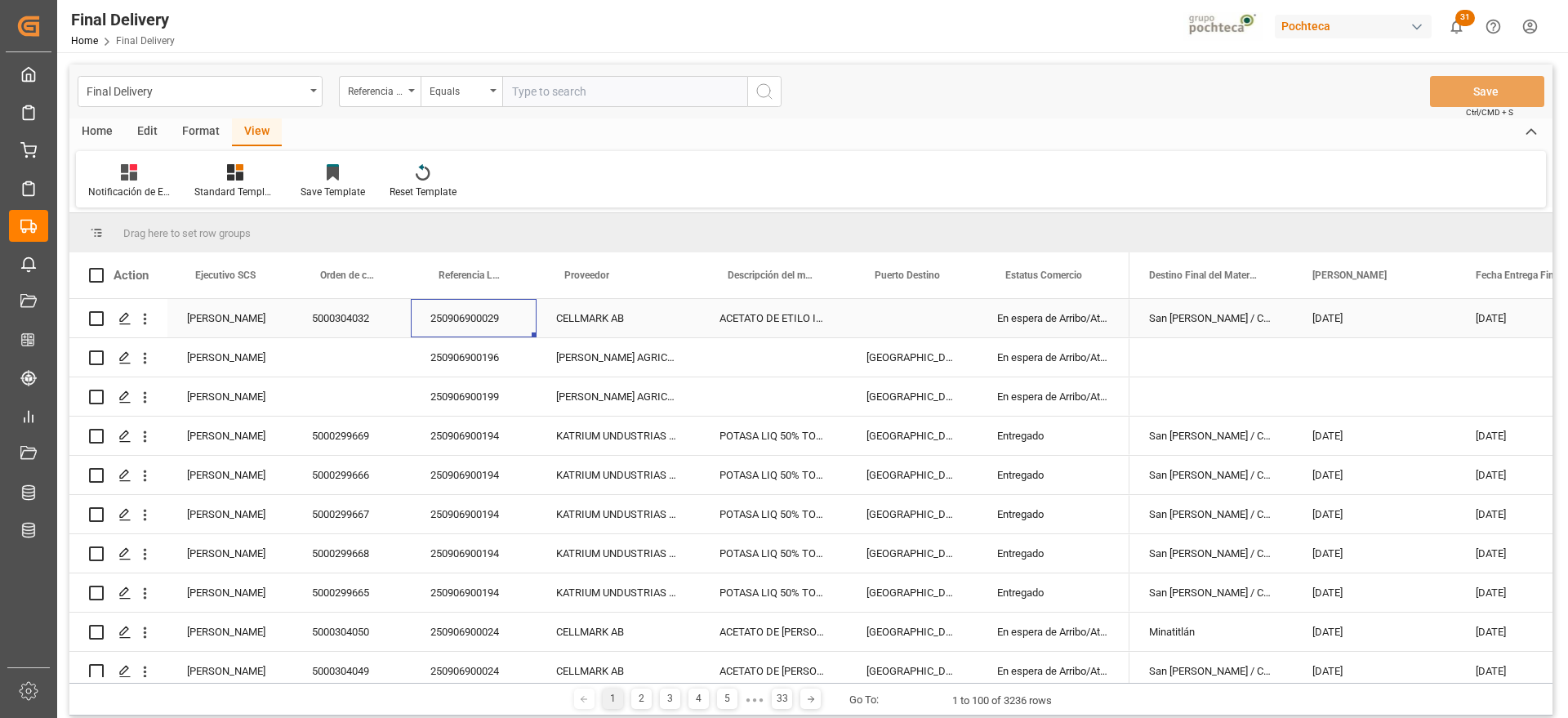
click at [1368, 324] on div "[DATE]" at bounding box center [1374, 318] width 163 height 39
click at [1425, 271] on span at bounding box center [1429, 275] width 15 height 15
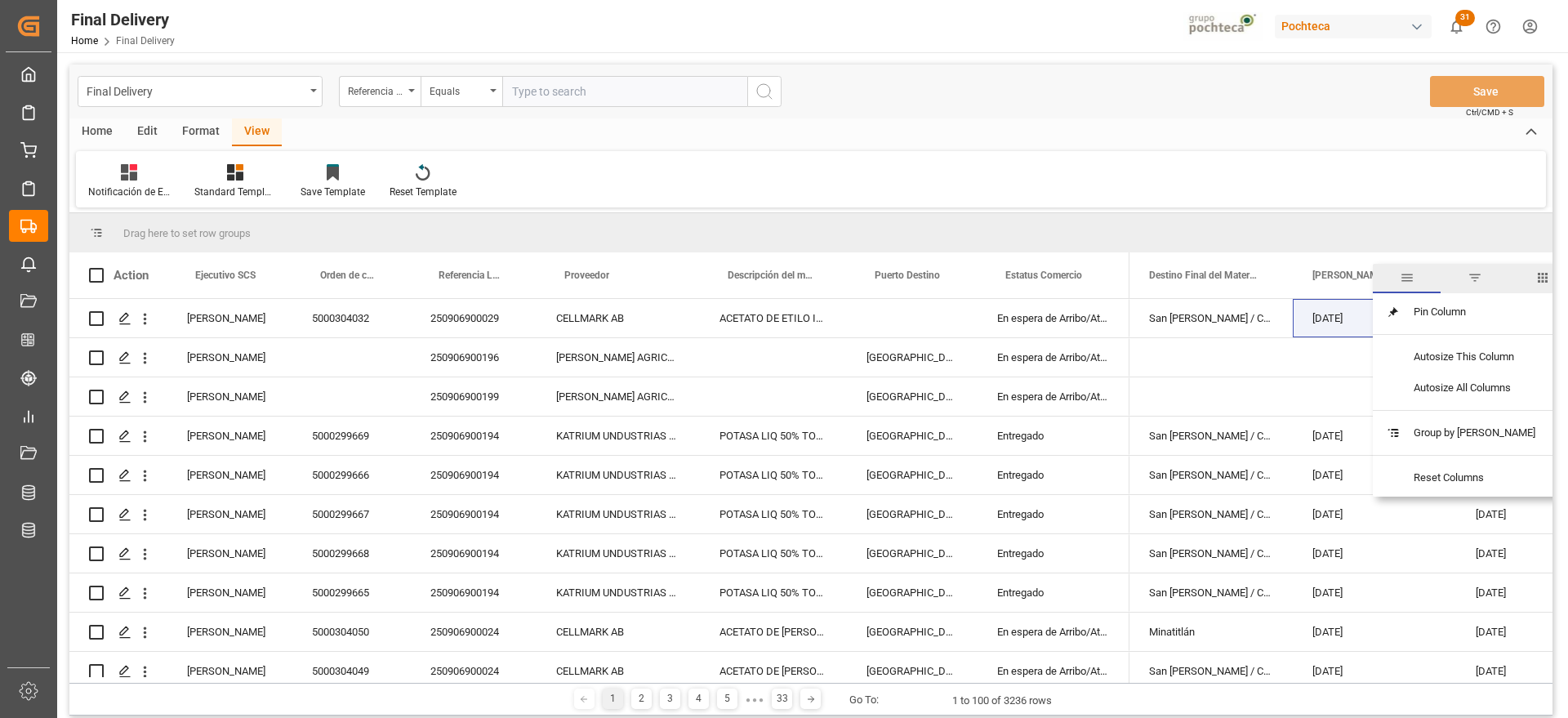
click at [1472, 280] on span "filter" at bounding box center [1475, 277] width 15 height 15
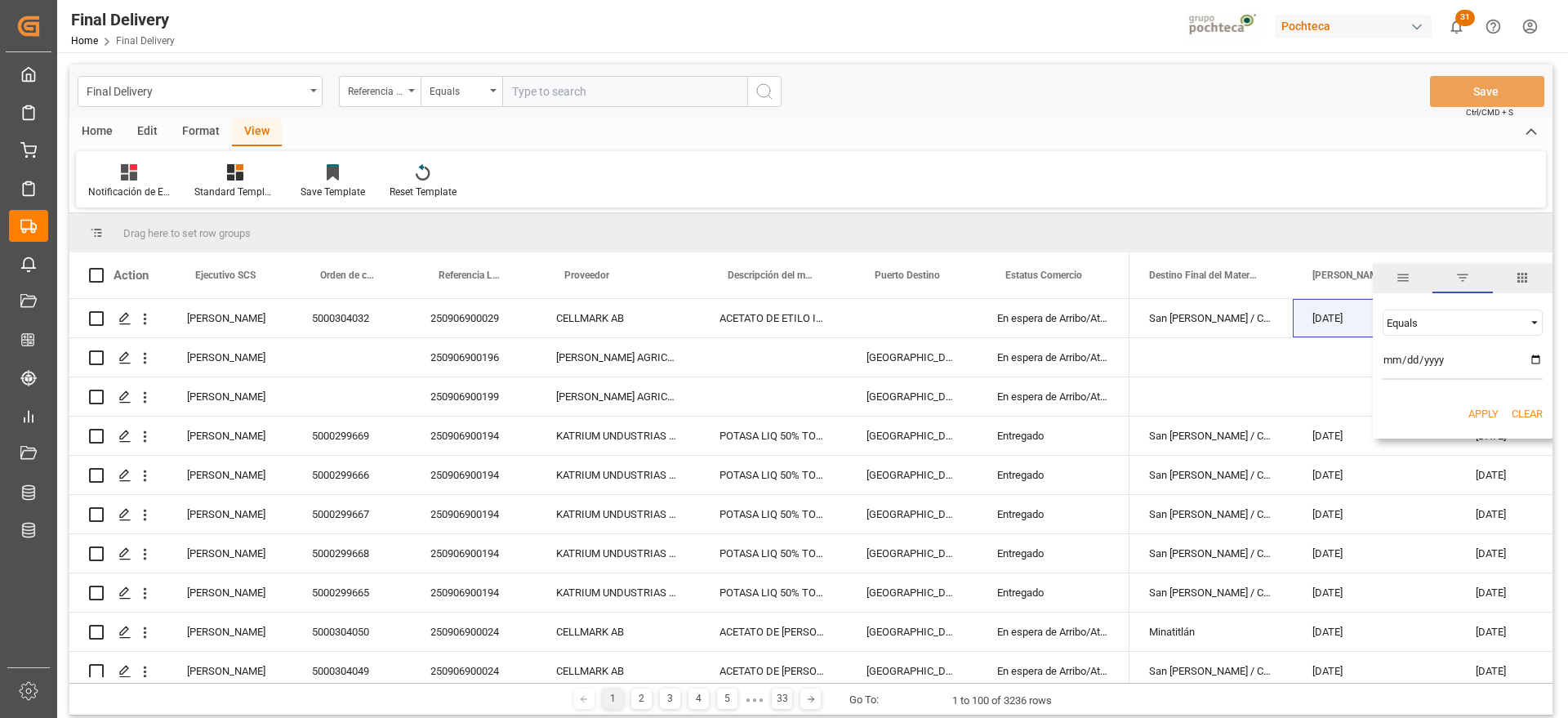
click at [1532, 359] on input "date" at bounding box center [1462, 364] width 160 height 33
click at [1534, 361] on input "date" at bounding box center [1462, 364] width 160 height 33
type input "[DATE]"
click at [1483, 410] on button "Apply" at bounding box center [1483, 414] width 30 height 16
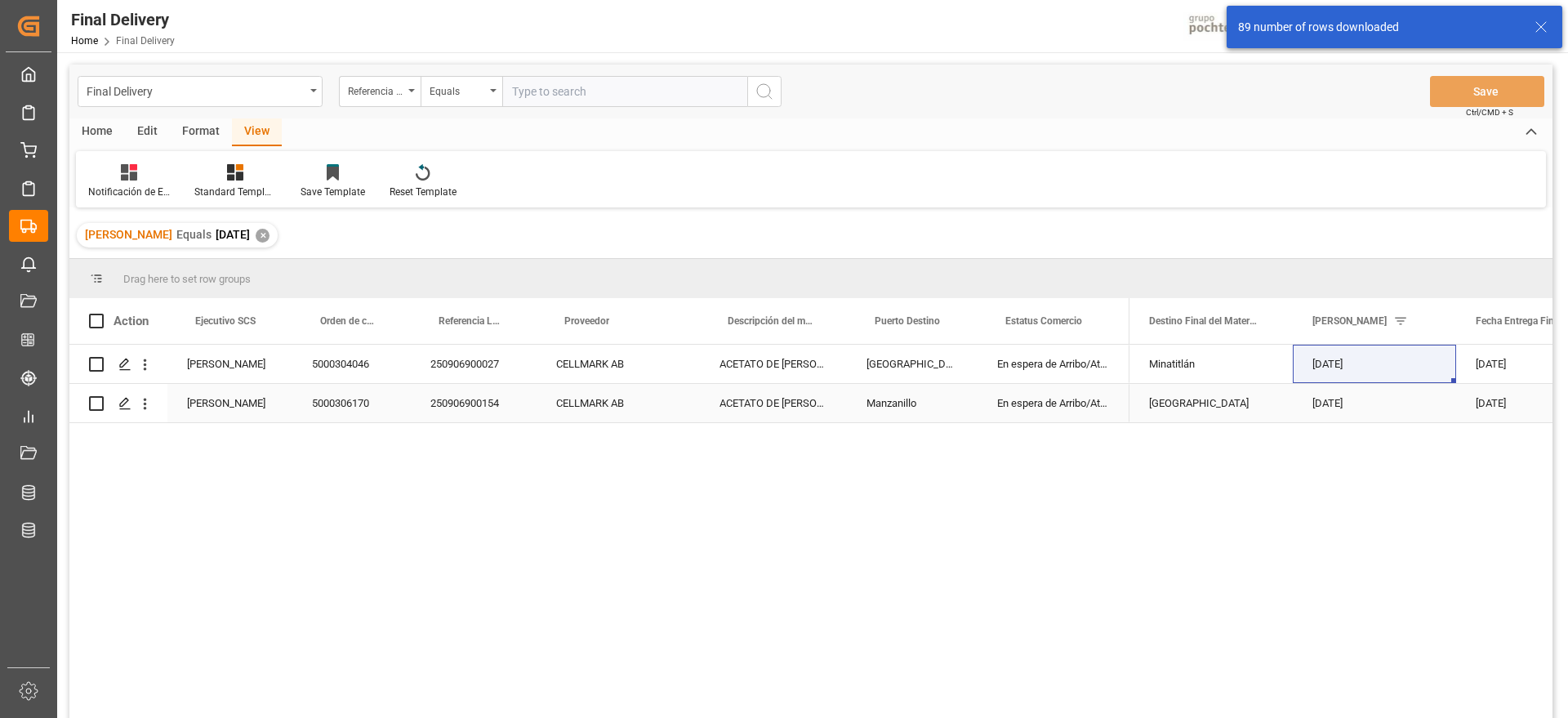
click at [890, 404] on div "Manzanillo" at bounding box center [912, 403] width 131 height 39
click at [881, 364] on div "[GEOGRAPHIC_DATA]" at bounding box center [912, 364] width 131 height 39
click at [919, 400] on div "Manzanillo" at bounding box center [912, 403] width 131 height 39
click at [1026, 361] on div "En espera de Arribo/Atraque" at bounding box center [1053, 364] width 152 height 39
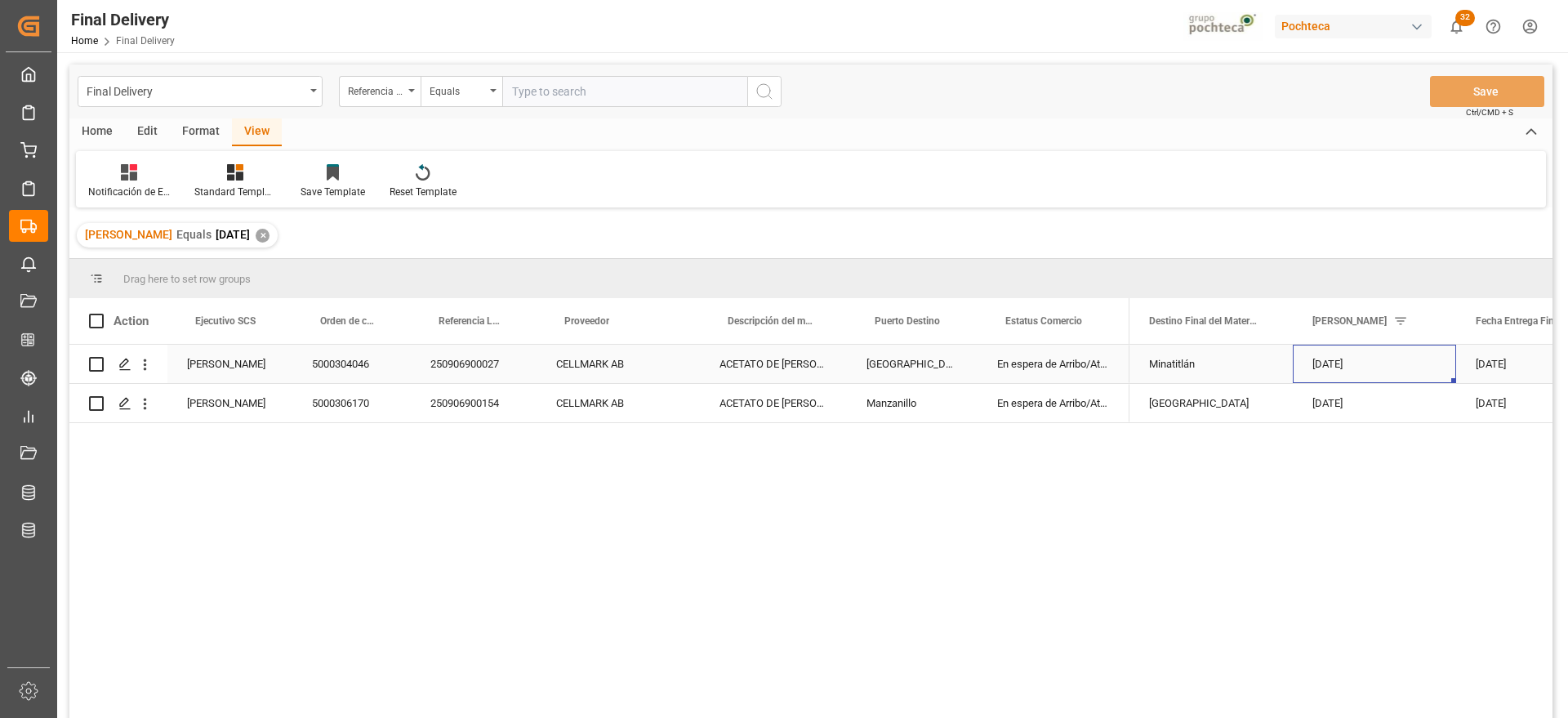
click at [1362, 368] on div "[DATE]" at bounding box center [1374, 364] width 163 height 39
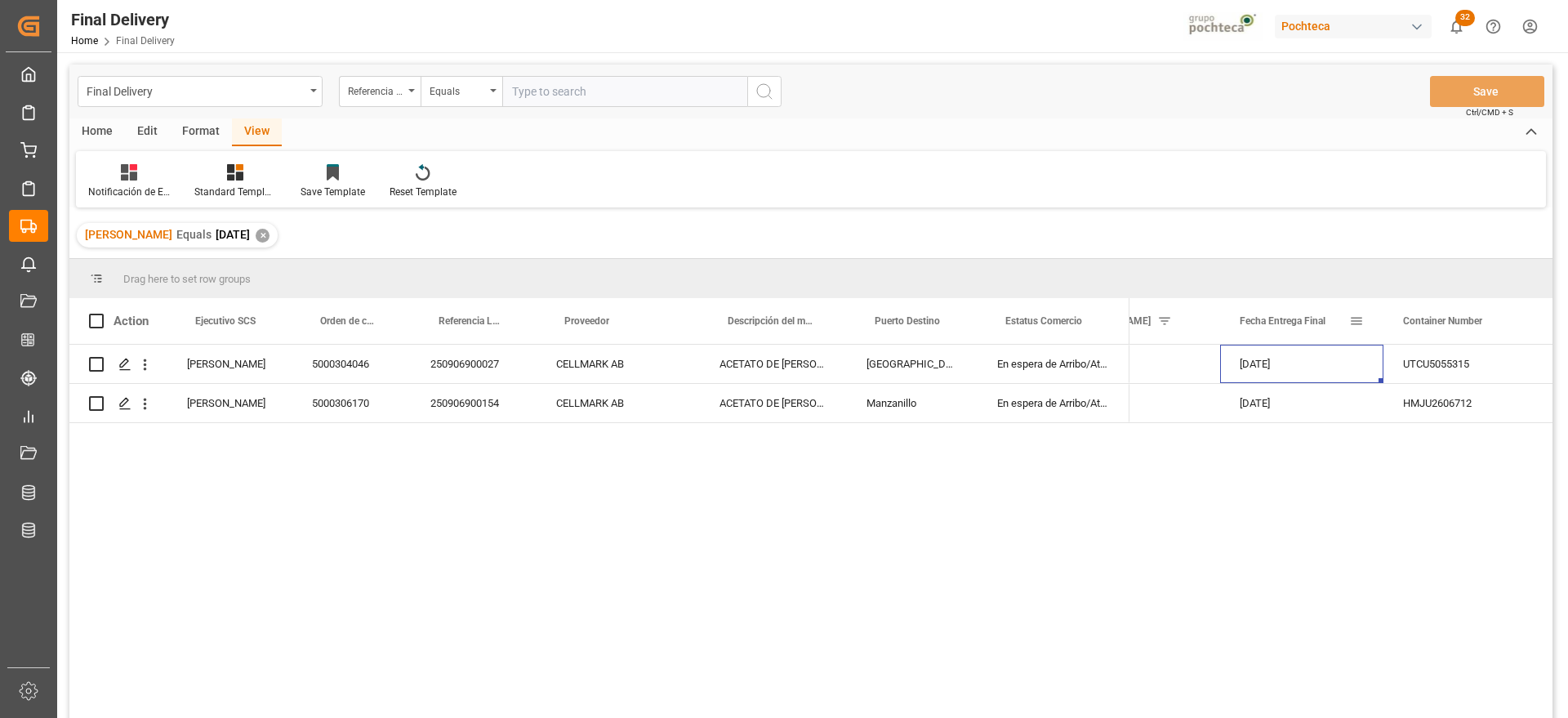
click at [1358, 317] on span at bounding box center [1357, 321] width 15 height 15
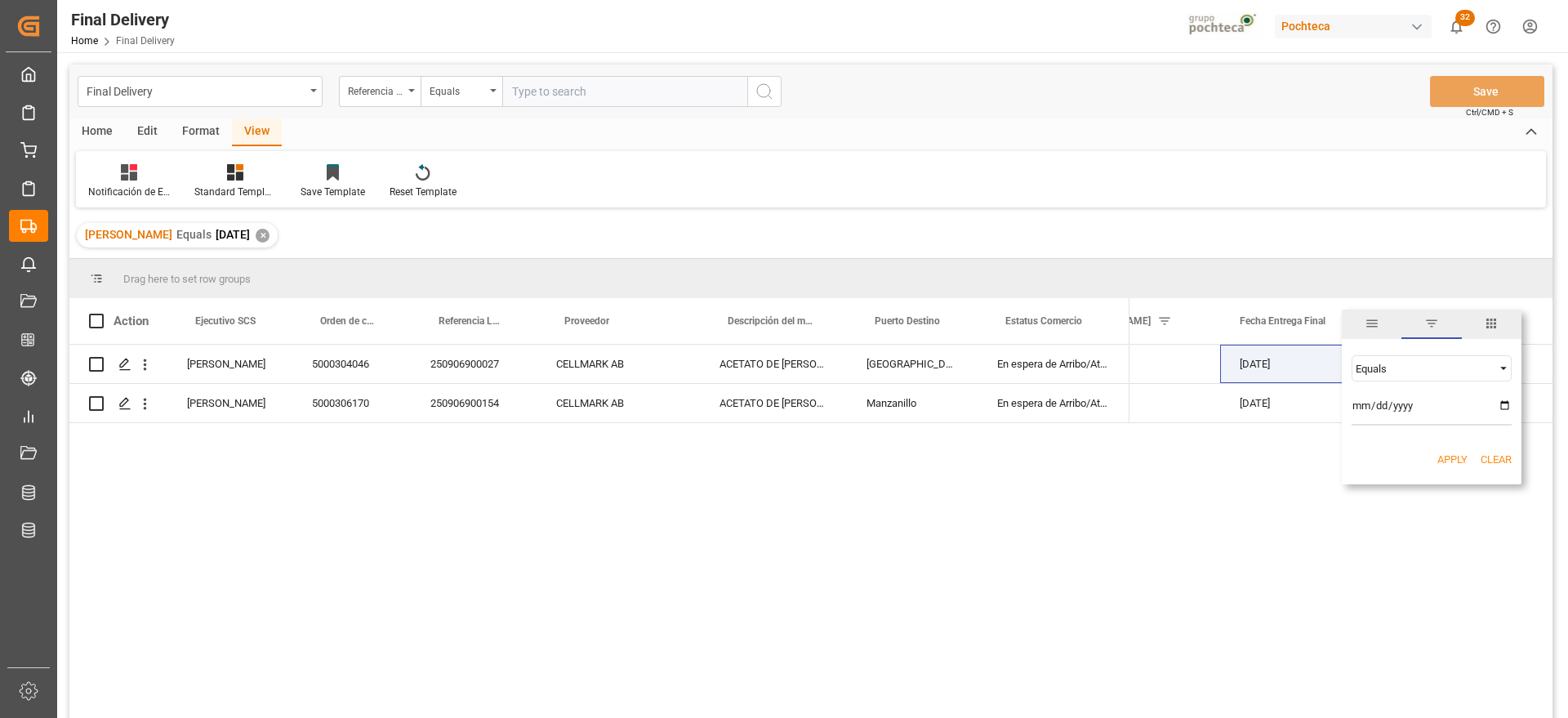
click at [1507, 408] on input "date" at bounding box center [1432, 409] width 160 height 33
type input "[DATE]"
click at [1442, 461] on button "Apply" at bounding box center [1452, 460] width 30 height 16
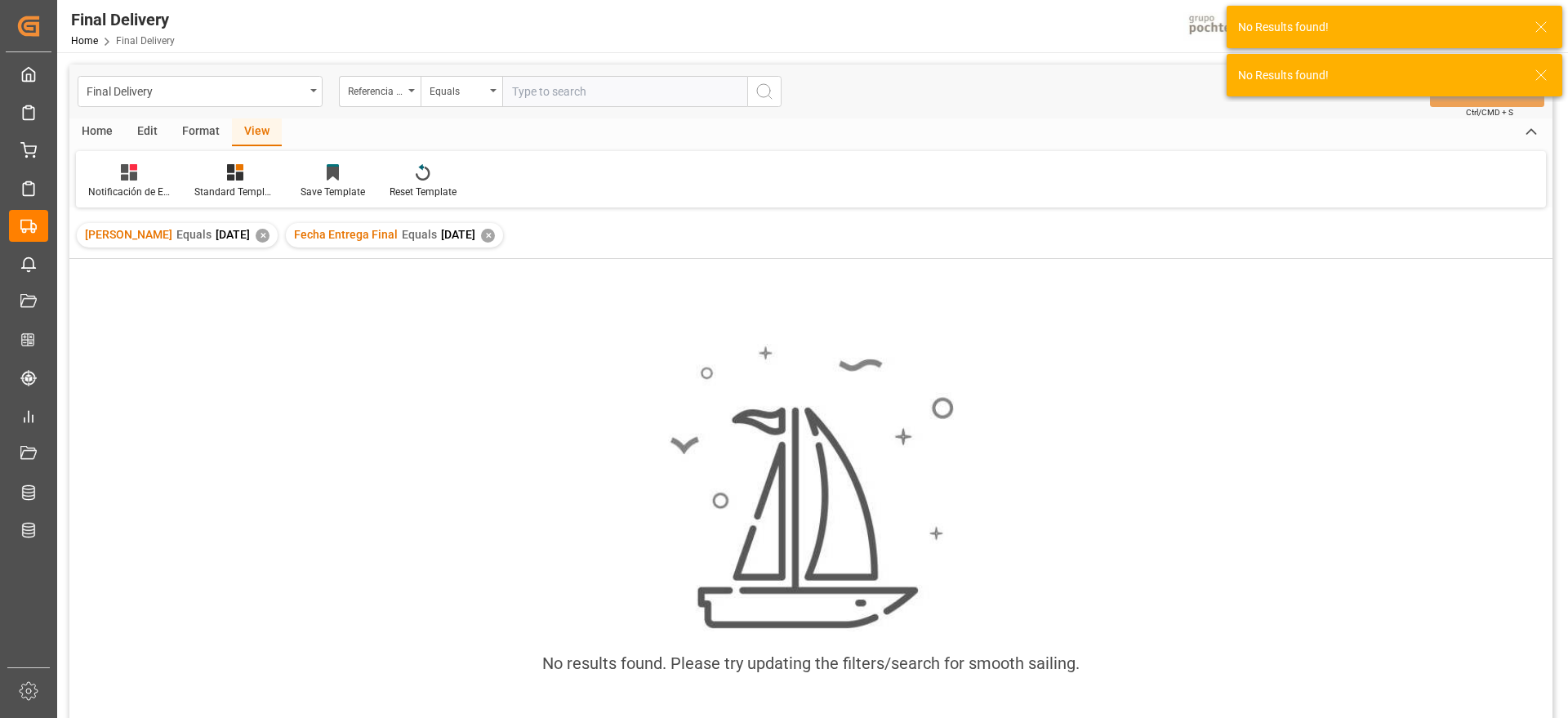
click at [269, 234] on div "✕" at bounding box center [262, 236] width 14 height 14
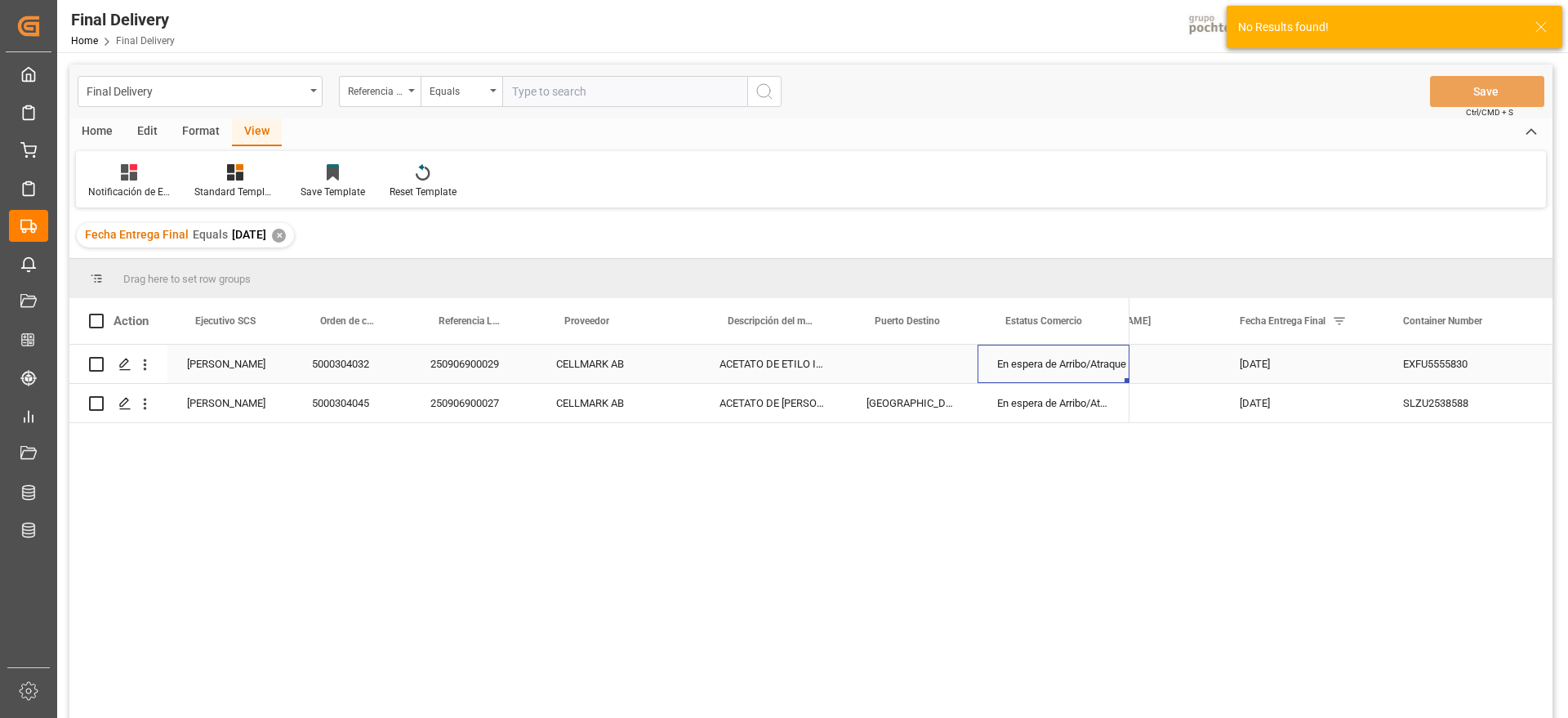
click at [984, 377] on div "En espera de Arribo/Atraque" at bounding box center [1053, 364] width 152 height 39
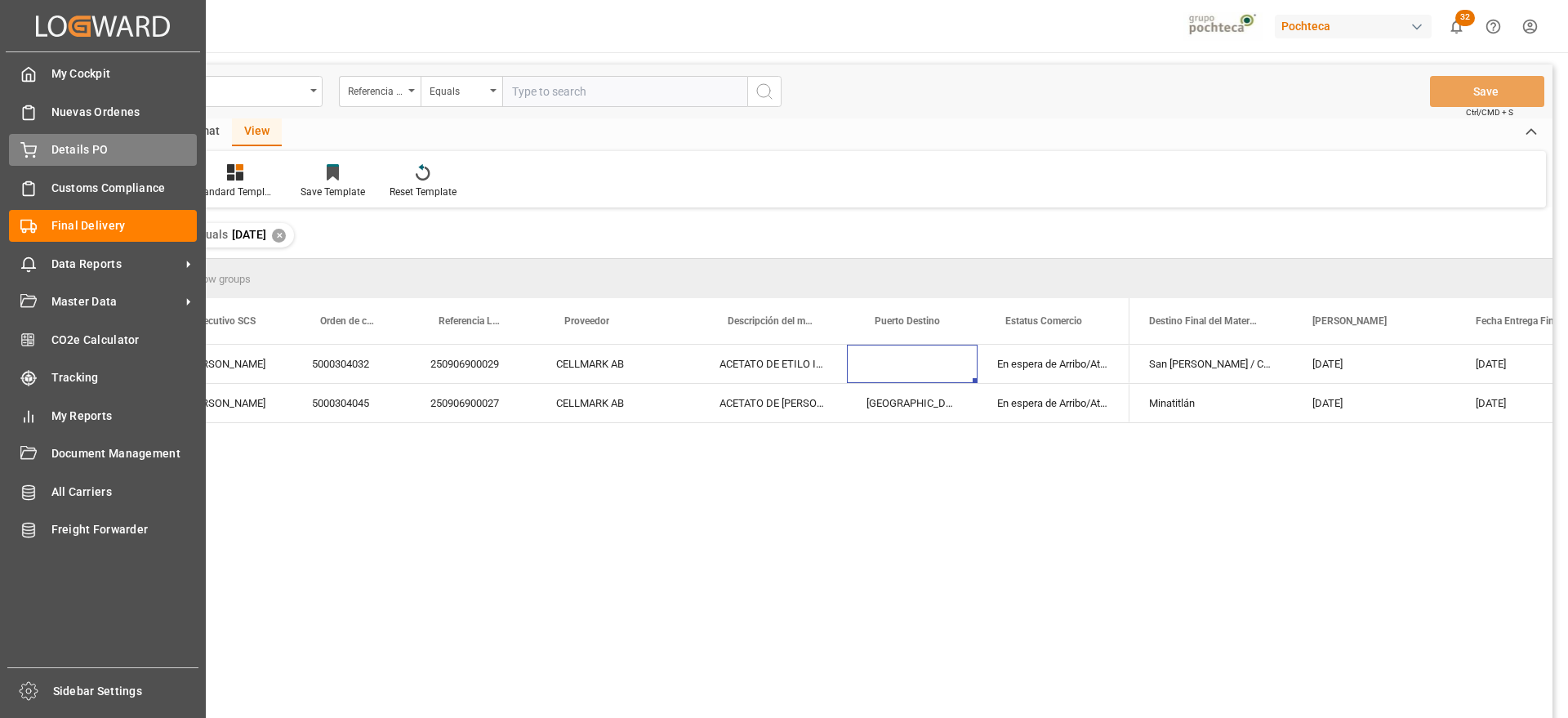
click at [52, 149] on span "Details PO" at bounding box center [125, 149] width 146 height 17
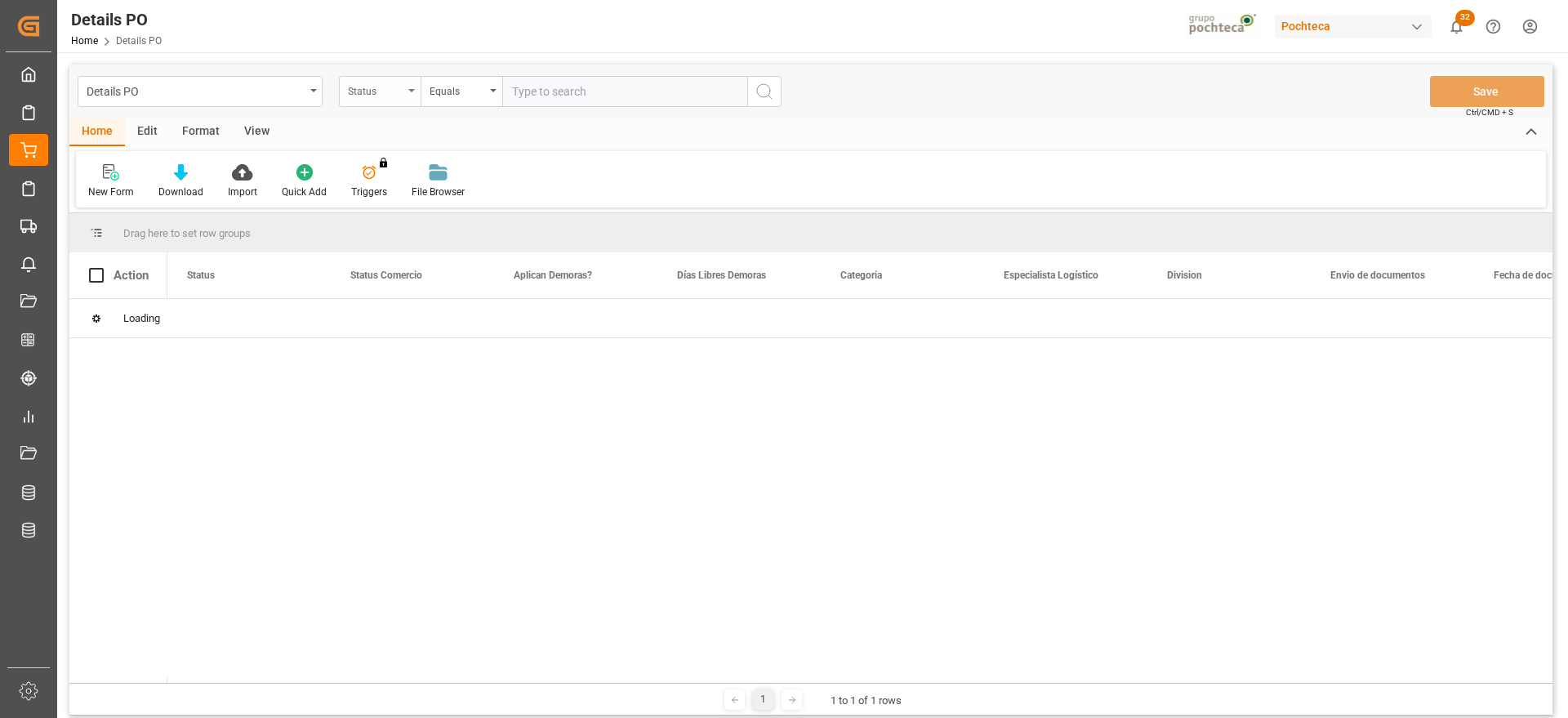
click at [414, 85] on div "Status" at bounding box center [379, 92] width 81 height 31
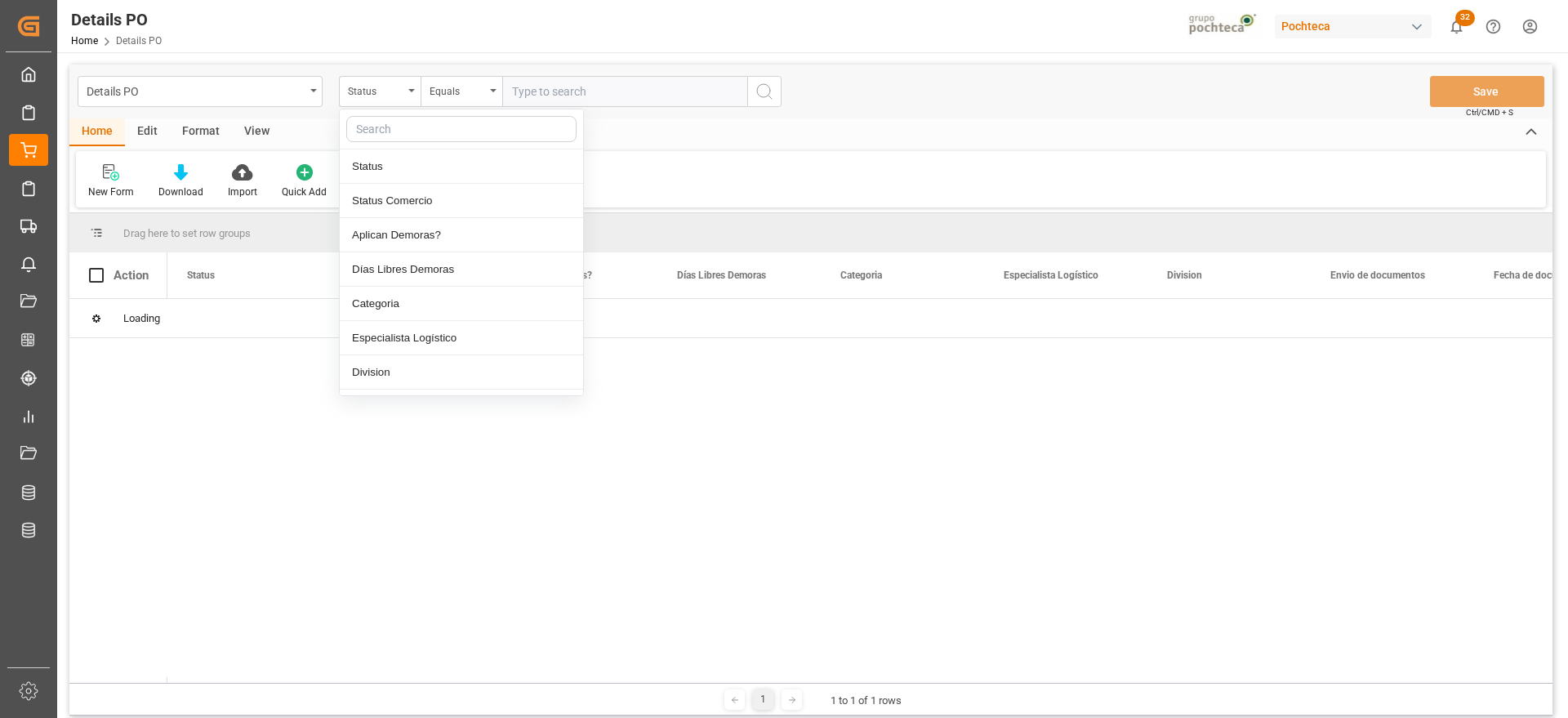
click at [382, 130] on input "text" at bounding box center [461, 129] width 231 height 26
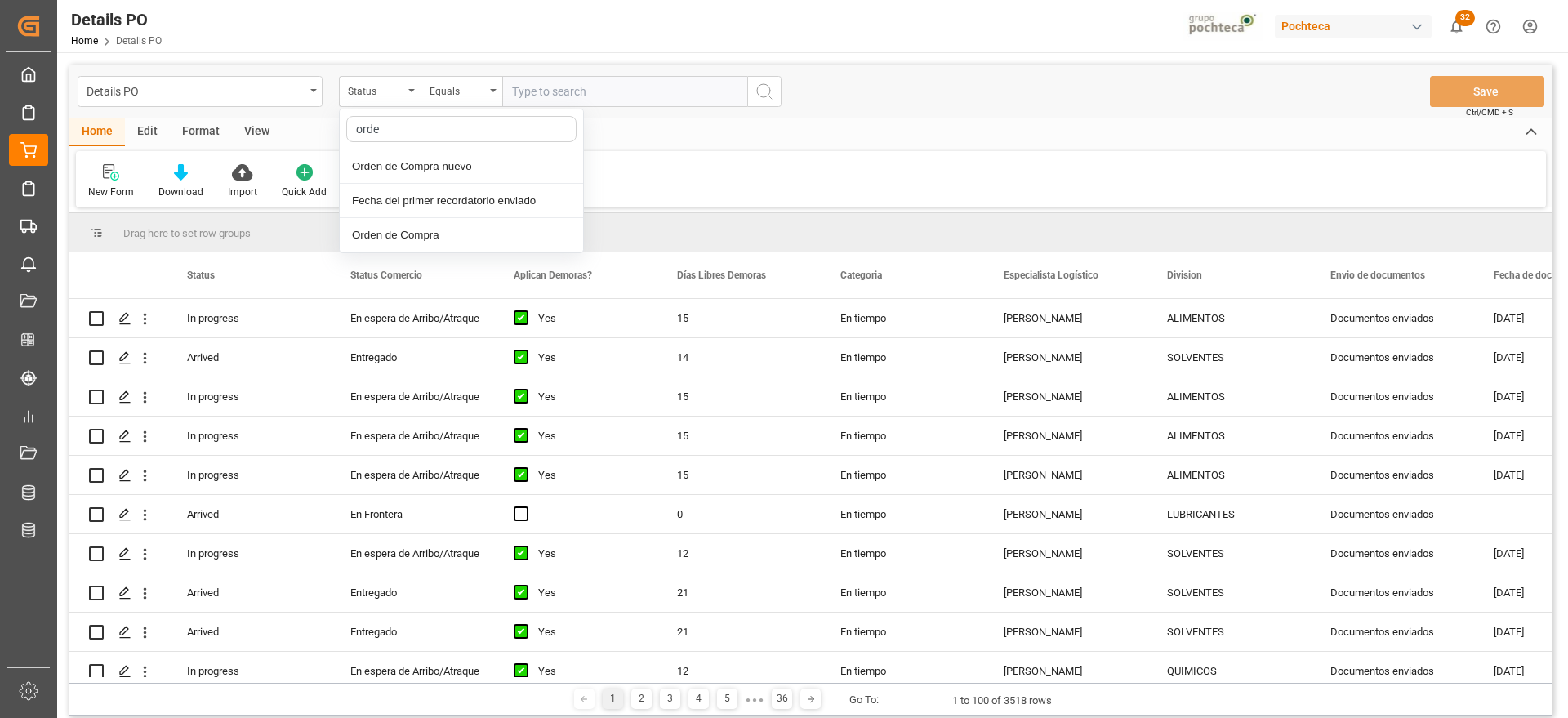
type input "orden"
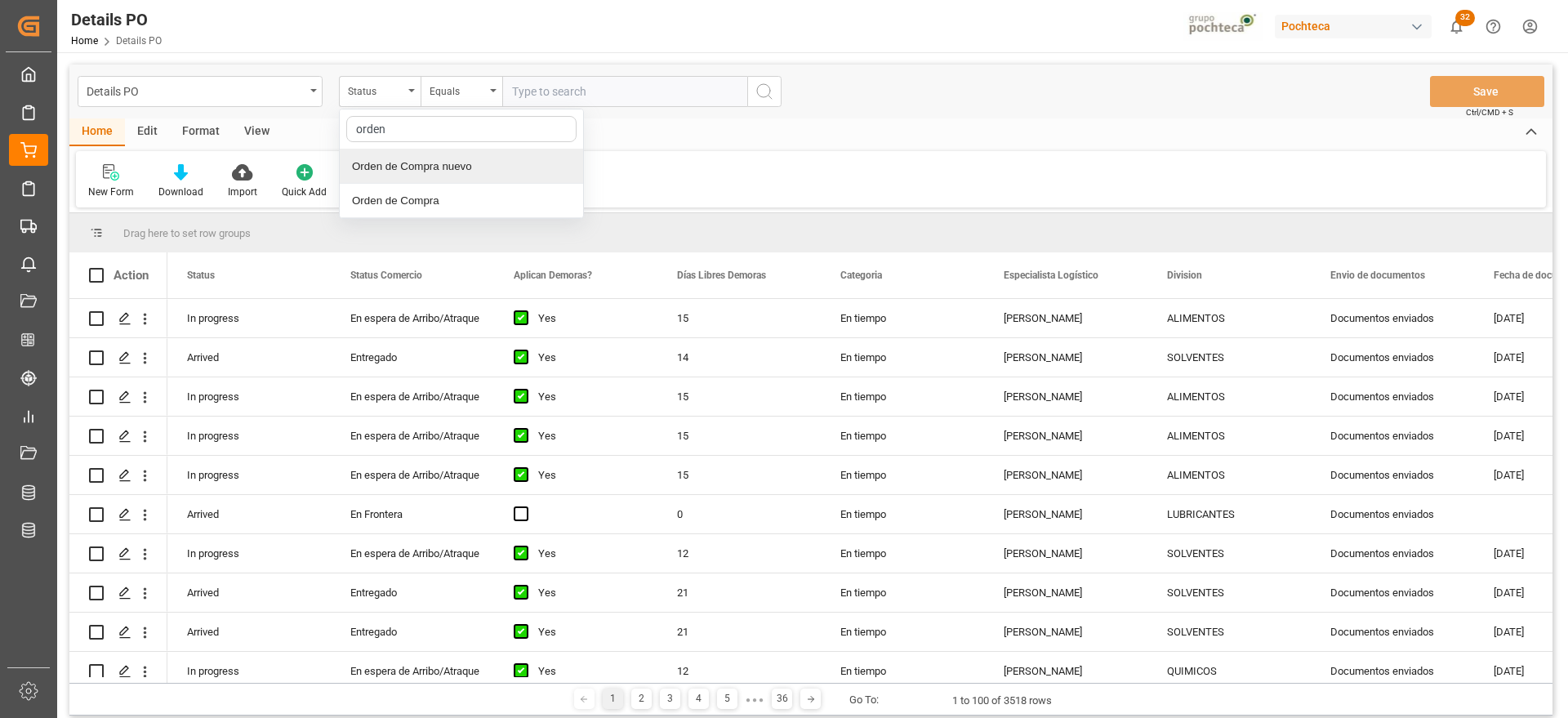
click at [410, 170] on div "Orden de Compra nuevo" at bounding box center [461, 167] width 243 height 34
click at [633, 100] on input "text" at bounding box center [625, 92] width 245 height 31
click at [629, 96] on input "text" at bounding box center [625, 92] width 245 height 31
paste input "5000306801"
type input "5000306801"
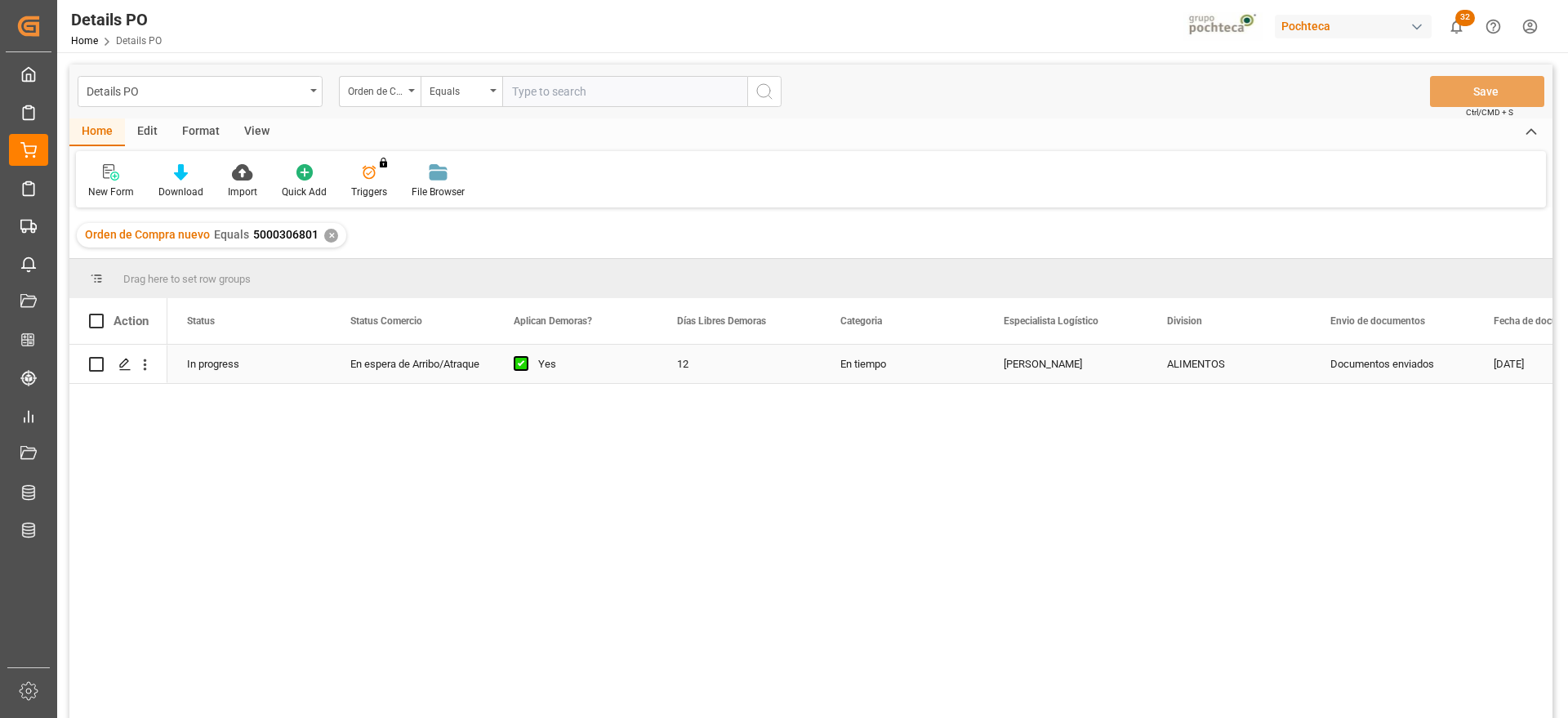
click at [816, 368] on div "12" at bounding box center [739, 364] width 163 height 39
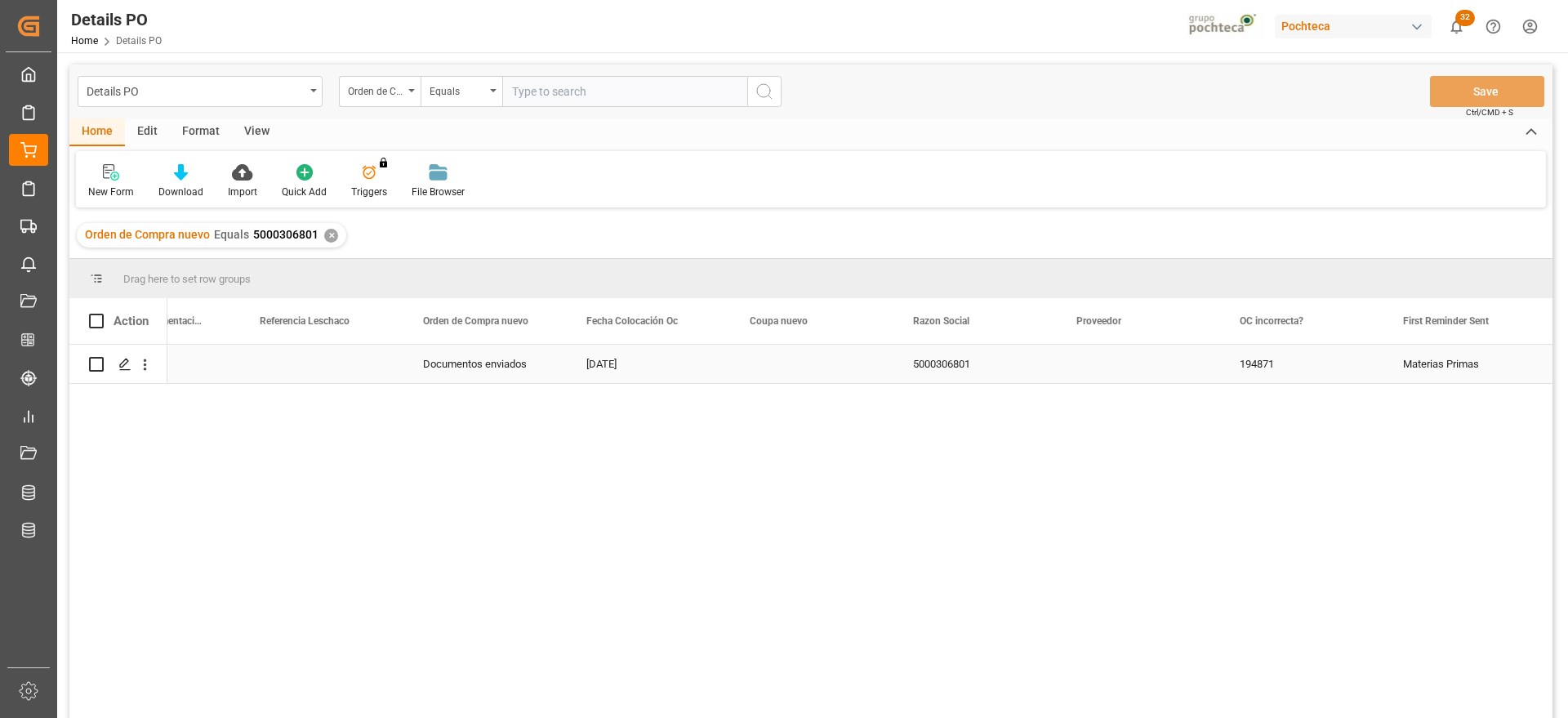
scroll to position [0, 1397]
click at [319, 365] on div "Press SPACE to select this row." at bounding box center [321, 364] width 163 height 39
click at [319, 365] on input "Press SPACE to select this row." at bounding box center [321, 373] width 137 height 31
paste input "250906900356"
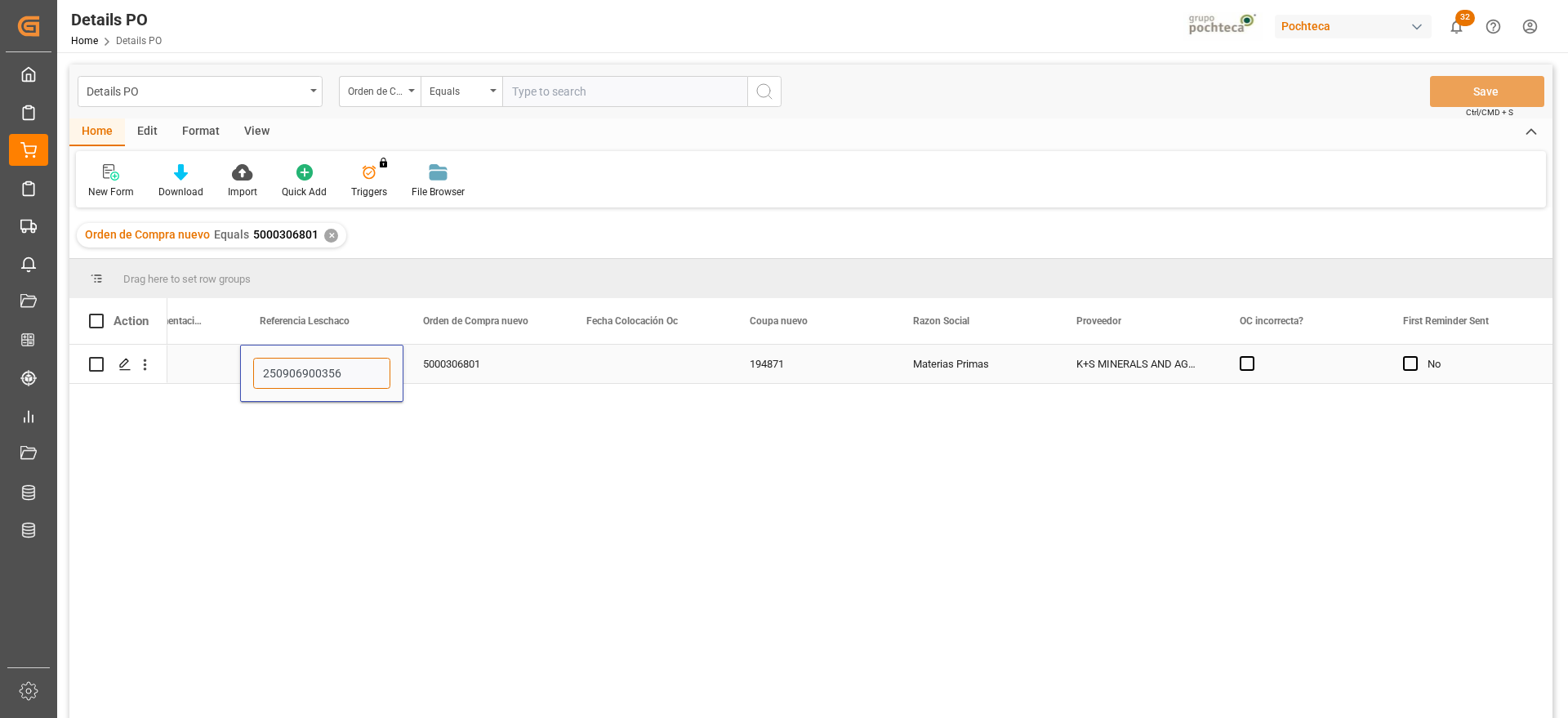
type input "250906900356"
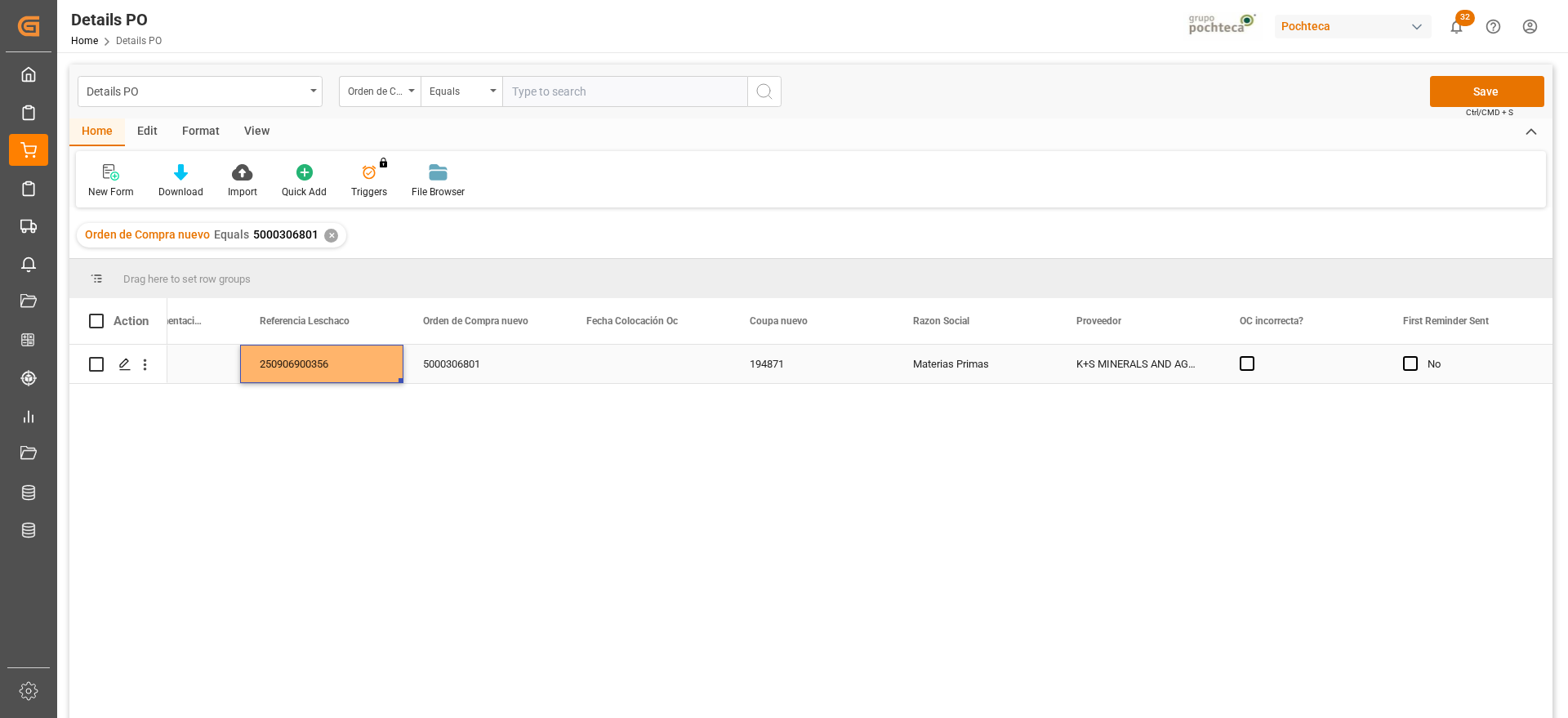
click at [663, 364] on div "Press SPACE to select this row." at bounding box center [648, 364] width 163 height 39
click at [1483, 85] on button "Save" at bounding box center [1487, 92] width 114 height 31
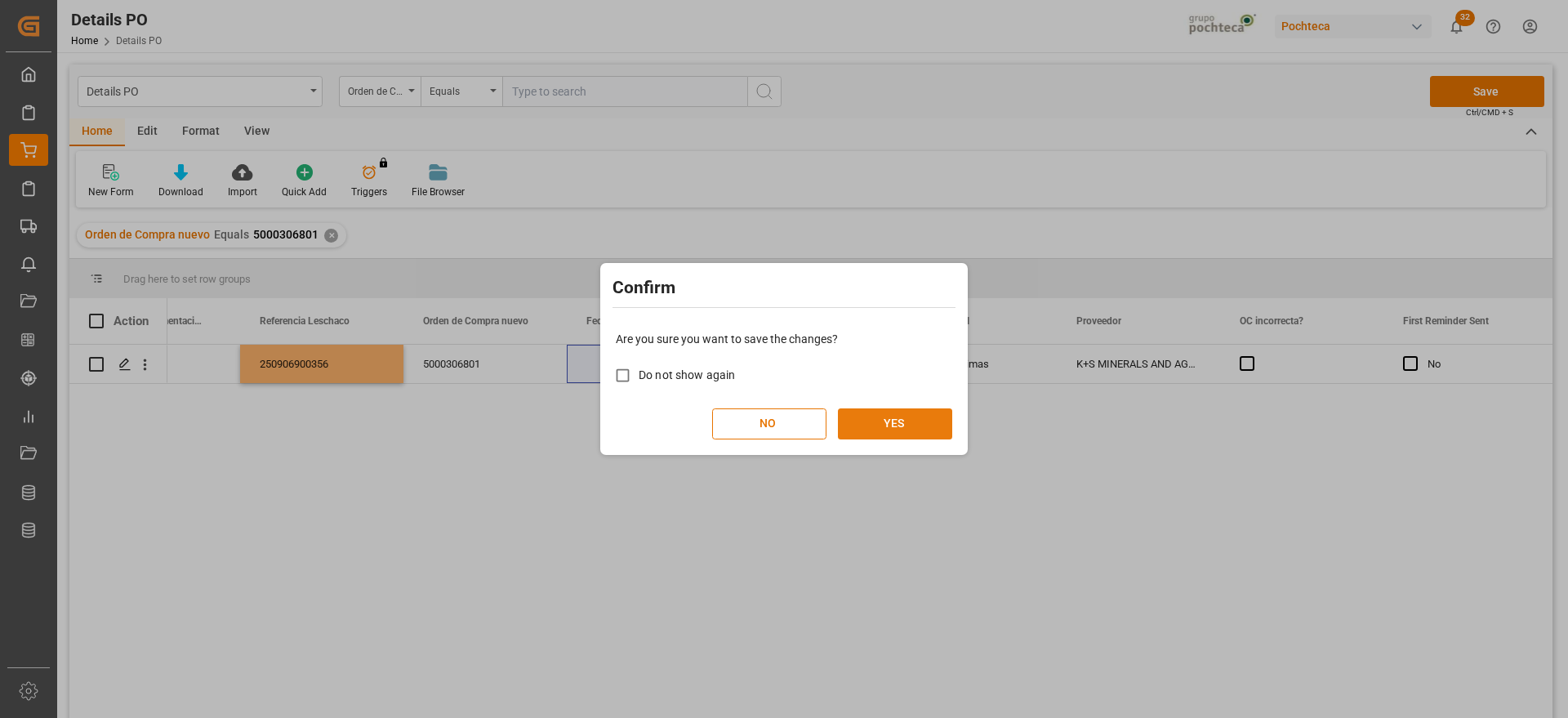
click at [874, 428] on button "YES" at bounding box center [895, 423] width 114 height 31
